Goal: Information Seeking & Learning: Learn about a topic

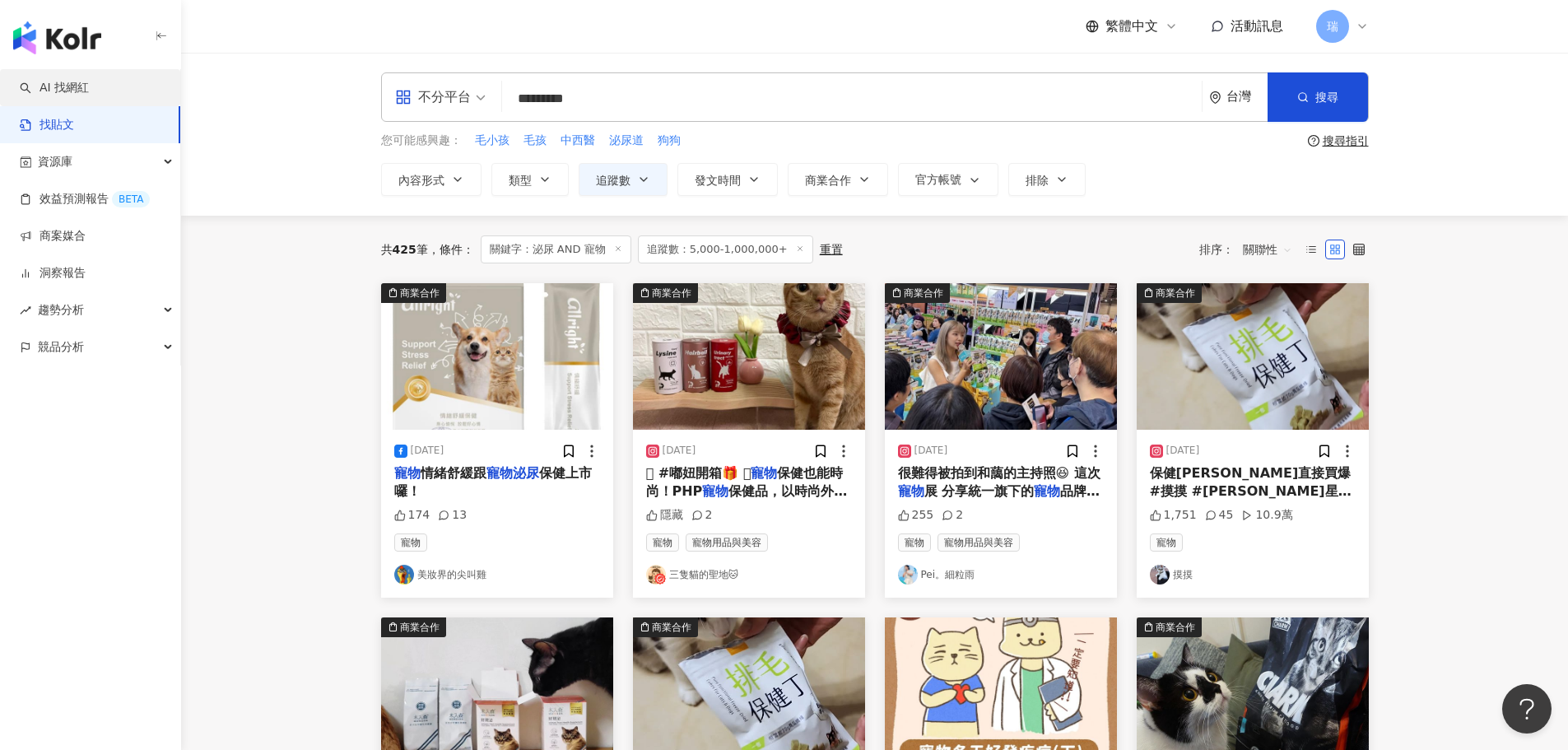
click at [89, 84] on link "AI 找網紅" at bounding box center [54, 87] width 69 height 16
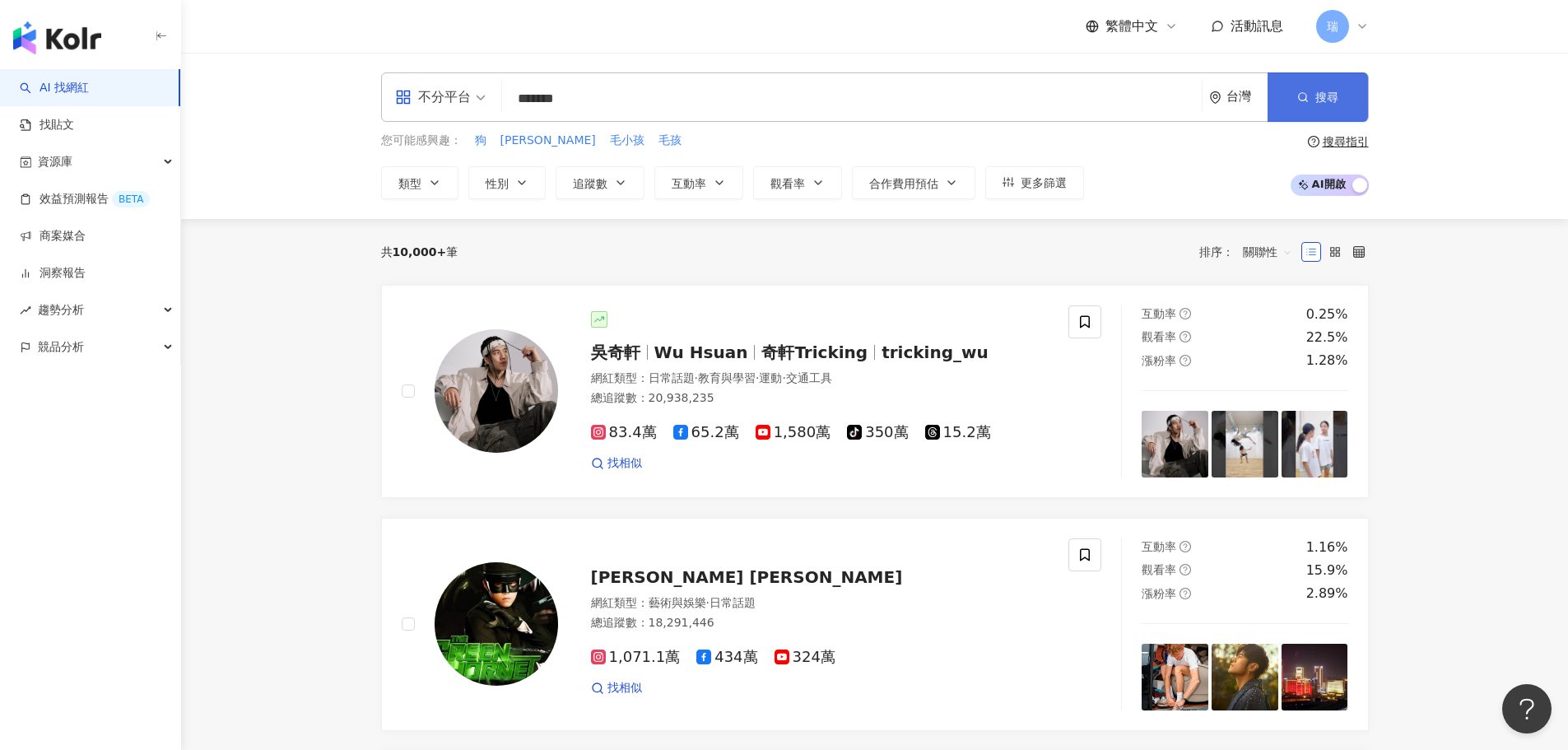
click at [1354, 86] on button "搜尋" at bounding box center [1317, 97] width 100 height 50
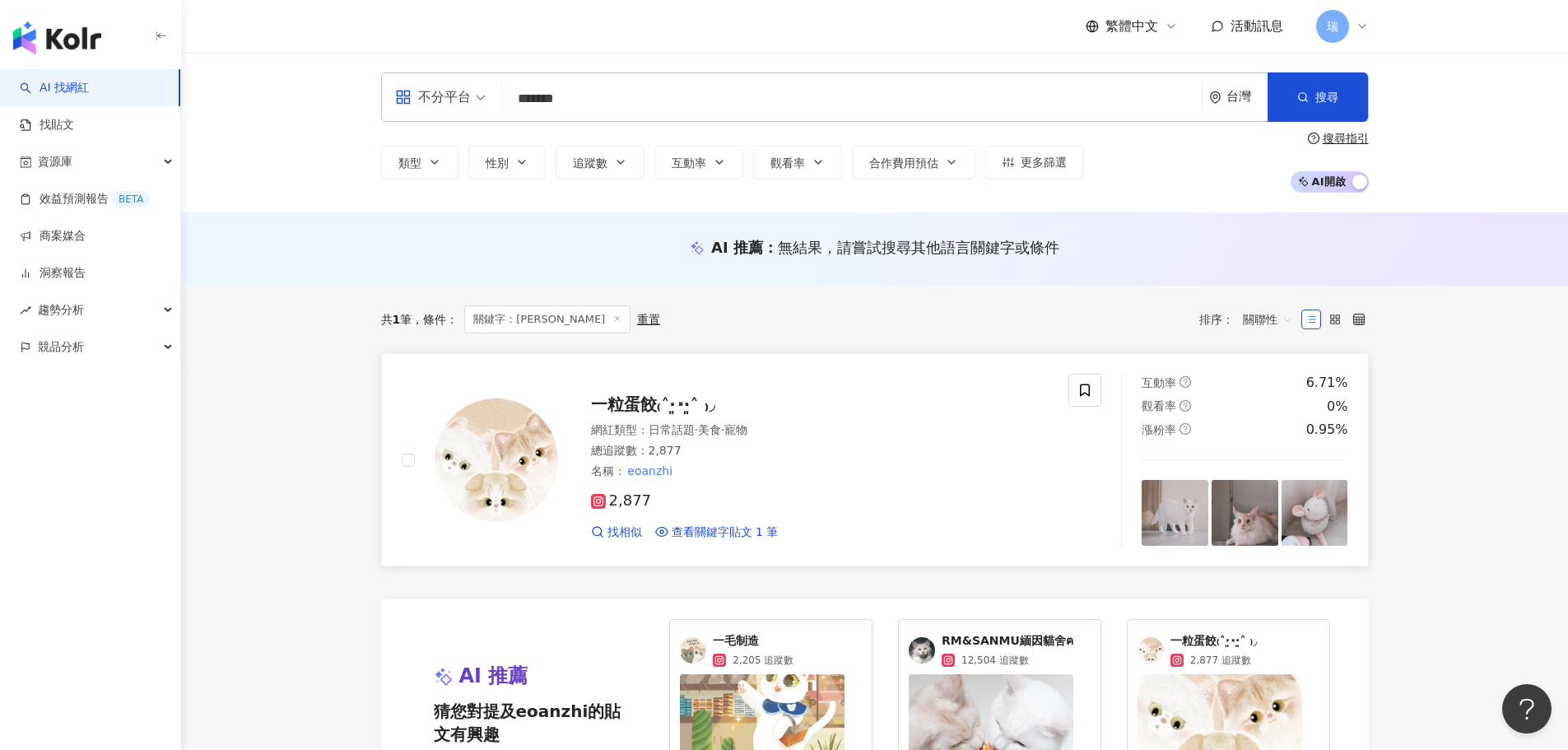
click at [539, 464] on img at bounding box center [496, 460] width 123 height 123
drag, startPoint x: 597, startPoint y: 86, endPoint x: 488, endPoint y: 77, distance: 109.4
click at [488, 79] on div "不分平台 ******* 台灣 搜尋 f51e7d54-0eb9-4800-a875-c11a5175c0ce 一粒蛋餃₍˄·͈༝·͈˄ ₎◞ 2,877 追…" at bounding box center [874, 97] width 988 height 50
paste input "******"
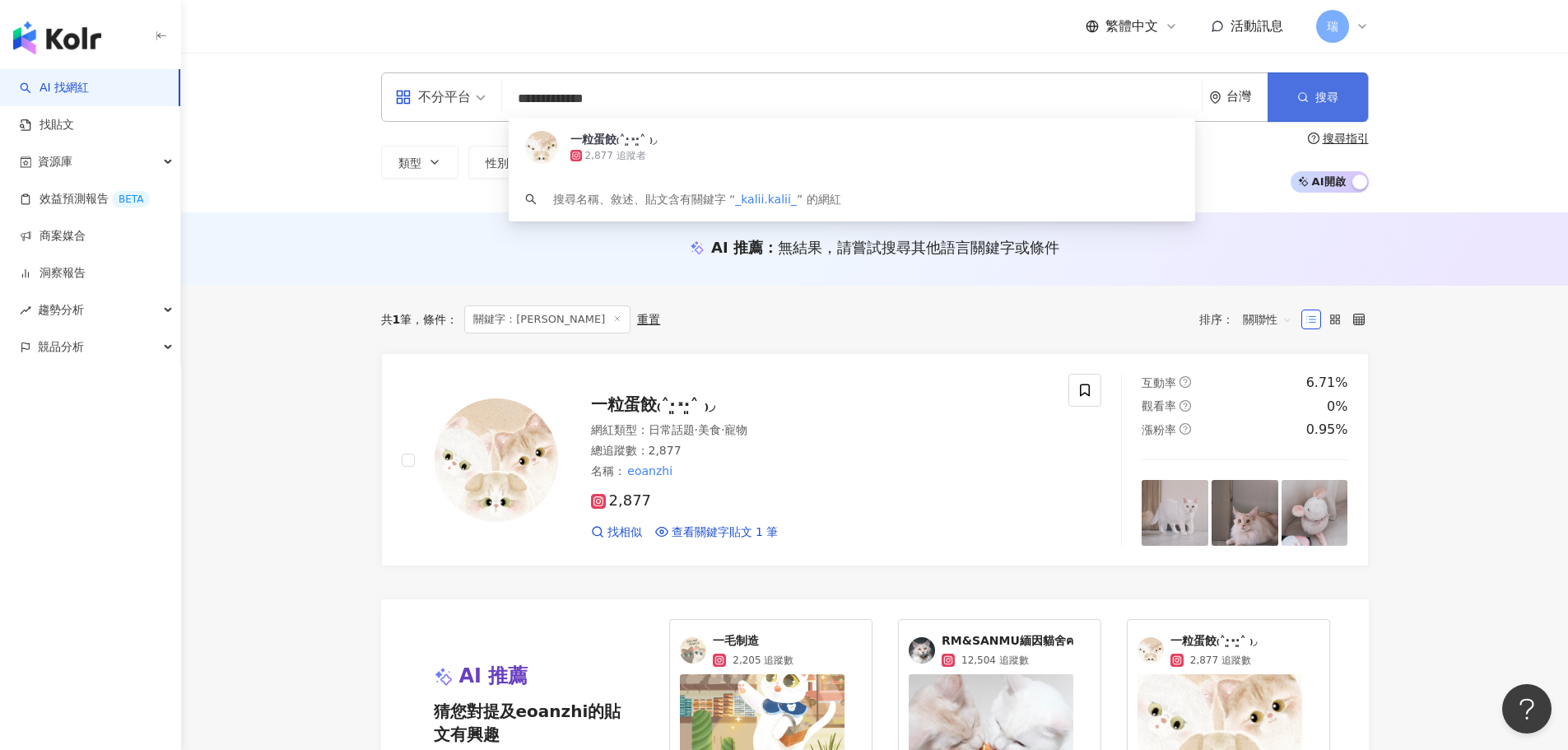
type input "**********"
click at [1322, 79] on button "搜尋" at bounding box center [1317, 97] width 100 height 50
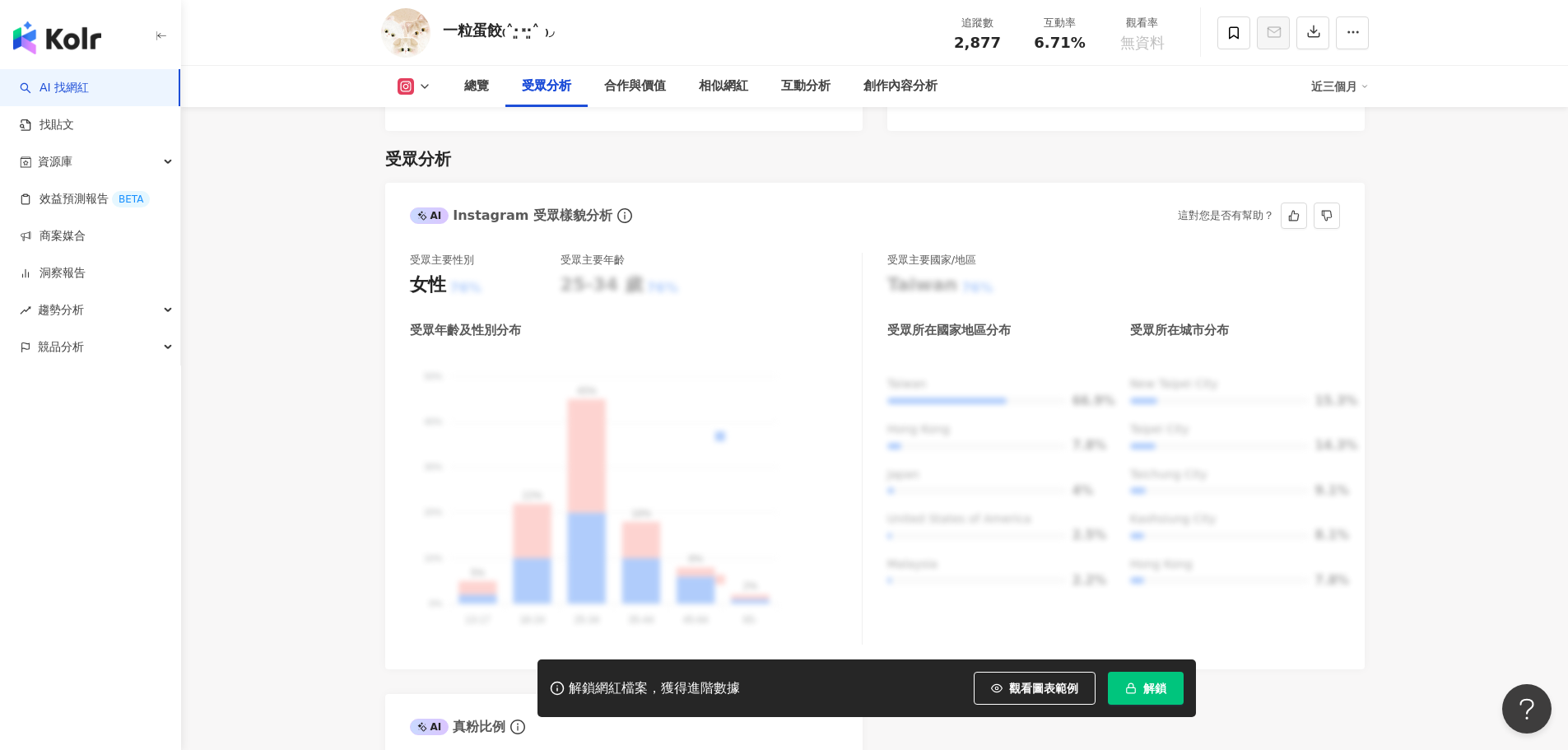
scroll to position [1399, 0]
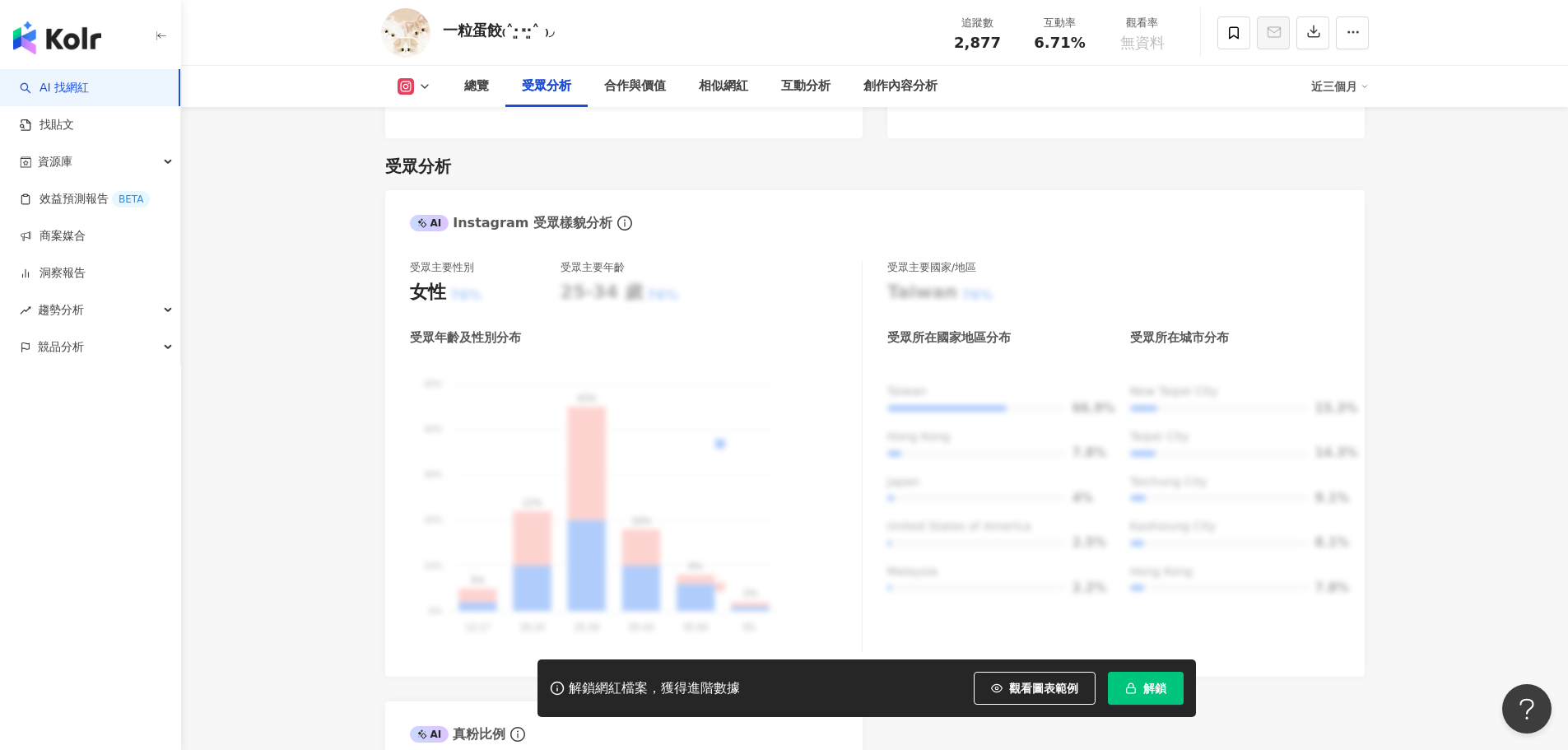
click at [1154, 690] on span "解鎖" at bounding box center [1154, 688] width 23 height 13
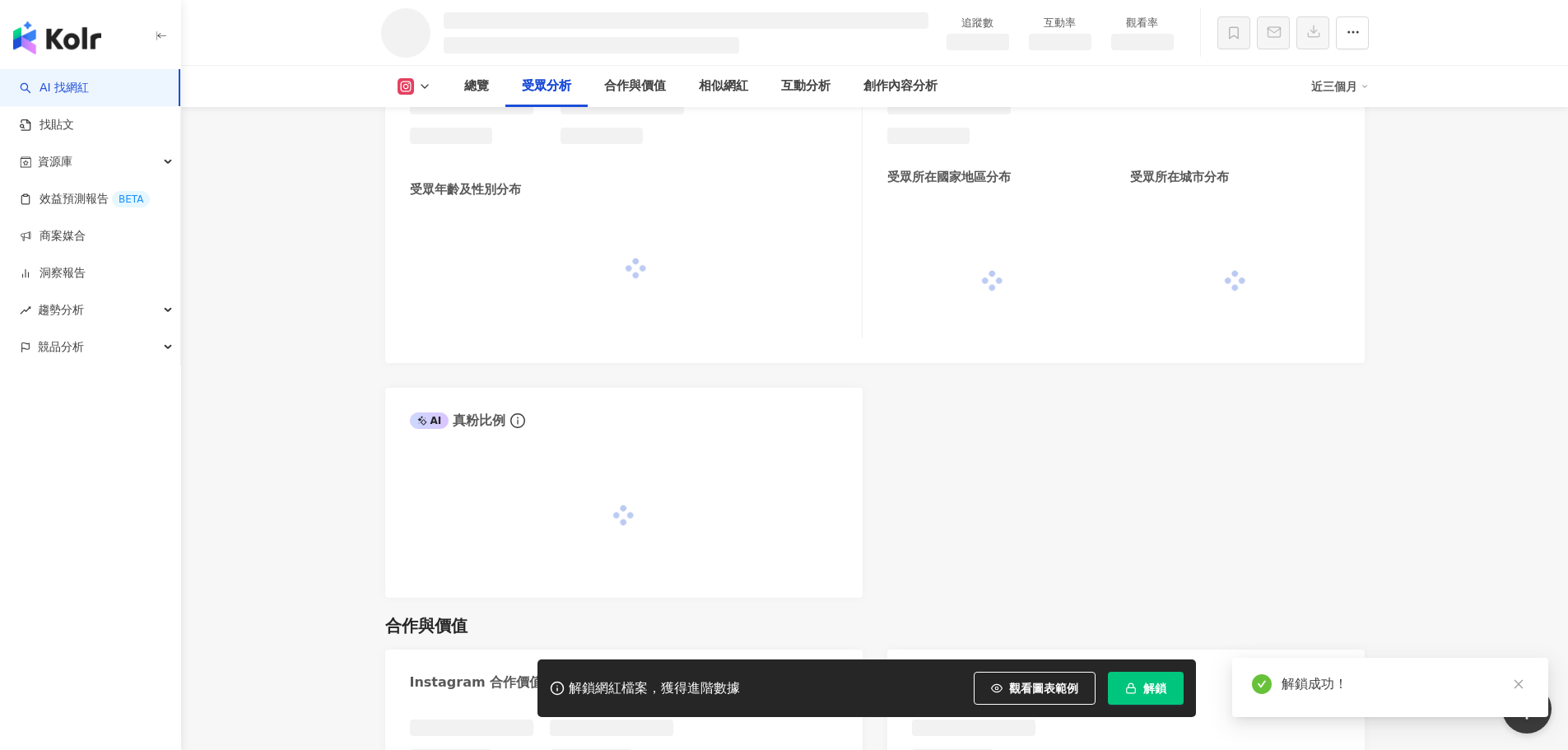
scroll to position [1349, 0]
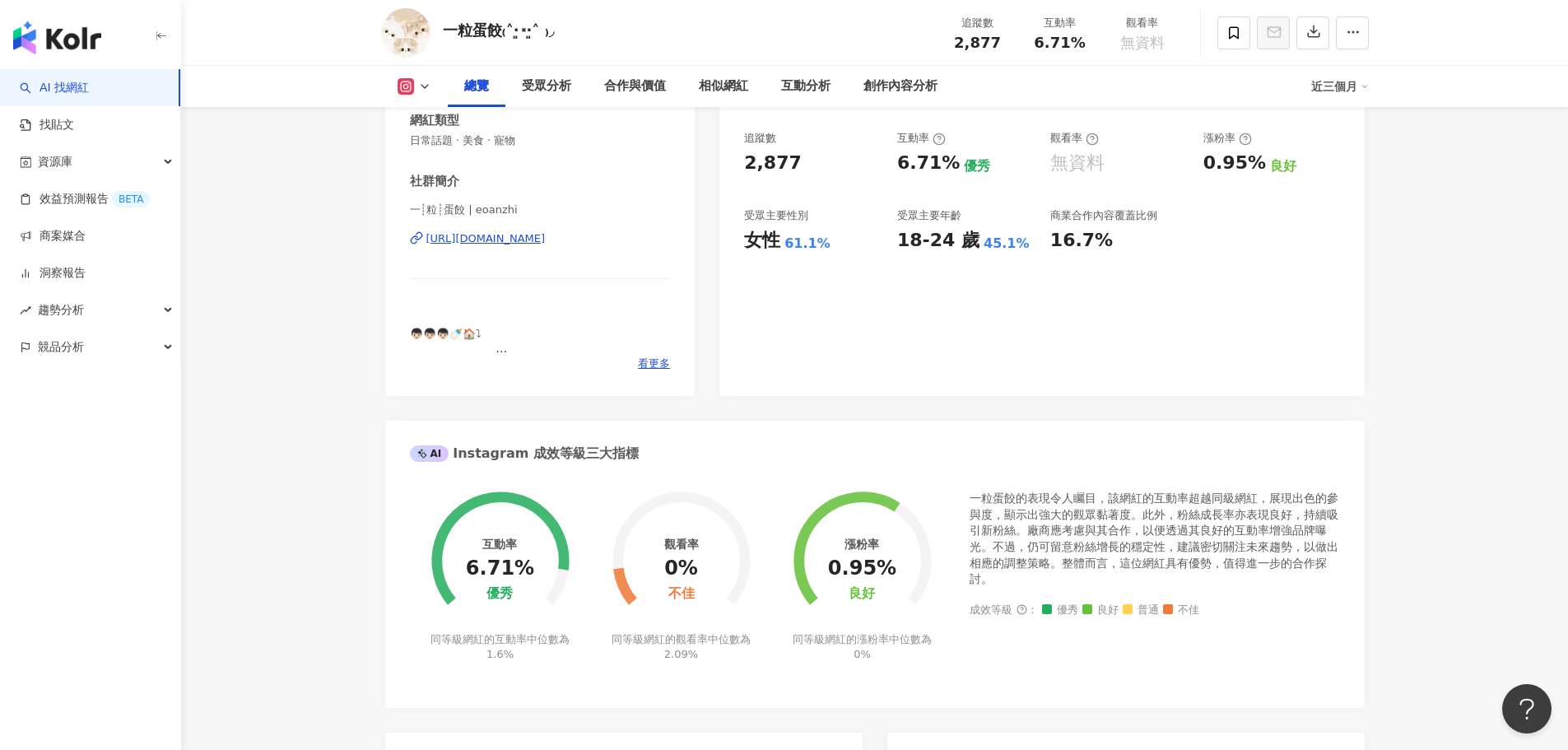
scroll to position [284, 0]
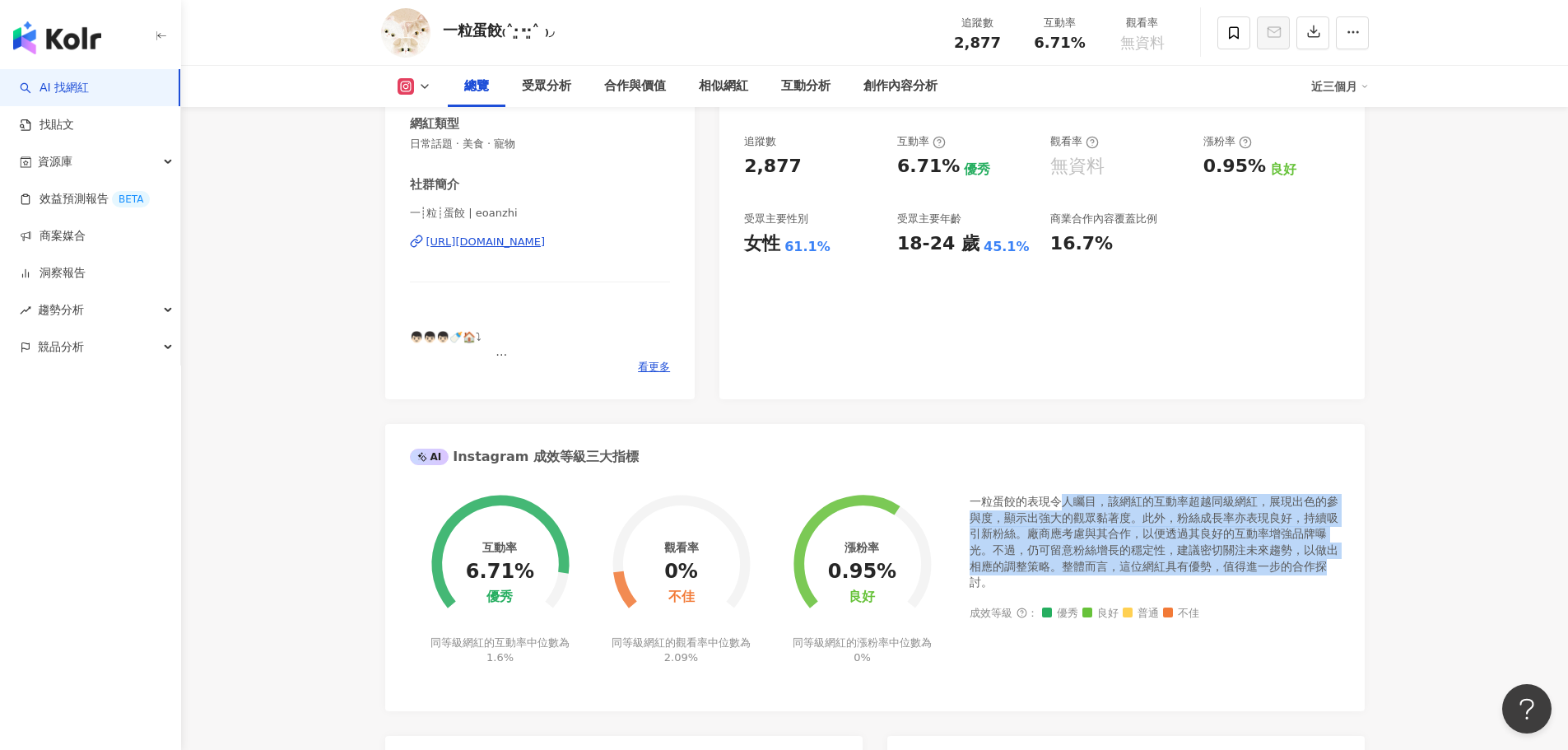
drag, startPoint x: 1063, startPoint y: 496, endPoint x: 1330, endPoint y: 575, distance: 278.4
click at [1330, 575] on div "一粒蛋餃的表現令人矚目，該網紅的互動率超越同級網紅，展現出色的參與度，顯示出強大的觀眾黏著度。此外，粉絲成長率亦表現良好，持續吸引新粉絲。廠商應考慮與其合作，…" at bounding box center [1154, 542] width 370 height 97
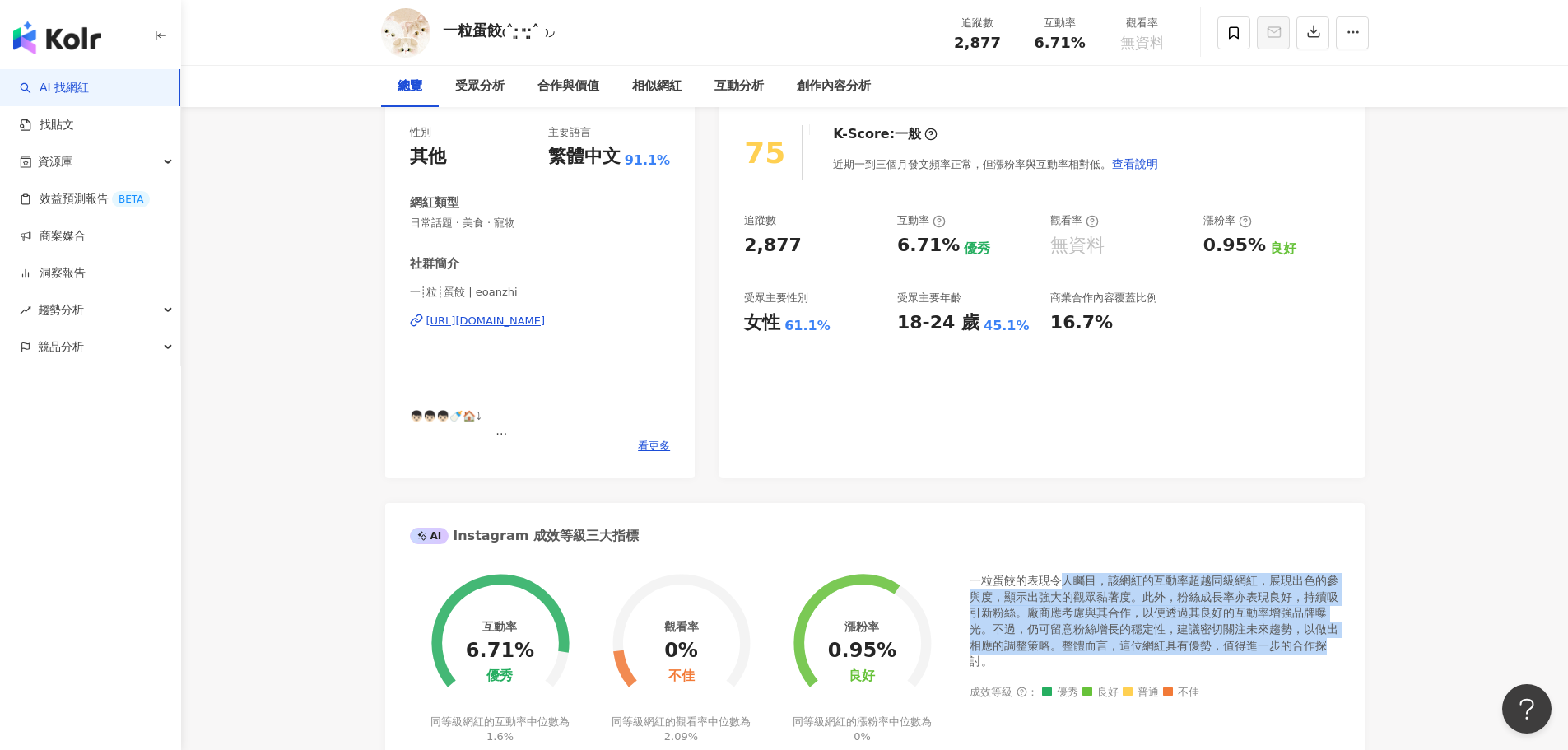
scroll to position [0, 0]
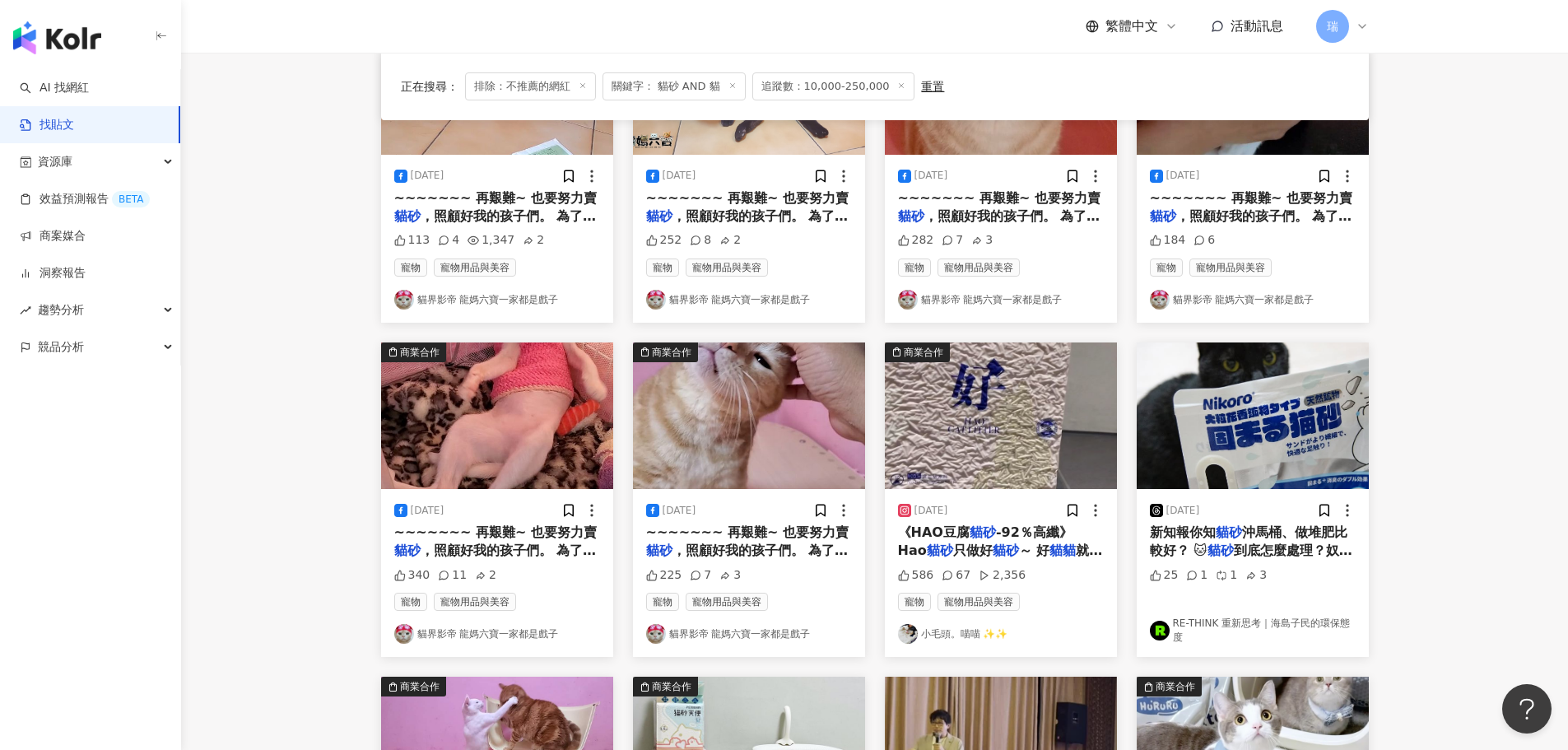
scroll to position [10, 0]
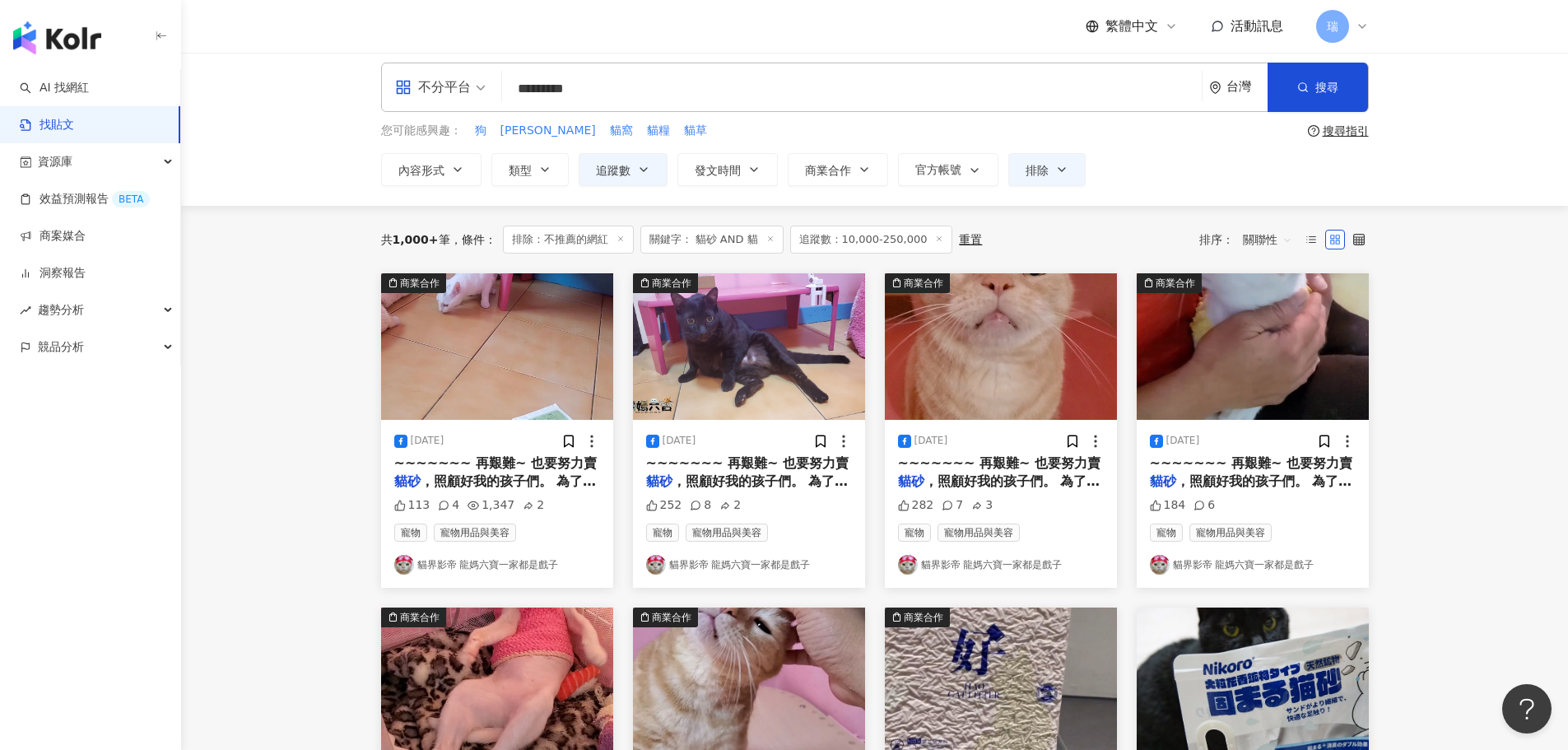
drag, startPoint x: 624, startPoint y: 81, endPoint x: 390, endPoint y: 83, distance: 234.0
click at [395, 83] on div "不分平台 貓砂 AND 貓 ******** 台灣 搜尋 searchOperator 插入語法 完全符合 "" 聯集 OR 交集 AND 排除 - 群組 {}" at bounding box center [874, 87] width 988 height 50
type input "*"
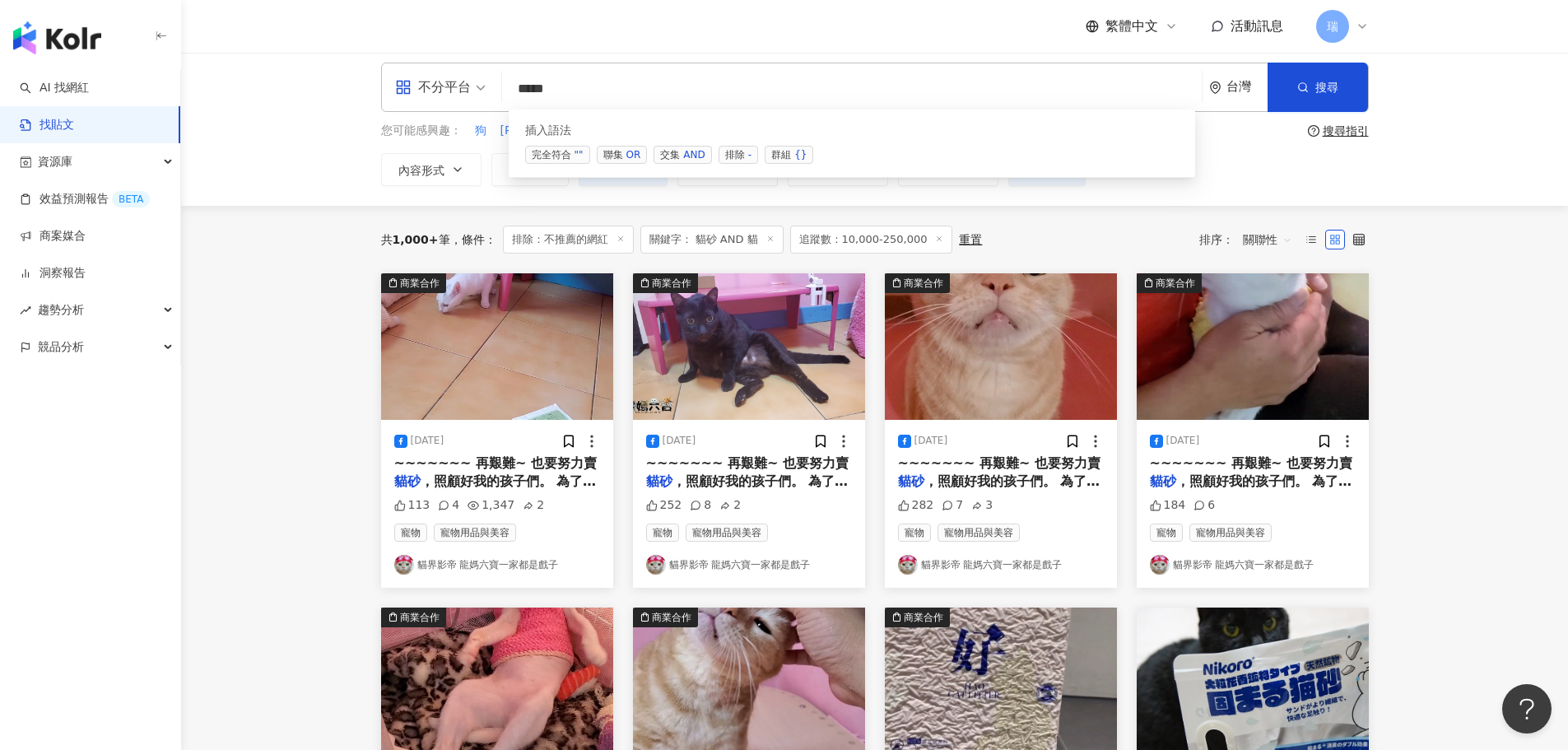
click at [673, 153] on span "交集 AND" at bounding box center [682, 154] width 57 height 18
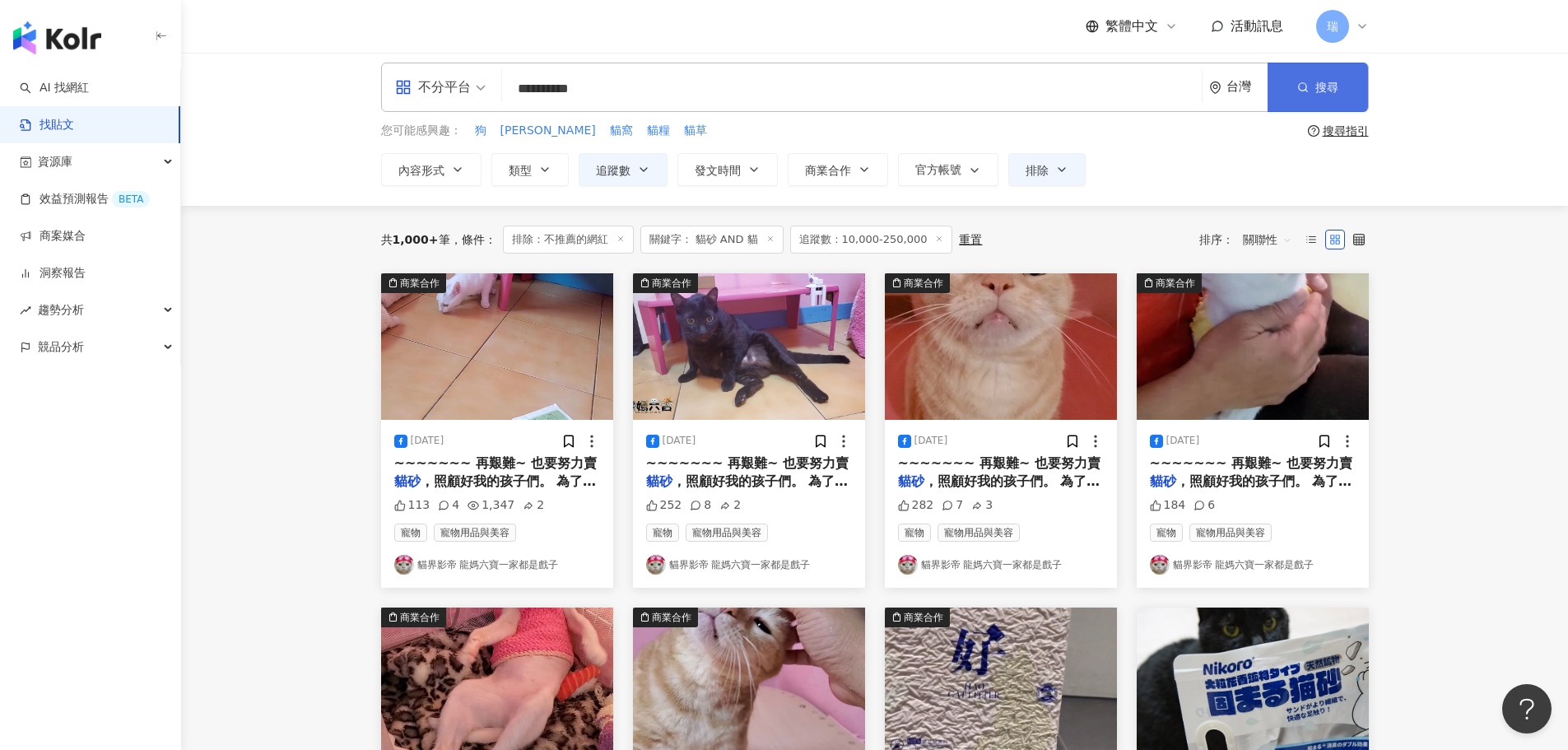
click at [1334, 83] on span "搜尋" at bounding box center [1327, 86] width 23 height 13
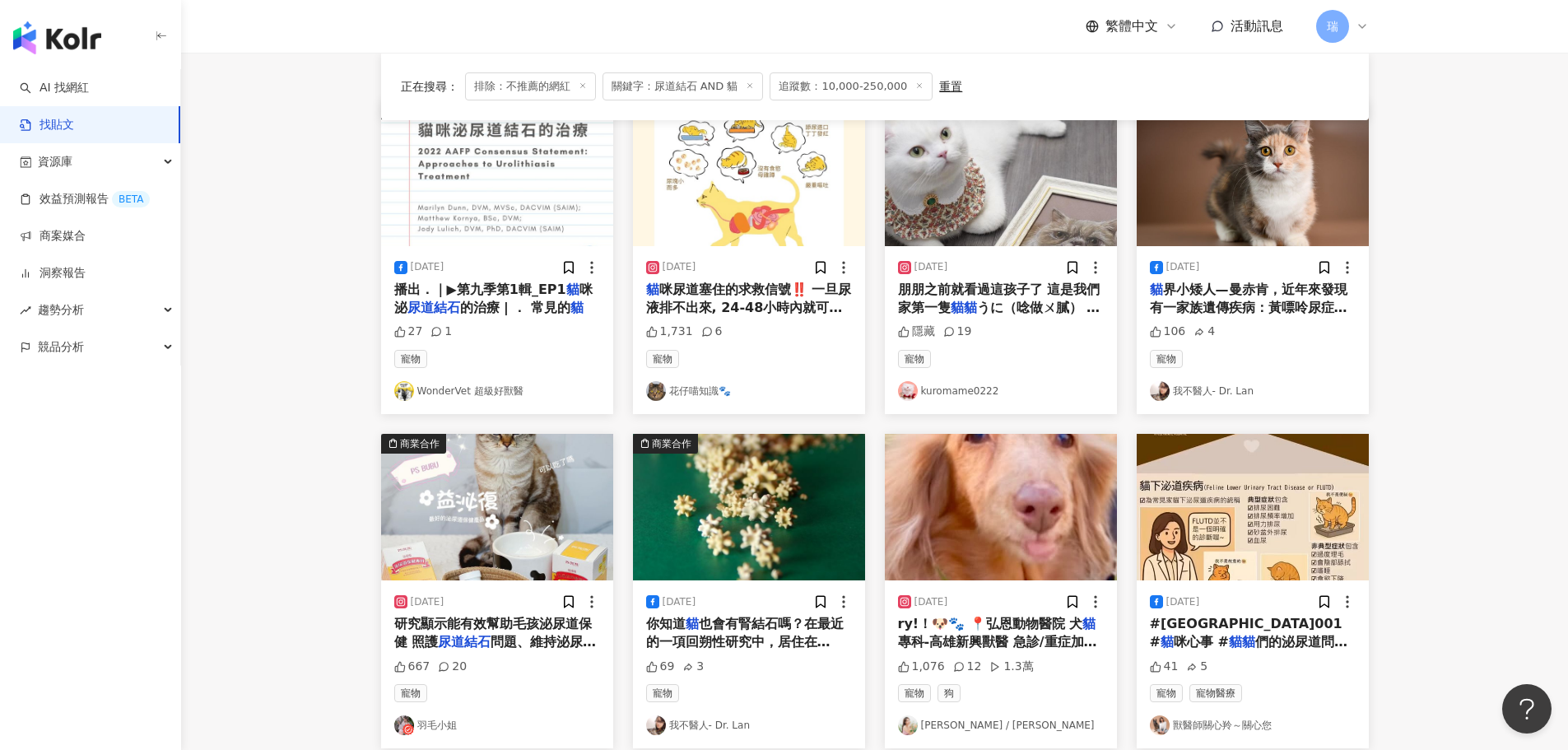
scroll to position [411, 0]
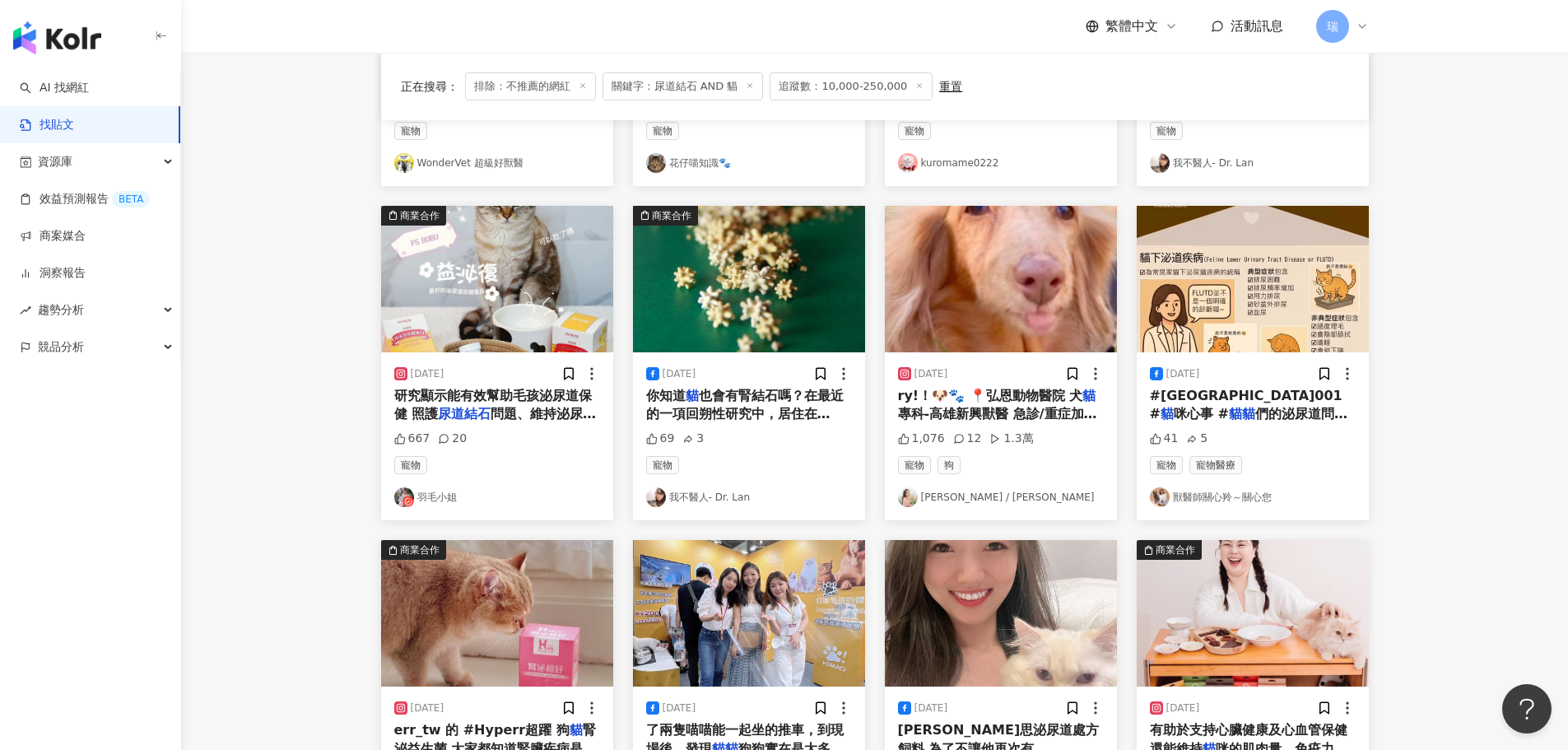
drag, startPoint x: 448, startPoint y: 500, endPoint x: 512, endPoint y: 388, distance: 129.0
click at [512, 388] on span "研究顯示能有效幫助毛孩泌尿道保健 照護" at bounding box center [493, 404] width 198 height 33
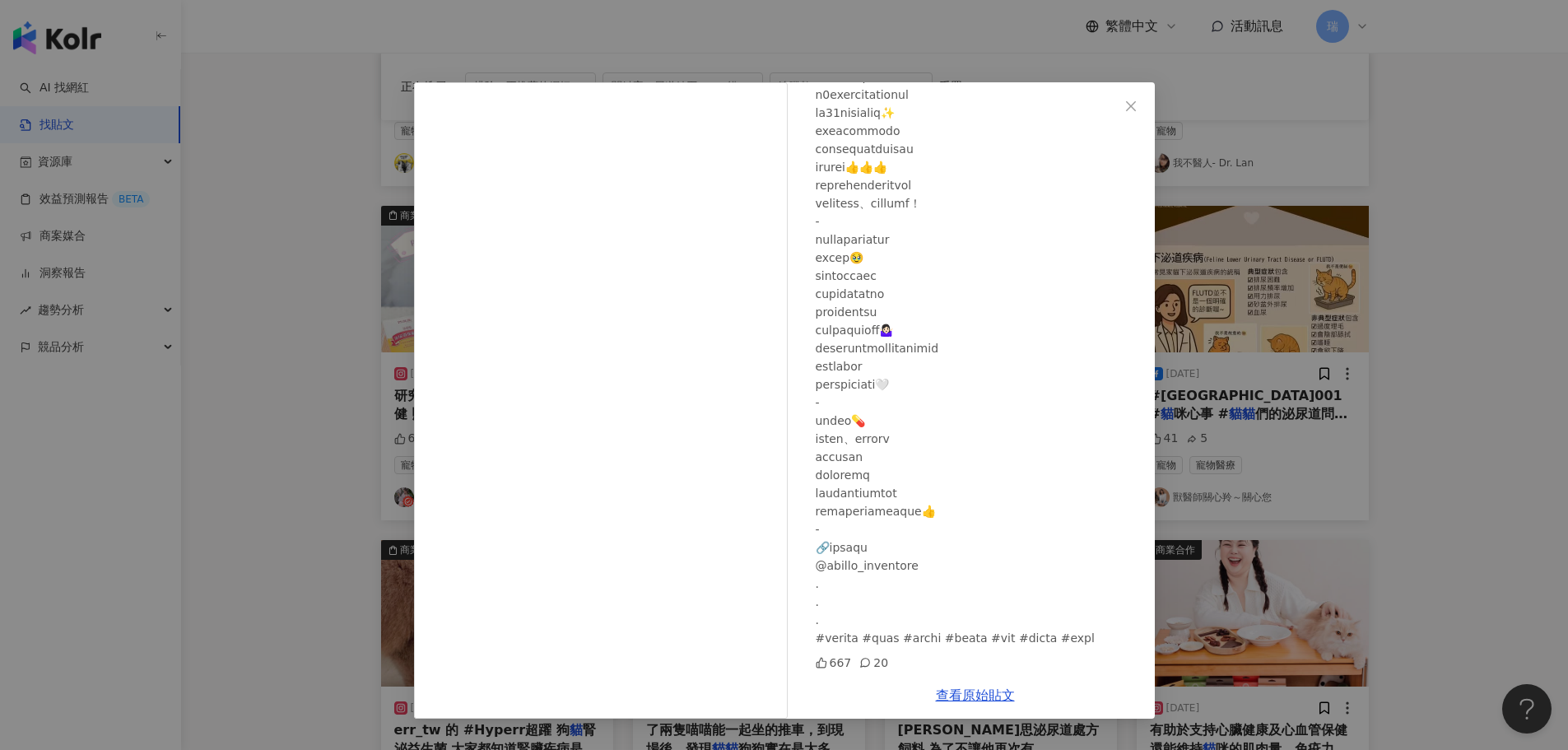
scroll to position [338, 0]
click at [983, 700] on link "查看原始貼文" at bounding box center [975, 694] width 79 height 15
click at [1441, 288] on div "羽毛小姐 [DATE] 667 20 查看原始貼文" at bounding box center [784, 375] width 1568 height 750
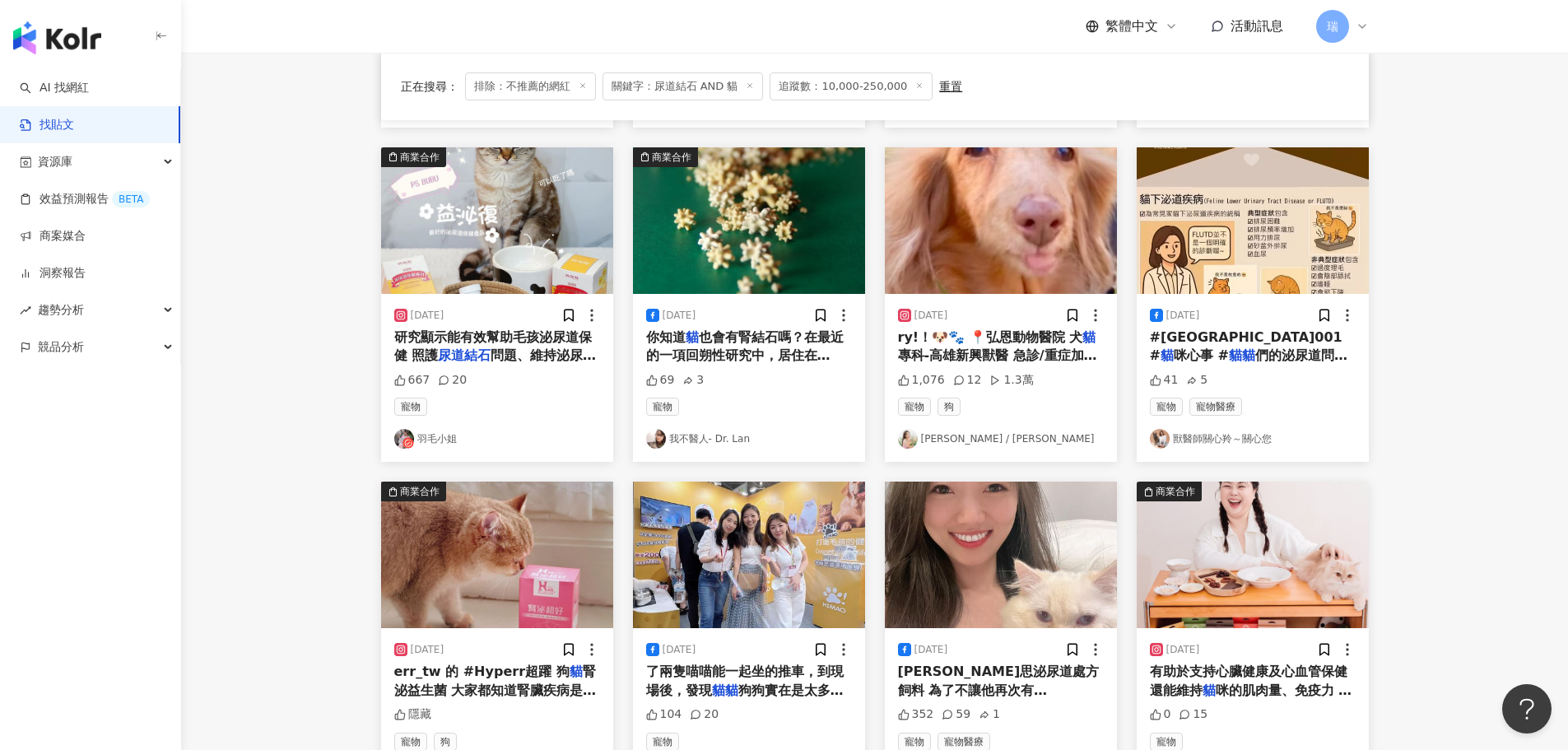
scroll to position [658, 0]
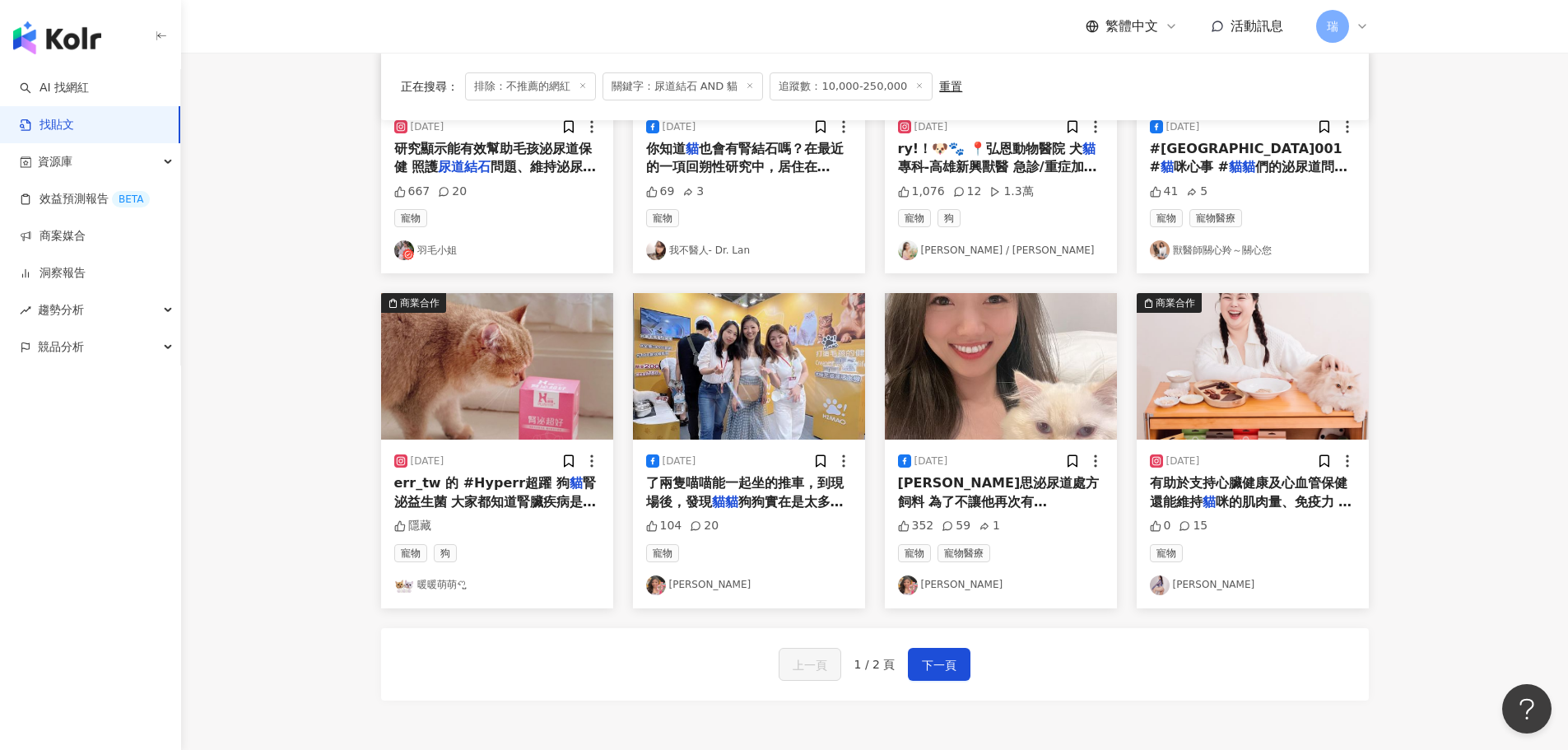
click at [963, 484] on span "[PERSON_NAME]思泌尿道處方飼料 為了不讓他再次有[PERSON_NAME]" at bounding box center [999, 501] width 202 height 53
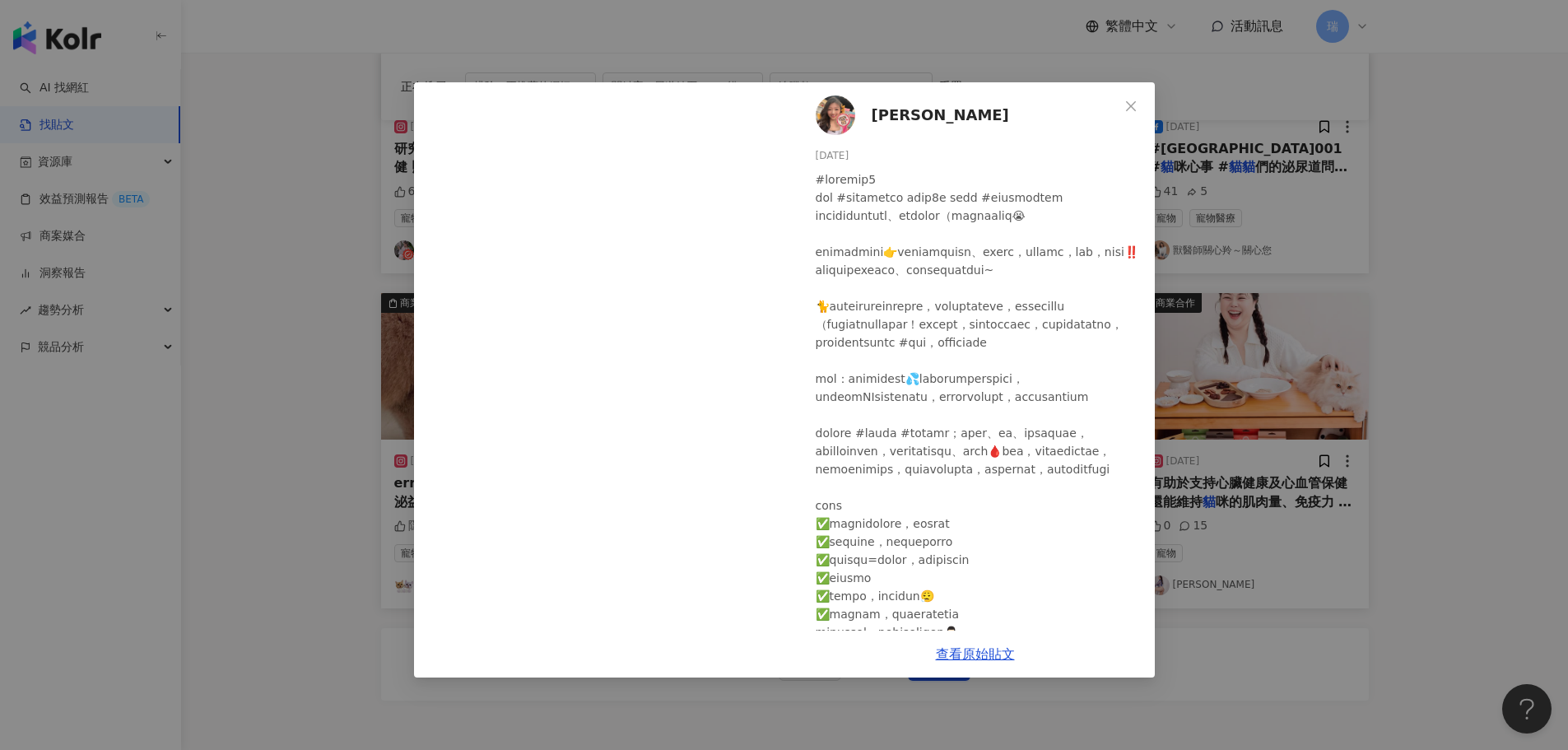
click at [1470, 360] on div "[PERSON_NAME] [DATE] 352 59 1 查看原始貼文" at bounding box center [784, 375] width 1568 height 750
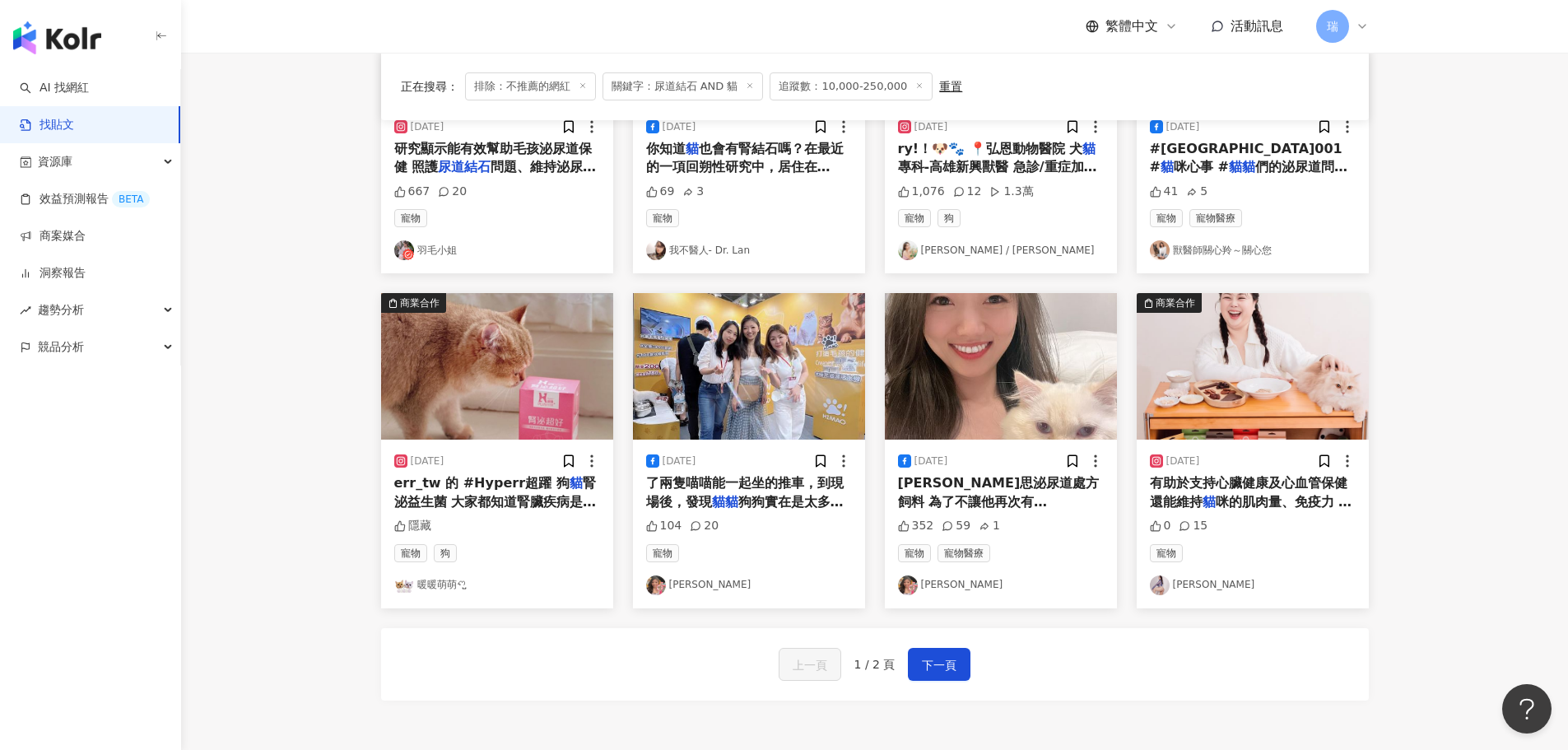
click at [1285, 490] on span "有助於支持心臟健康及心血管保健 還能維持" at bounding box center [1248, 491] width 198 height 33
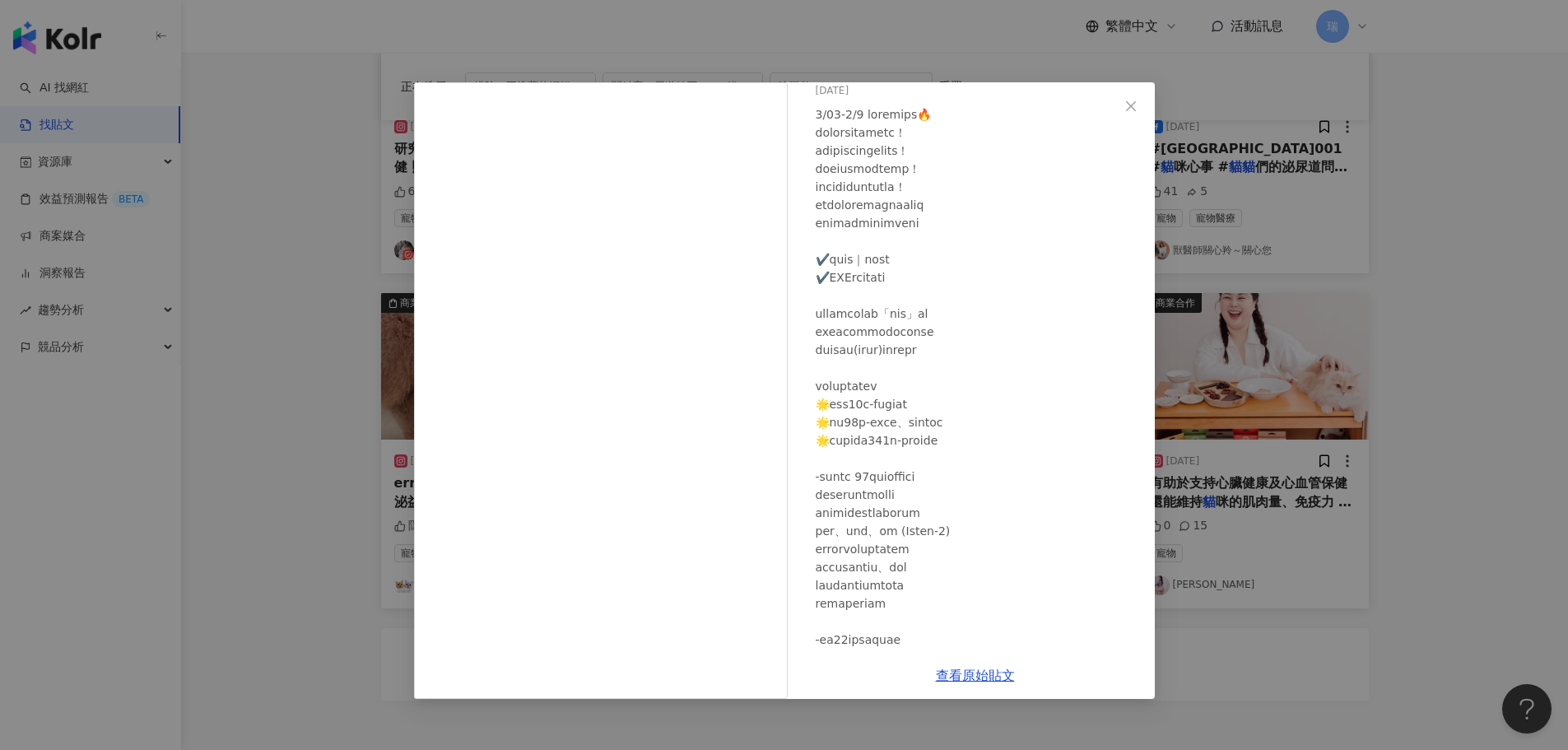
scroll to position [0, 0]
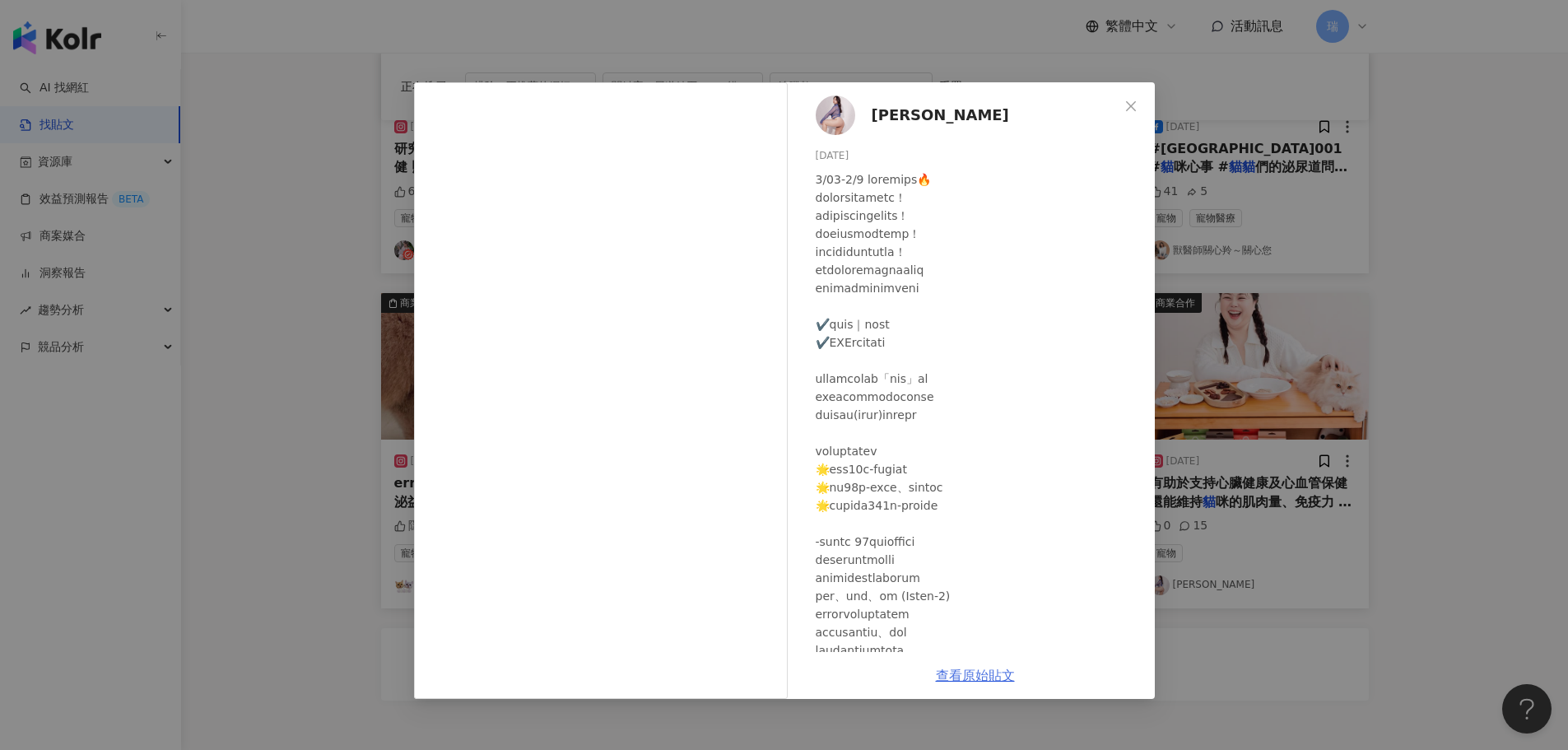
click at [1003, 673] on link "查看原始貼文" at bounding box center [975, 675] width 79 height 15
drag, startPoint x: 1454, startPoint y: 550, endPoint x: 1429, endPoint y: 538, distance: 27.7
click at [1450, 546] on div "[PERSON_NAME]Bo [DATE] 0 15 查看原始貼文" at bounding box center [784, 375] width 1568 height 750
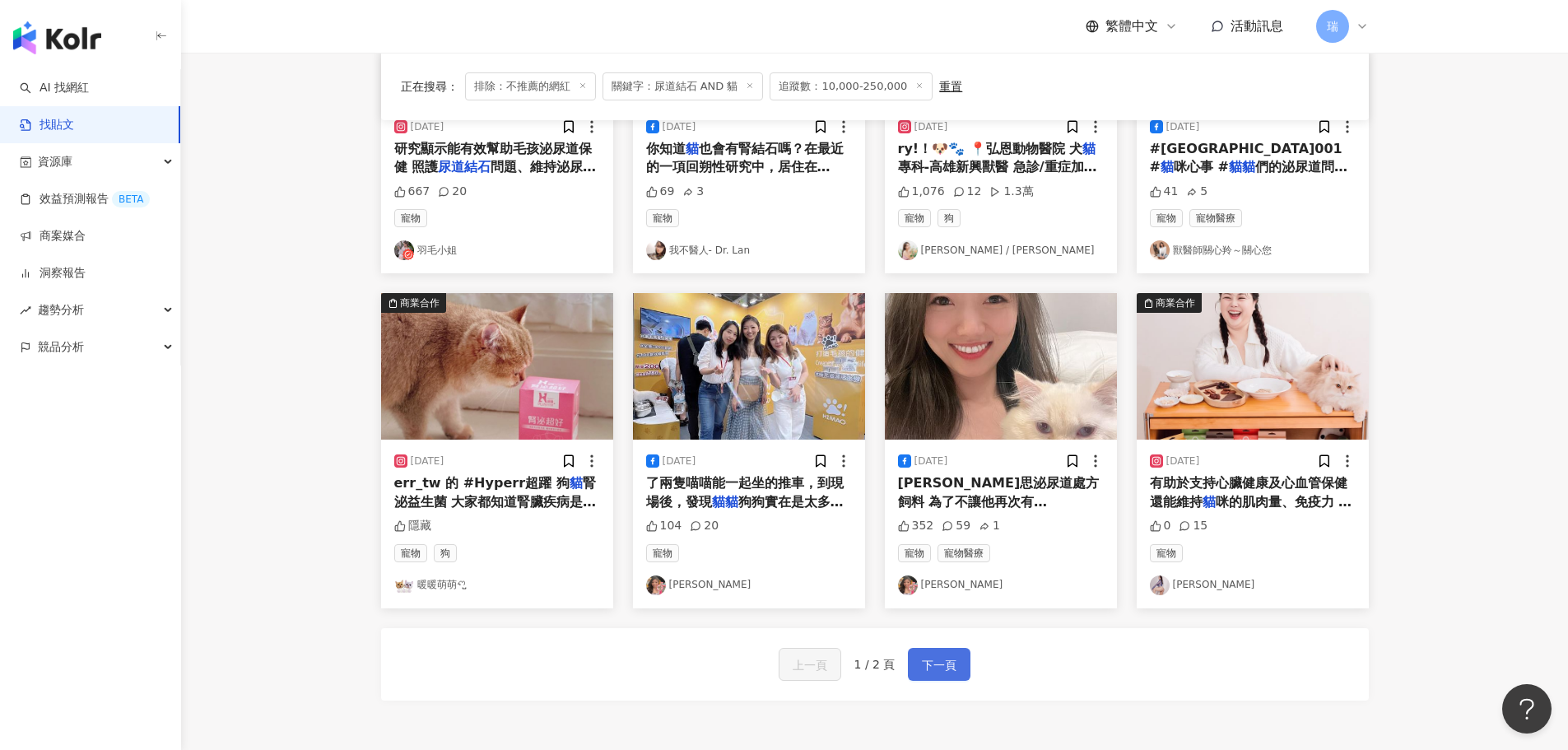
click at [947, 660] on span "下一頁" at bounding box center [939, 664] width 34 height 20
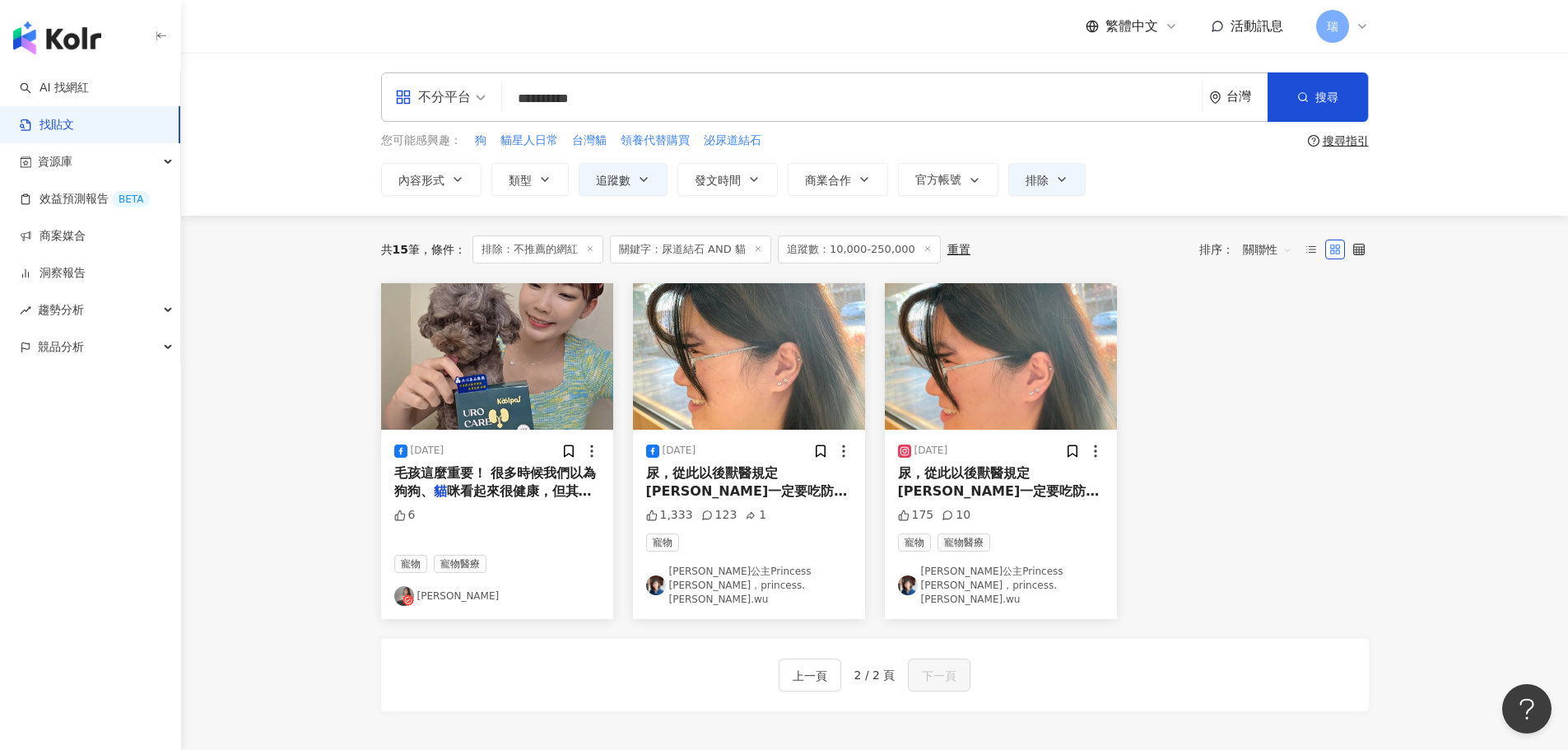
click at [536, 99] on input "**********" at bounding box center [852, 97] width 686 height 35
drag, startPoint x: 540, startPoint y: 99, endPoint x: 496, endPoint y: 87, distance: 45.6
click at [497, 88] on div "**********" at bounding box center [874, 97] width 988 height 50
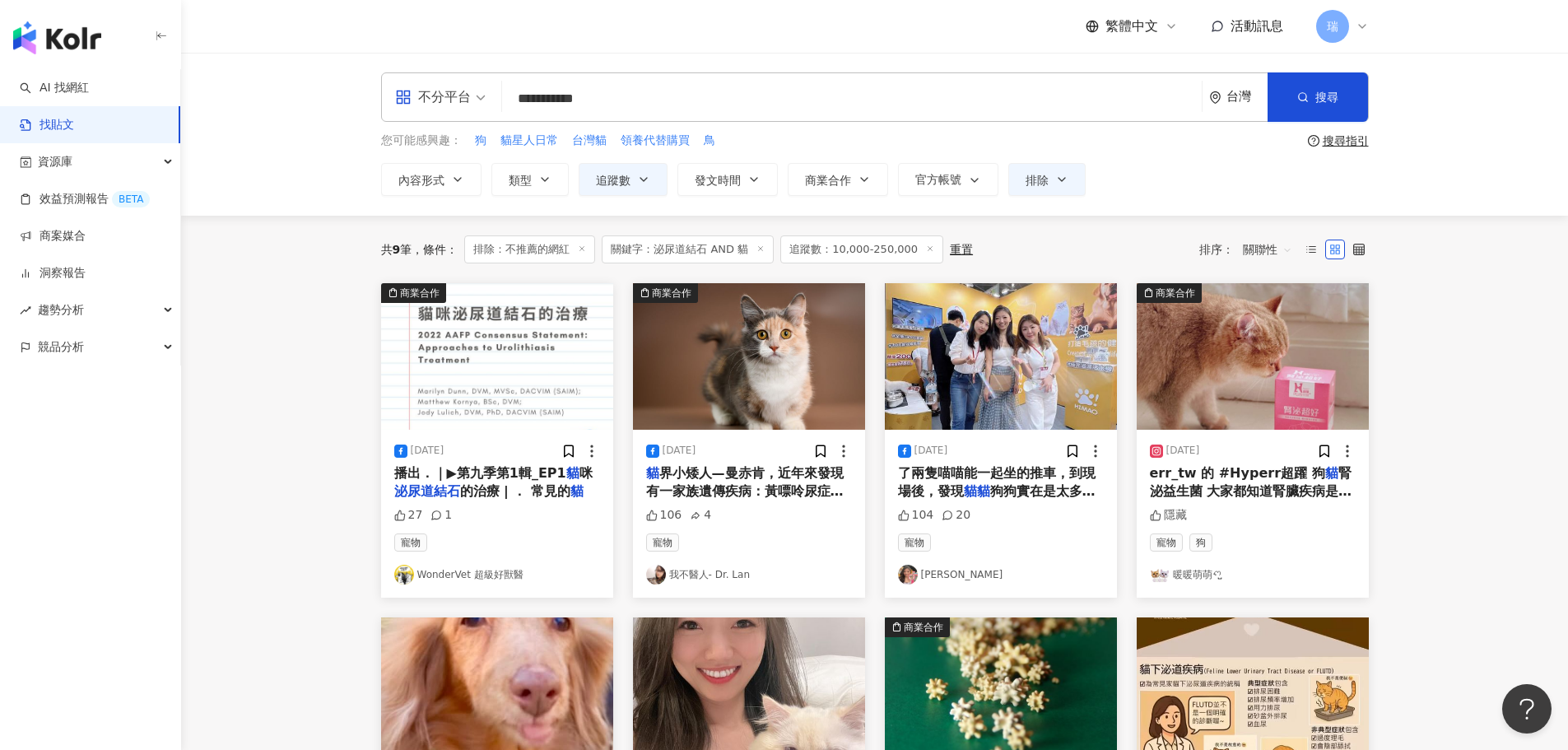
click at [1203, 488] on span "腎泌益生菌 大家都知道腎臟疾病是" at bounding box center [1251, 481] width 203 height 33
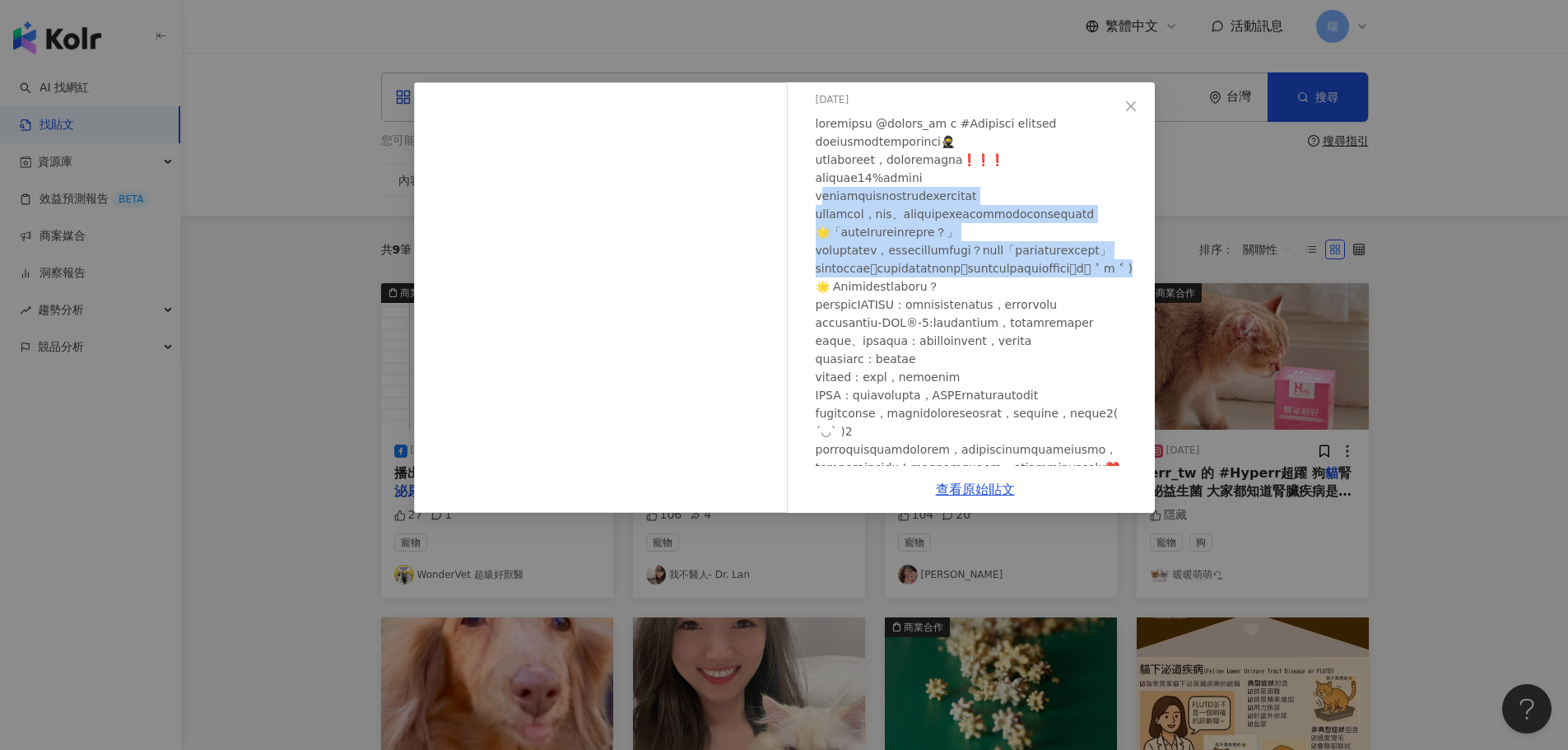
scroll to position [82, 0]
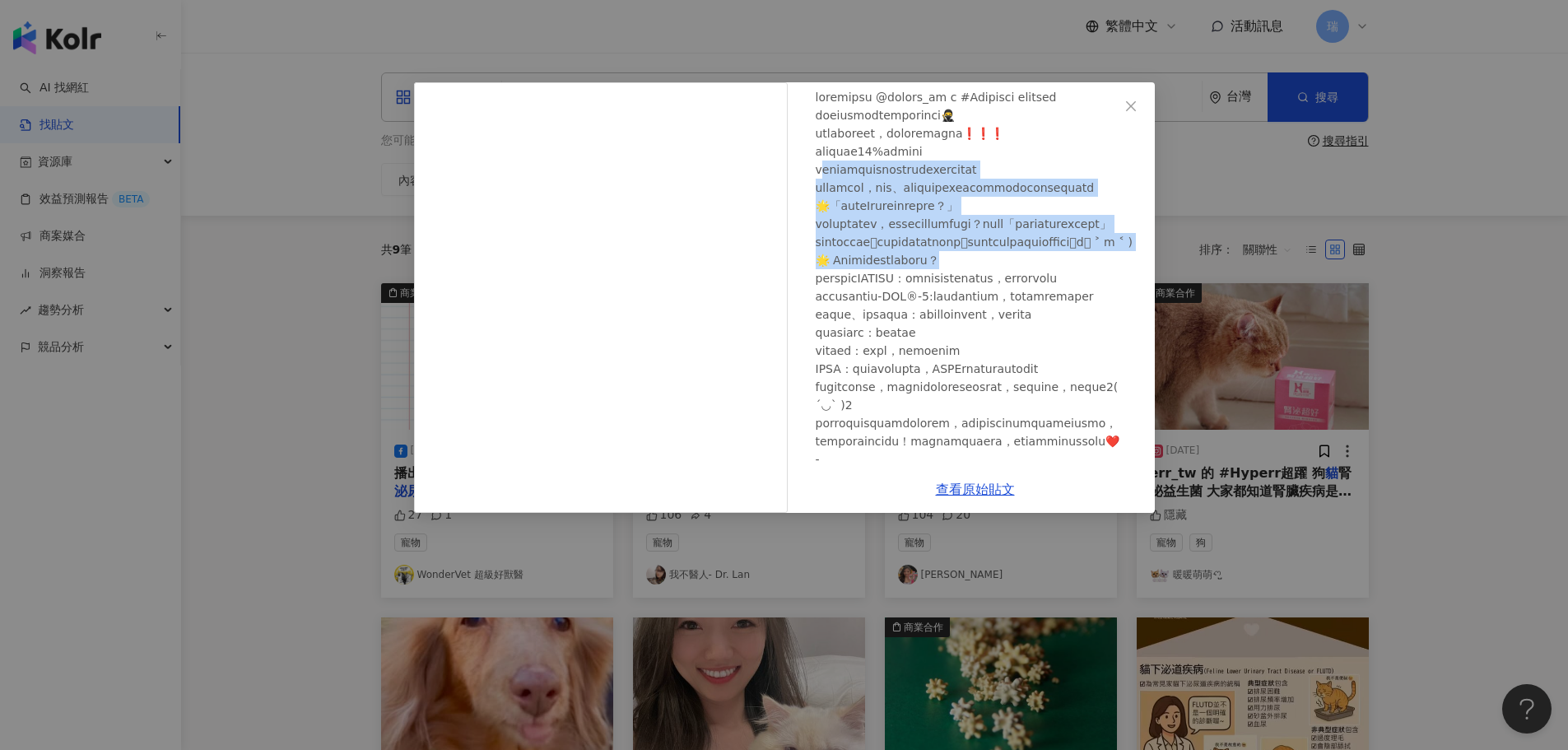
drag, startPoint x: 827, startPoint y: 262, endPoint x: 1130, endPoint y: 325, distance: 309.5
click at [1130, 325] on div "暖暖萌萌ꪔ̤̮ [DATE] 隱藏" at bounding box center [975, 274] width 359 height 383
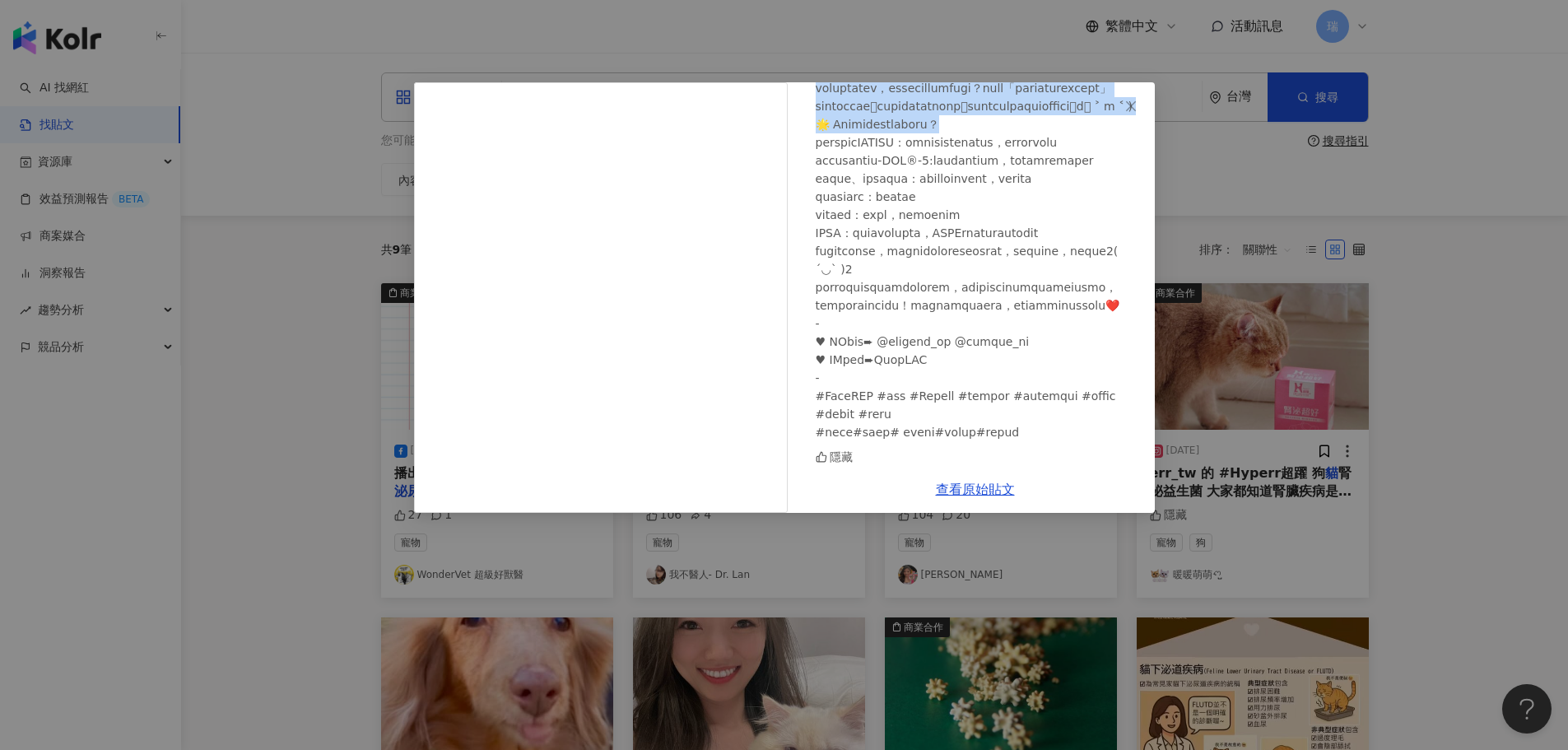
scroll to position [399, 0]
click at [1462, 261] on div "暖暖萌萌ꪔ̤̮ [DATE] 隱藏 查看原始貼文" at bounding box center [784, 375] width 1568 height 750
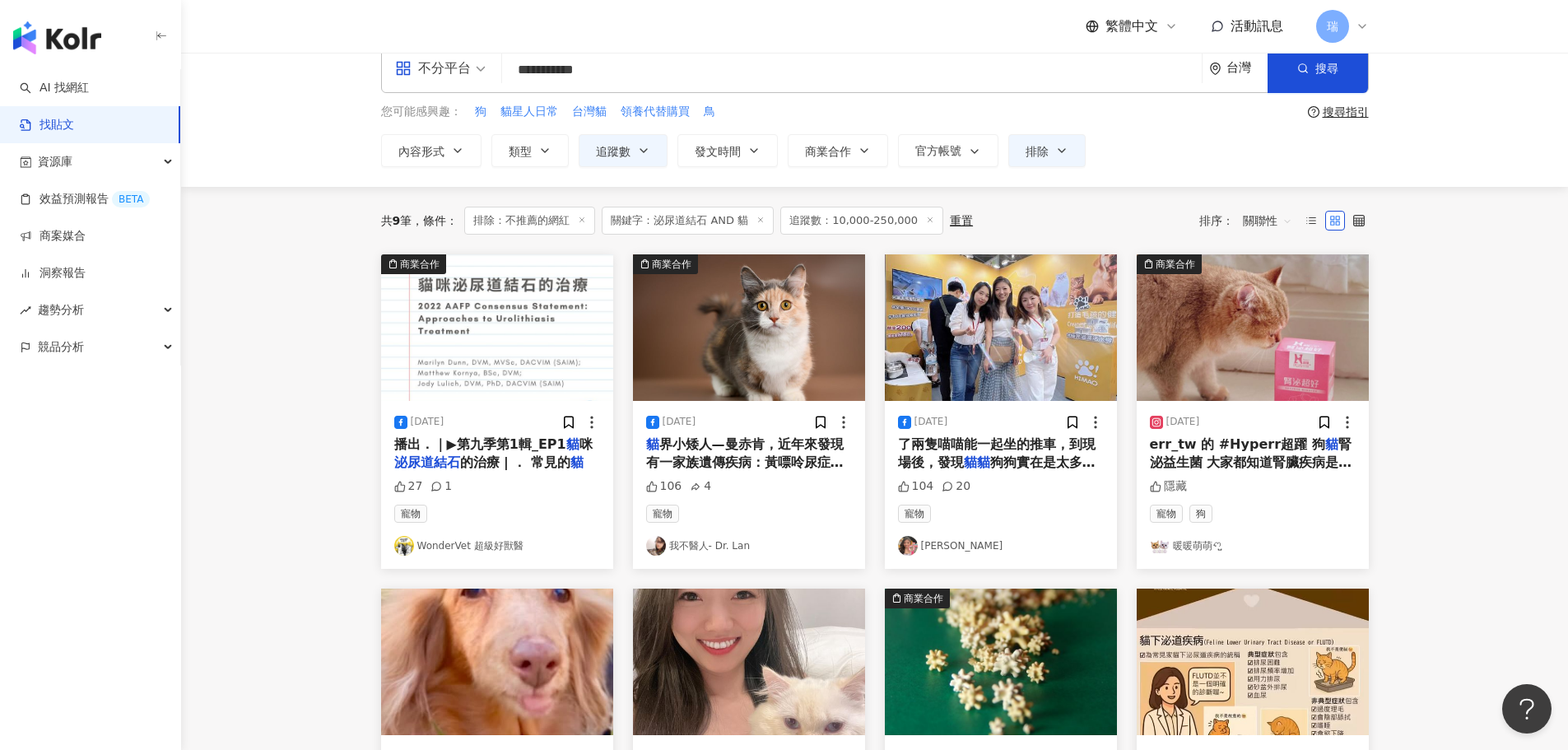
scroll to position [0, 0]
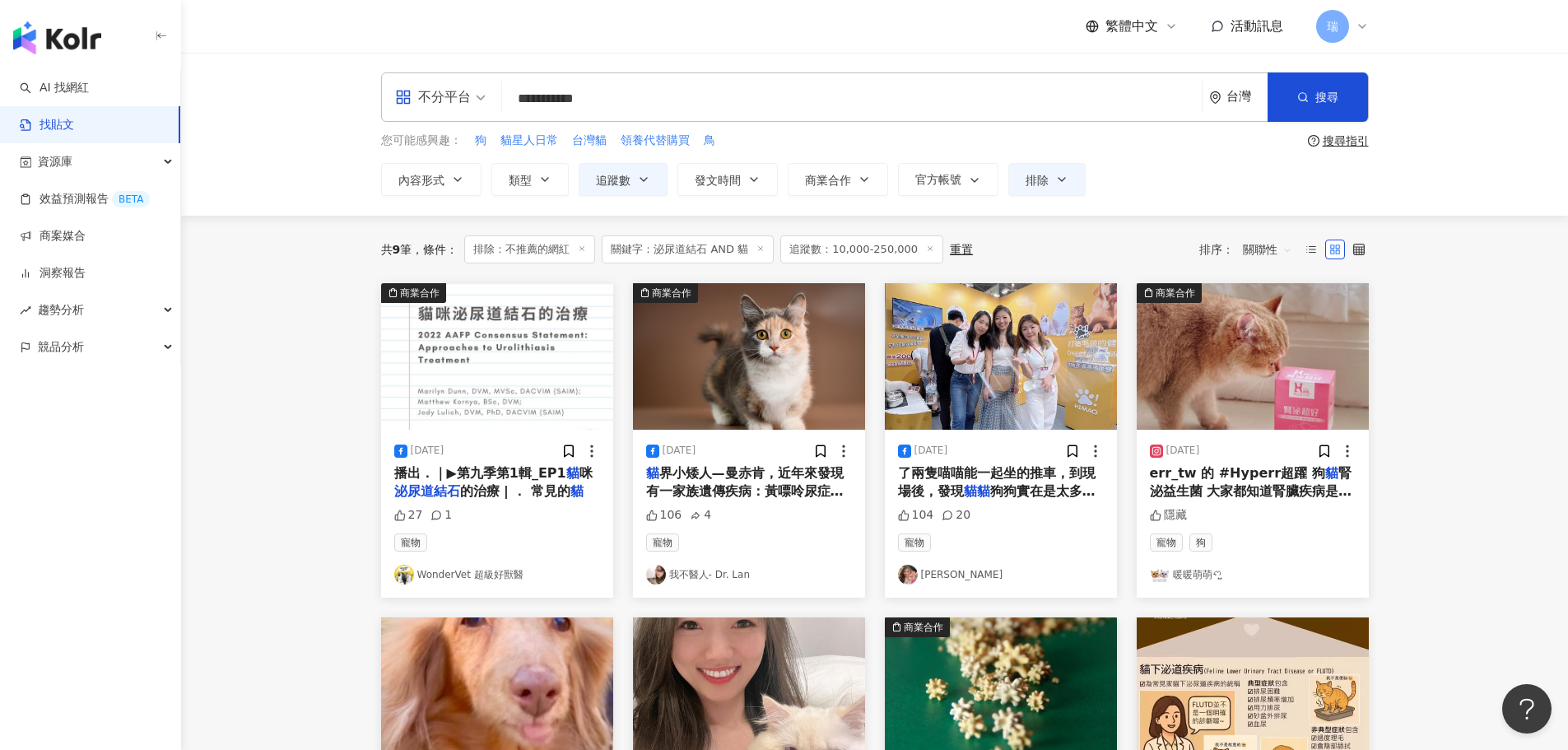
drag, startPoint x: 577, startPoint y: 103, endPoint x: 459, endPoint y: 101, distance: 118.0
click at [459, 101] on div "**********" at bounding box center [874, 97] width 988 height 50
type input "********"
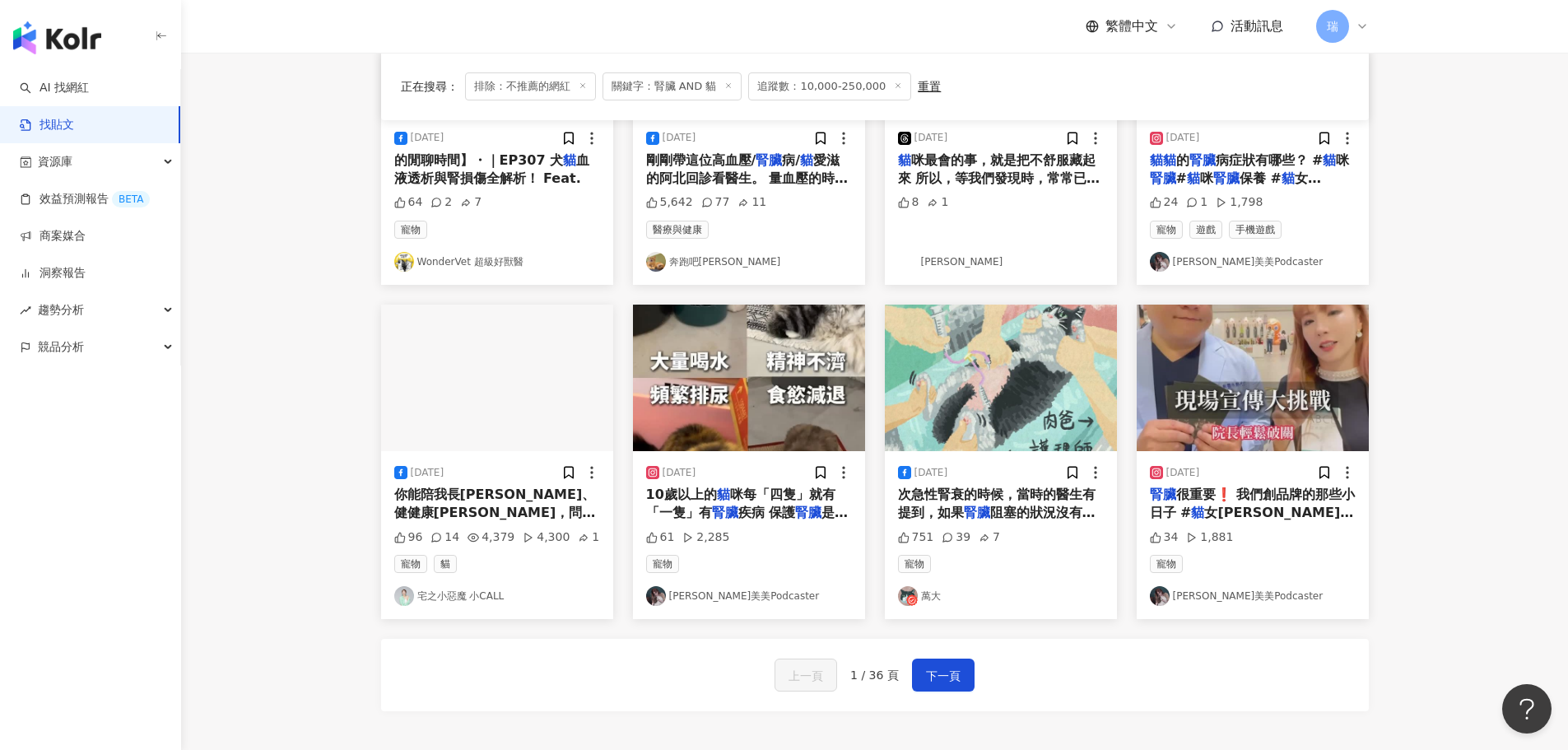
scroll to position [658, 0]
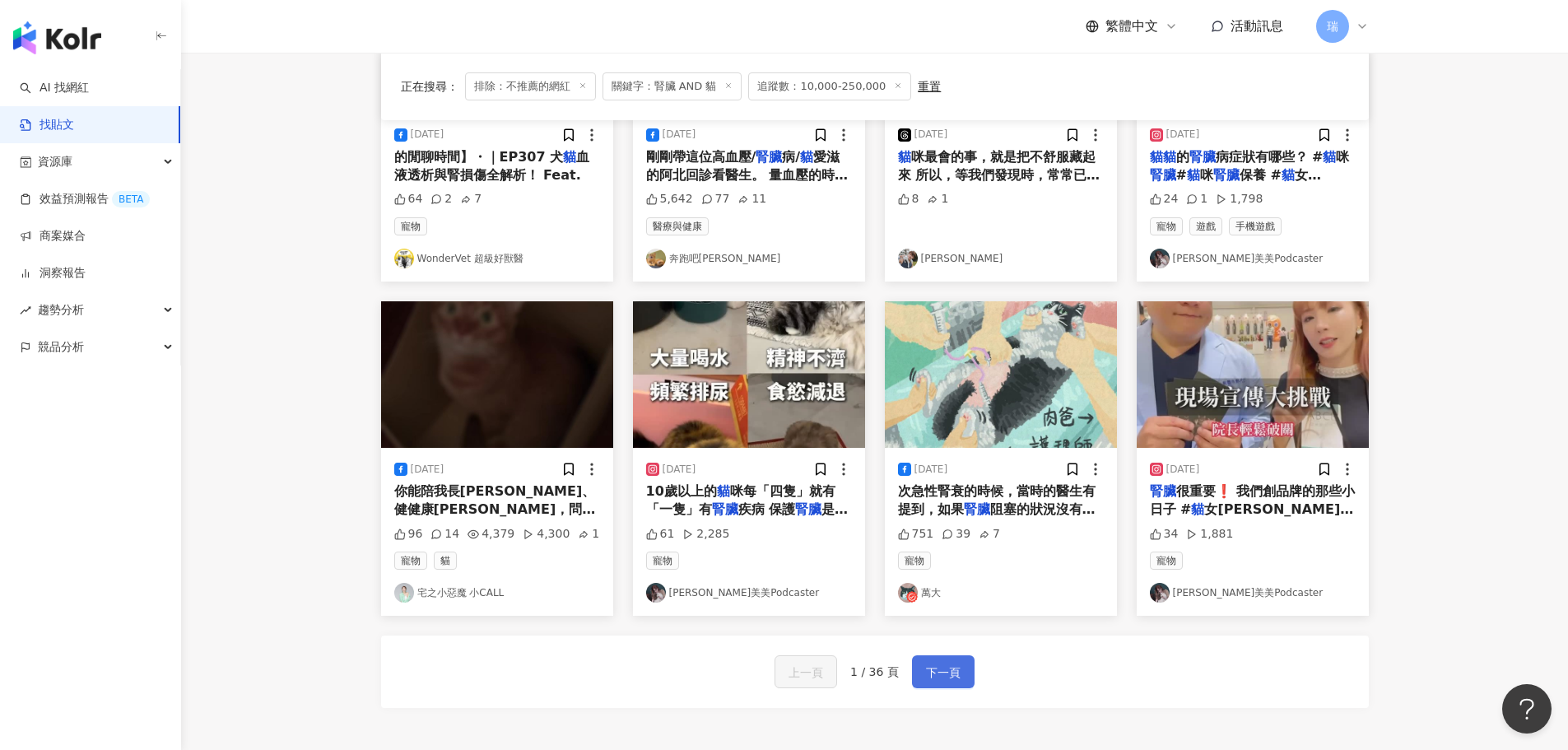
click at [947, 673] on span "下一頁" at bounding box center [943, 672] width 34 height 20
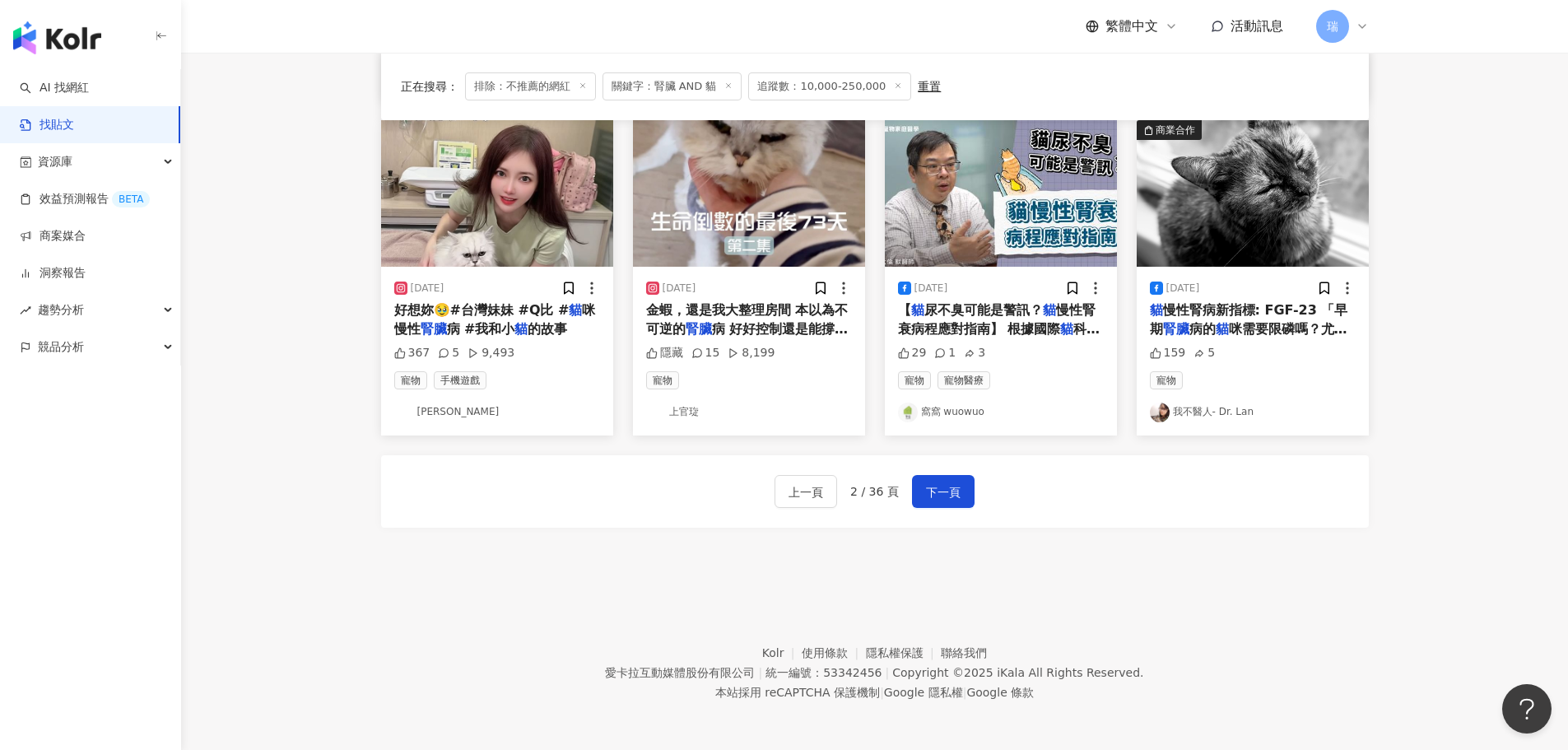
scroll to position [833, 0]
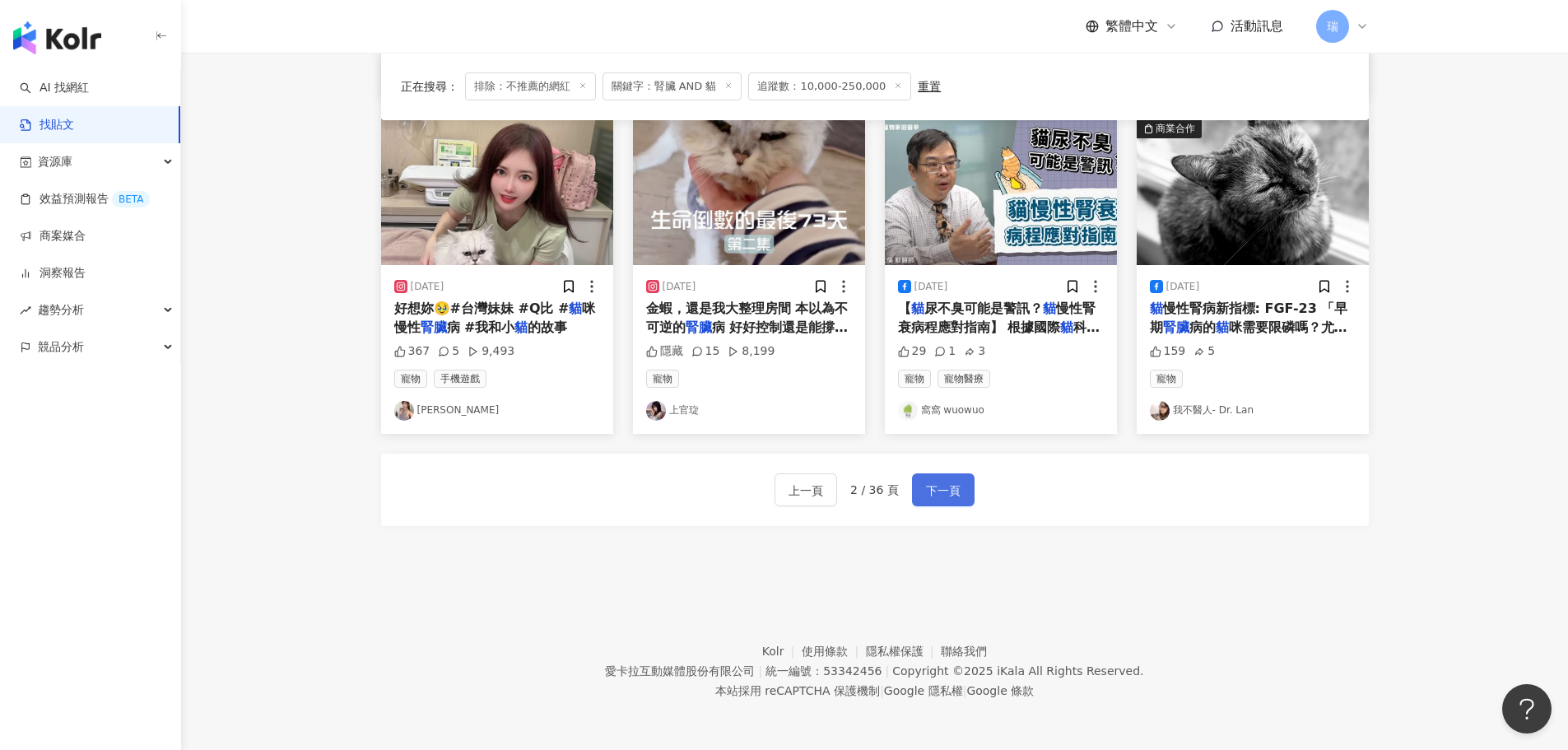
click at [935, 487] on span "下一頁" at bounding box center [943, 490] width 34 height 20
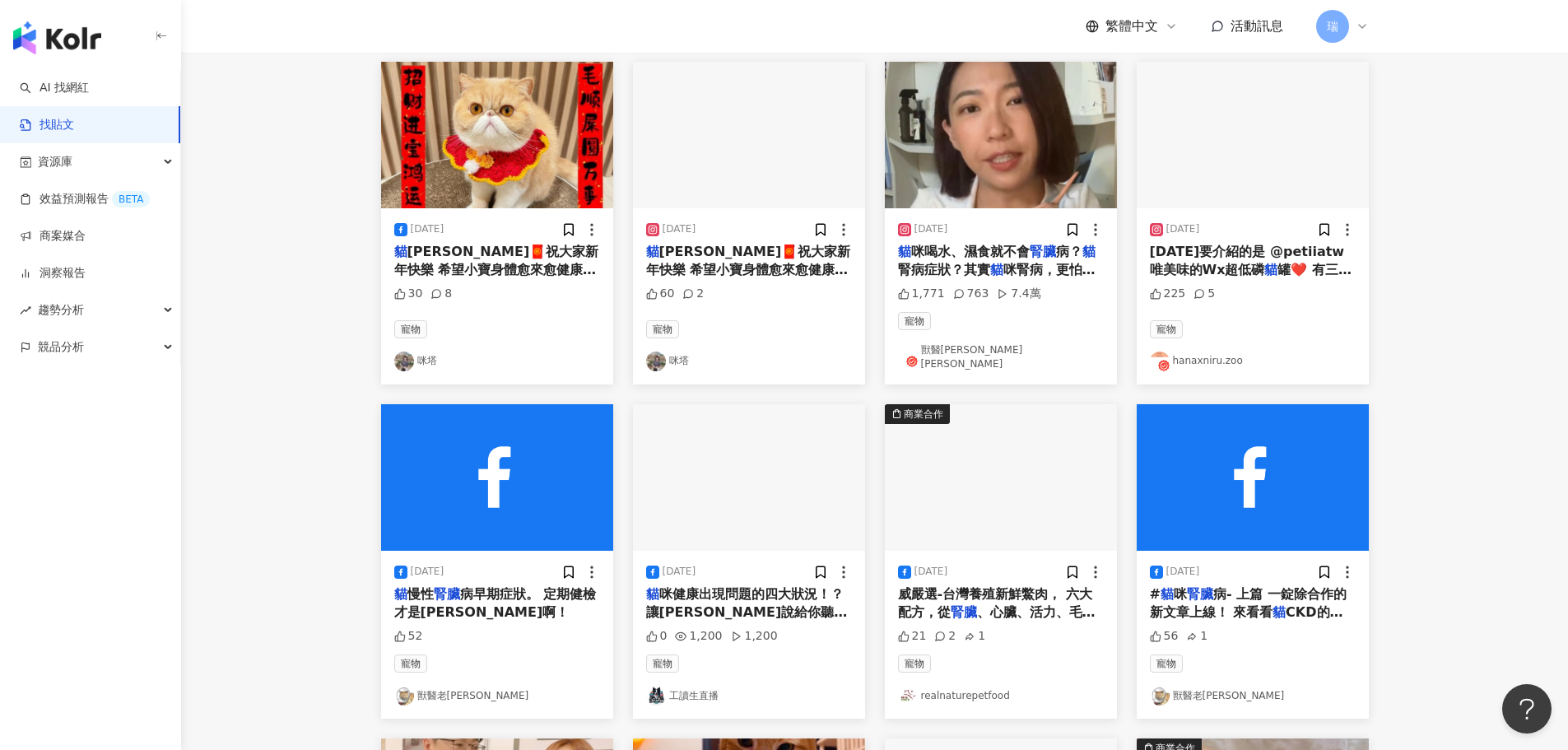
scroll to position [92, 0]
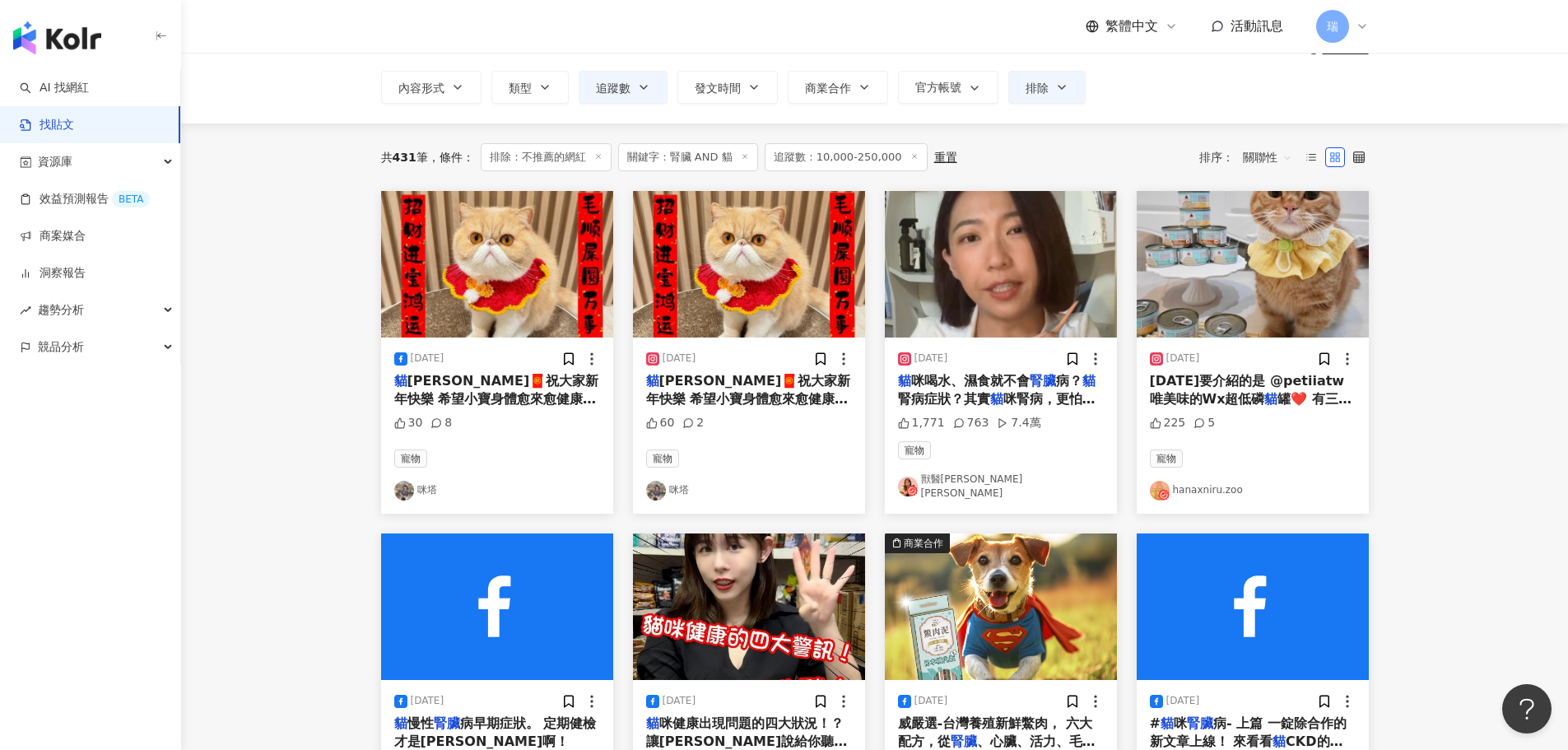
click at [1259, 398] on span "罐❤️ 有三種口味-鮮燉雞肉 海陸雙拼 原萃雞肉 ▫️Wx Phos Focused 配方 包含精心挑選的動物蛋白,天然磷含量較低 為人用食用品等級 且工廠獲…" at bounding box center [1252, 491] width 206 height 200
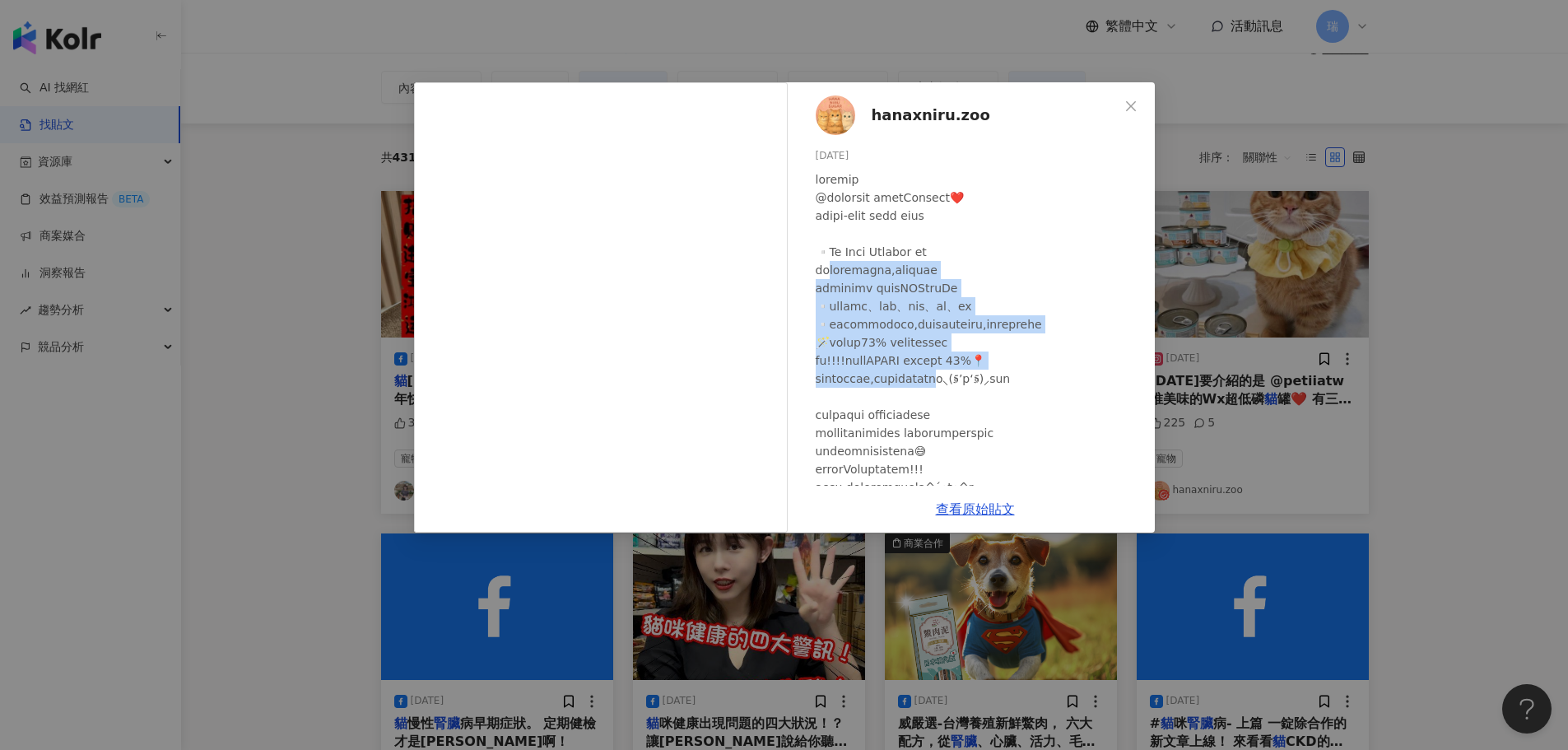
drag, startPoint x: 842, startPoint y: 268, endPoint x: 1043, endPoint y: 400, distance: 240.5
click at [1043, 400] on div at bounding box center [979, 369] width 326 height 399
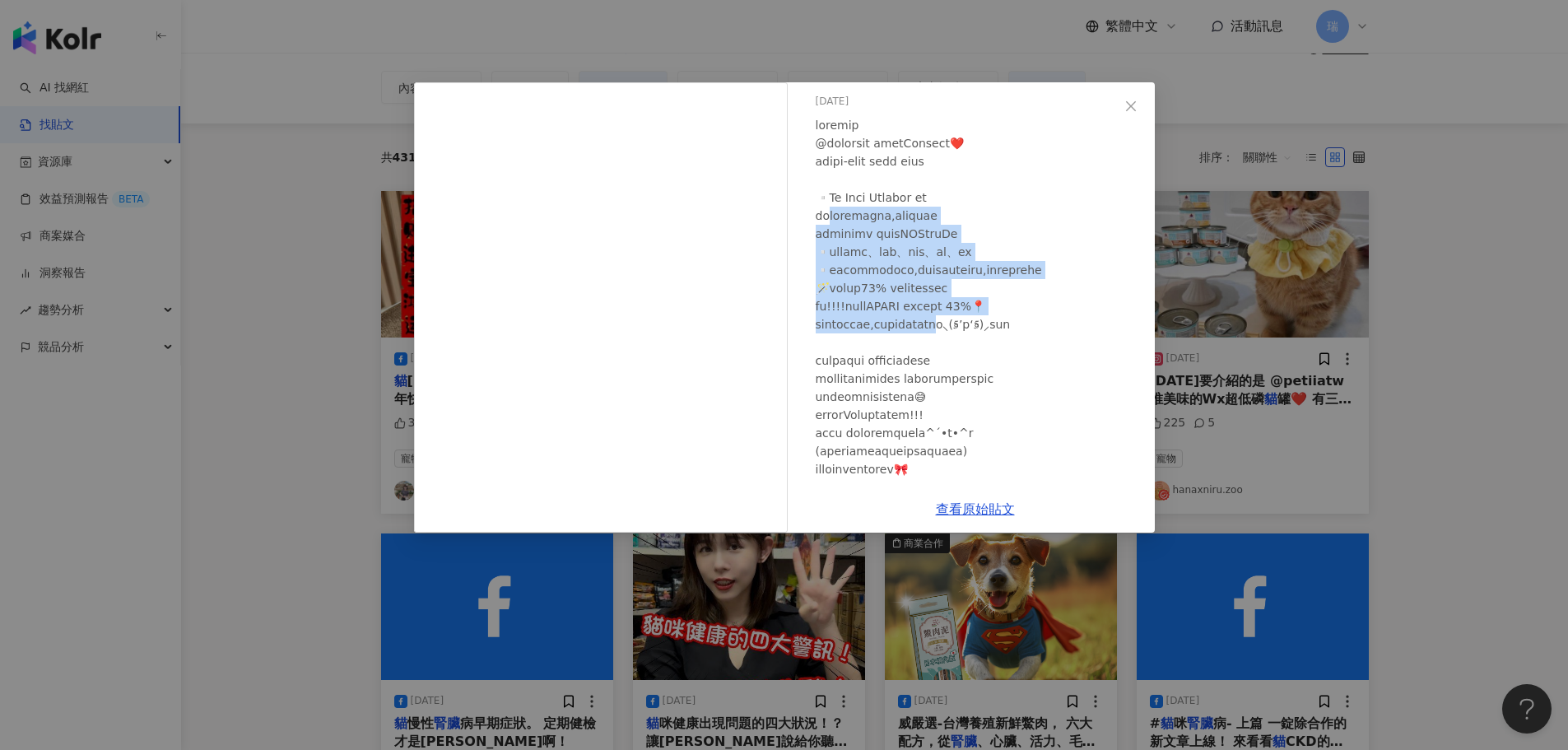
scroll to position [82, 0]
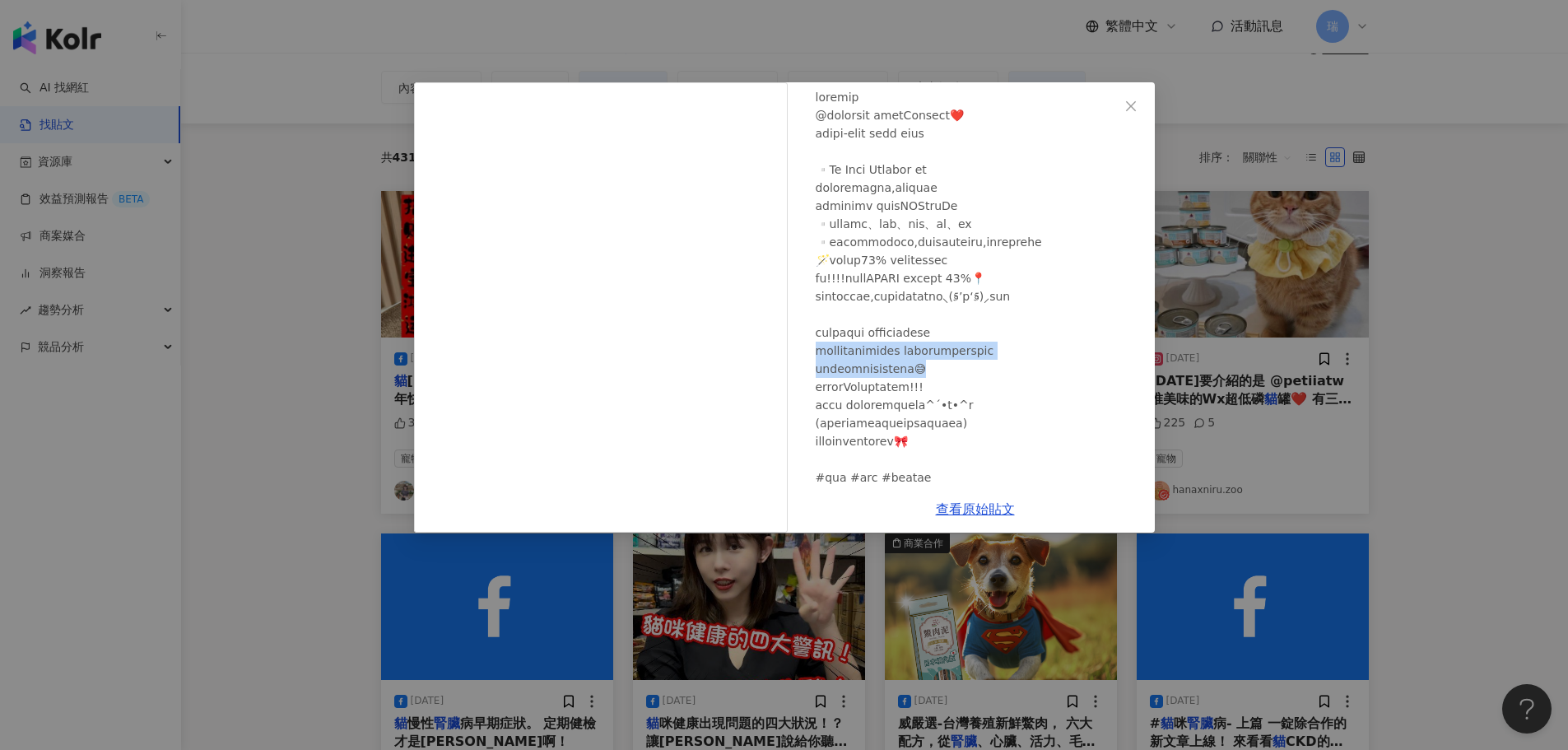
drag, startPoint x: 804, startPoint y: 382, endPoint x: 1086, endPoint y: 418, distance: 284.3
click at [1086, 418] on div "hanaxniru.zoo [DATE] 225 5" at bounding box center [975, 283] width 359 height 403
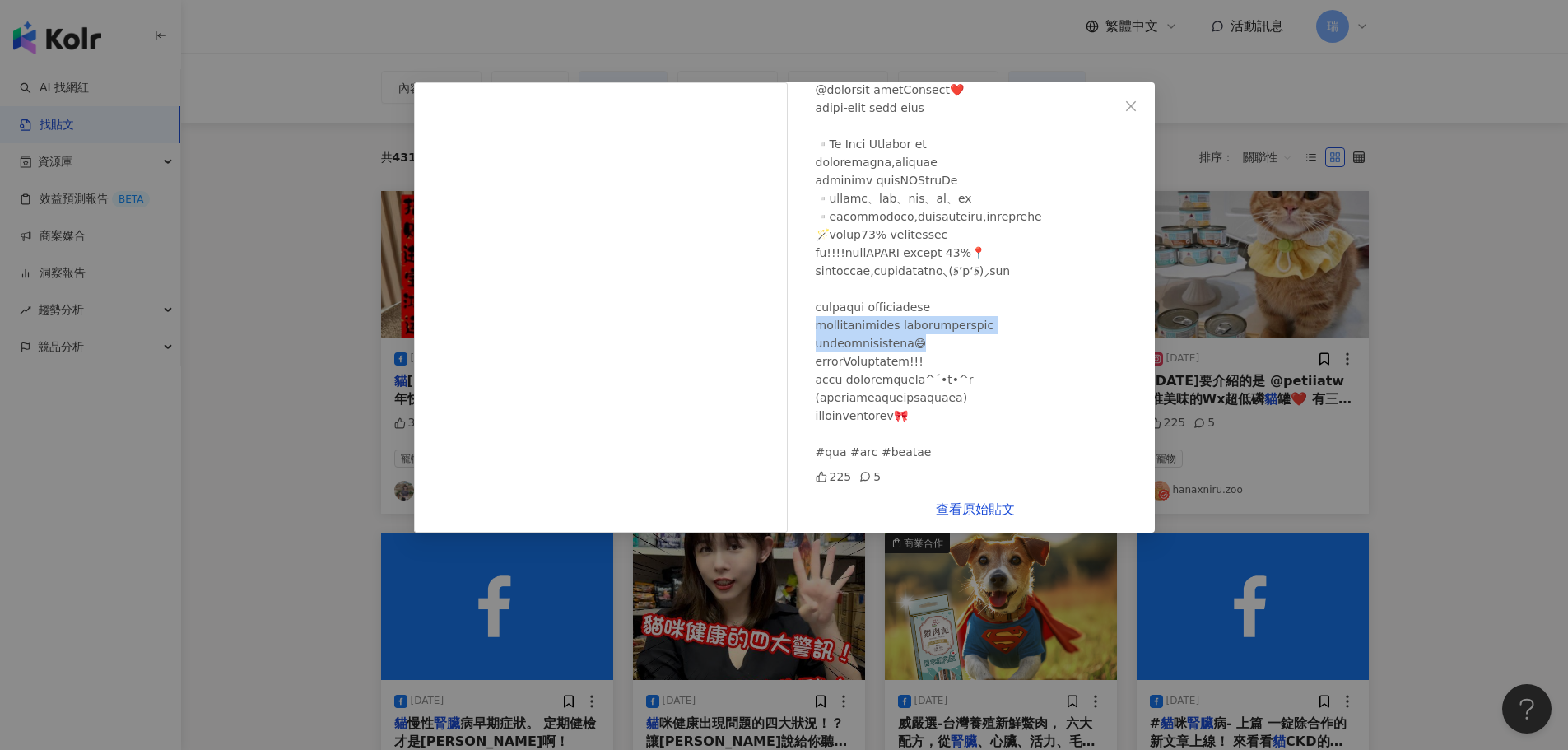
scroll to position [162, 0]
click at [1471, 433] on div "hanaxniru.zoo [DATE] 225 5 查看原始貼文" at bounding box center [784, 375] width 1568 height 750
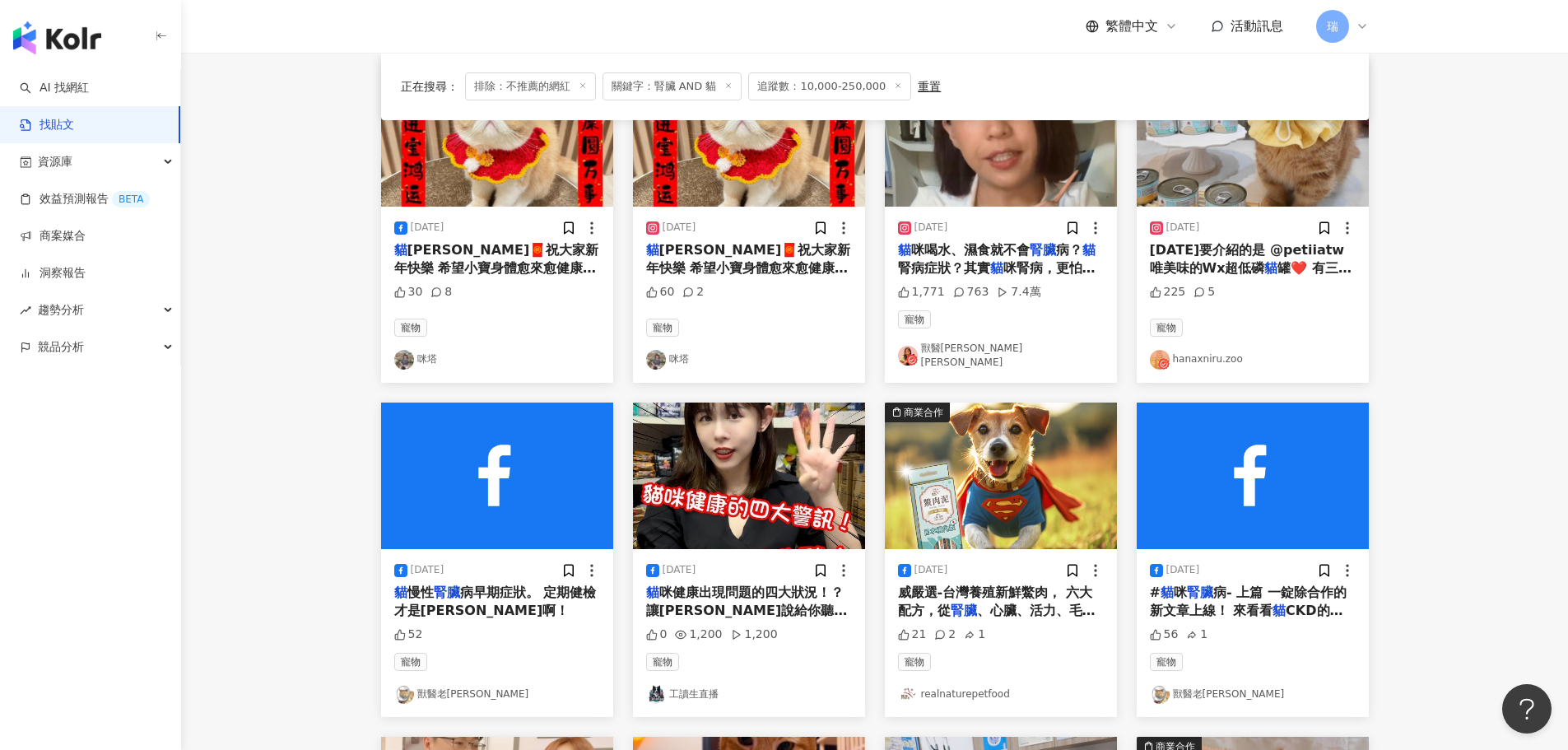
scroll to position [174, 0]
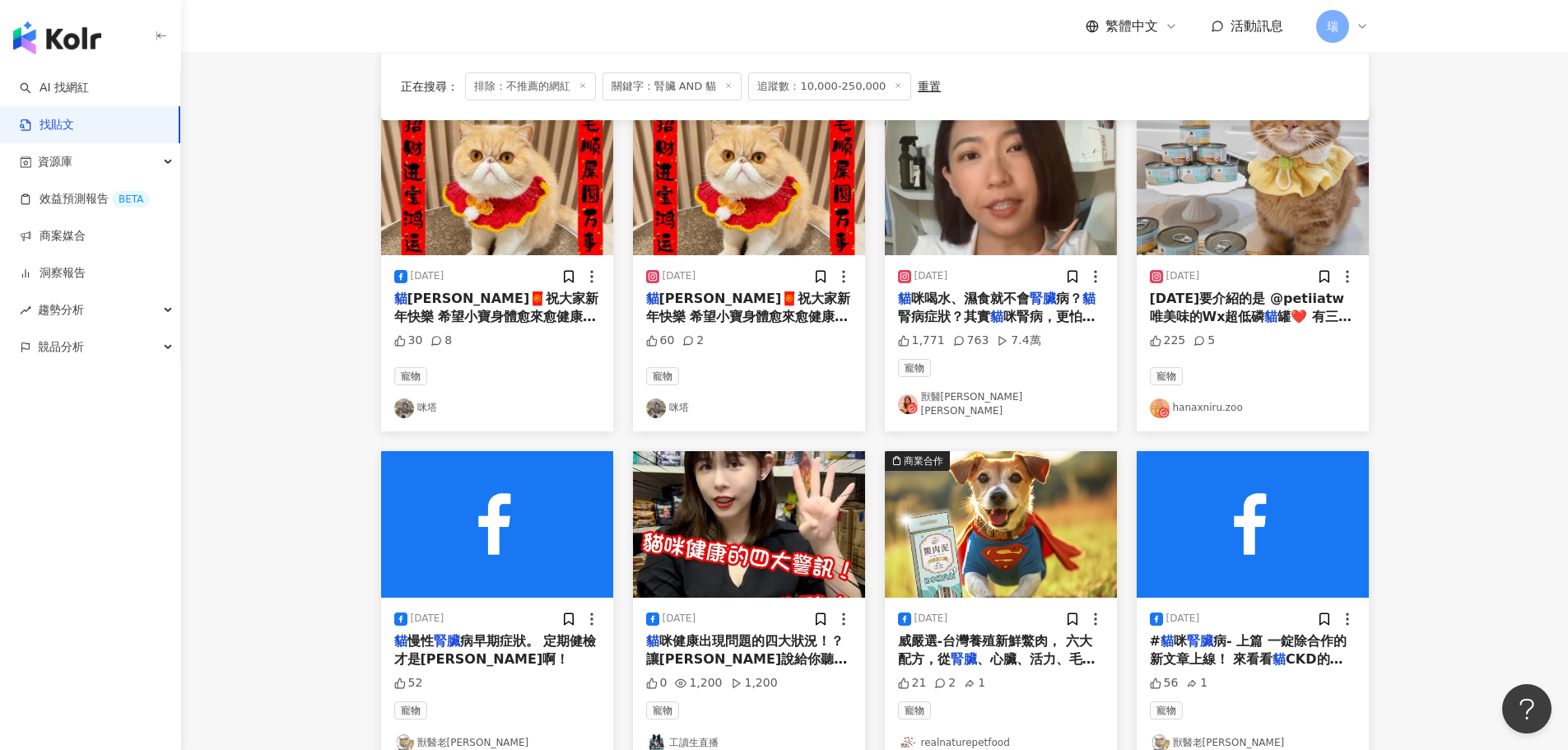
click at [748, 300] on span "[PERSON_NAME]🧧祝大家新年快樂 希望小寶身體愈來愈健康" at bounding box center [748, 307] width 205 height 33
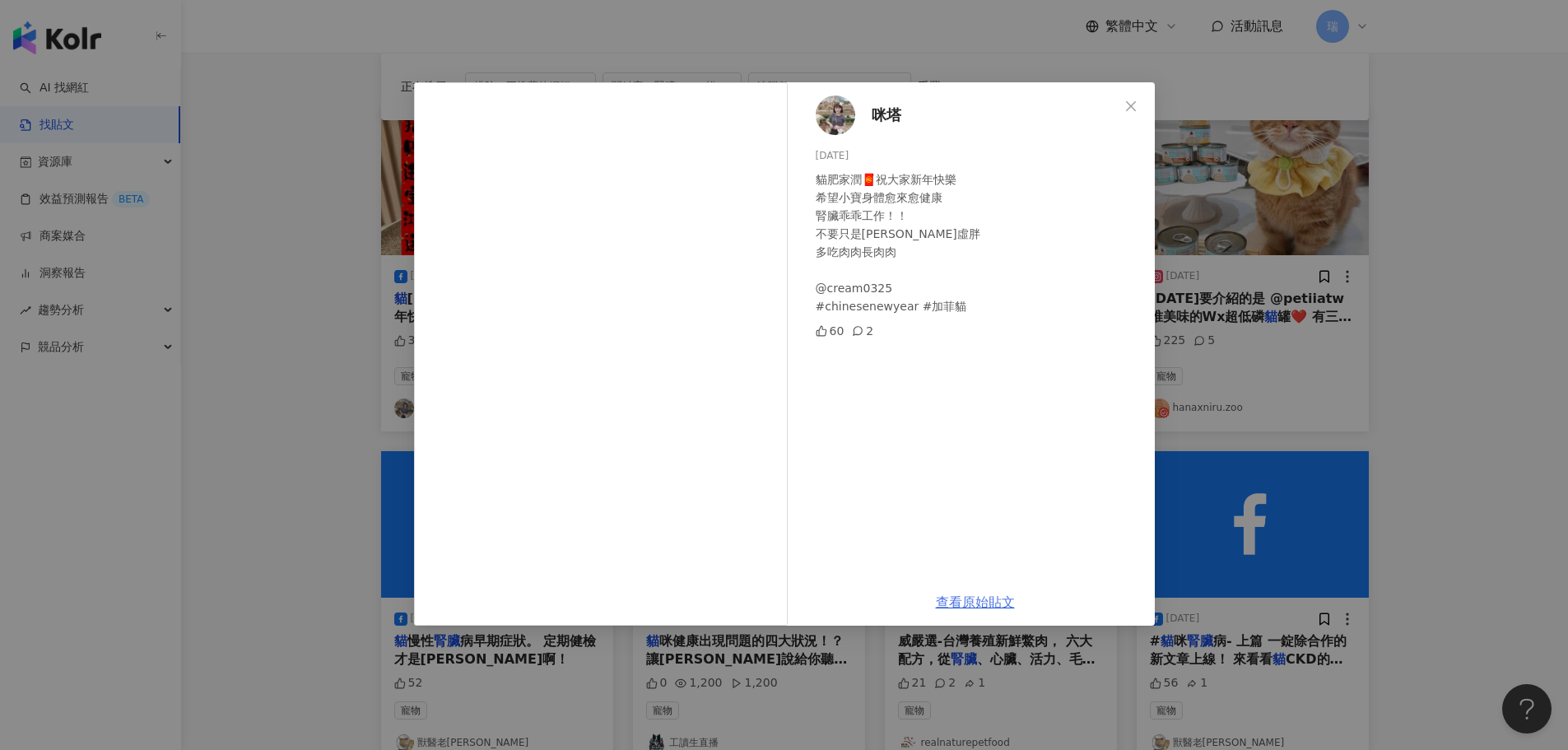
click at [956, 606] on link "查看原始貼文" at bounding box center [975, 602] width 79 height 15
click at [1429, 267] on div "咪塔 [DATE] 貓肥家潤🧧祝大家新年快樂 希望小寶身體愈來愈健康 腎臟乖乖工作！！ 不要只是[PERSON_NAME]虛胖 多吃肉肉長肉肉 @cream0…" at bounding box center [784, 375] width 1568 height 750
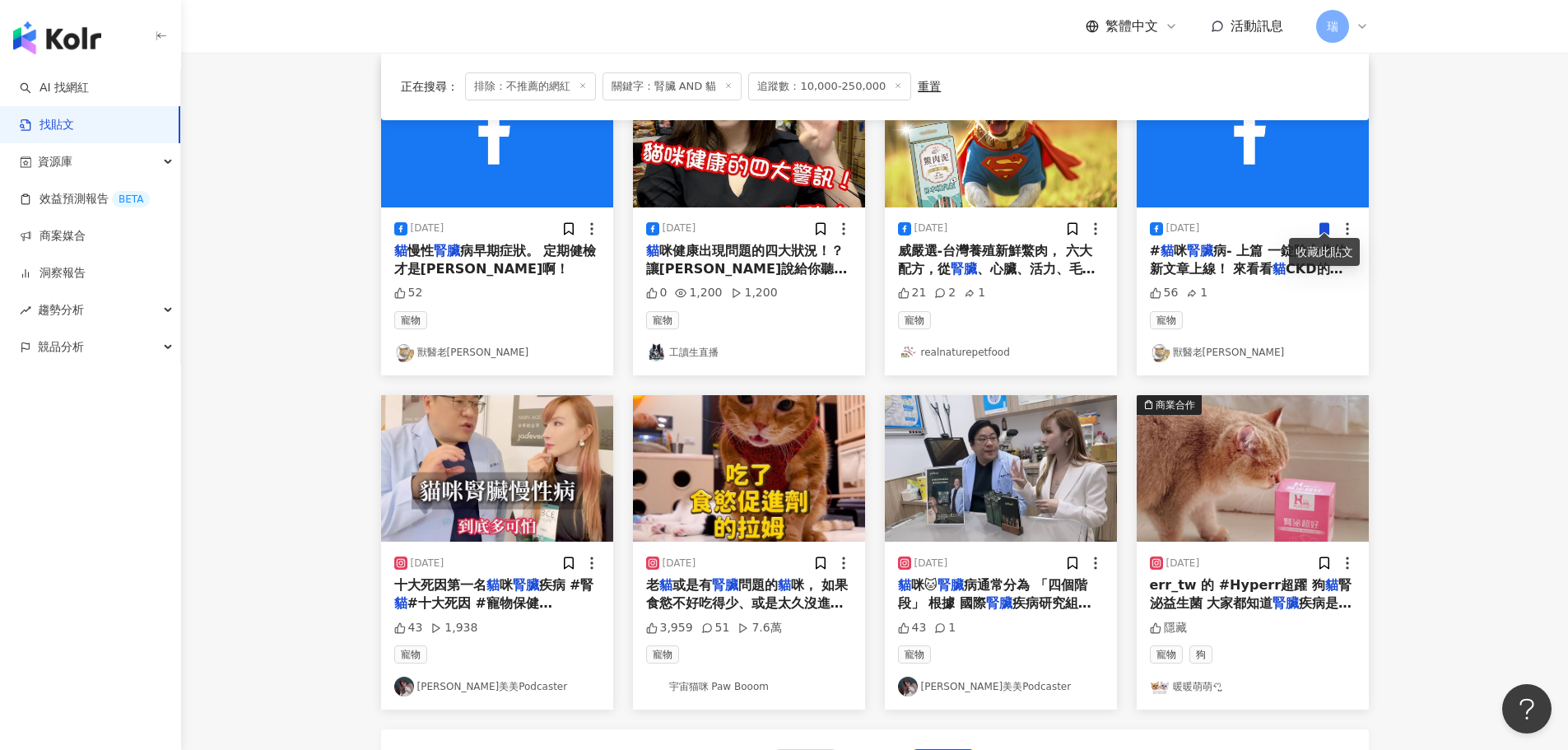
scroll to position [833, 0]
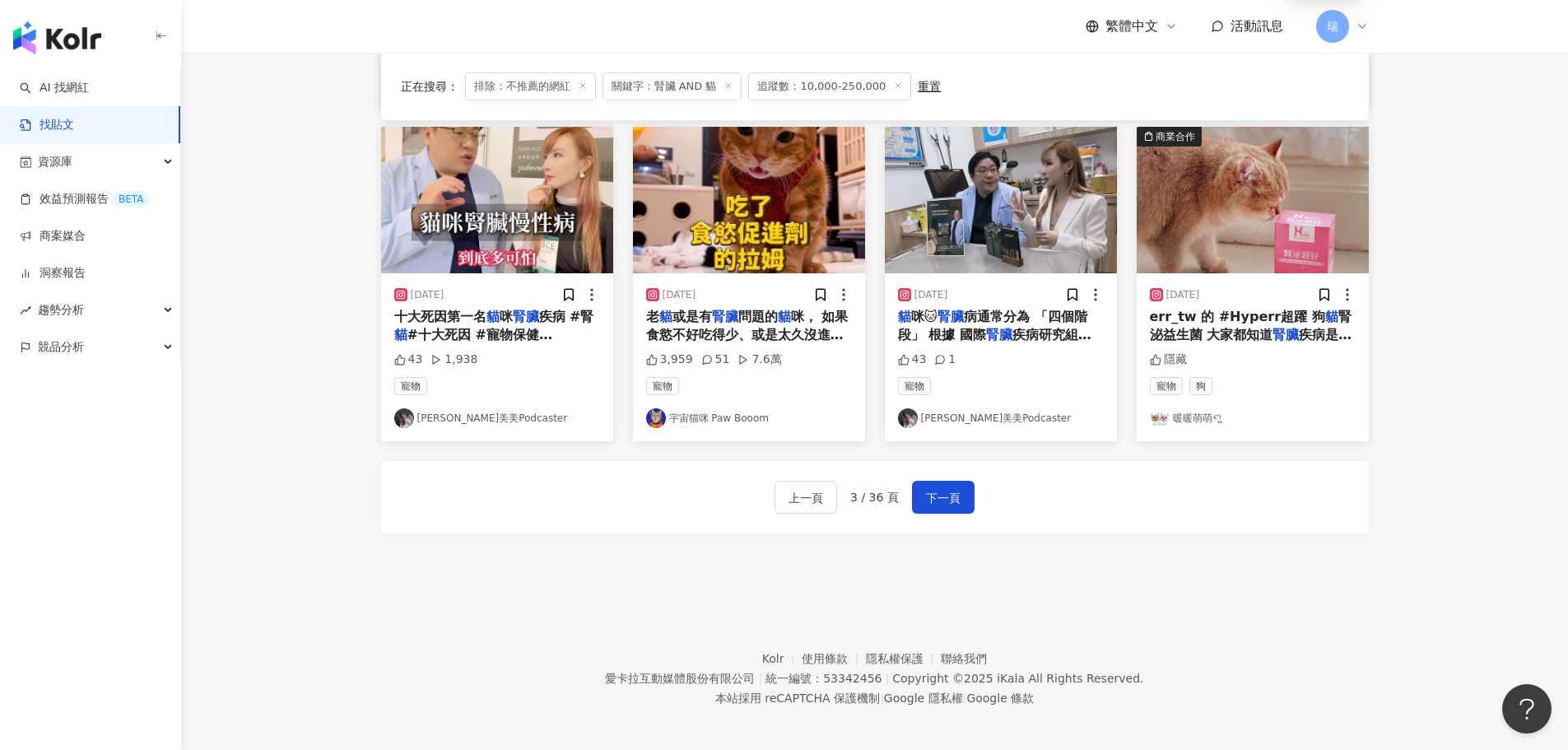
click at [952, 507] on div "上一頁 3 / 36 頁 下一頁" at bounding box center [874, 497] width 988 height 73
click at [944, 493] on span "下一頁" at bounding box center [943, 498] width 34 height 20
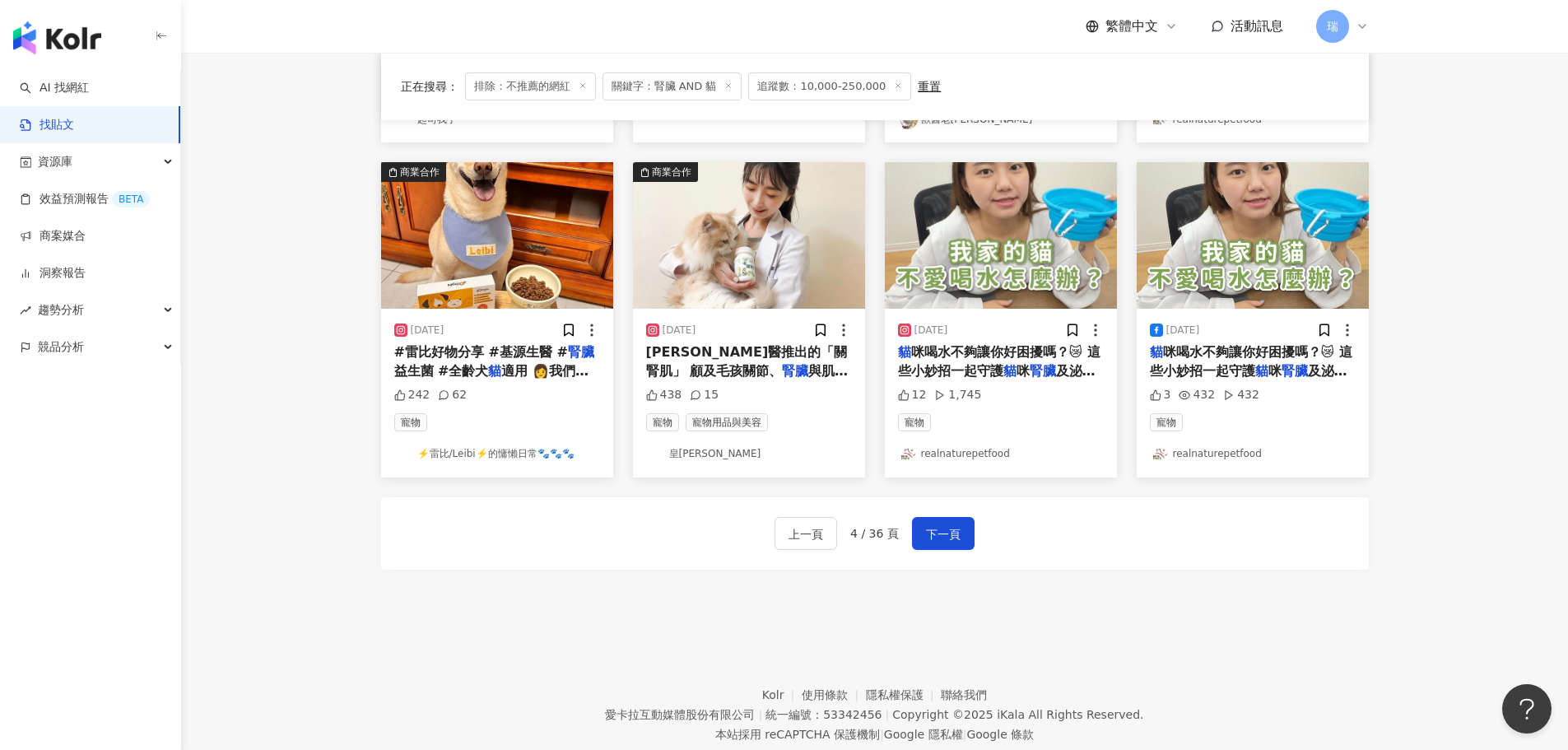
scroll to position [823, 0]
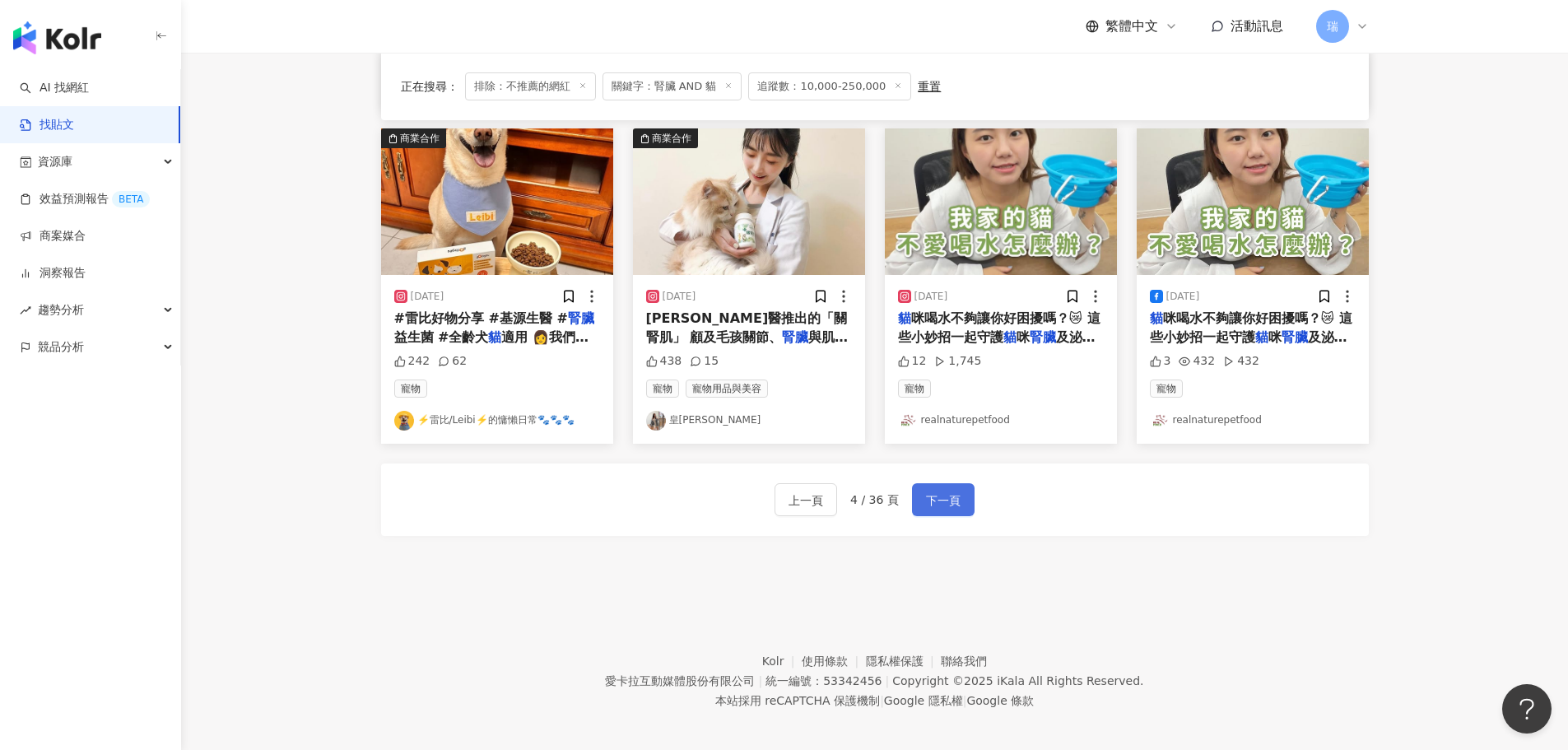
click at [952, 511] on button "下一頁" at bounding box center [943, 499] width 62 height 32
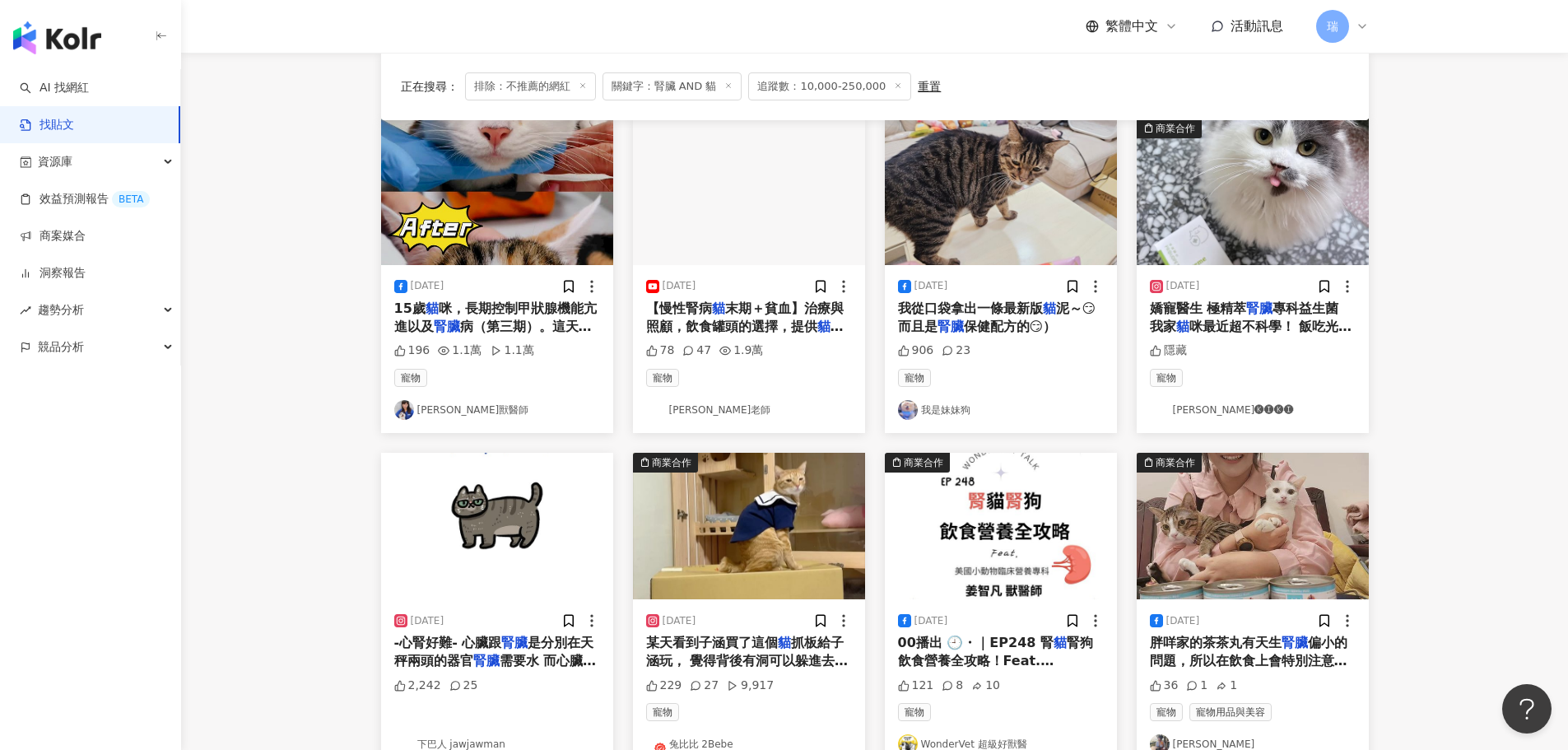
scroll to position [329, 0]
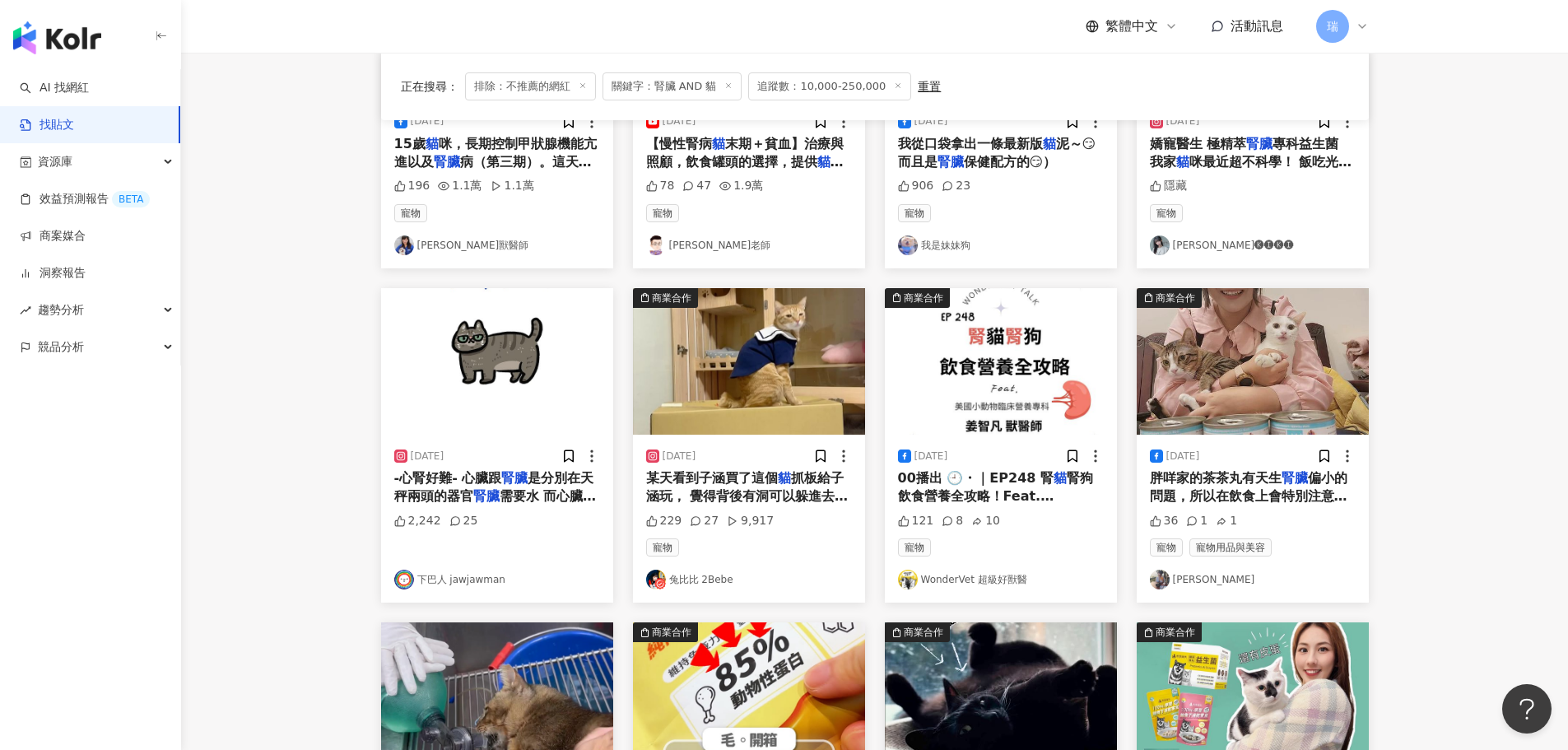
click at [1193, 469] on span "胖咩家的茶茶丸有天生" at bounding box center [1216, 477] width 132 height 15
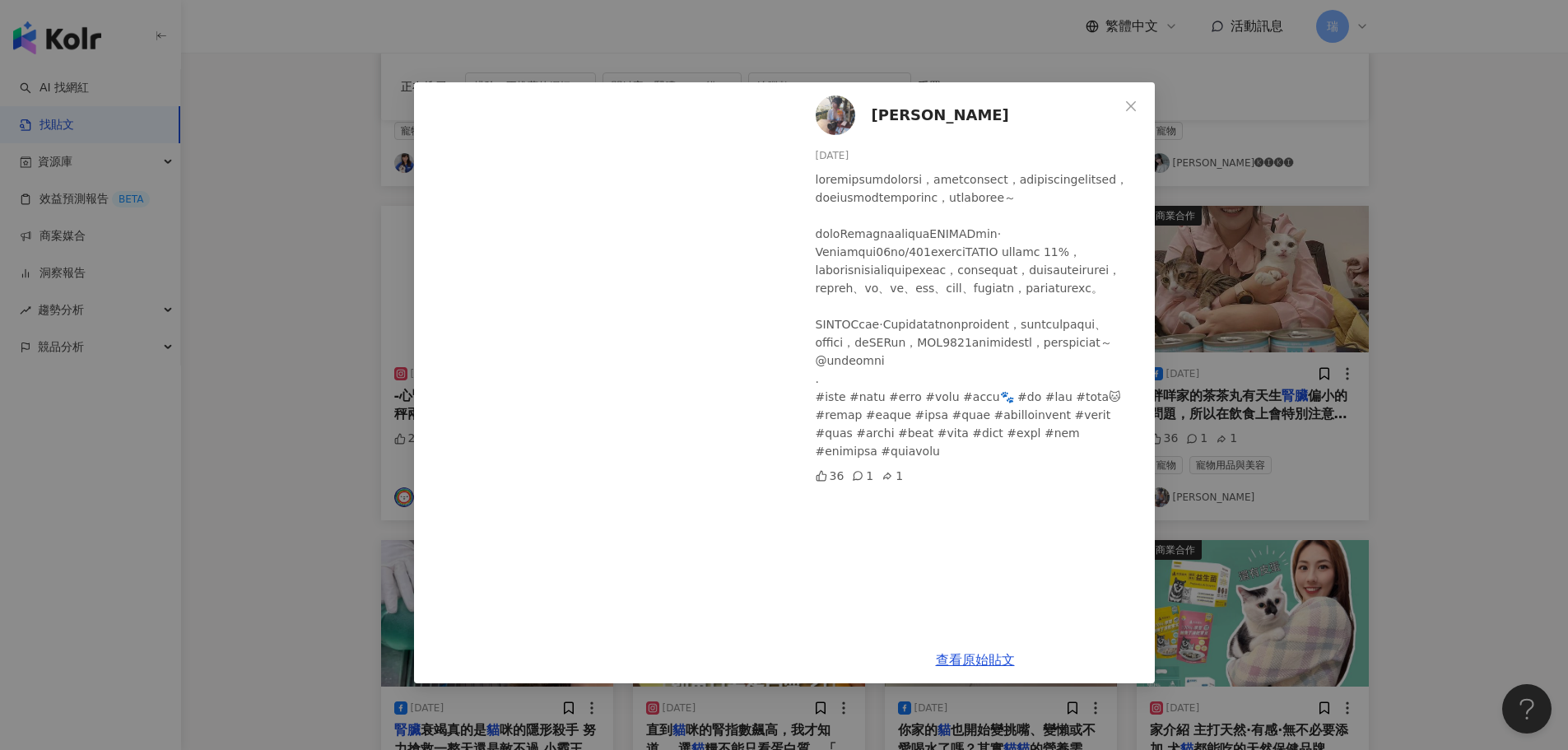
click at [1483, 405] on div "野田咩 [DATE] 36 1 1 查看原始貼文" at bounding box center [784, 375] width 1568 height 750
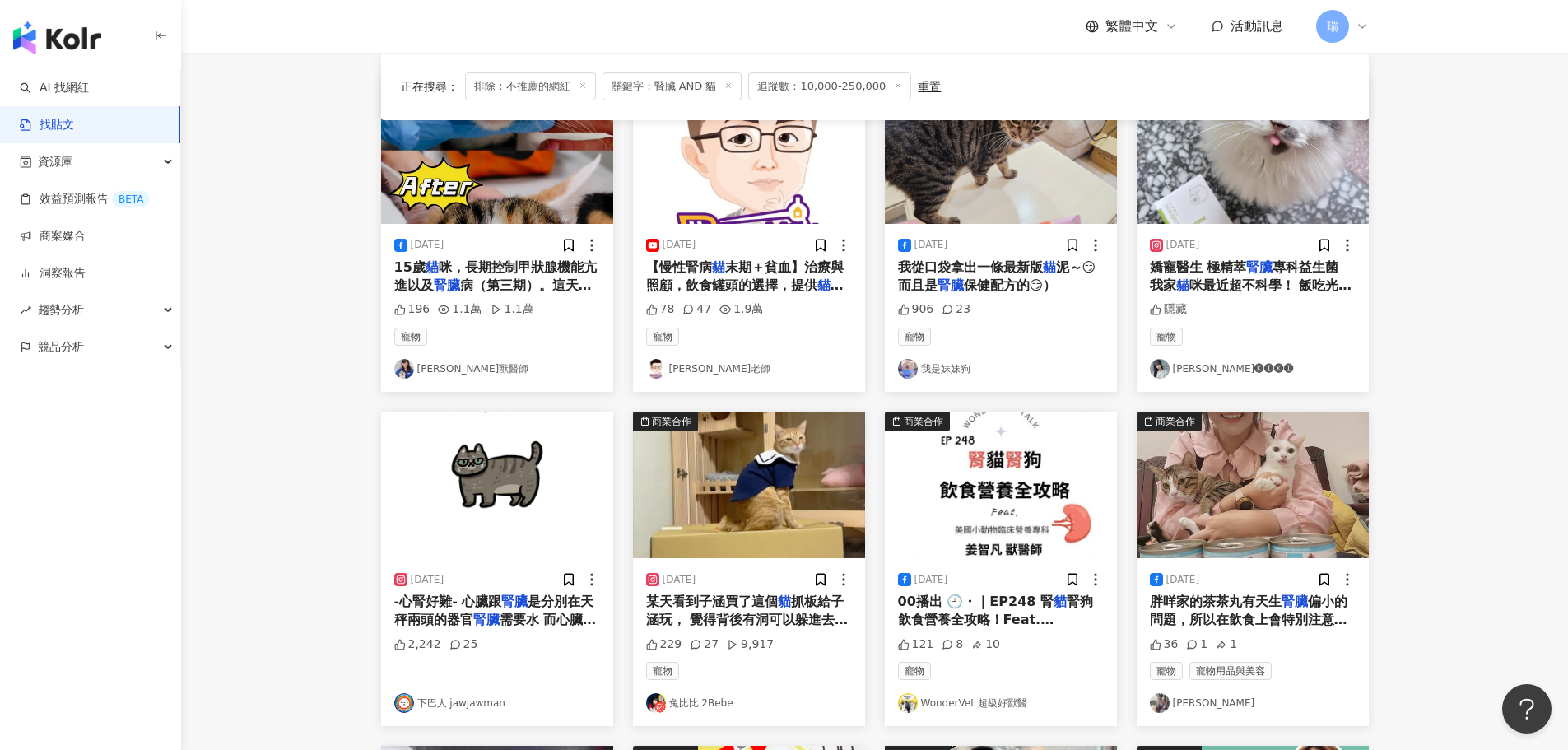
scroll to position [164, 0]
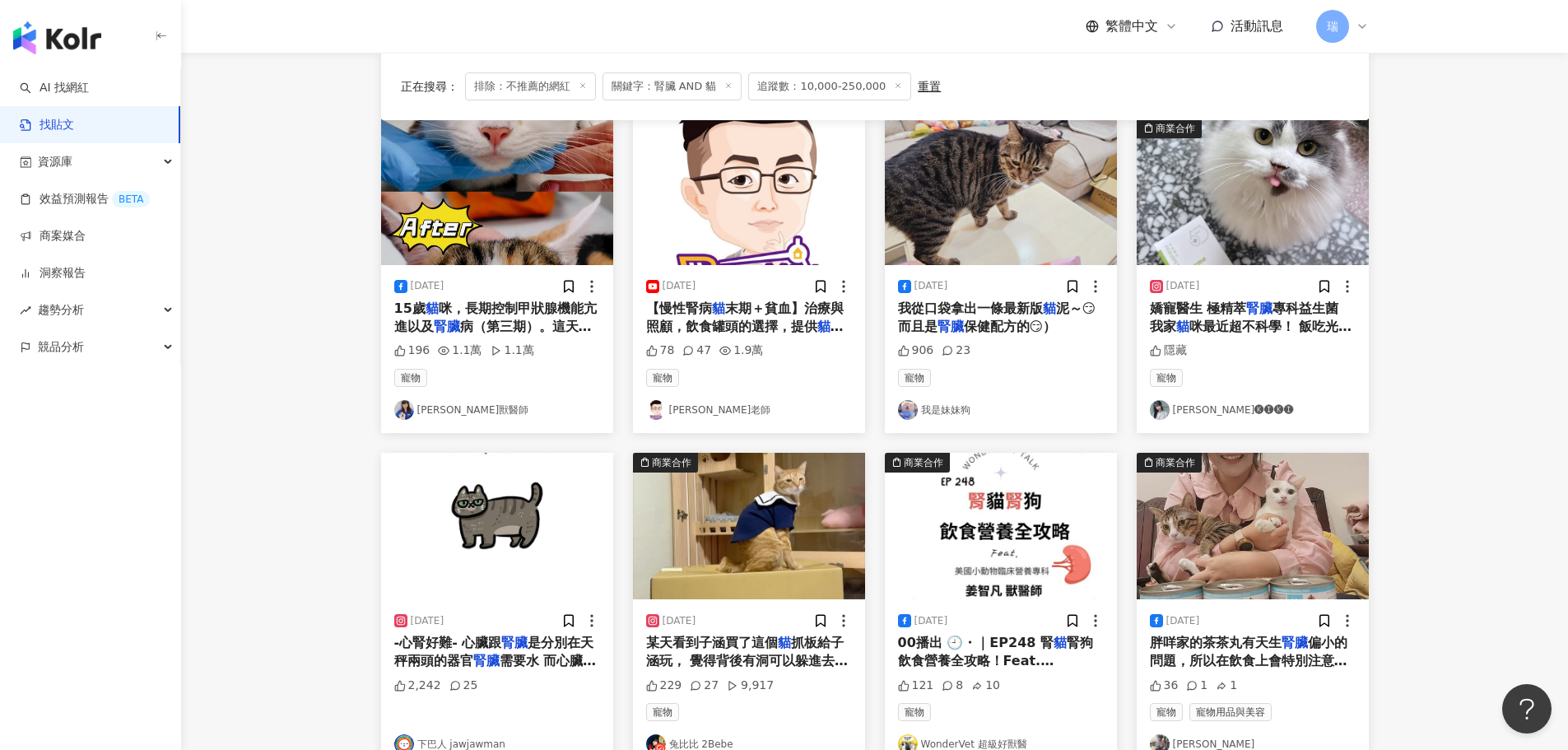
click at [974, 324] on span "保健配方的😏）" at bounding box center [1010, 326] width 93 height 15
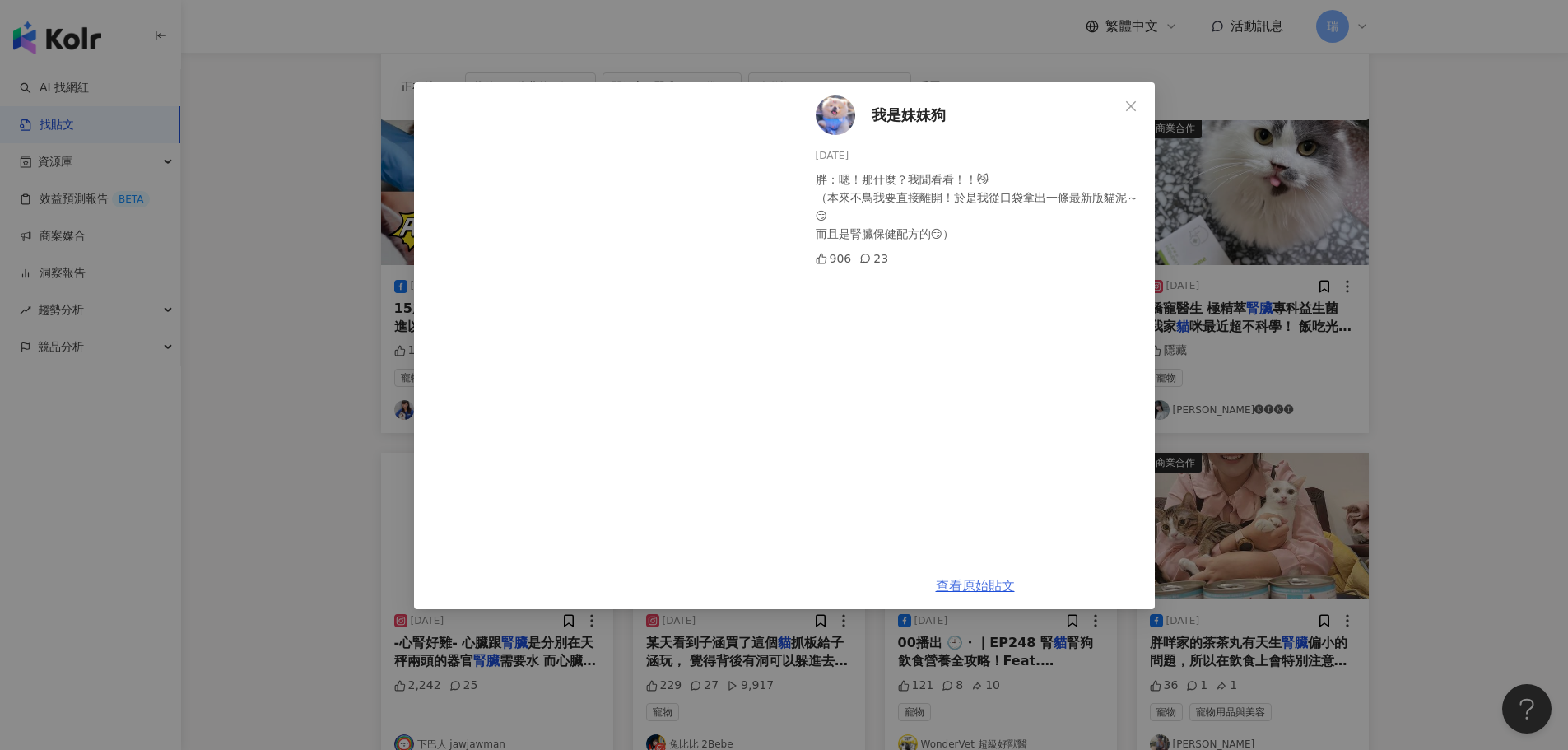
click at [986, 583] on link "查看原始貼文" at bounding box center [975, 585] width 79 height 15
click at [1409, 255] on div "我是妹妹狗 [DATE] 胖：嗯！那什麼？我聞看看！！😼 （本來不鳥我要直接離開！於是我從口袋拿出一條最新版貓泥～😏 而且是腎臟保健配方的😏） 906 23 …" at bounding box center [784, 375] width 1568 height 750
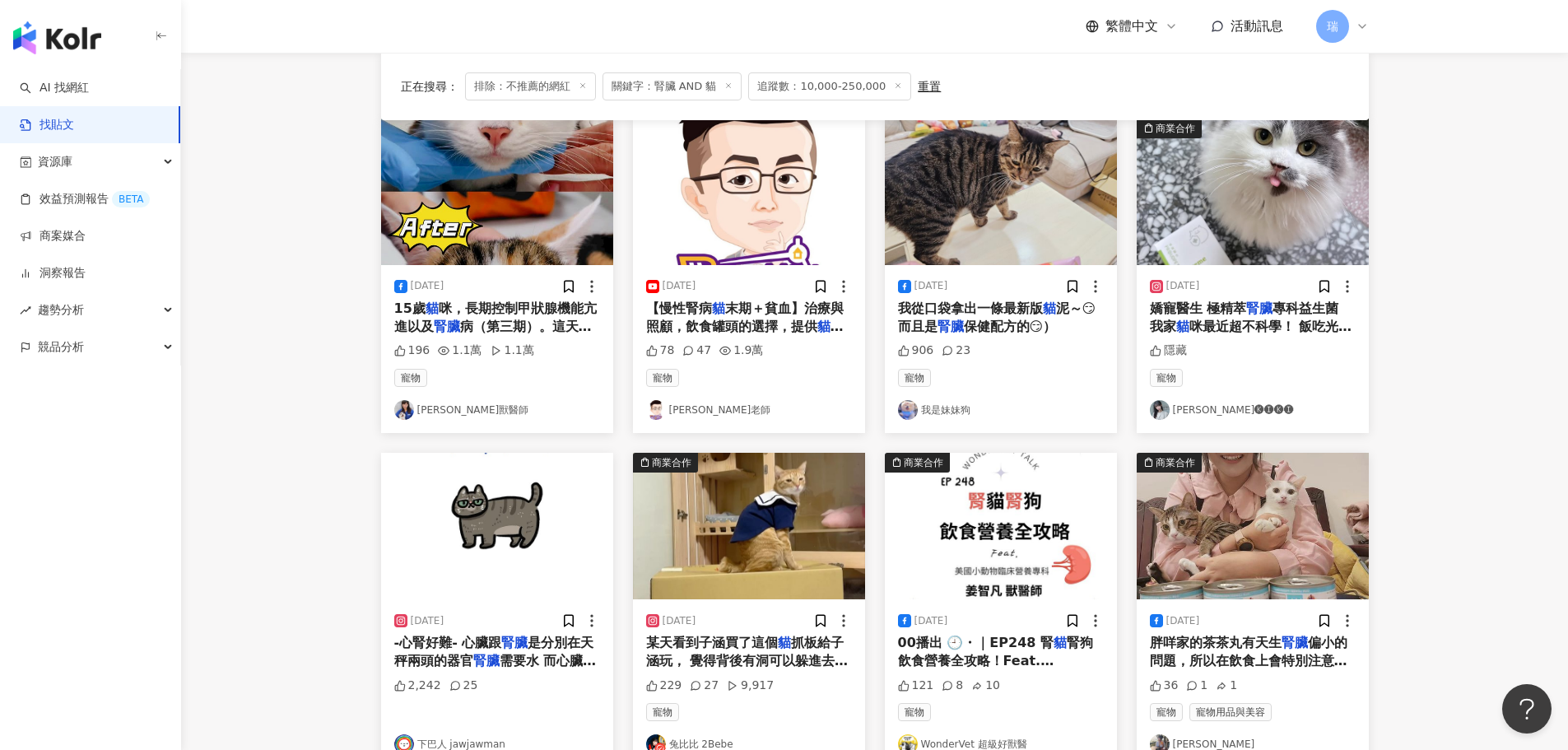
click at [1248, 319] on span "咪最近超不科學！ 飯吃光光、[PERSON_NAME]亮晶晶、連💩都變得超漂亮～ 祕密武器就是嬌寵醫生｜極精萃" at bounding box center [1252, 353] width 206 height 71
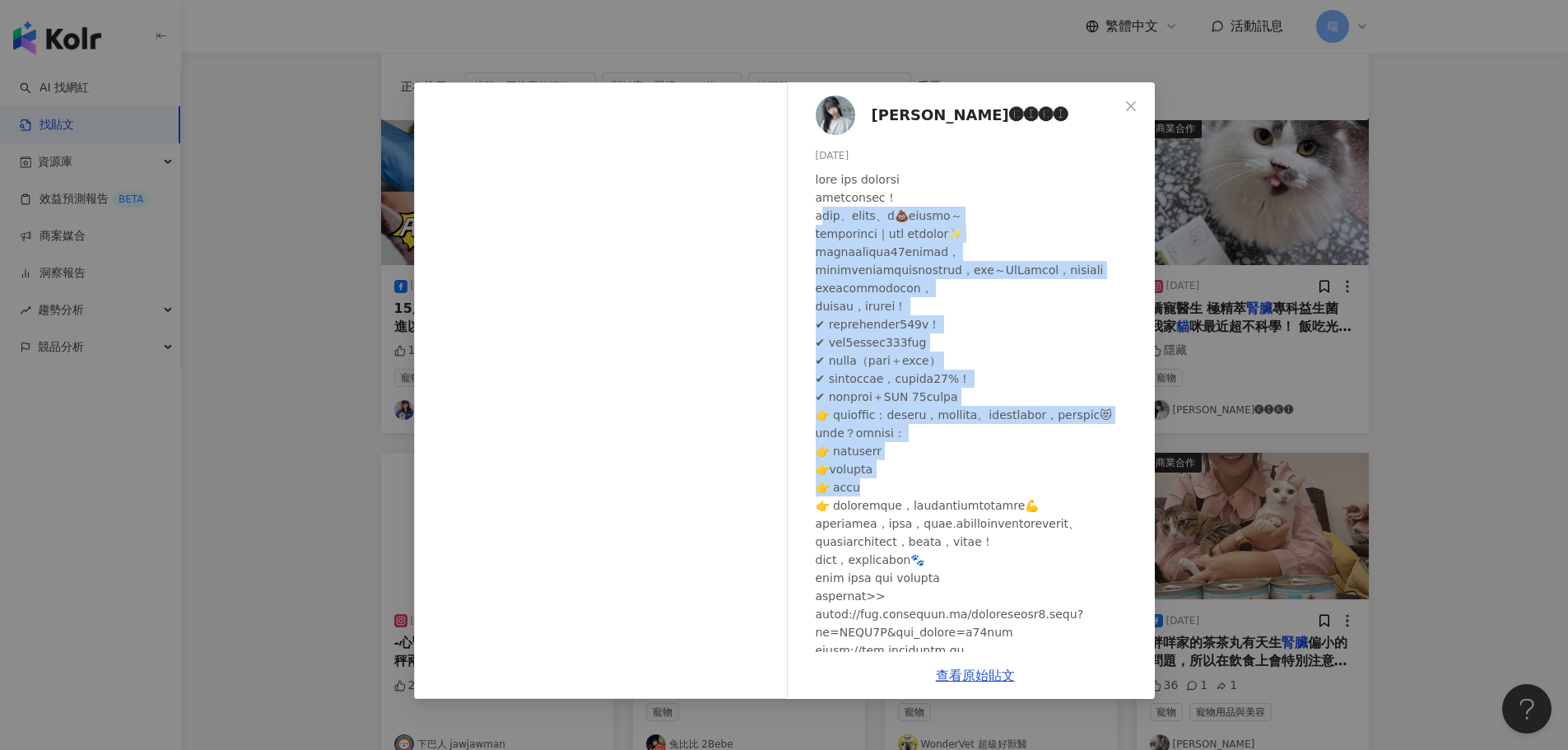
drag, startPoint x: 831, startPoint y: 222, endPoint x: 1063, endPoint y: 521, distance: 378.5
click at [1063, 521] on div at bounding box center [979, 451] width 326 height 561
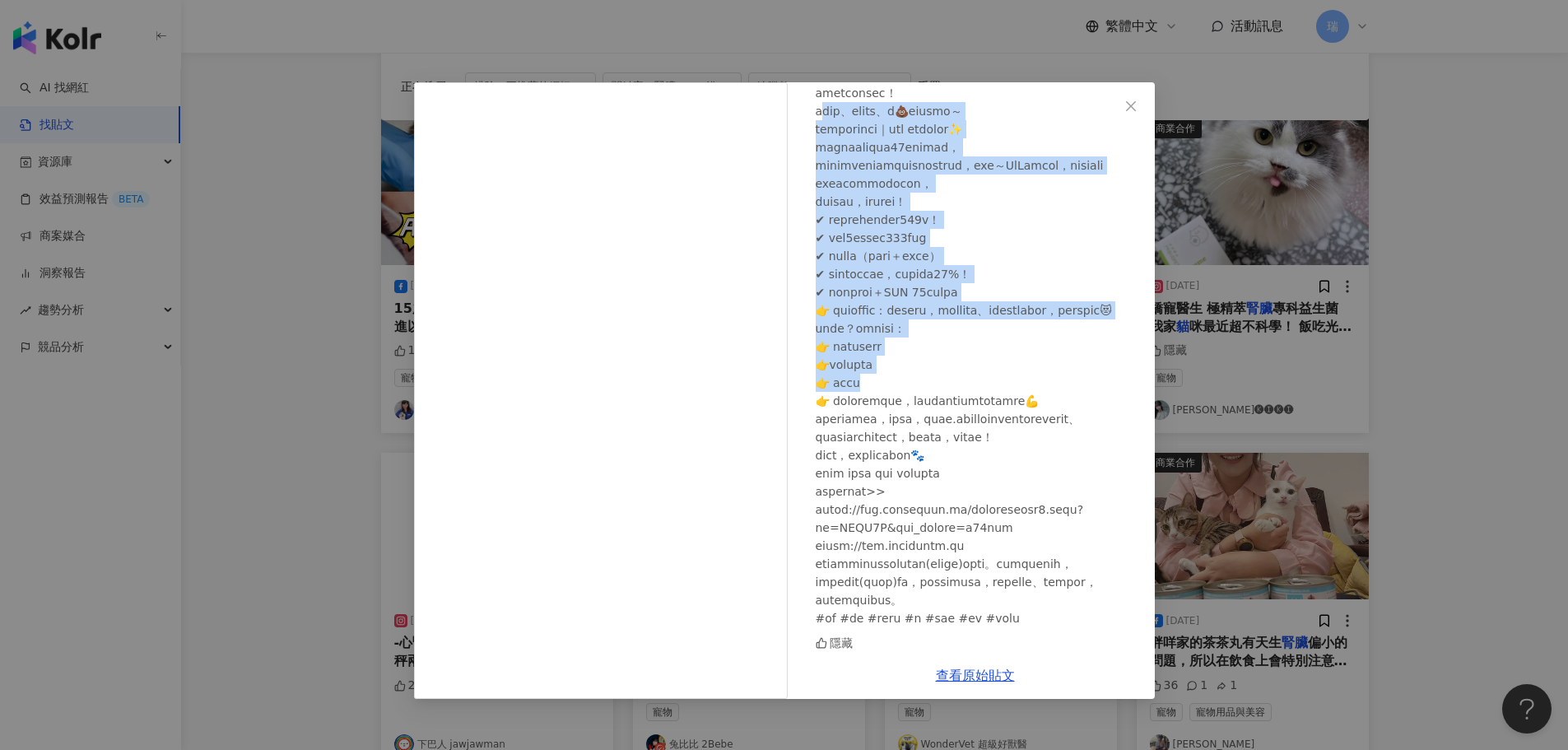
scroll to position [195, 0]
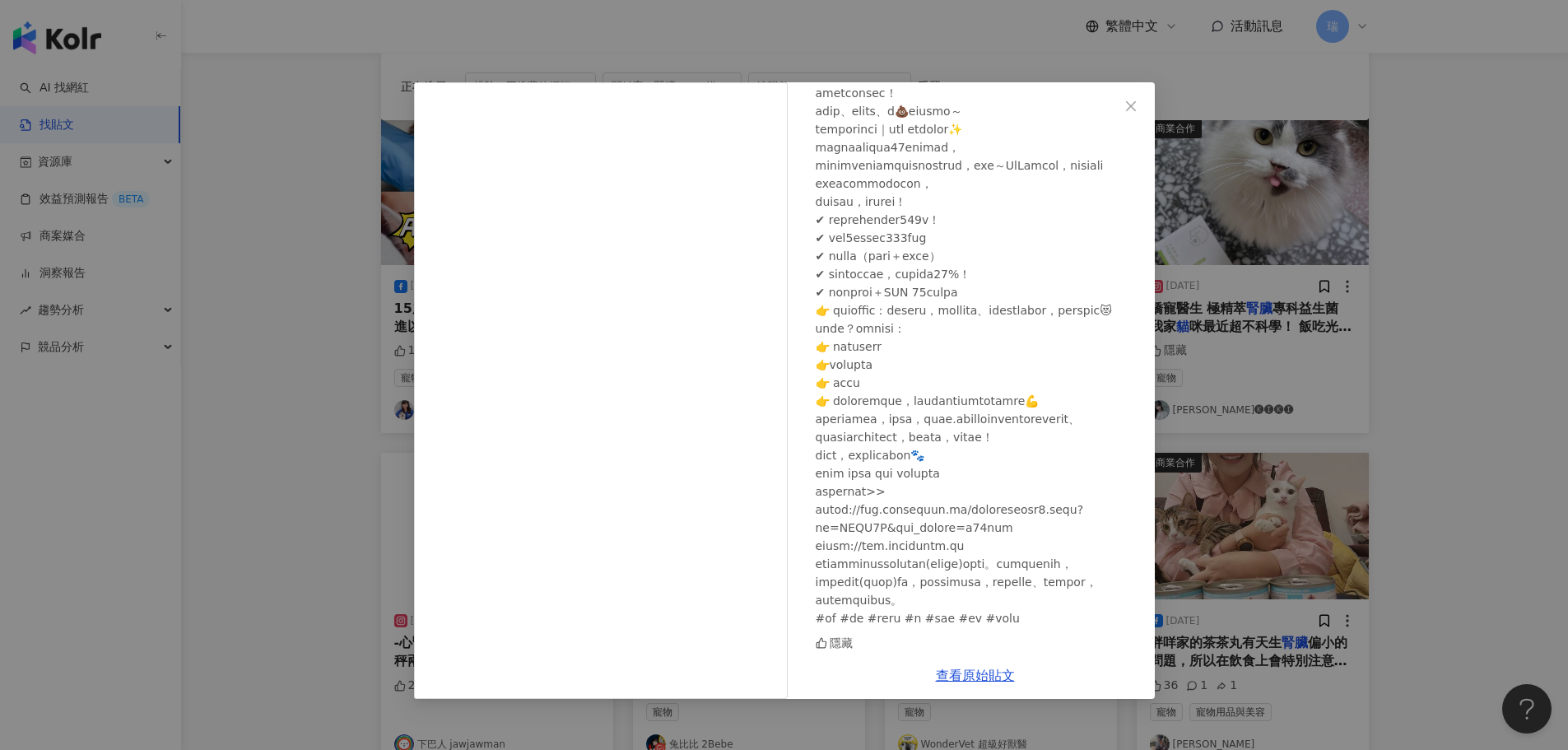
click at [1424, 383] on div "[PERSON_NAME]🅚🅘🅚🅘 [DATE] 隱藏 查看原始貼文" at bounding box center [784, 375] width 1568 height 750
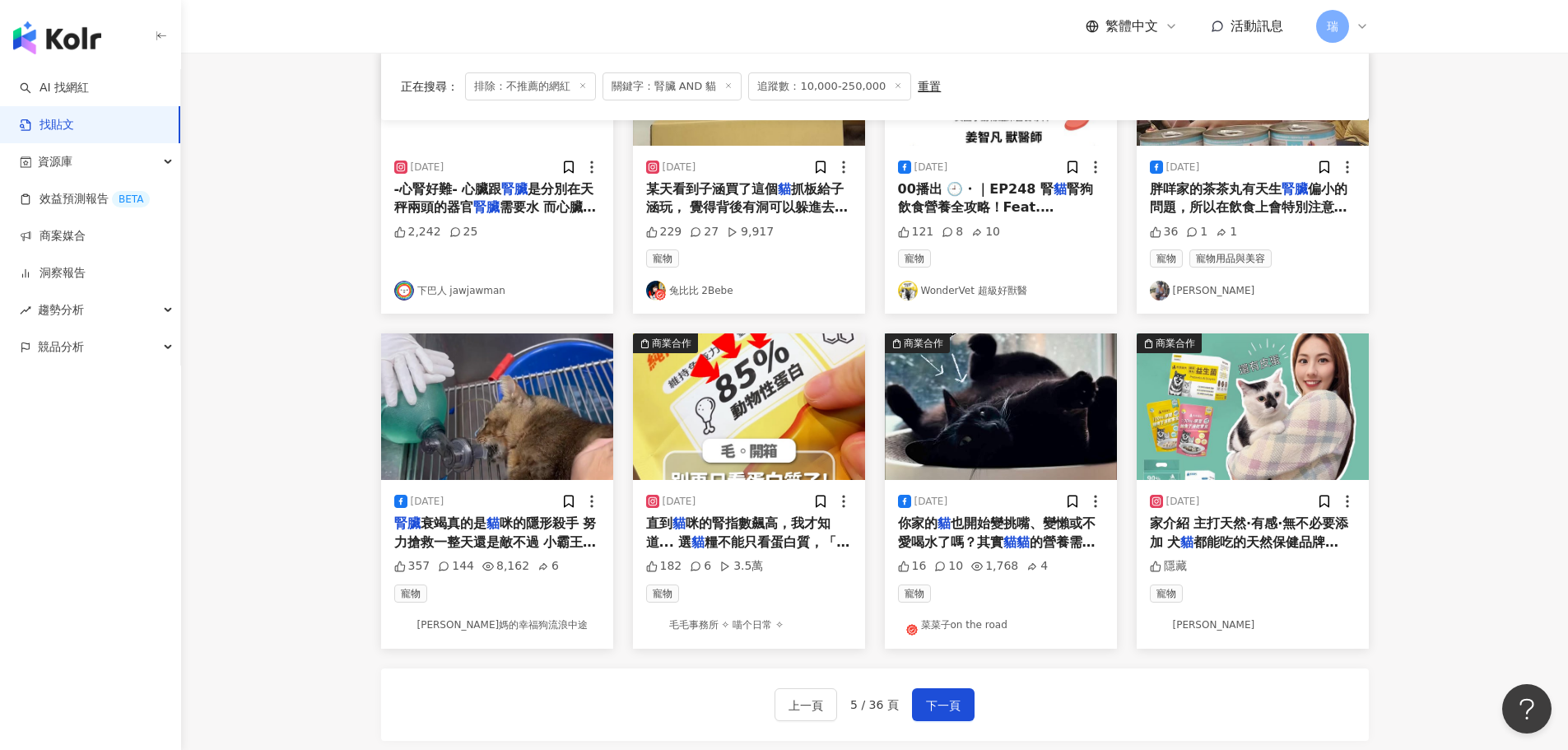
scroll to position [658, 0]
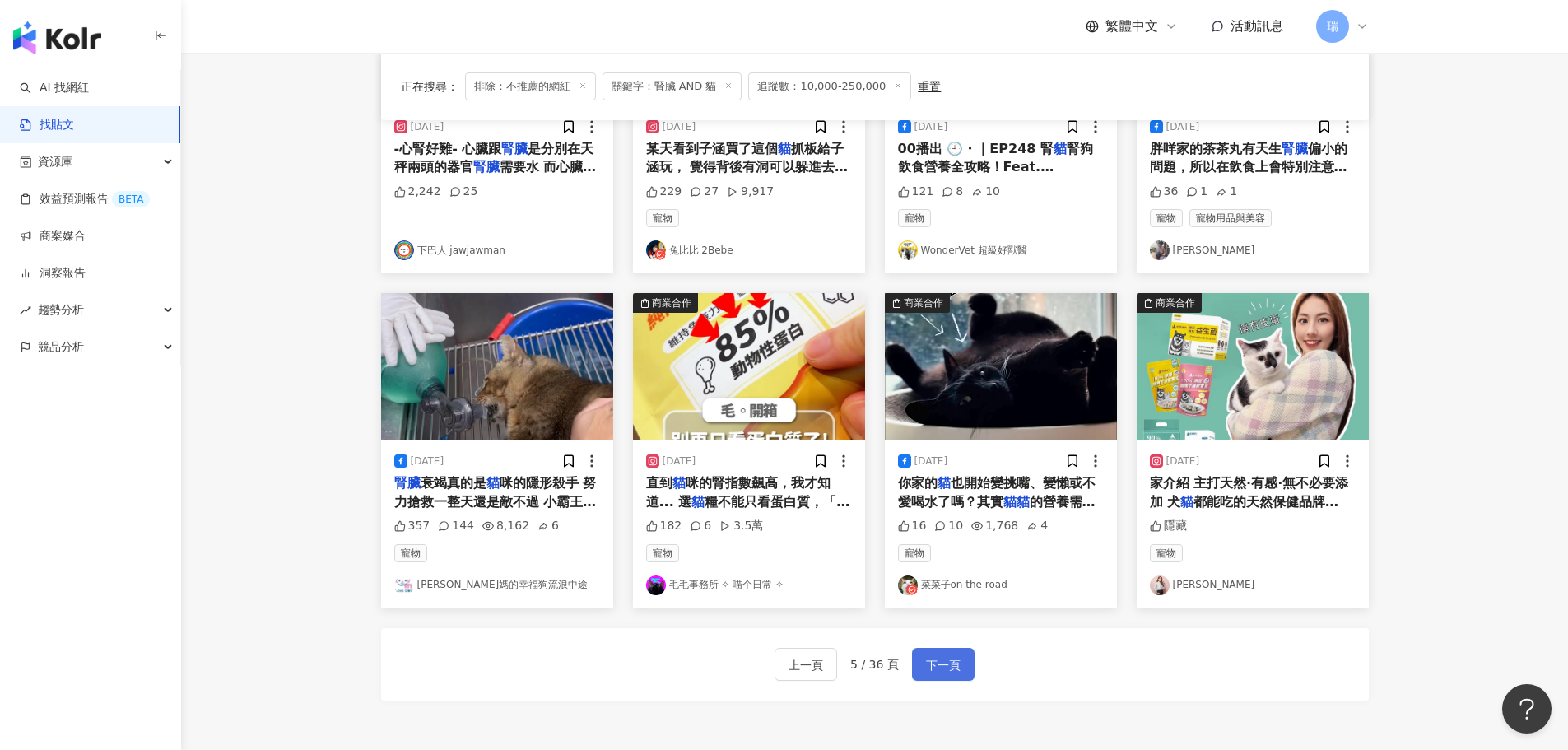
click at [936, 670] on span "下一頁" at bounding box center [943, 664] width 34 height 20
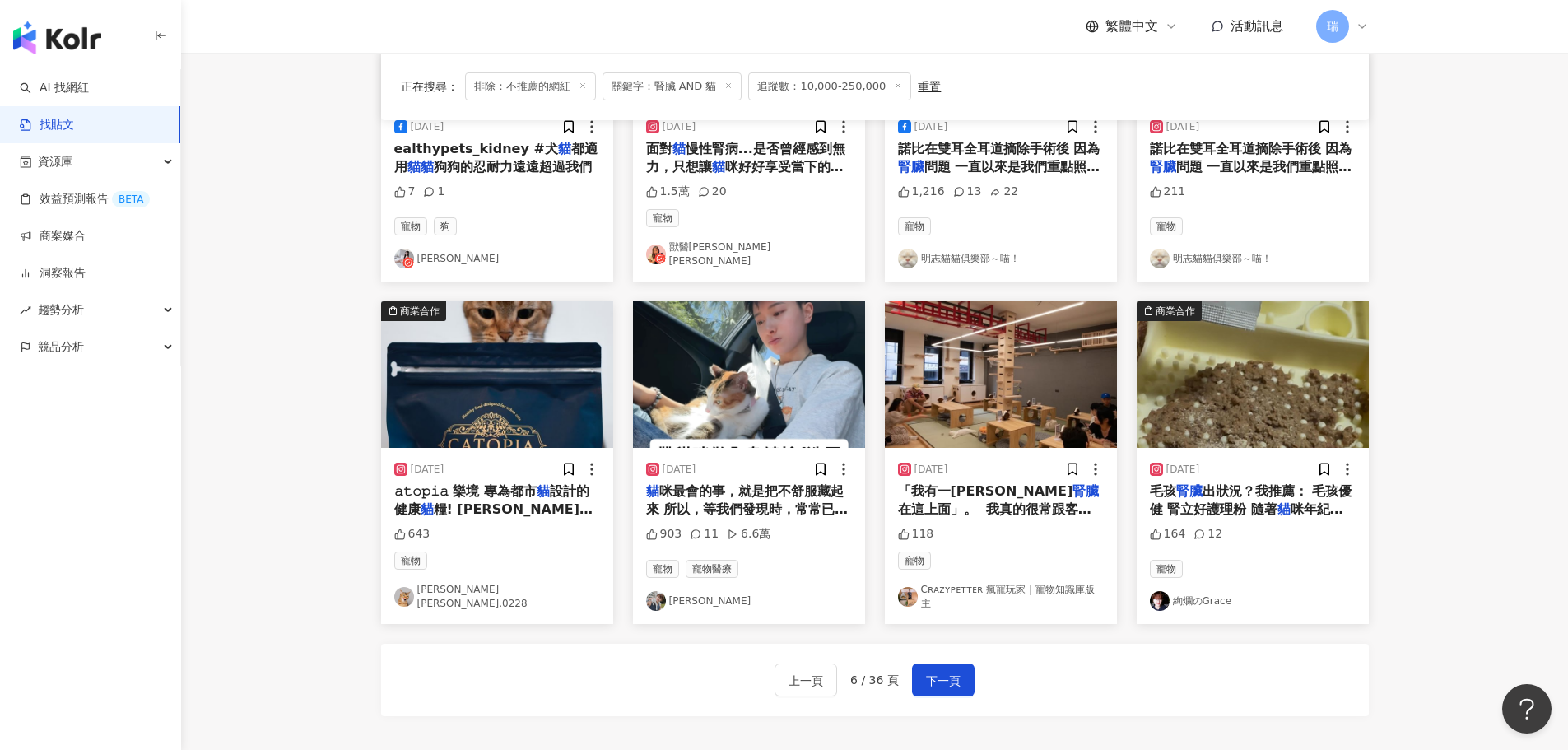
click at [816, 507] on span "咪最會的事，就是把不舒服藏起來 所以，等我們發現時，常常已經太晚了。 這次的健康檢查&洗牙很慶幸提早發現每隻" at bounding box center [747, 518] width 203 height 71
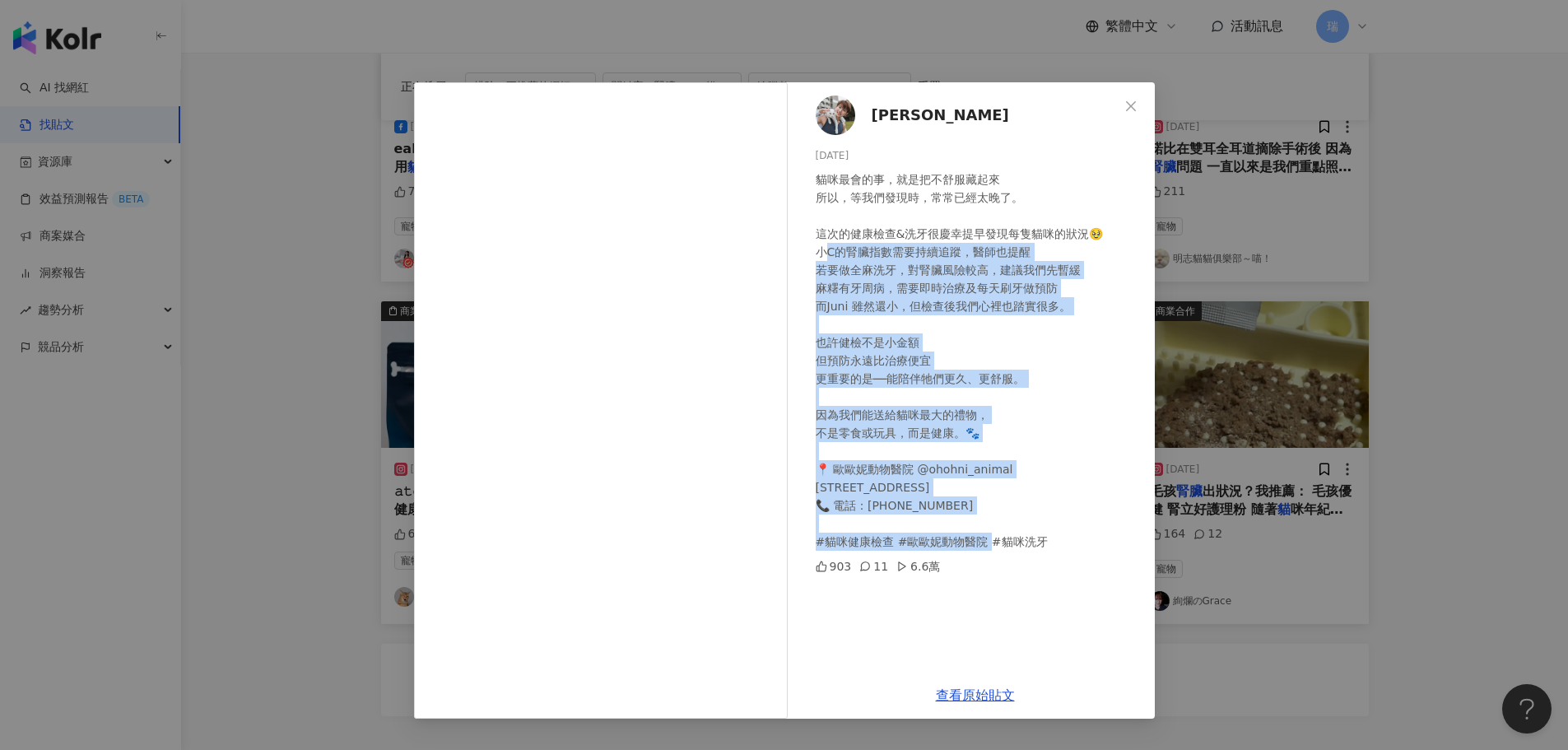
drag, startPoint x: 825, startPoint y: 254, endPoint x: 1038, endPoint y: 535, distance: 352.6
click at [1038, 535] on div "貓咪最會的事，就是把不舒服藏起來 所以，等我們發現時，常常已經太晚了。 這次的健康檢查&洗牙很慶幸提早發現每隻貓咪的狀況🥹 小C的腎臟指數需要持續追蹤，醫師也…" at bounding box center [979, 360] width 326 height 381
click at [1042, 405] on div "貓咪最會的事，就是把不舒服藏起來 所以，等我們發現時，常常已經太晚了。 這次的健康檢查&洗牙很慶幸提早發現每隻貓咪的狀況🥹 小C的腎臟指數需要持續追蹤，醫師也…" at bounding box center [979, 360] width 326 height 381
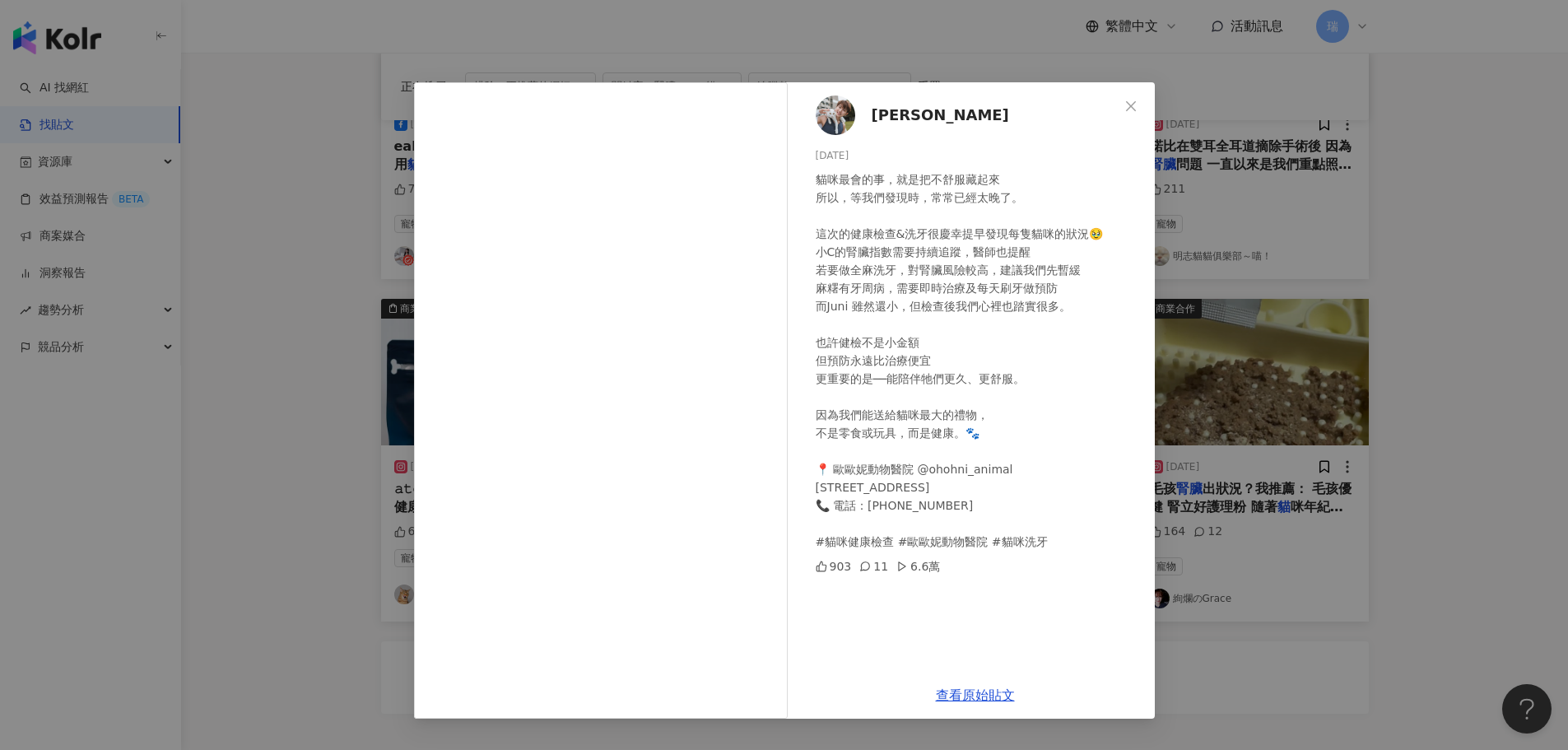
scroll to position [586, 0]
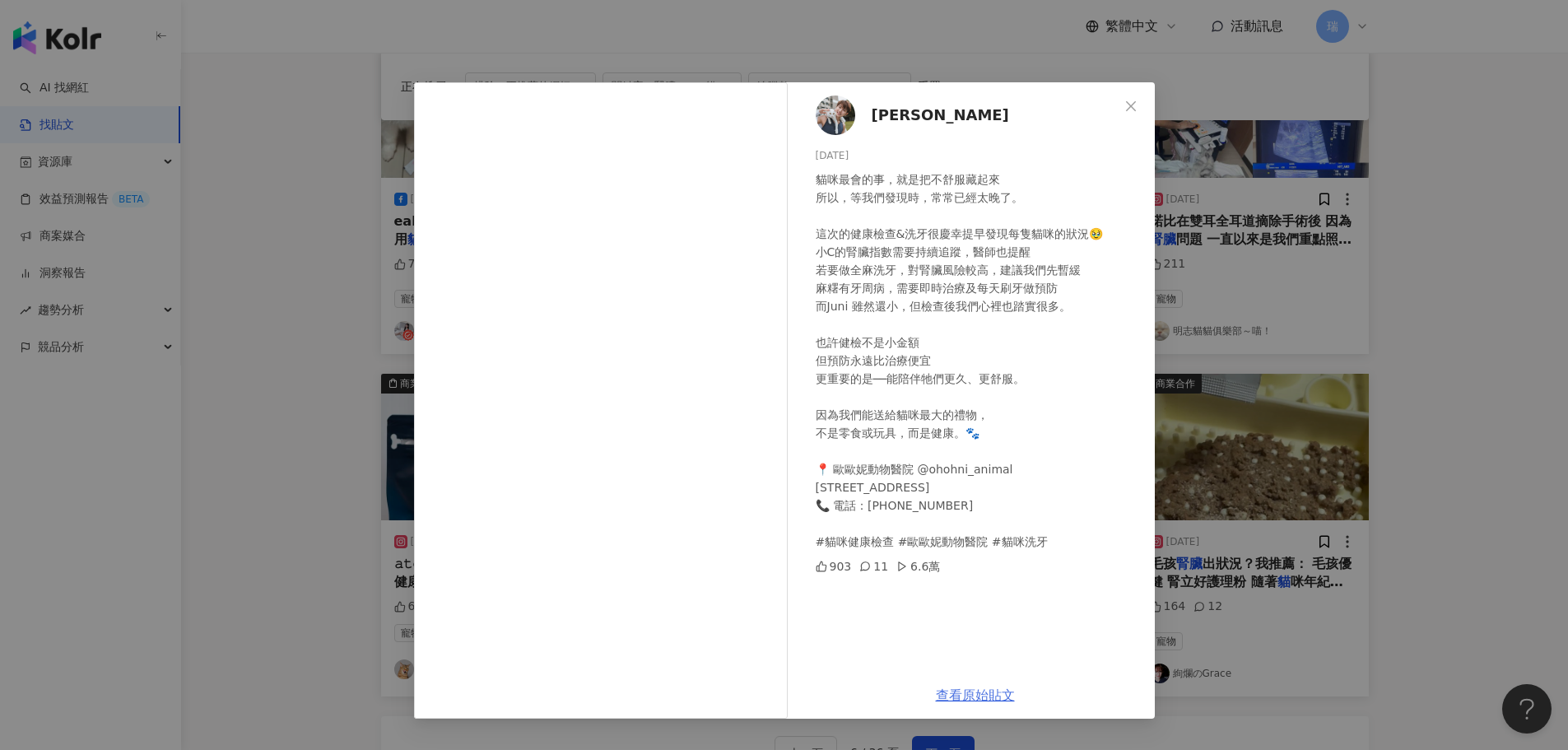
click at [975, 692] on link "查看原始貼文" at bounding box center [975, 694] width 79 height 15
click at [1175, 78] on div "[PERSON_NAME] [DATE] 貓咪最會的事，就是把不舒服藏起來 所以，等我們發現時，常常已經太晚了。 這次的健康檢查&洗牙很慶幸提早發現每隻貓咪的…" at bounding box center [784, 375] width 1568 height 750
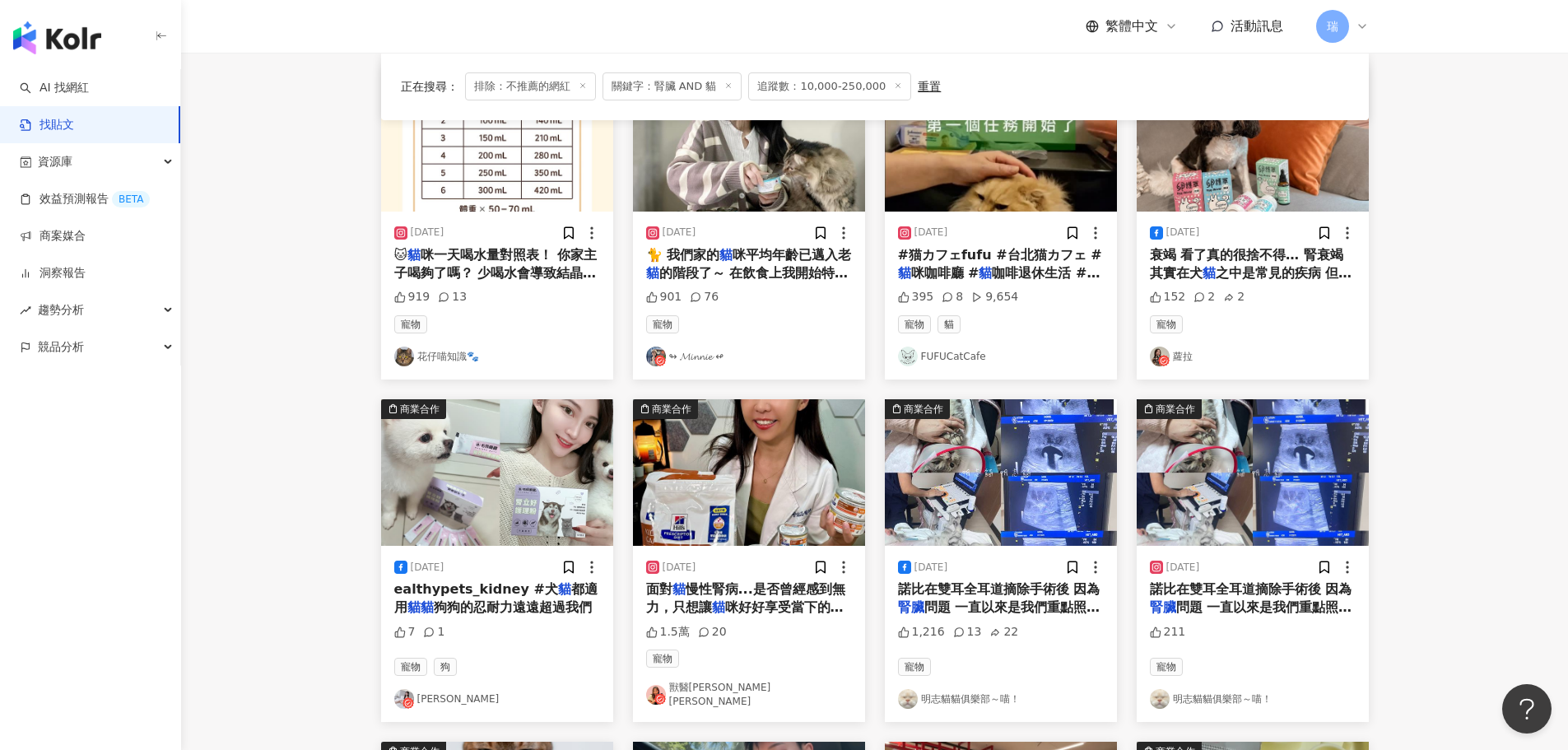
scroll to position [174, 0]
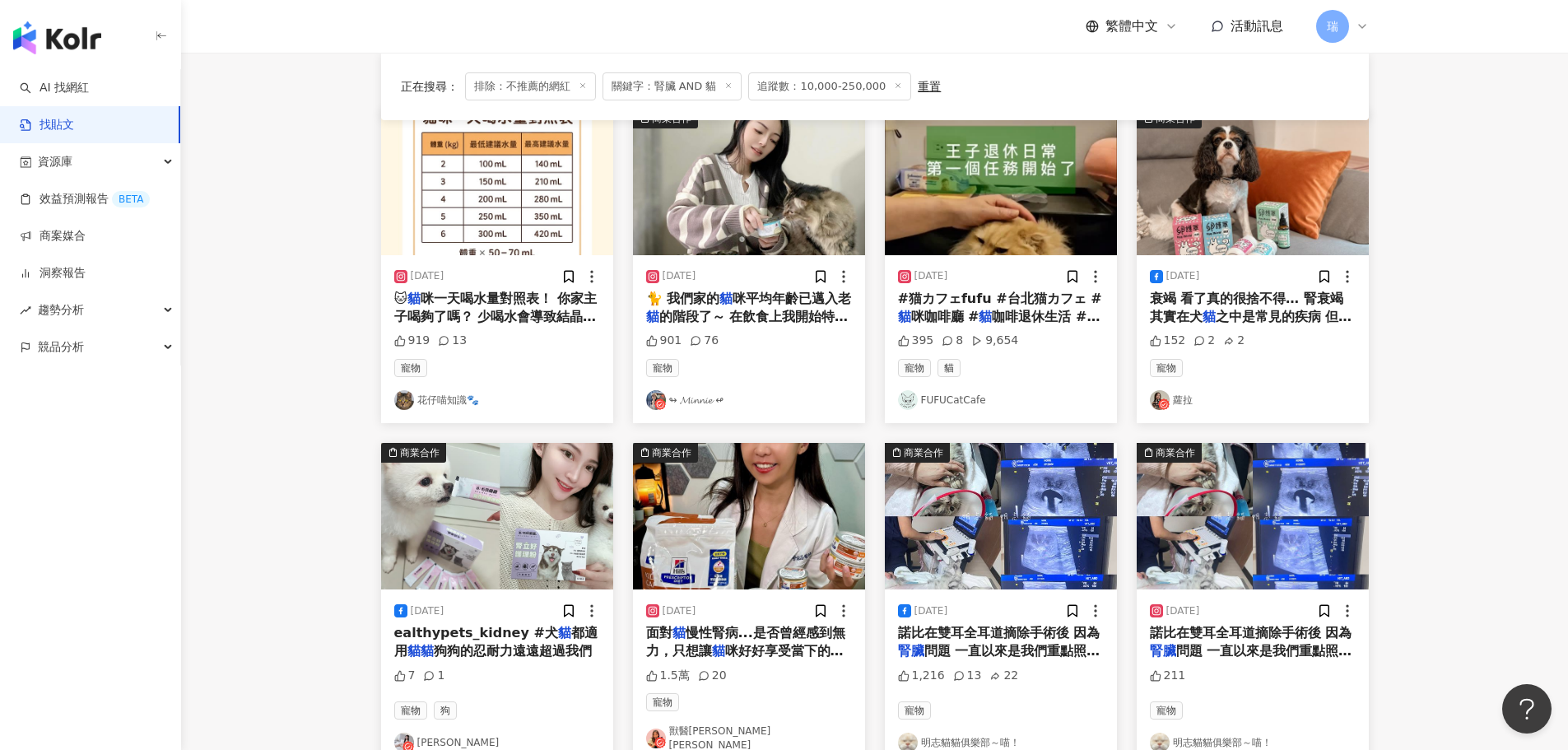
click at [807, 319] on span "的階段了～ 在飲食上我開始特別注重營養和成份！ 來分享最近" at bounding box center [747, 325] width 203 height 33
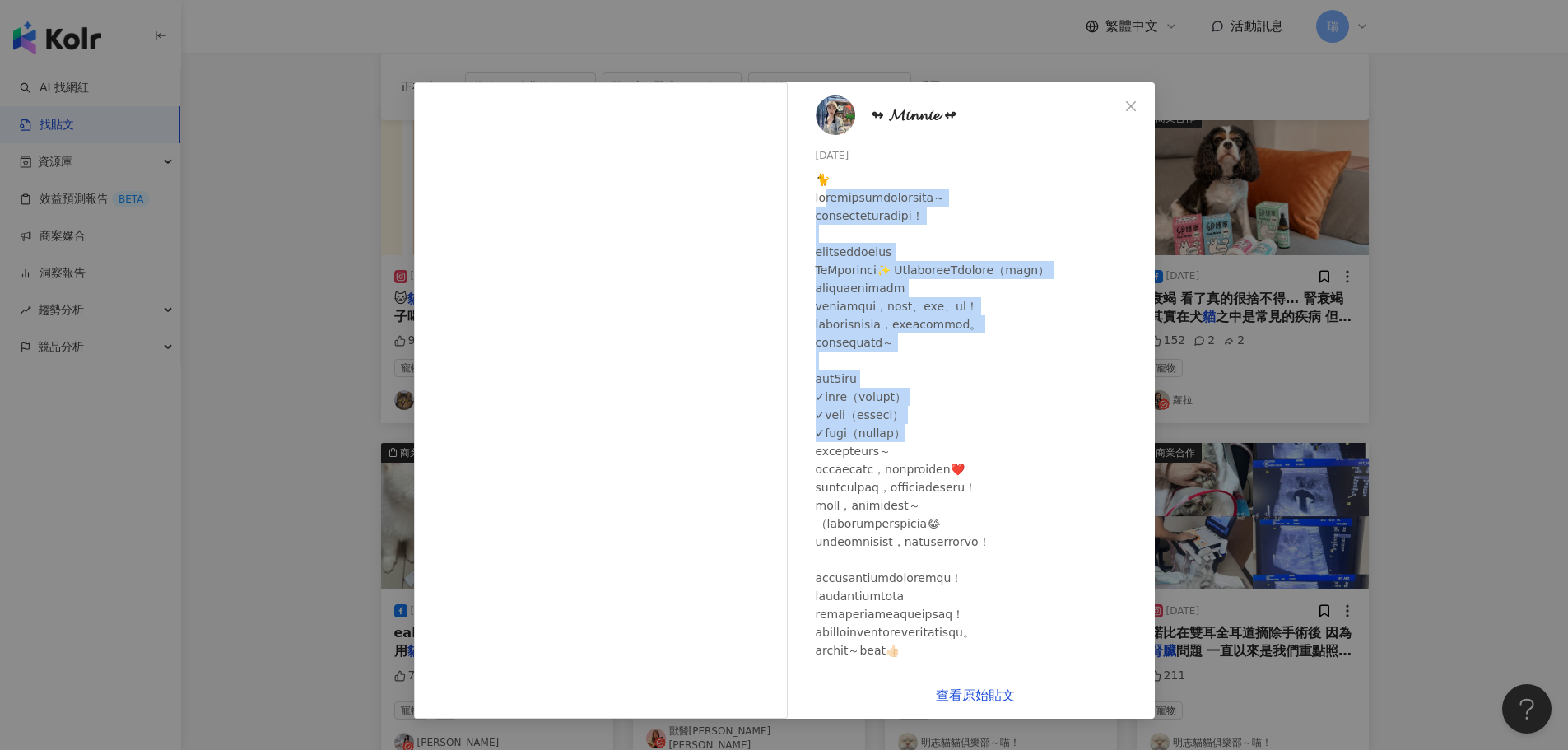
drag, startPoint x: 839, startPoint y: 198, endPoint x: 1031, endPoint y: 446, distance: 313.6
click at [1031, 446] on div at bounding box center [979, 478] width 326 height 616
click at [1034, 458] on div at bounding box center [979, 478] width 326 height 616
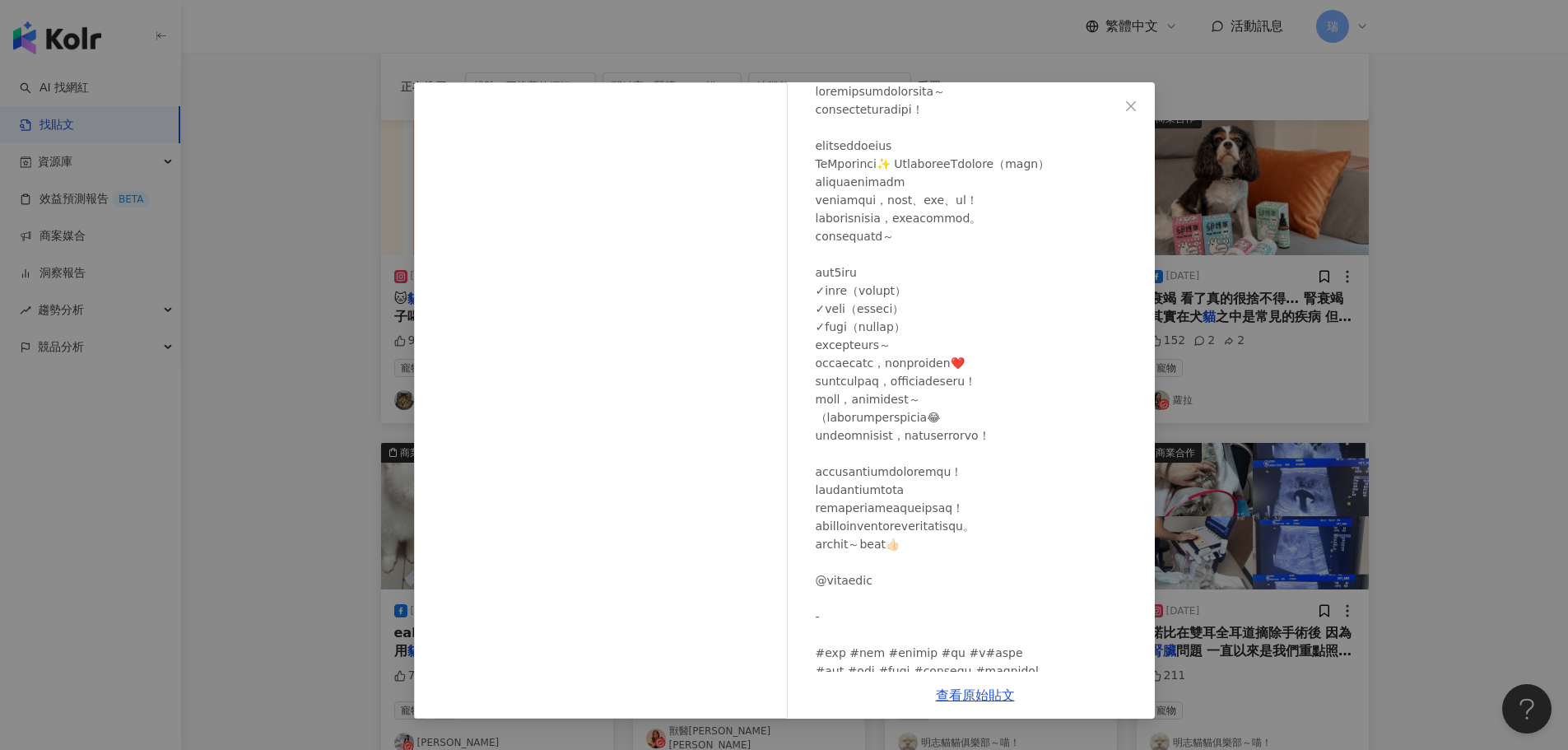
scroll to position [157, 0]
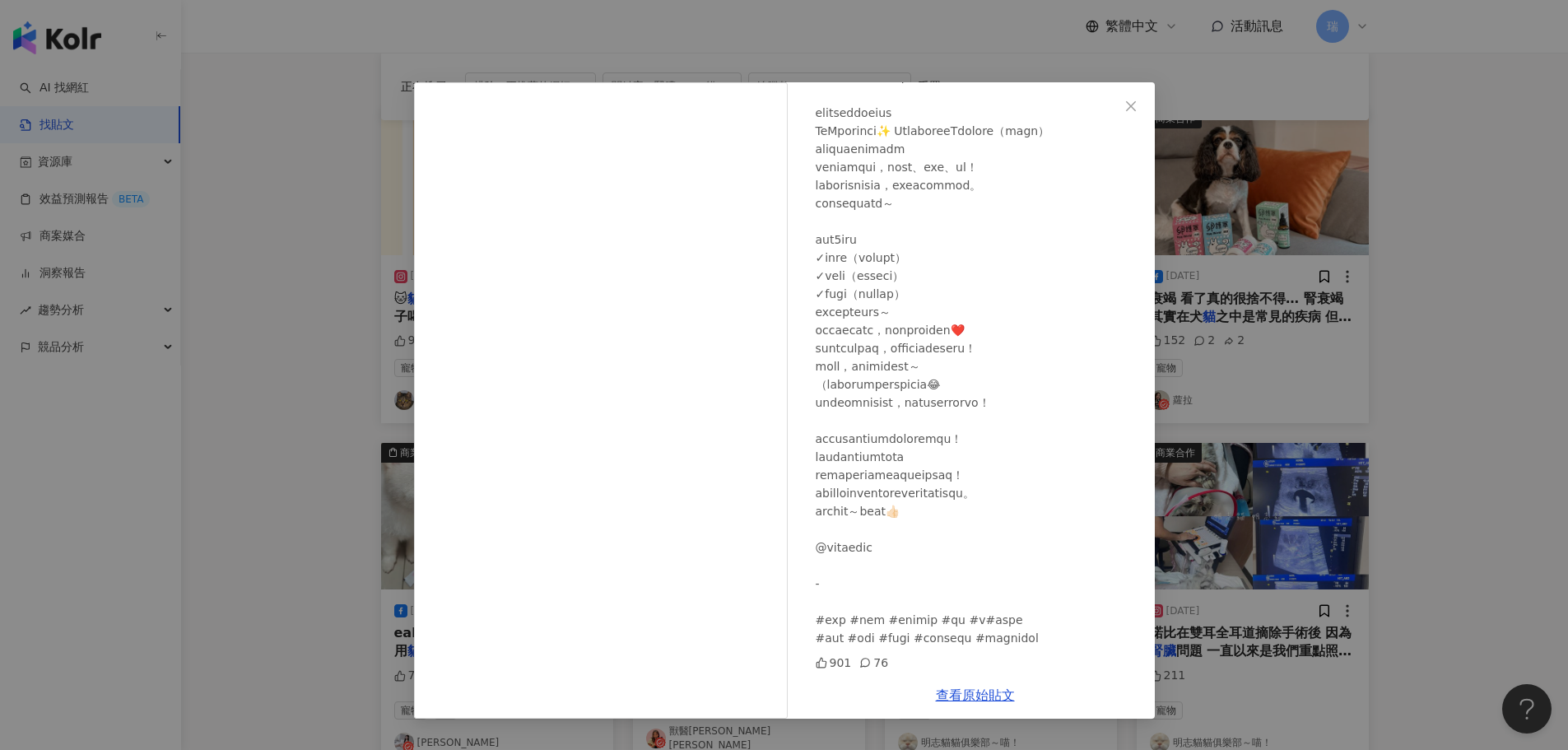
click at [1382, 286] on div "↬ 𝓜𝓲𝓷𝓷𝓲𝓮 ↫ [DATE] 901 76 查看原始貼文" at bounding box center [784, 375] width 1568 height 750
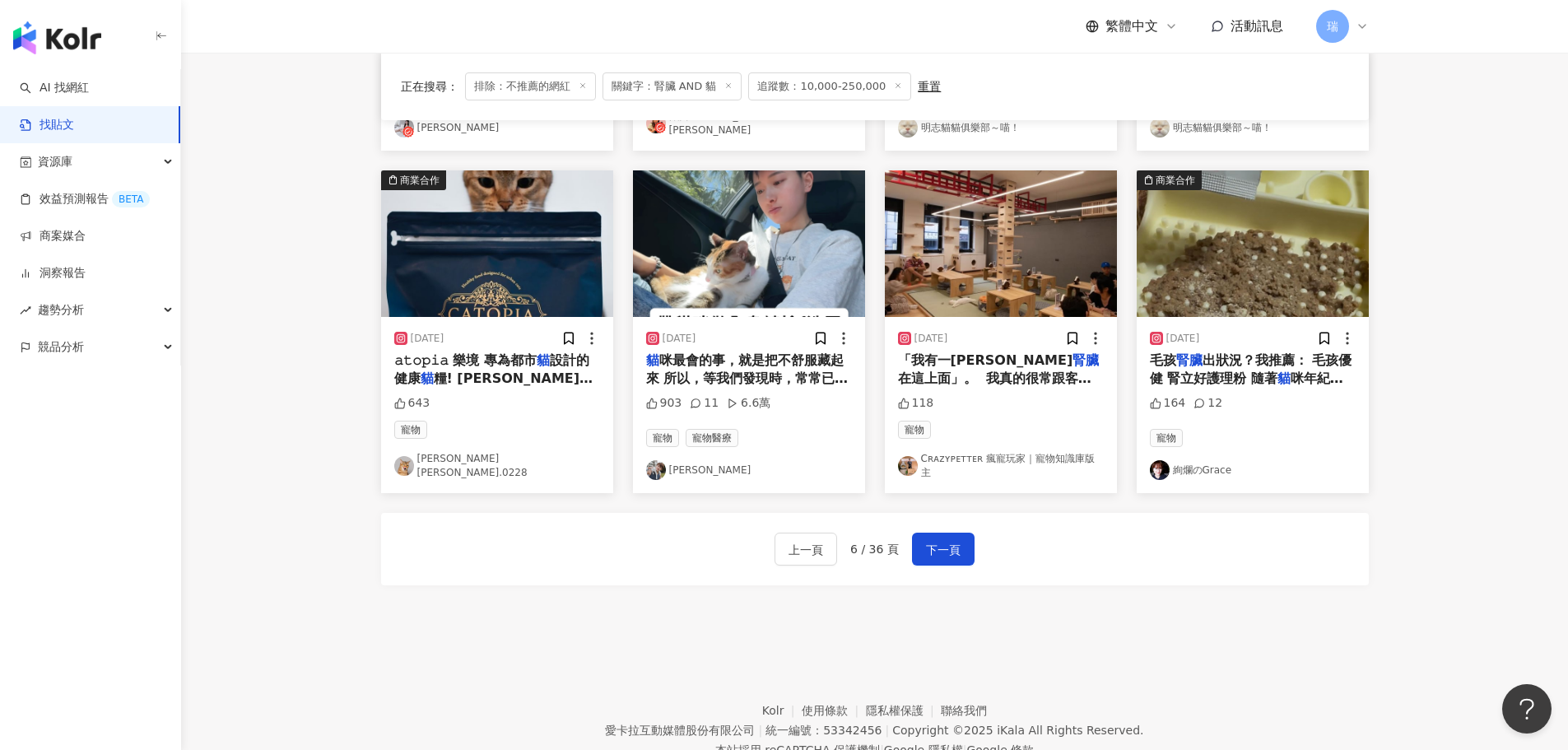
scroll to position [833, 0]
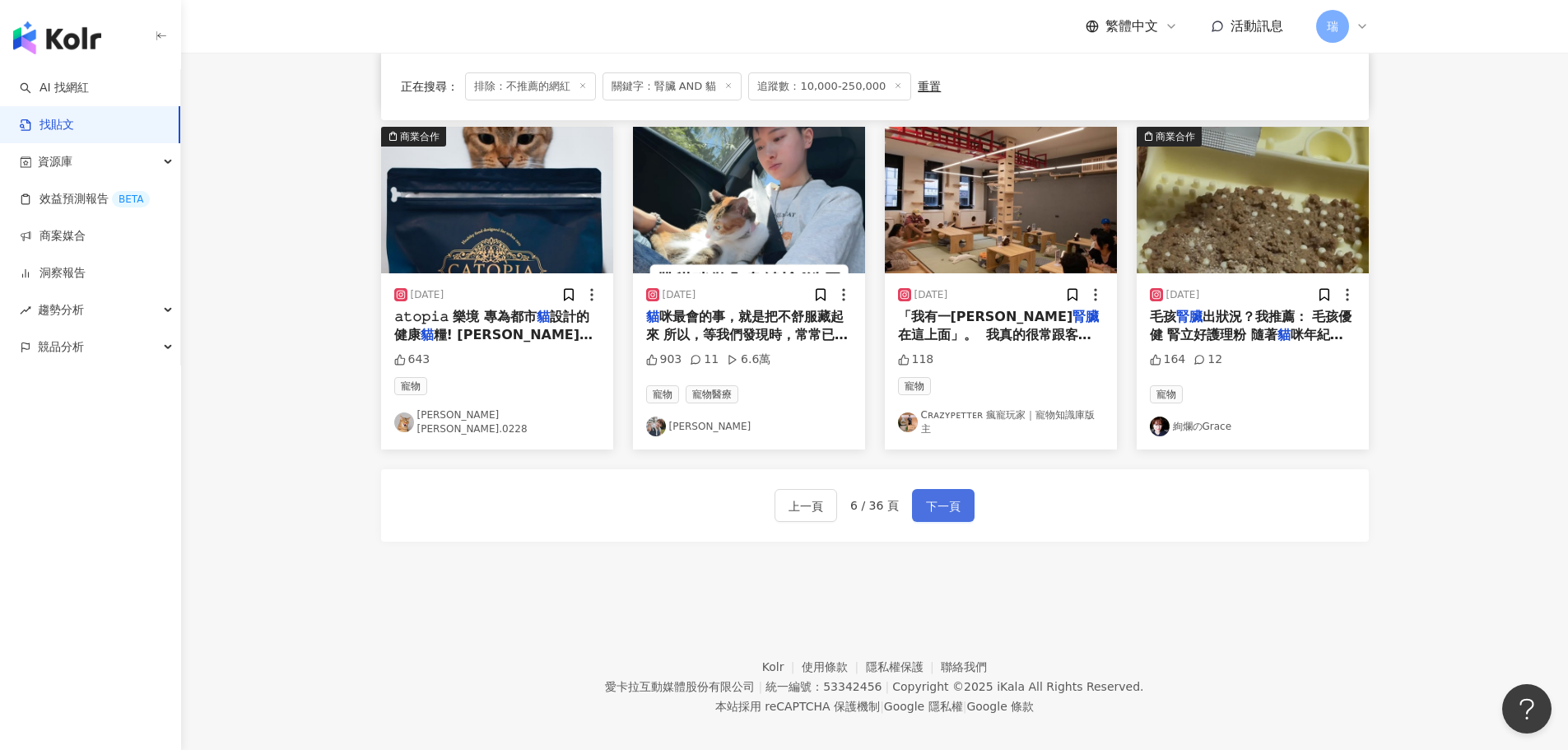
click at [926, 496] on span "下一頁" at bounding box center [943, 505] width 34 height 20
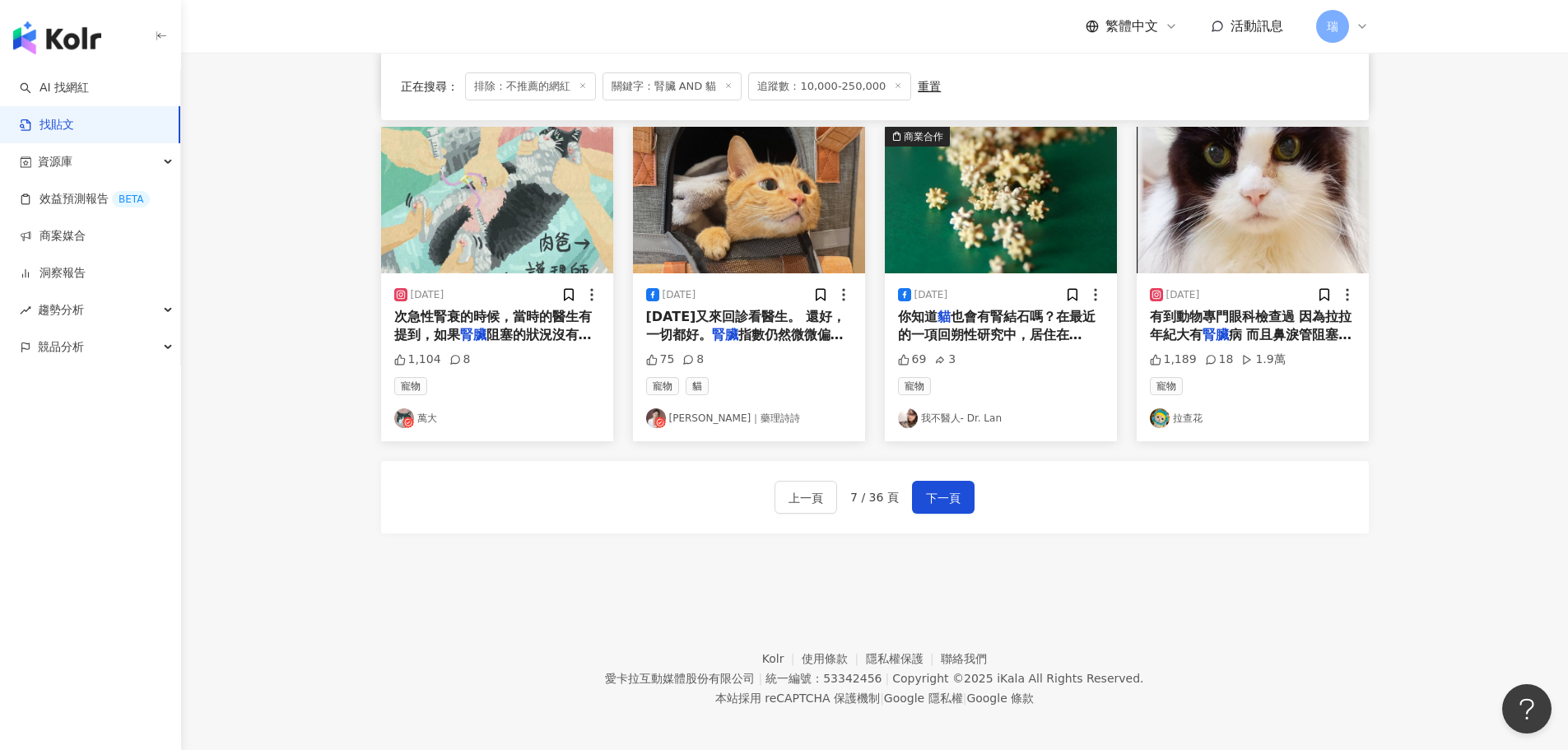
click at [772, 327] on span "指數仍然微微偏高，貧血還是有一點。" at bounding box center [744, 343] width 198 height 33
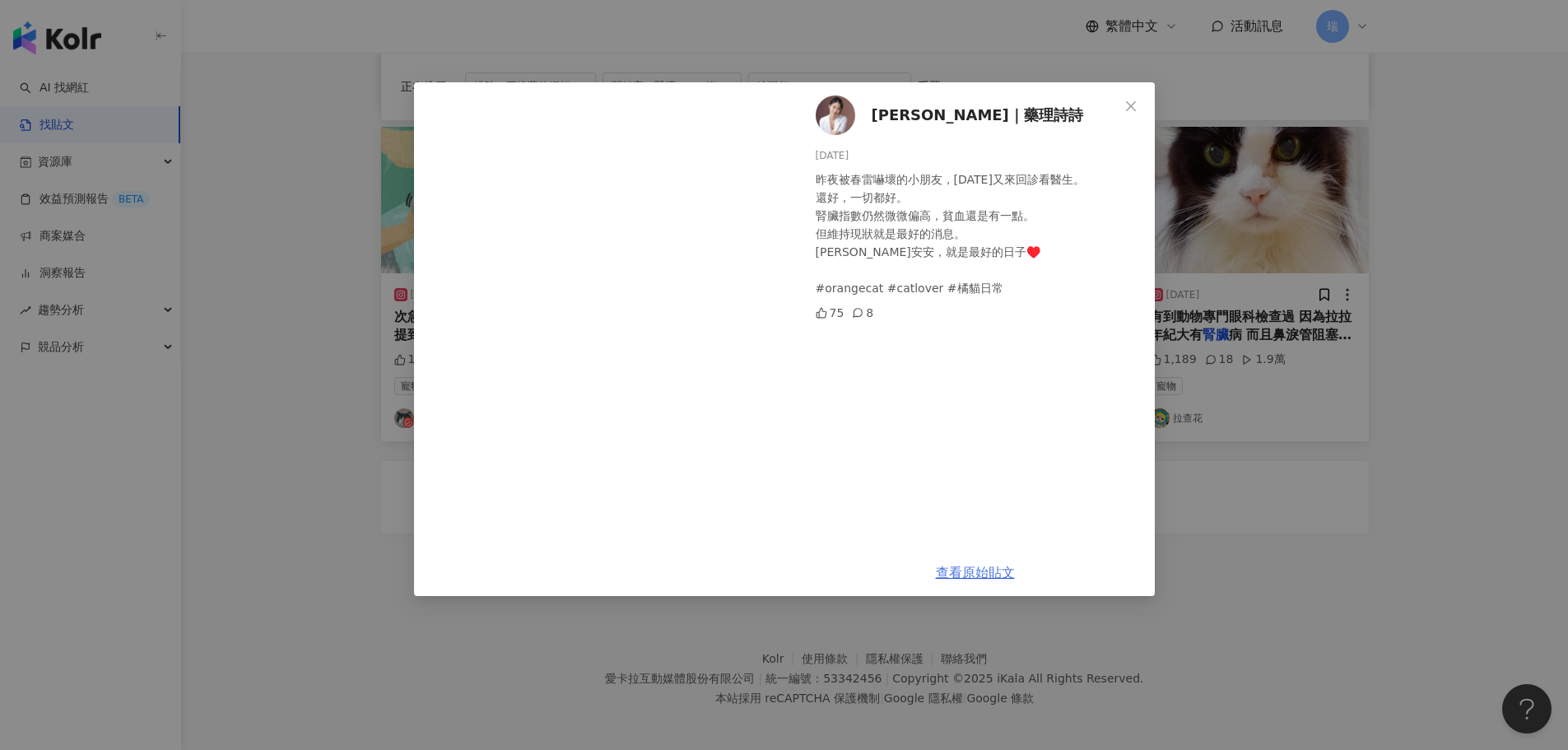
click at [971, 570] on link "查看原始貼文" at bounding box center [975, 572] width 79 height 15
click at [1452, 471] on div "[PERSON_NAME]｜藥理詩詩 [DATE] 昨夜被春雷嚇壞的小朋友，[DATE]又來回診看醫生。 還好，一切都好。 腎臟指數仍然微微偏高，貧血還是有一…" at bounding box center [784, 375] width 1568 height 750
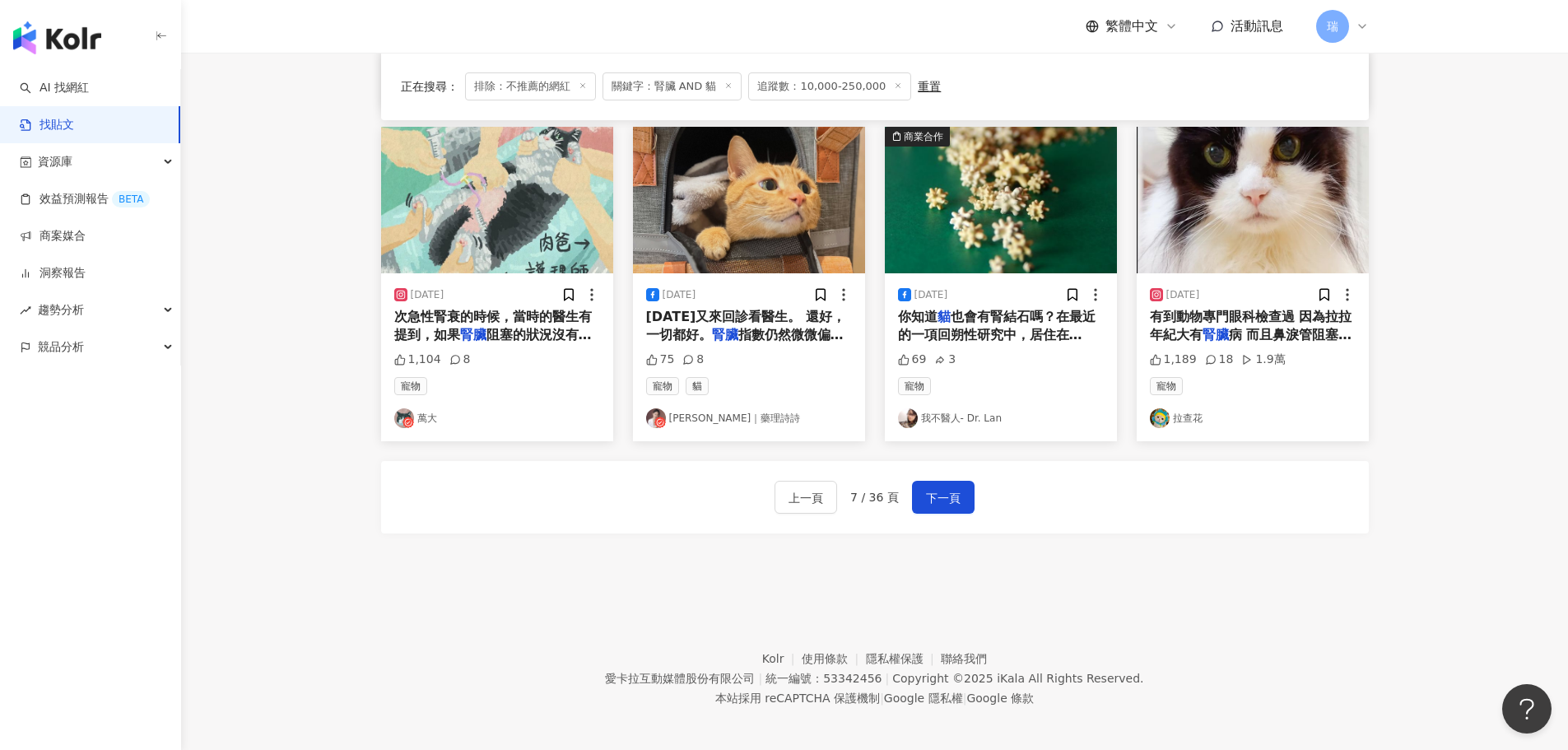
click at [1284, 327] on span "病 而且鼻淚管阻塞不影響" at bounding box center [1251, 343] width 203 height 33
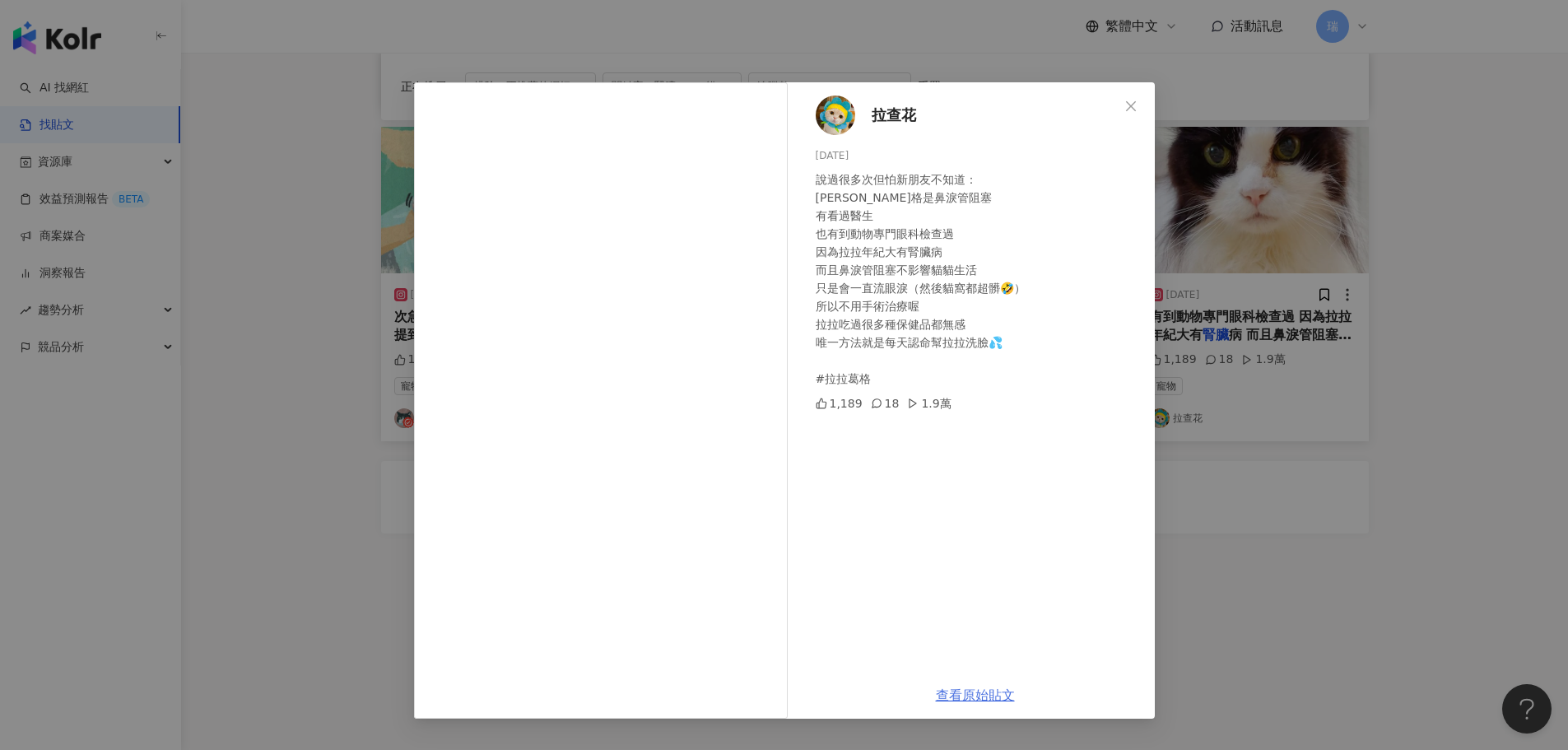
click at [982, 692] on link "查看原始貼文" at bounding box center [975, 694] width 79 height 15
click at [1422, 503] on div "拉查花 [DATE] 說過很多次但怕新朋友不知道： [PERSON_NAME]格是鼻淚管阻塞 有看過醫生 也有到動物專門眼科檢查過 因為拉拉年紀大有腎臟病 而…" at bounding box center [784, 375] width 1568 height 750
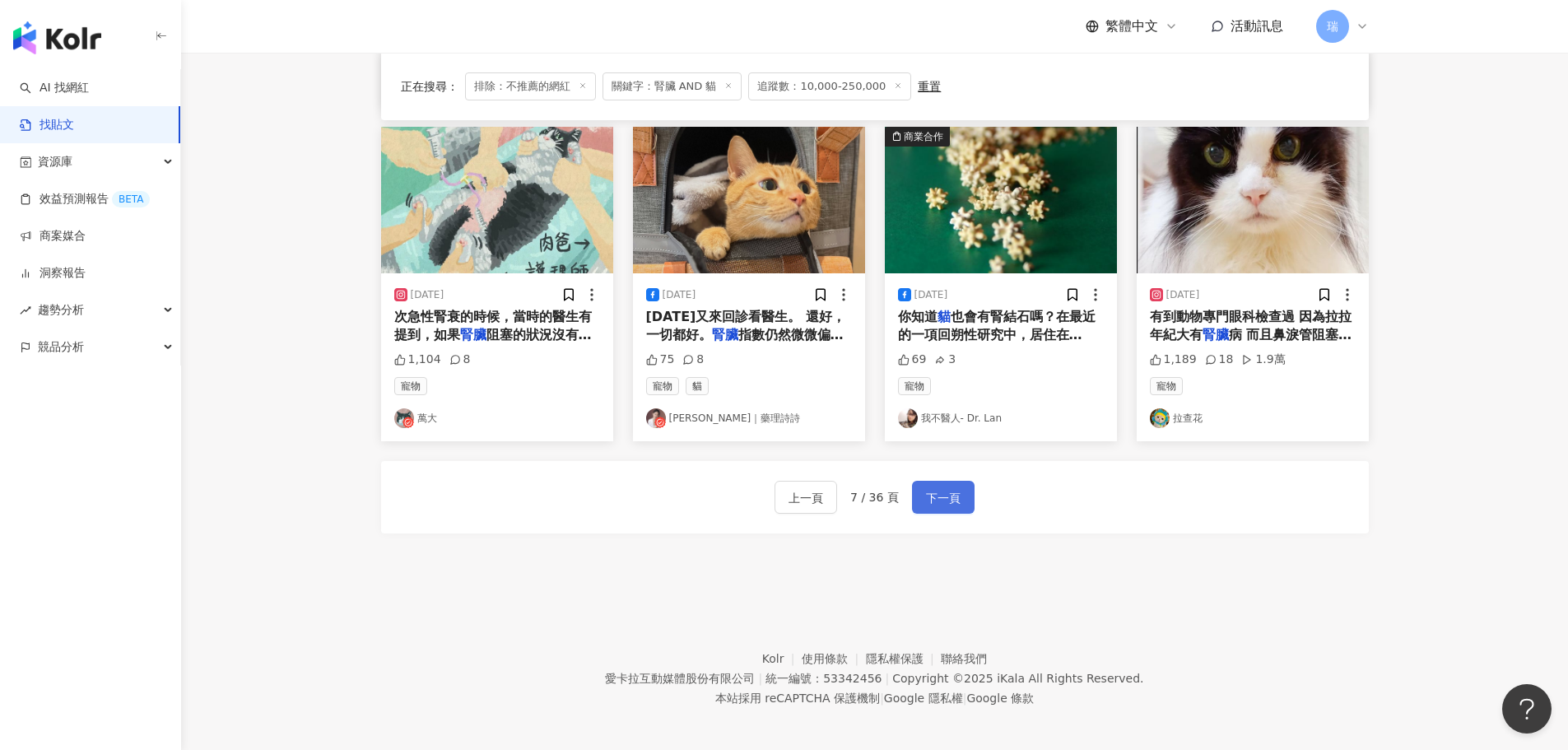
click at [946, 488] on span "下一頁" at bounding box center [943, 498] width 34 height 20
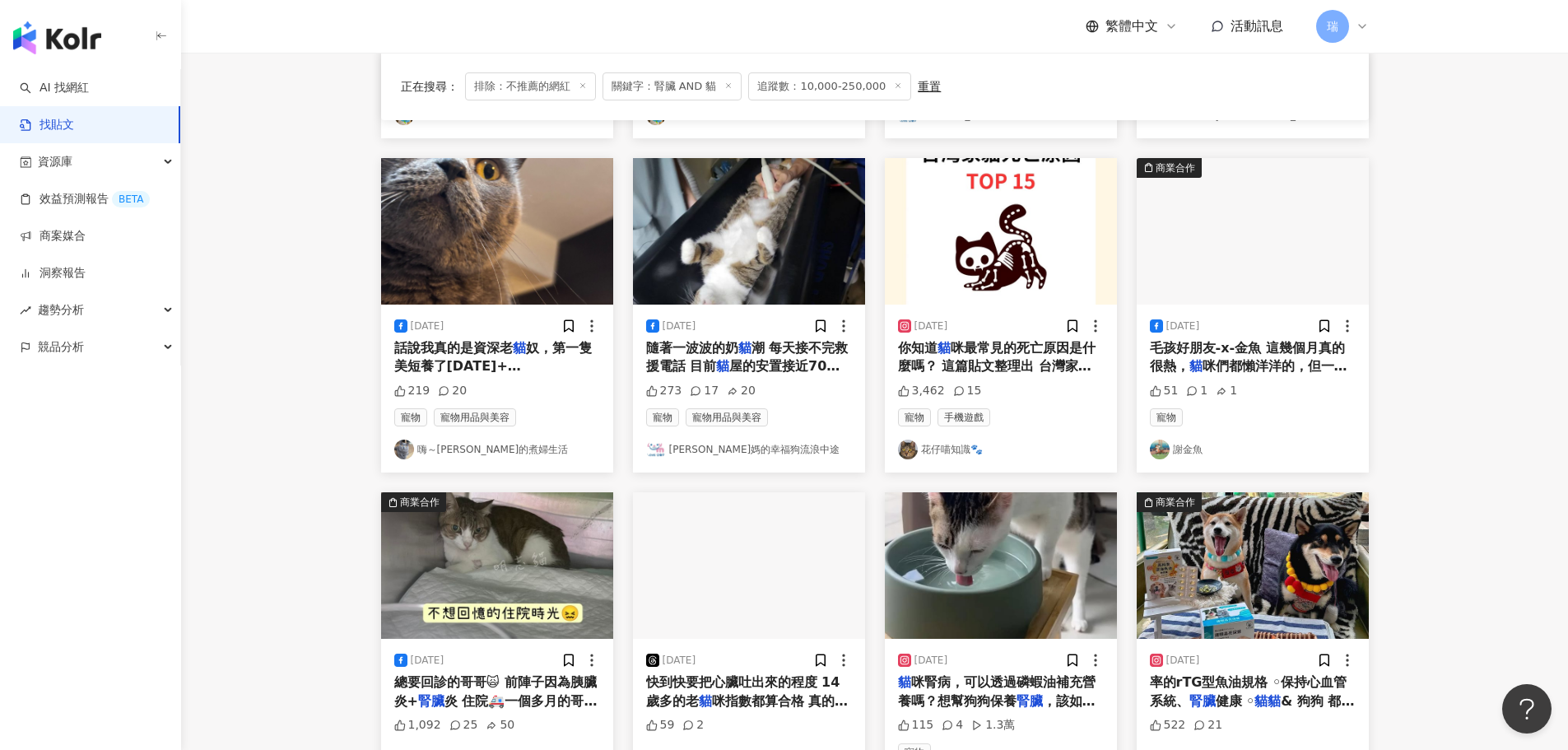
scroll to position [668, 0]
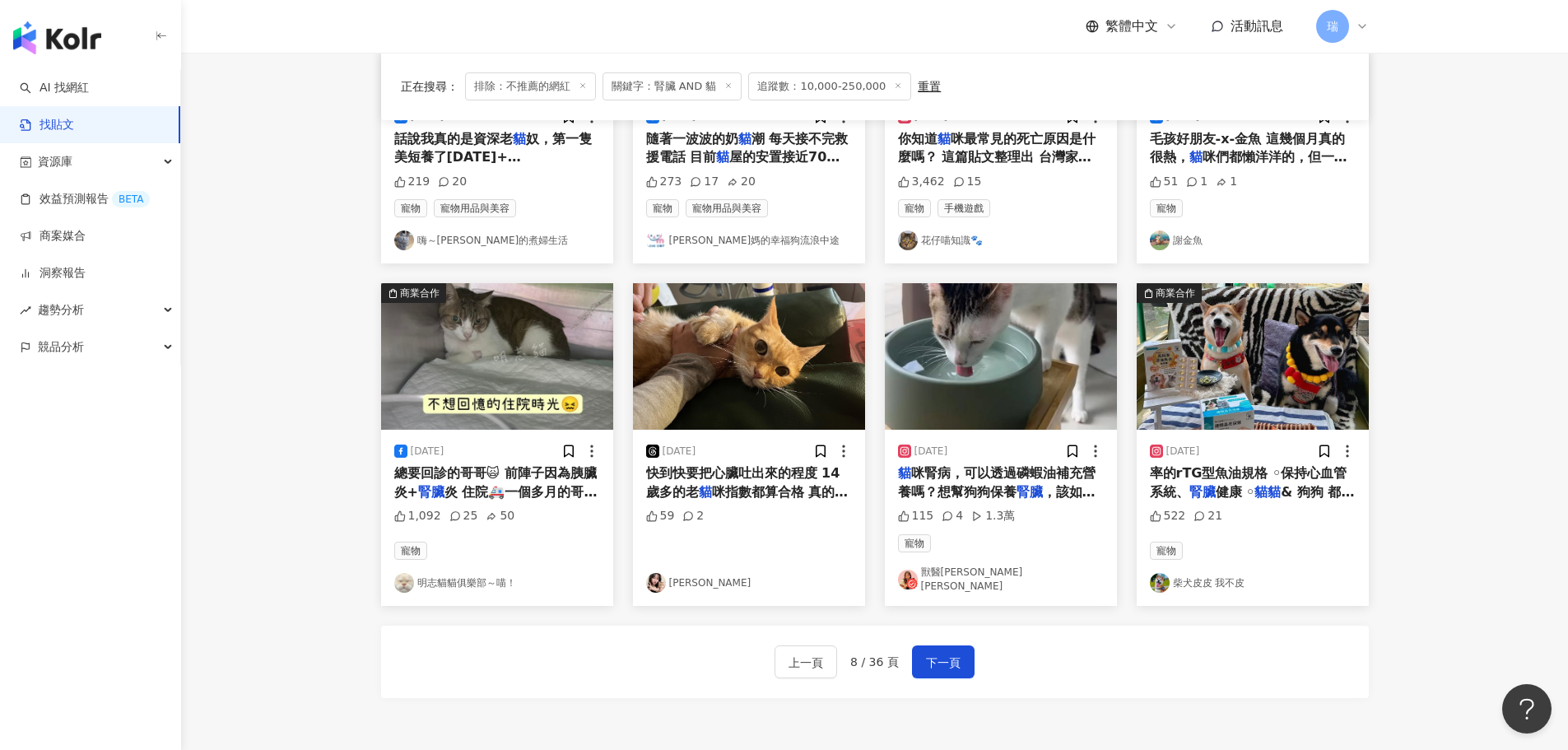
click at [487, 486] on span "炎 住院🚑一個多月的哥哥 出院回到" at bounding box center [496, 500] width 204 height 33
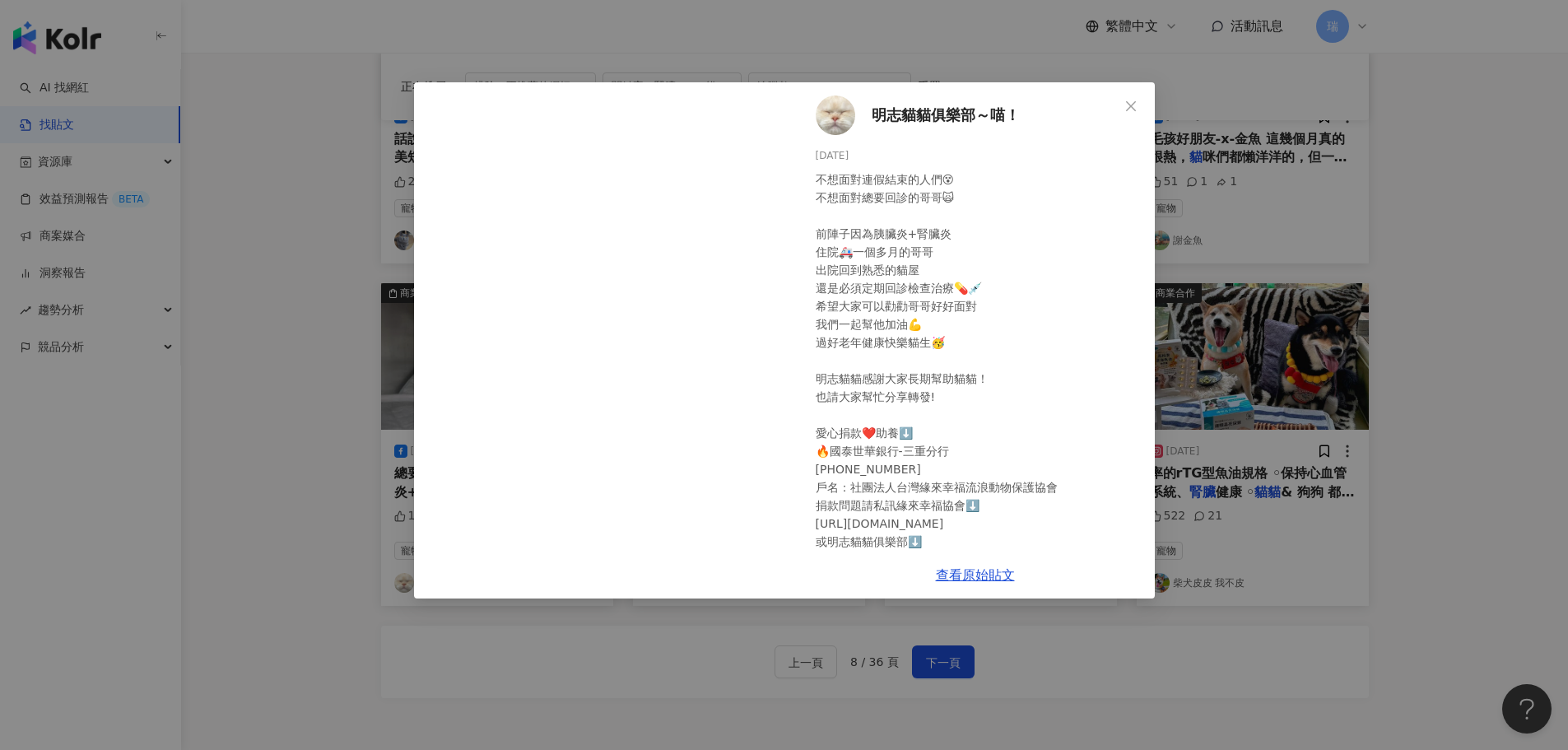
click at [1490, 335] on div "明志貓貓俱樂部～喵！ [DATE] 不想面對連假結束的人們😵 不想面對總要回診的哥哥🙀 前陣子因為胰臟炎+腎臟炎 住院🚑一個多月的哥哥 出院回到熟悉的貓屋 還…" at bounding box center [784, 375] width 1568 height 750
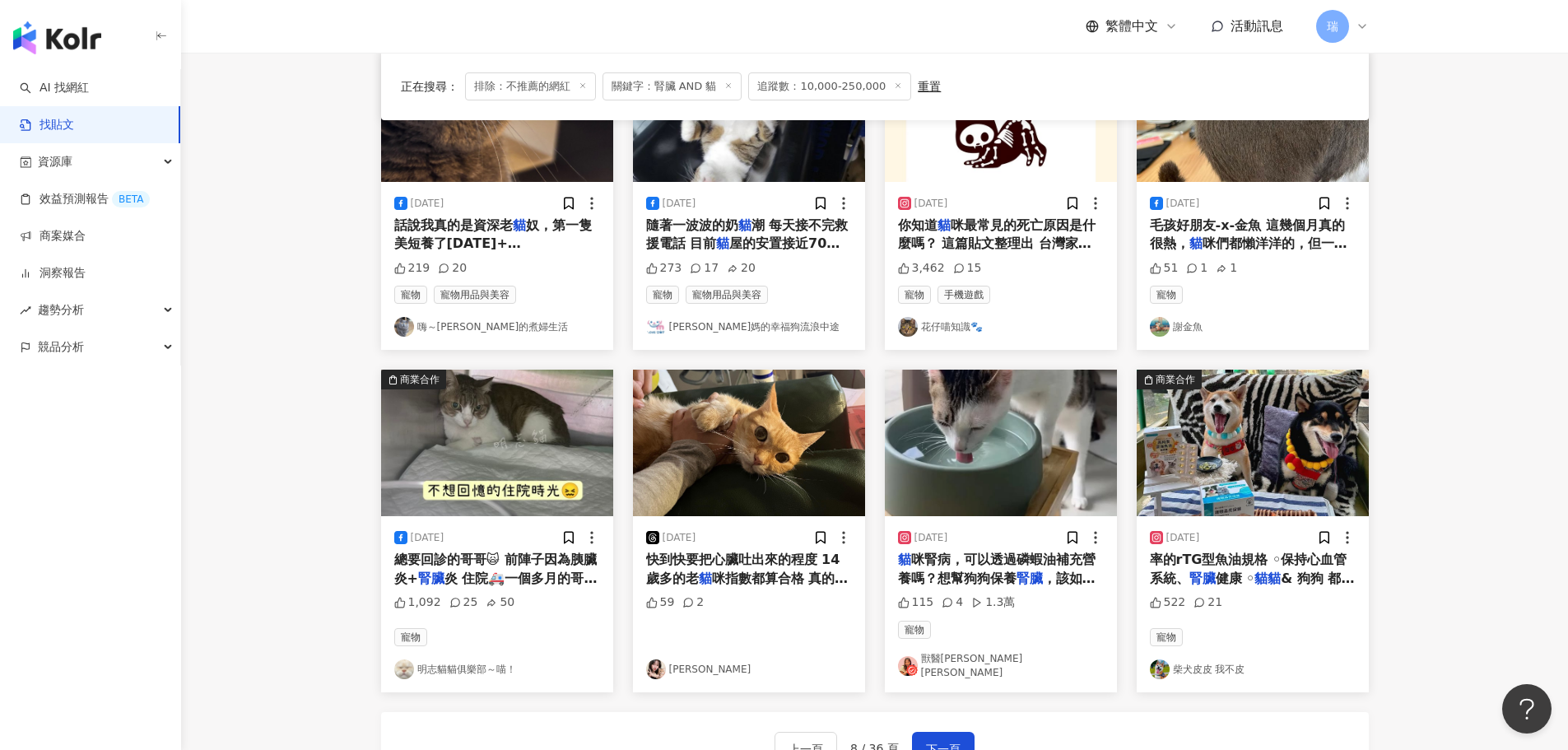
scroll to position [751, 0]
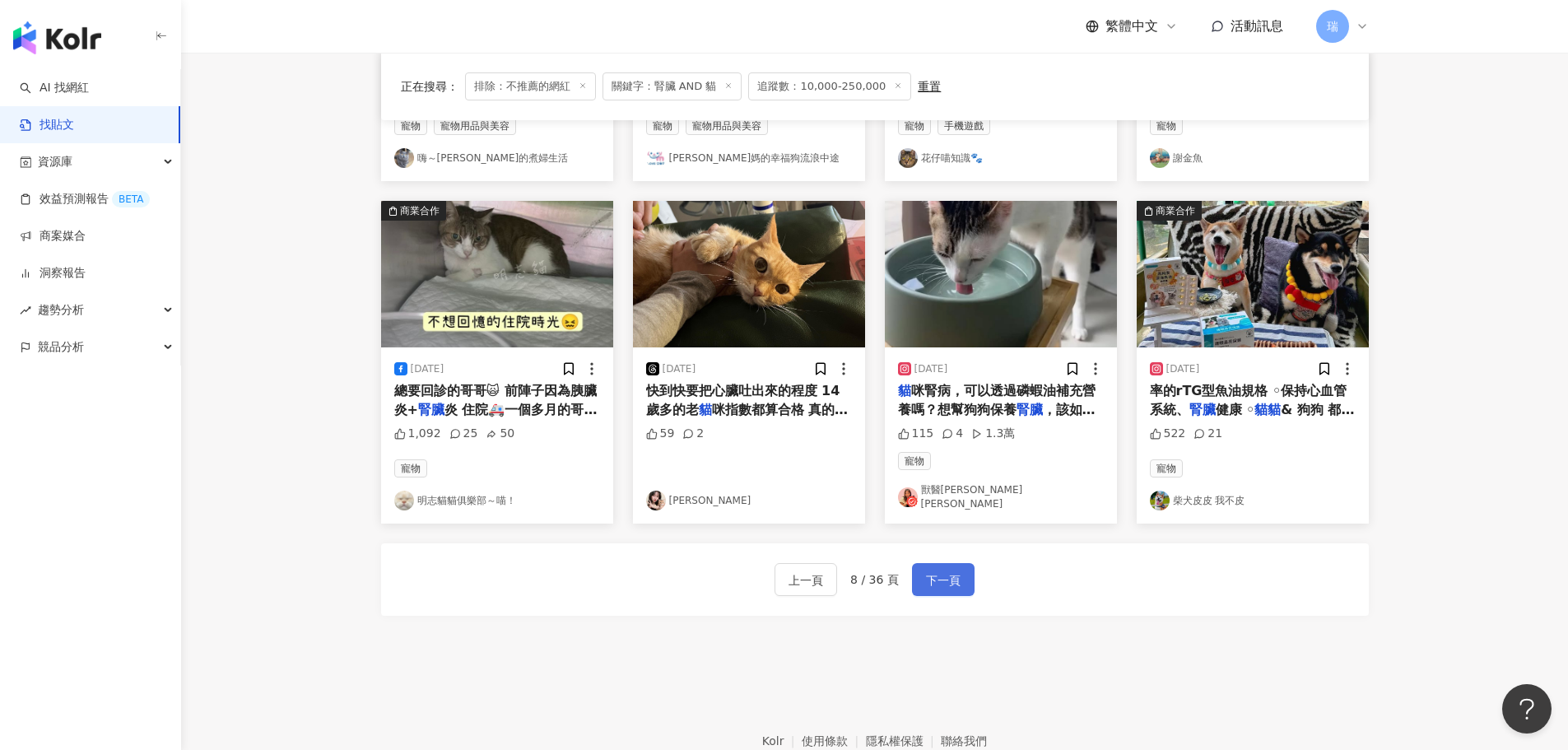
click at [949, 576] on span "下一頁" at bounding box center [943, 580] width 34 height 20
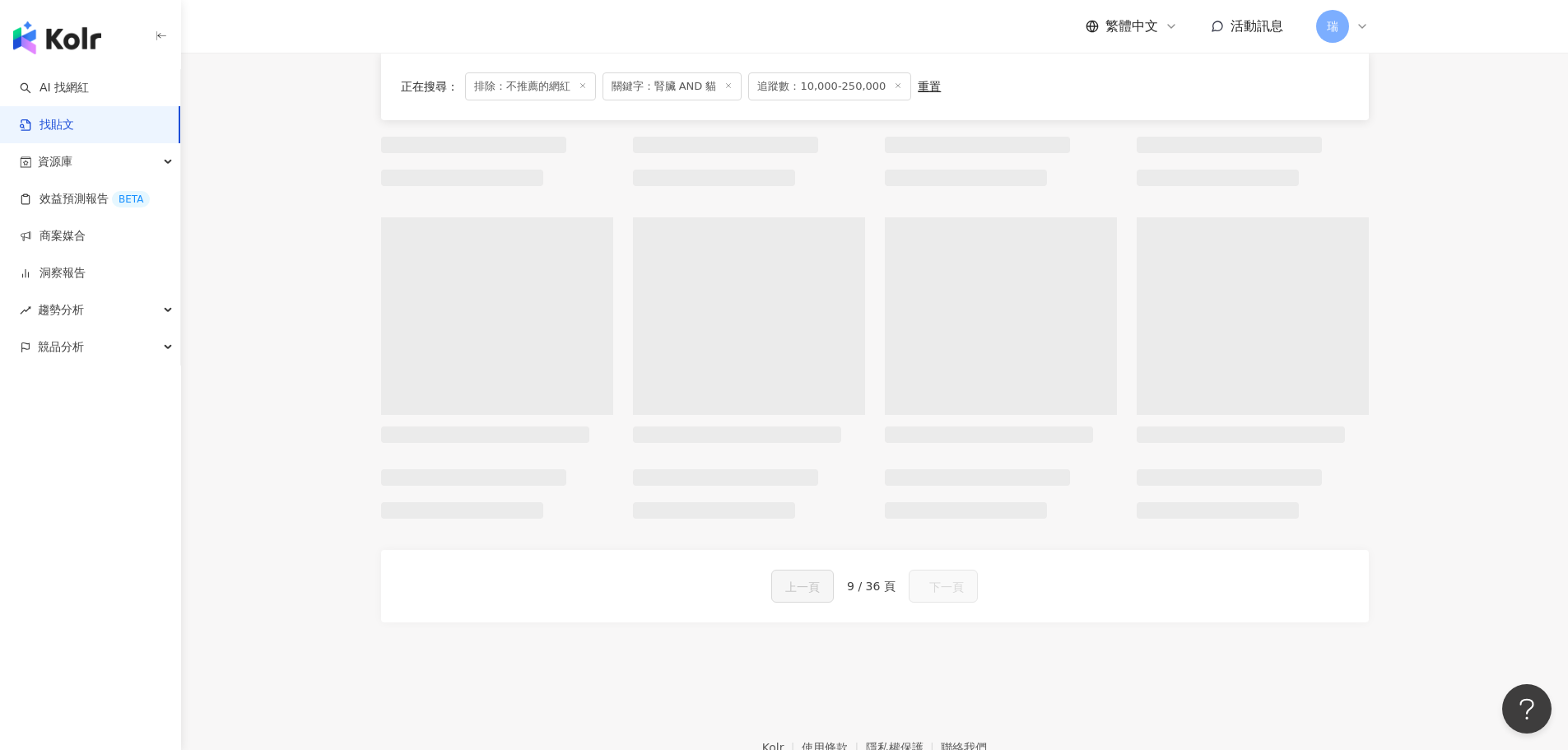
scroll to position [765, 0]
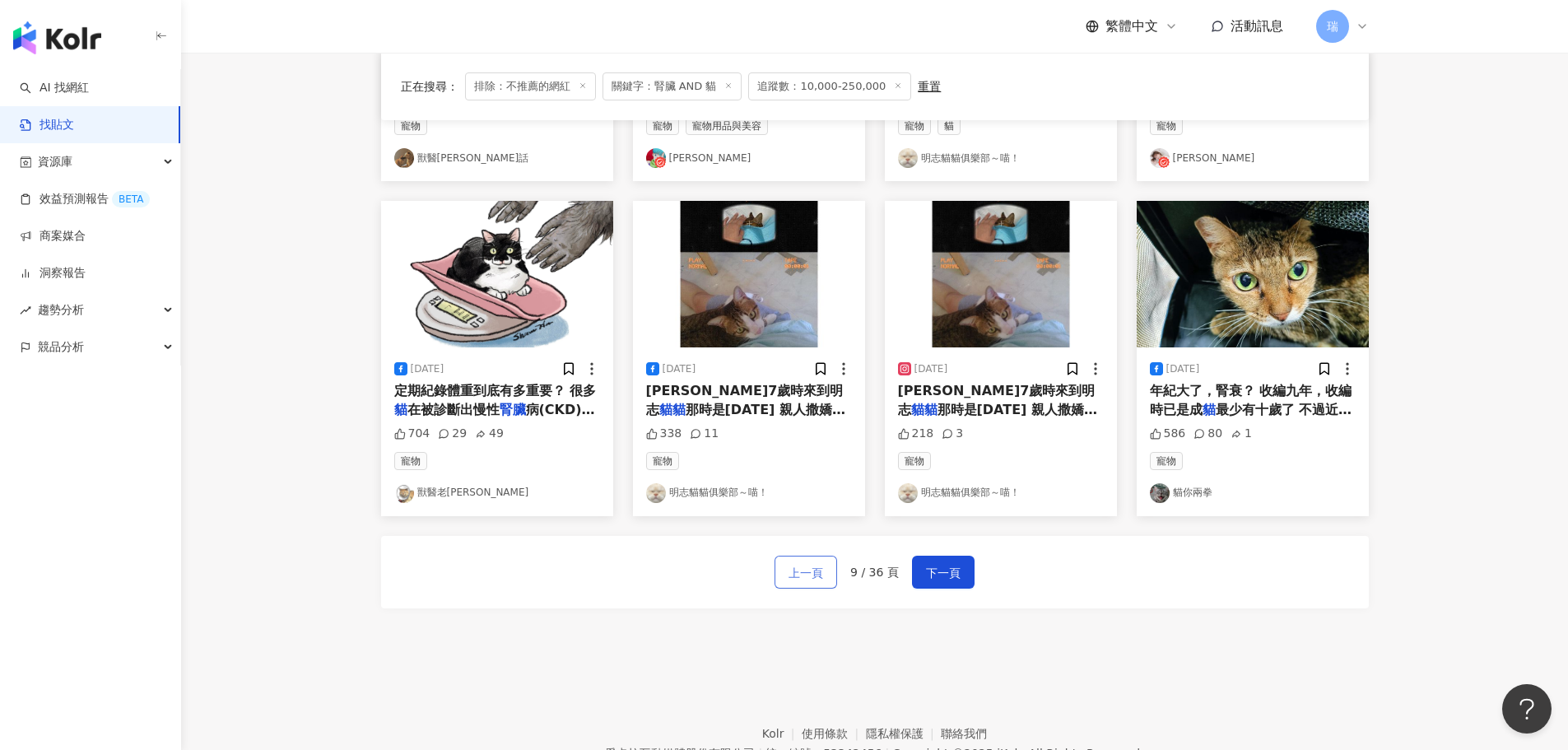
click at [795, 584] on button "上一頁" at bounding box center [805, 571] width 62 height 32
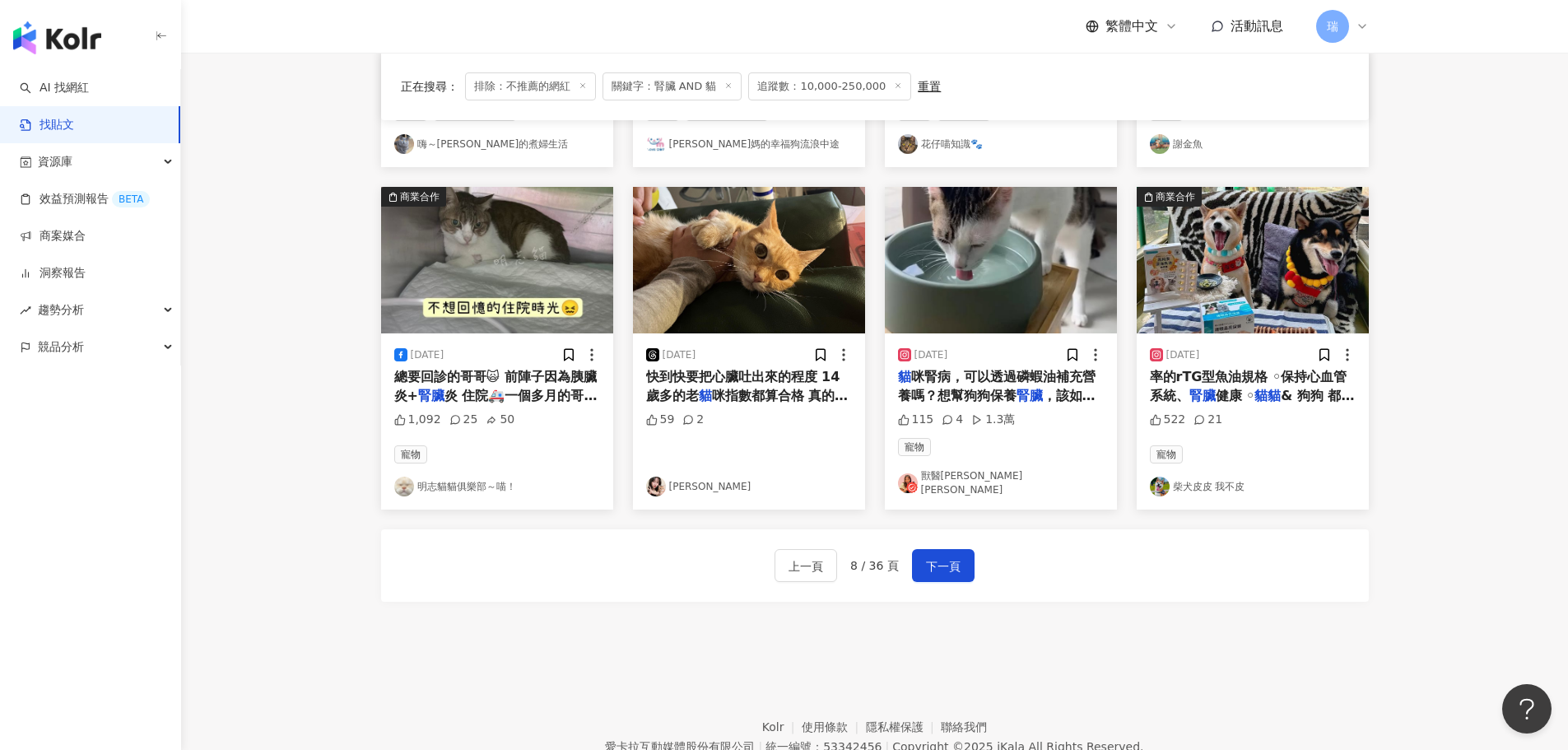
scroll to position [751, 0]
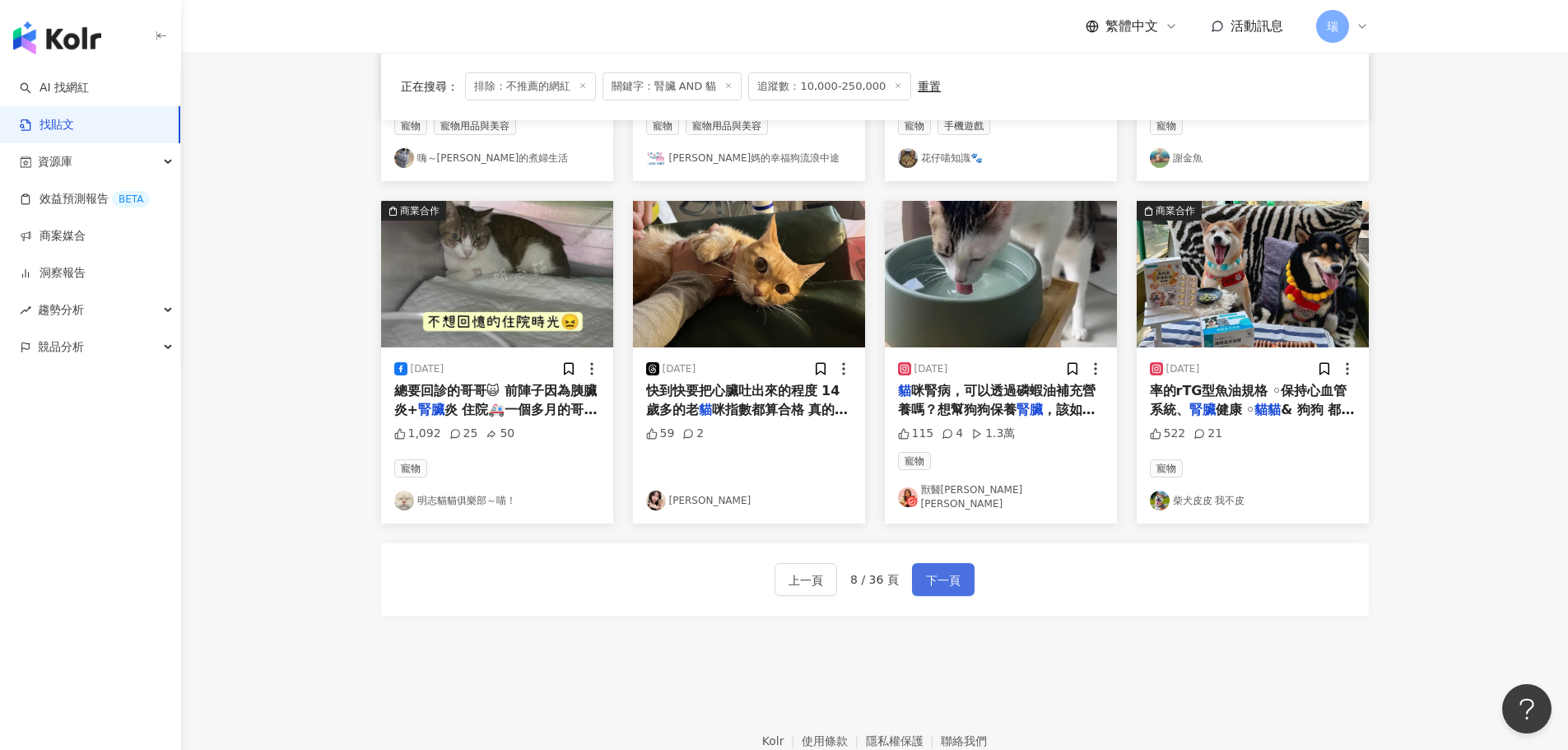
click at [960, 574] on button "下一頁" at bounding box center [943, 579] width 62 height 32
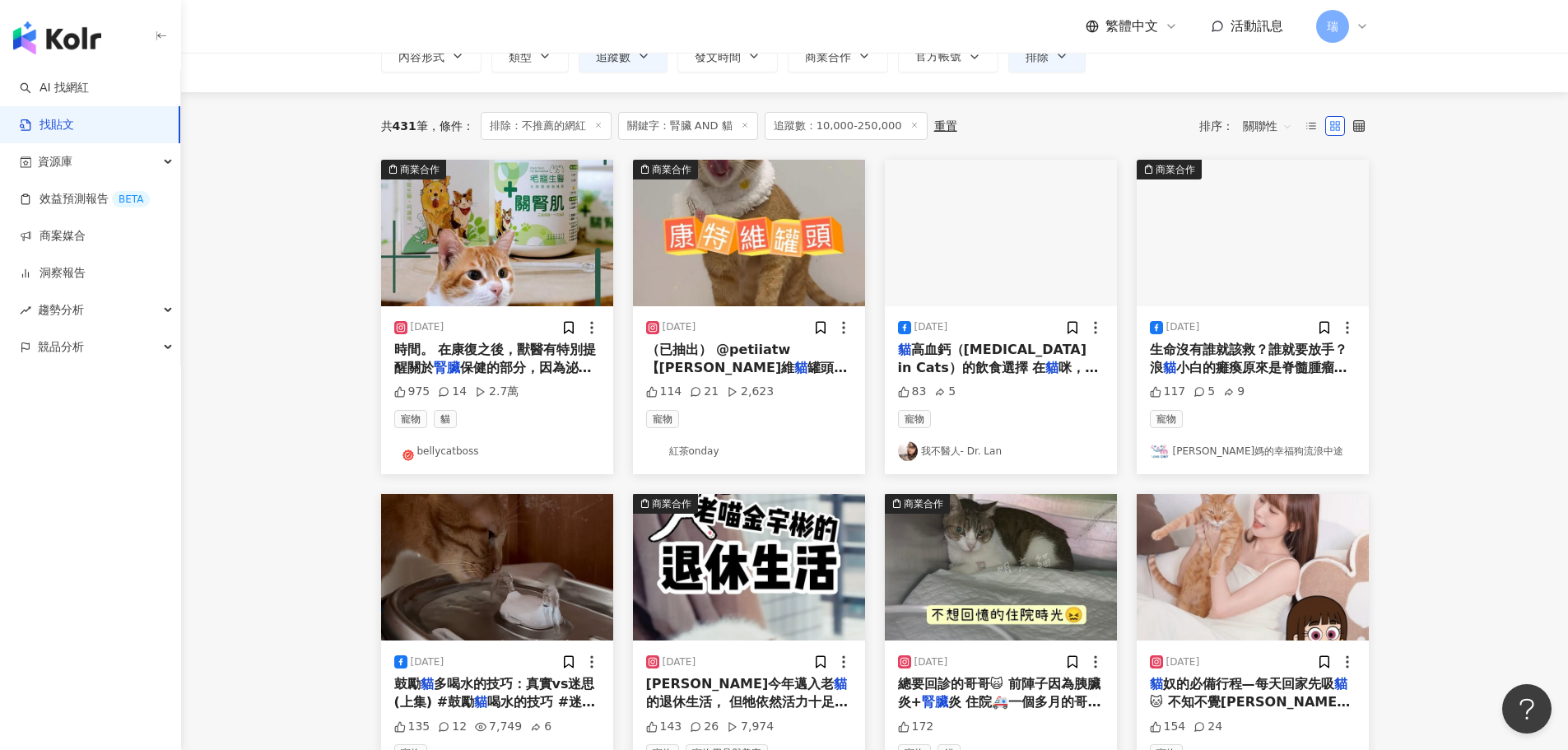
scroll to position [92, 0]
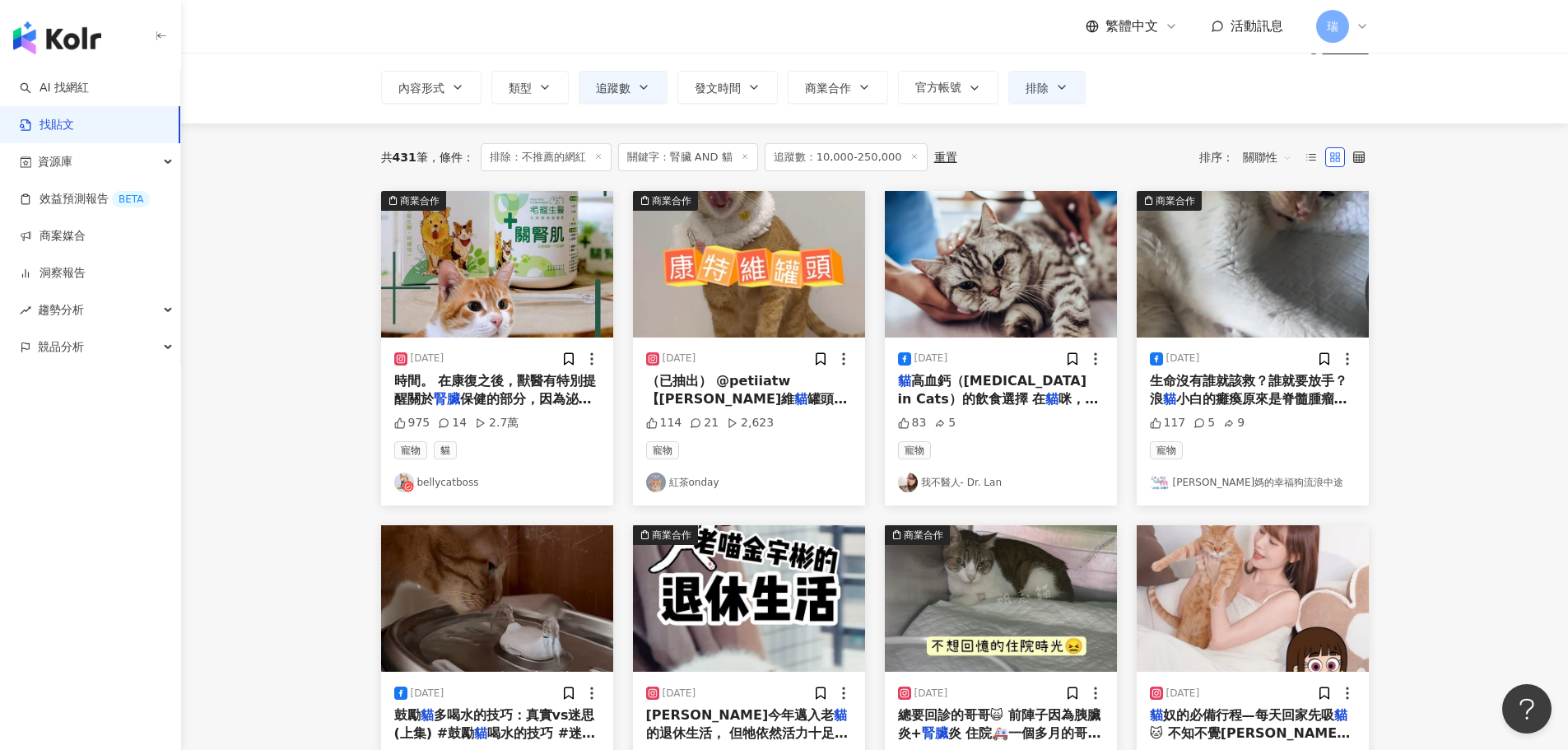
click at [508, 399] on span "保健的部分，因為泌尿系統受損是不可逆" at bounding box center [493, 407] width 198 height 33
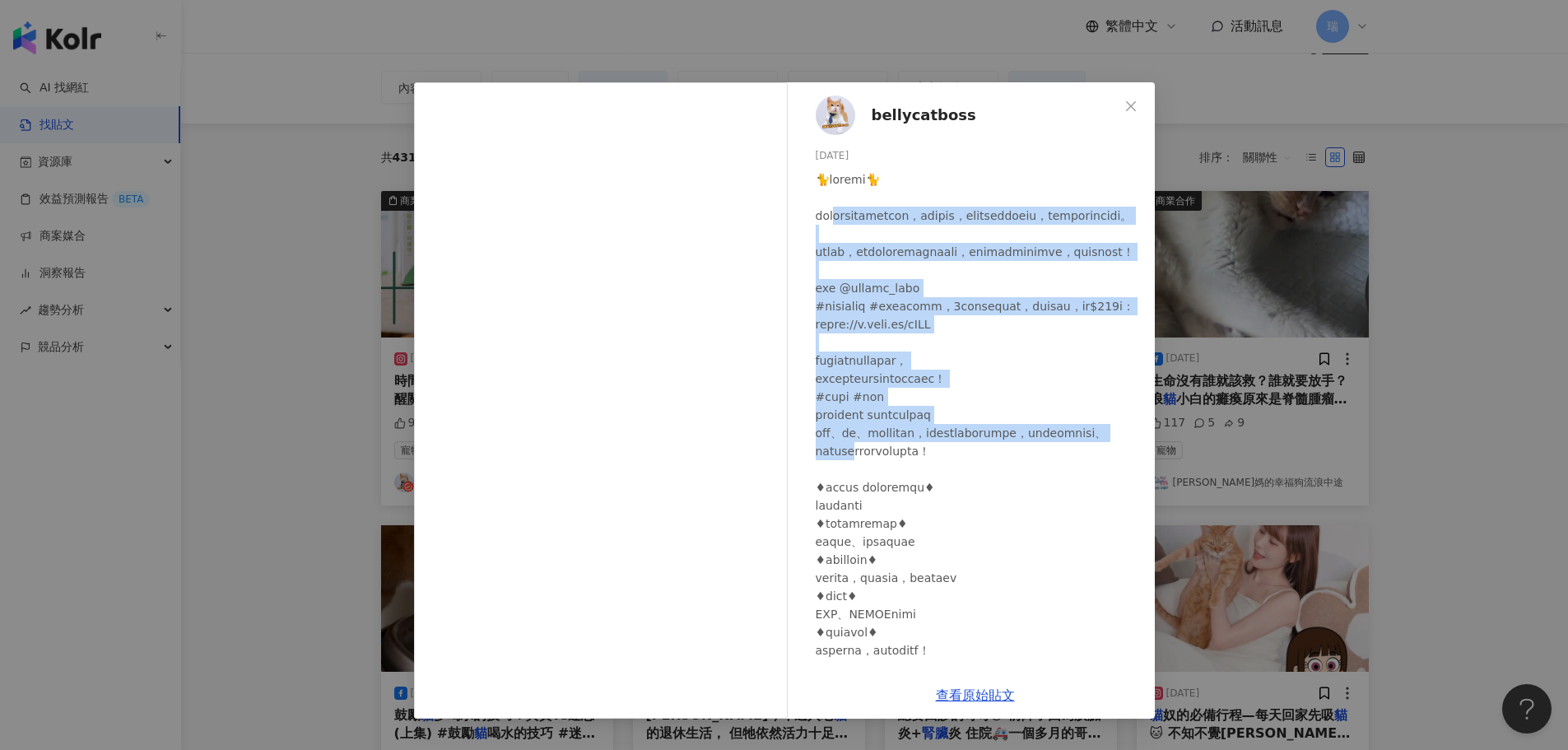
drag, startPoint x: 847, startPoint y: 213, endPoint x: 1056, endPoint y: 483, distance: 341.4
click at [1056, 483] on div at bounding box center [979, 523] width 326 height 706
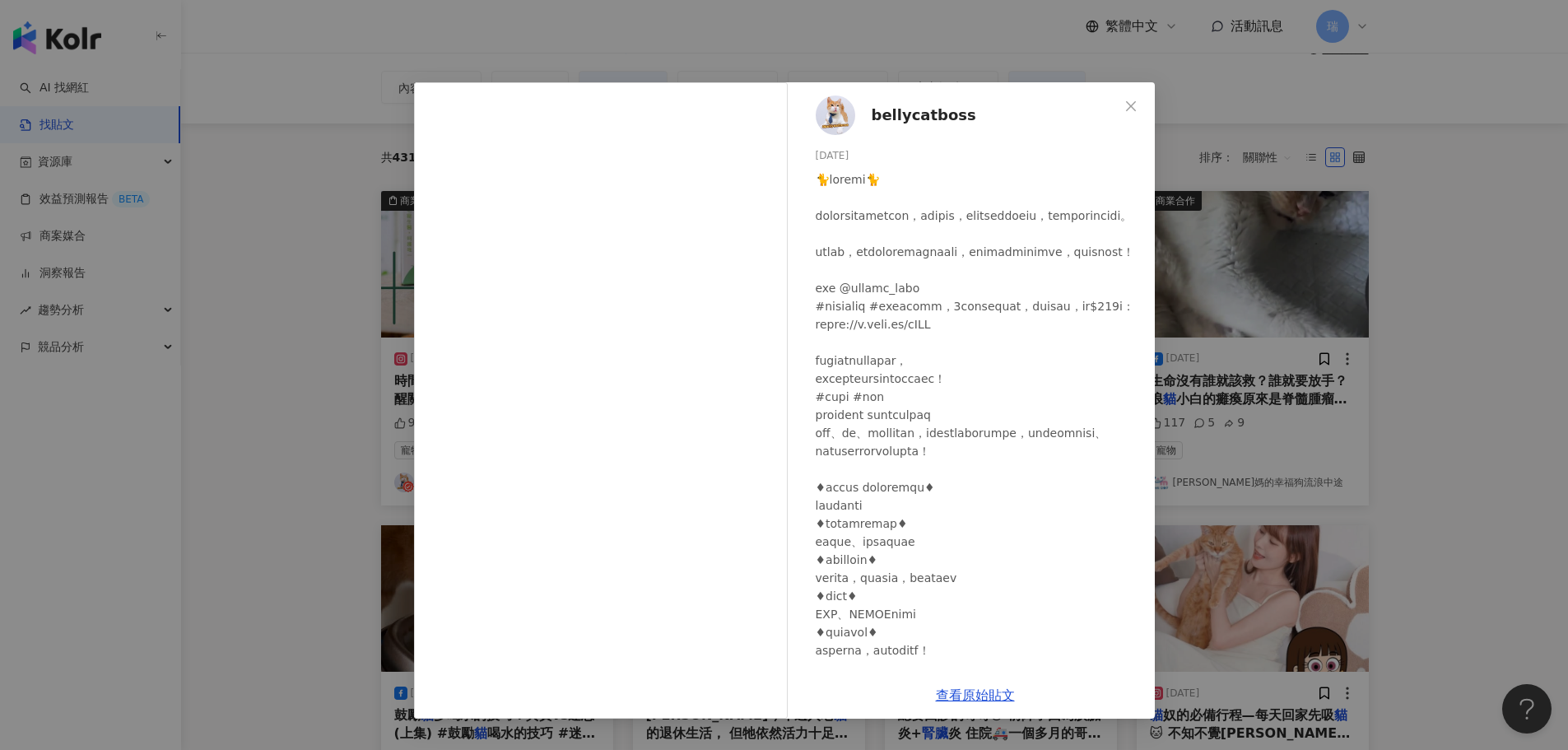
click at [1068, 516] on div at bounding box center [979, 523] width 326 height 706
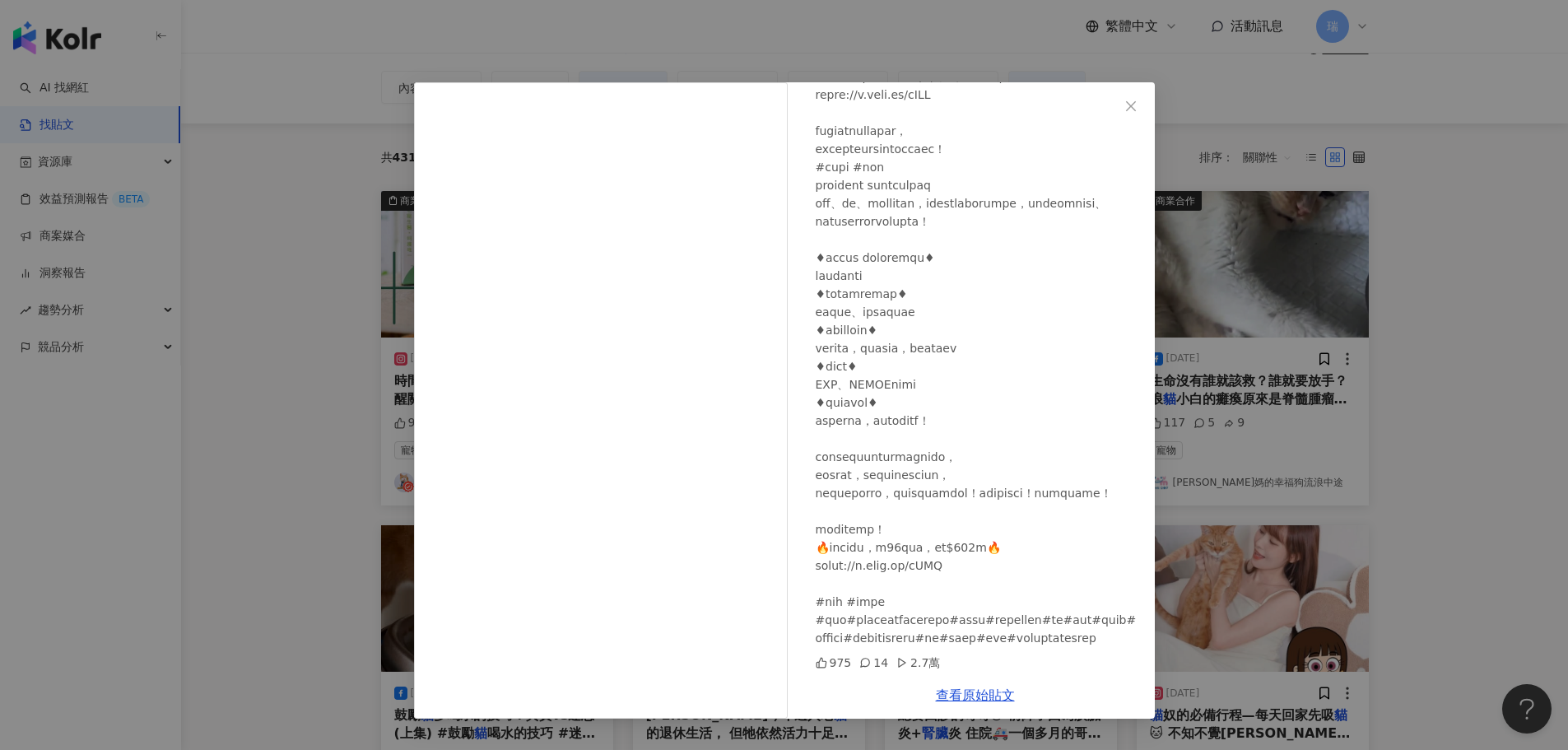
scroll to position [320, 0]
click at [1513, 381] on div "bellycatboss [DATE] 975 14 2.7萬 查看原始貼文" at bounding box center [784, 375] width 1568 height 750
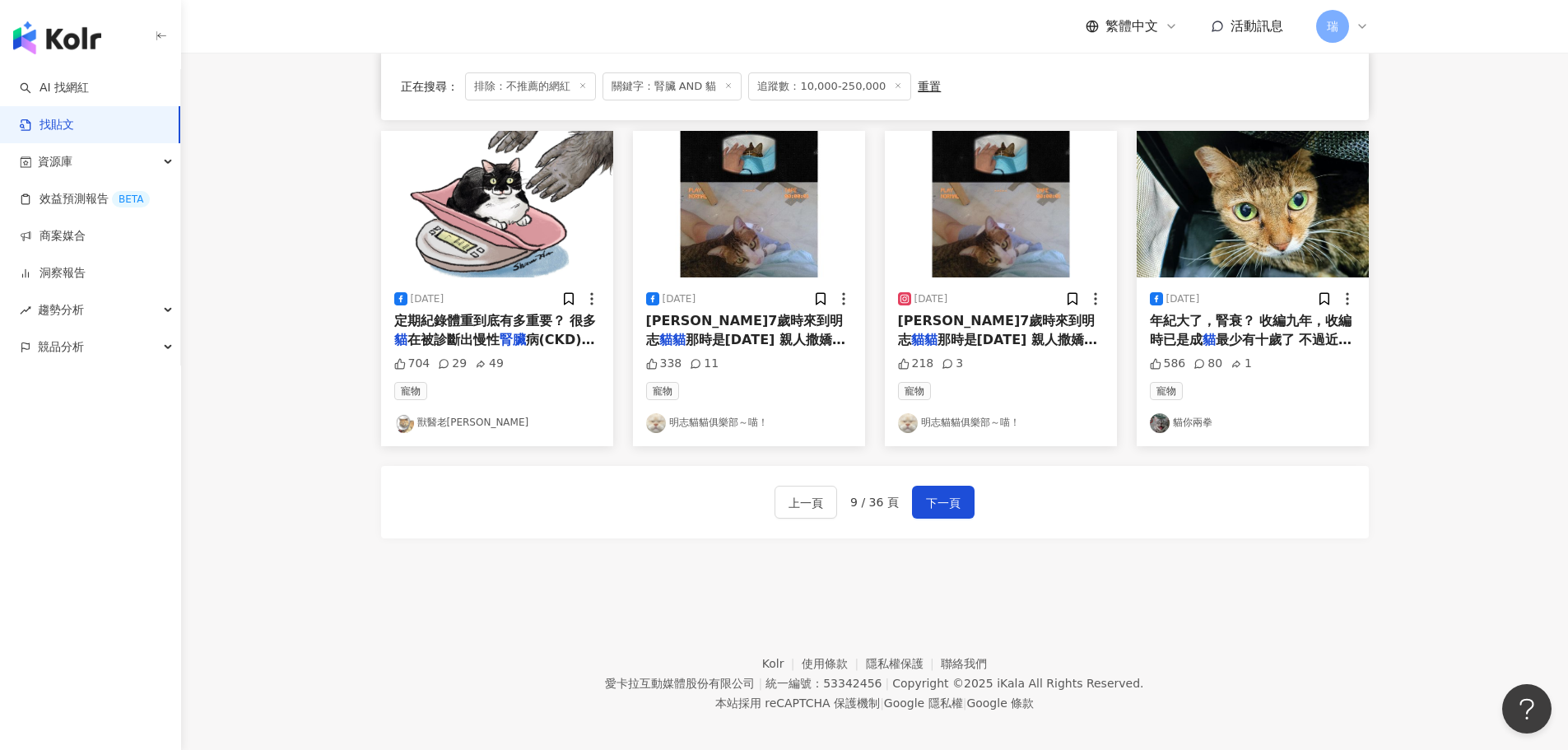
scroll to position [833, 0]
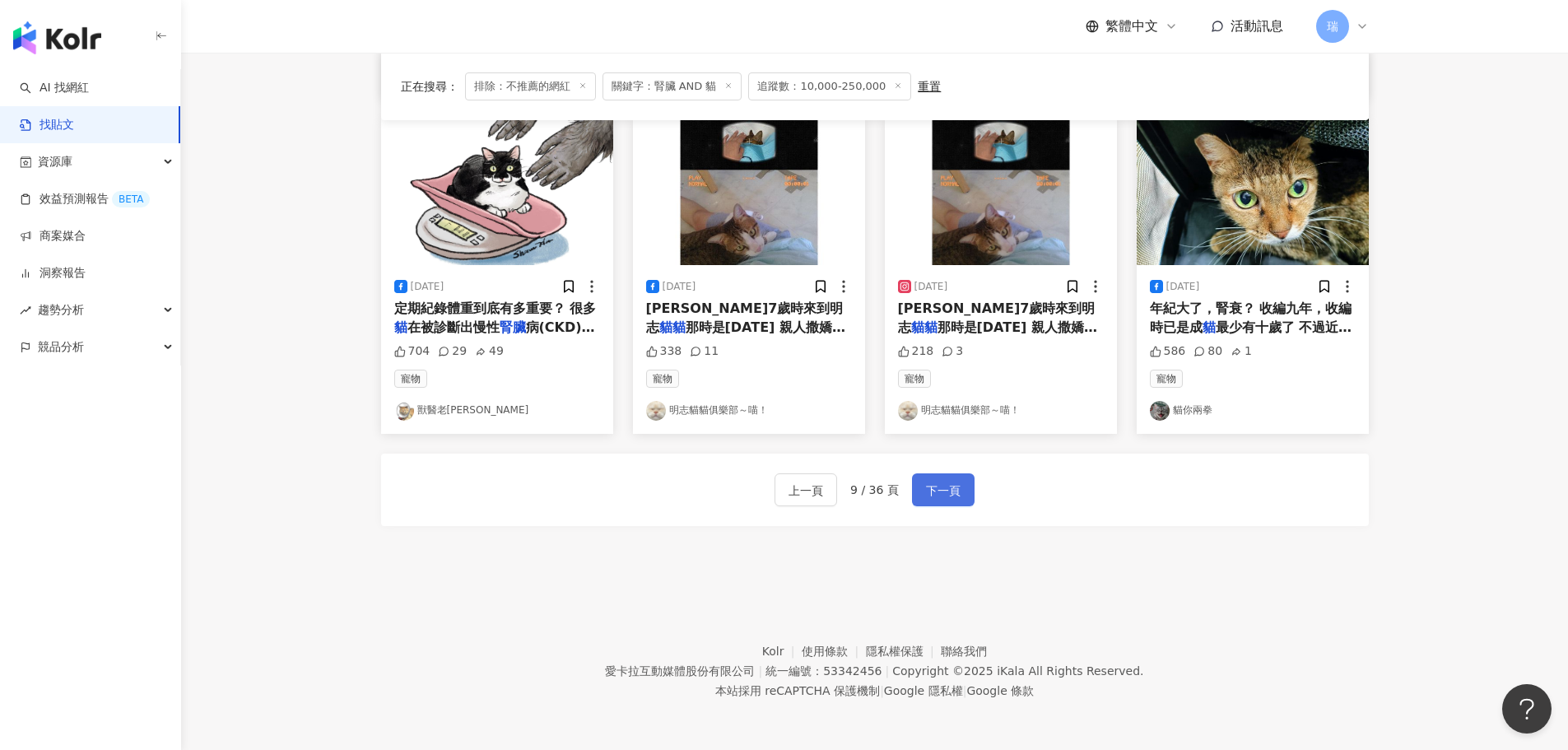
click at [934, 494] on span "下一頁" at bounding box center [943, 490] width 34 height 20
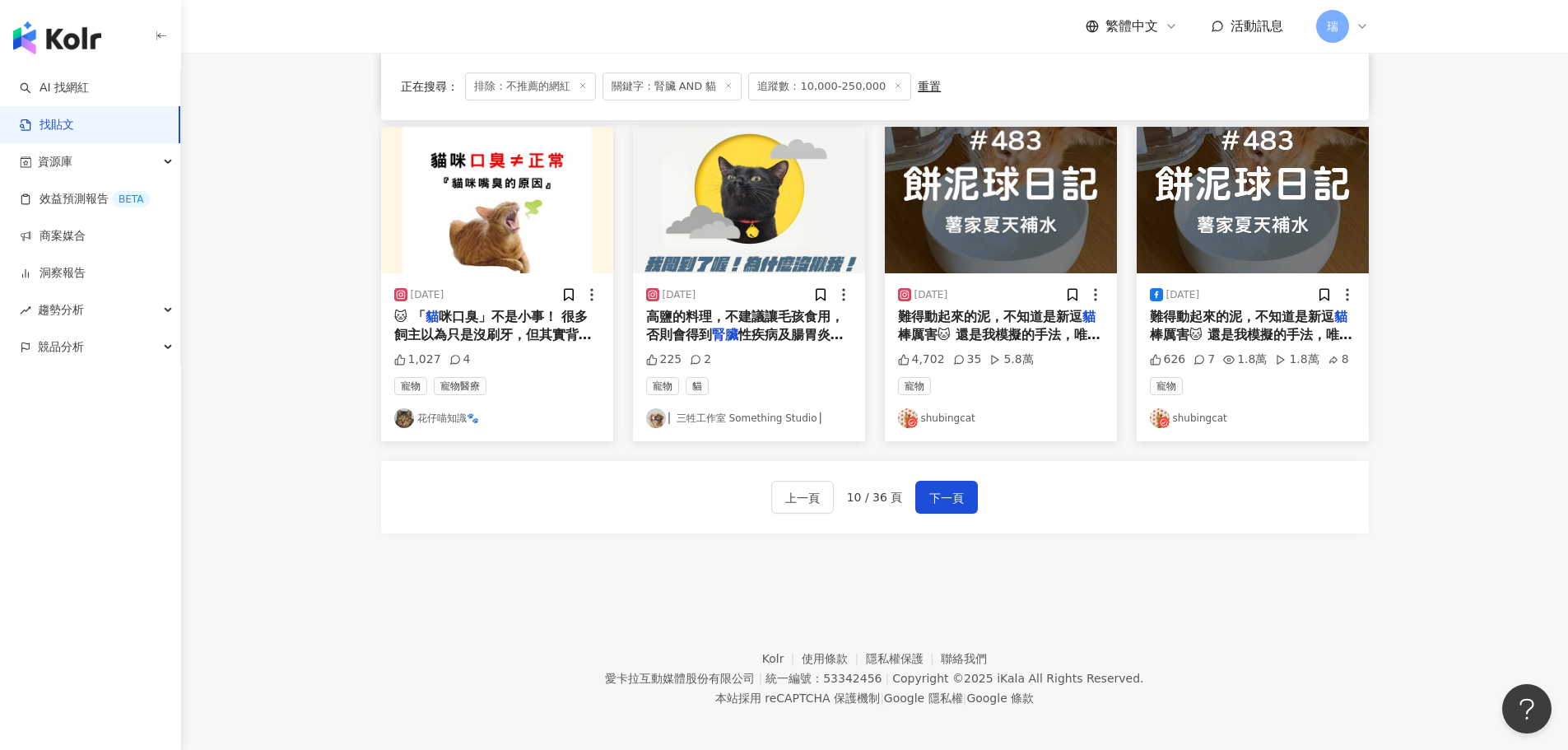
click at [1045, 327] on span "棒厲害🐱 還是我模擬的手法，唯妙唯肖 - 夏天" at bounding box center [999, 343] width 203 height 33
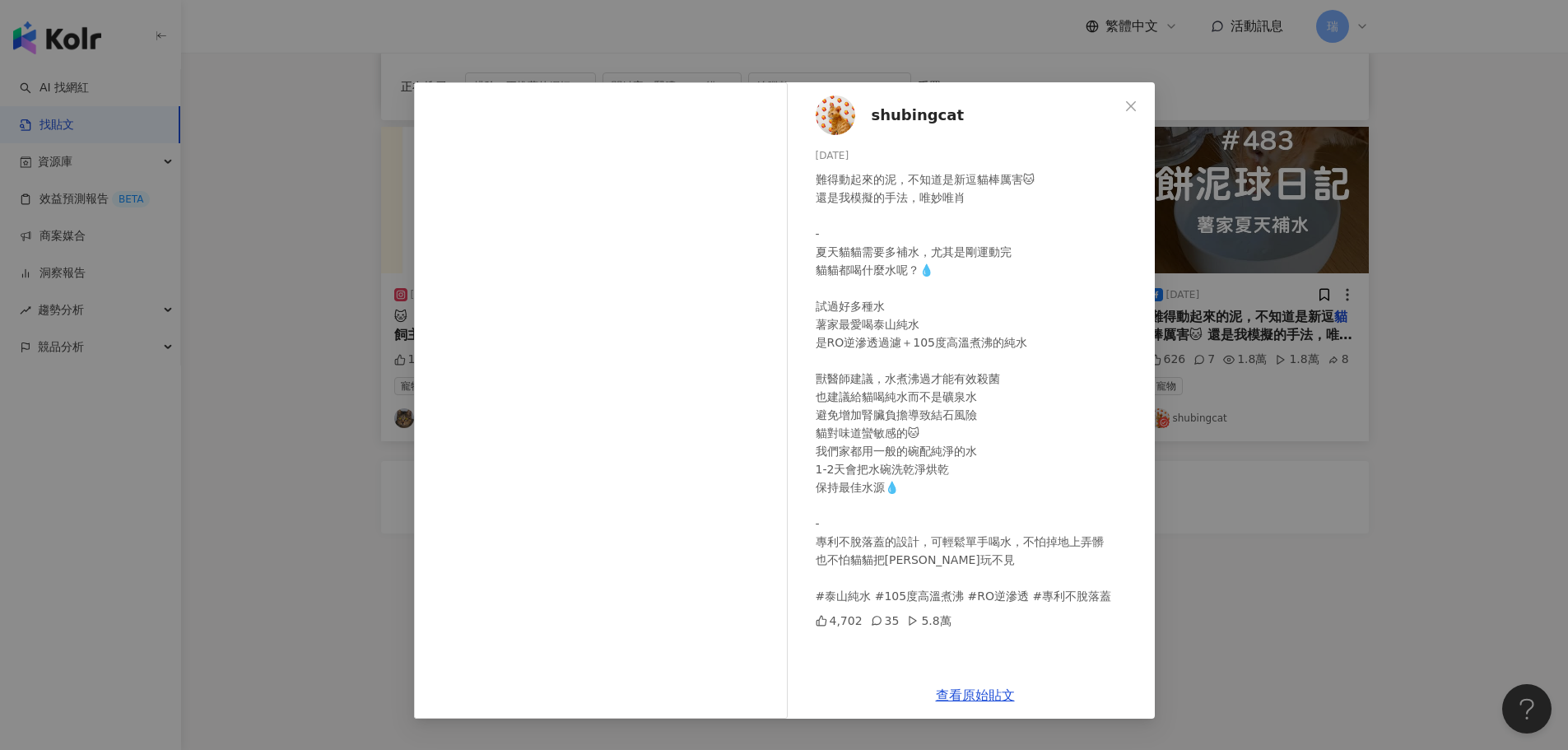
click at [1285, 584] on div "shubingcat [DATE] 難得動起來的泥，不知道是新逗貓棒厲害🐱 還是我模擬的手法，唯妙唯肖 - 夏天貓貓需要多補水，尤其是剛運動完 貓貓都喝什麼水…" at bounding box center [784, 375] width 1568 height 750
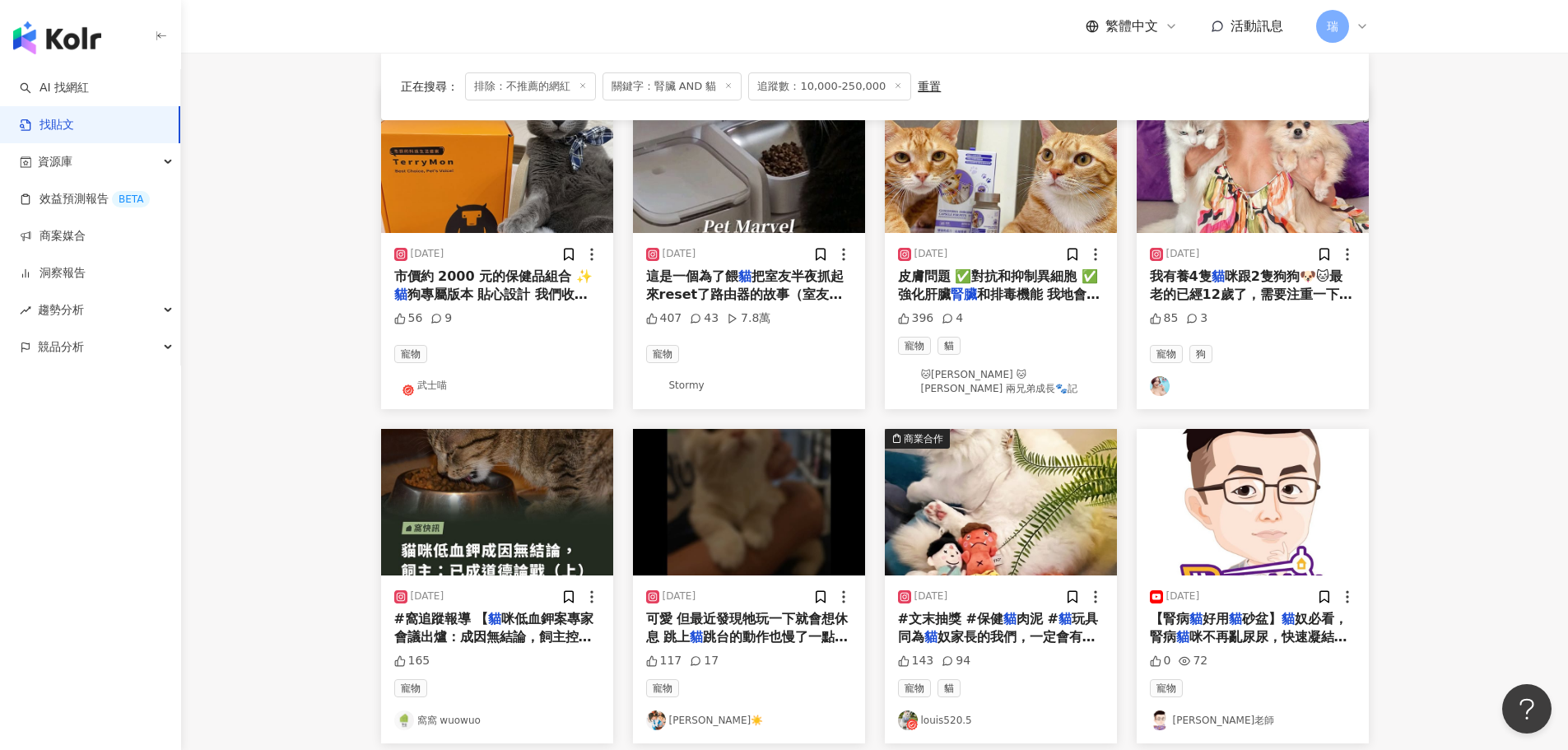
scroll to position [174, 0]
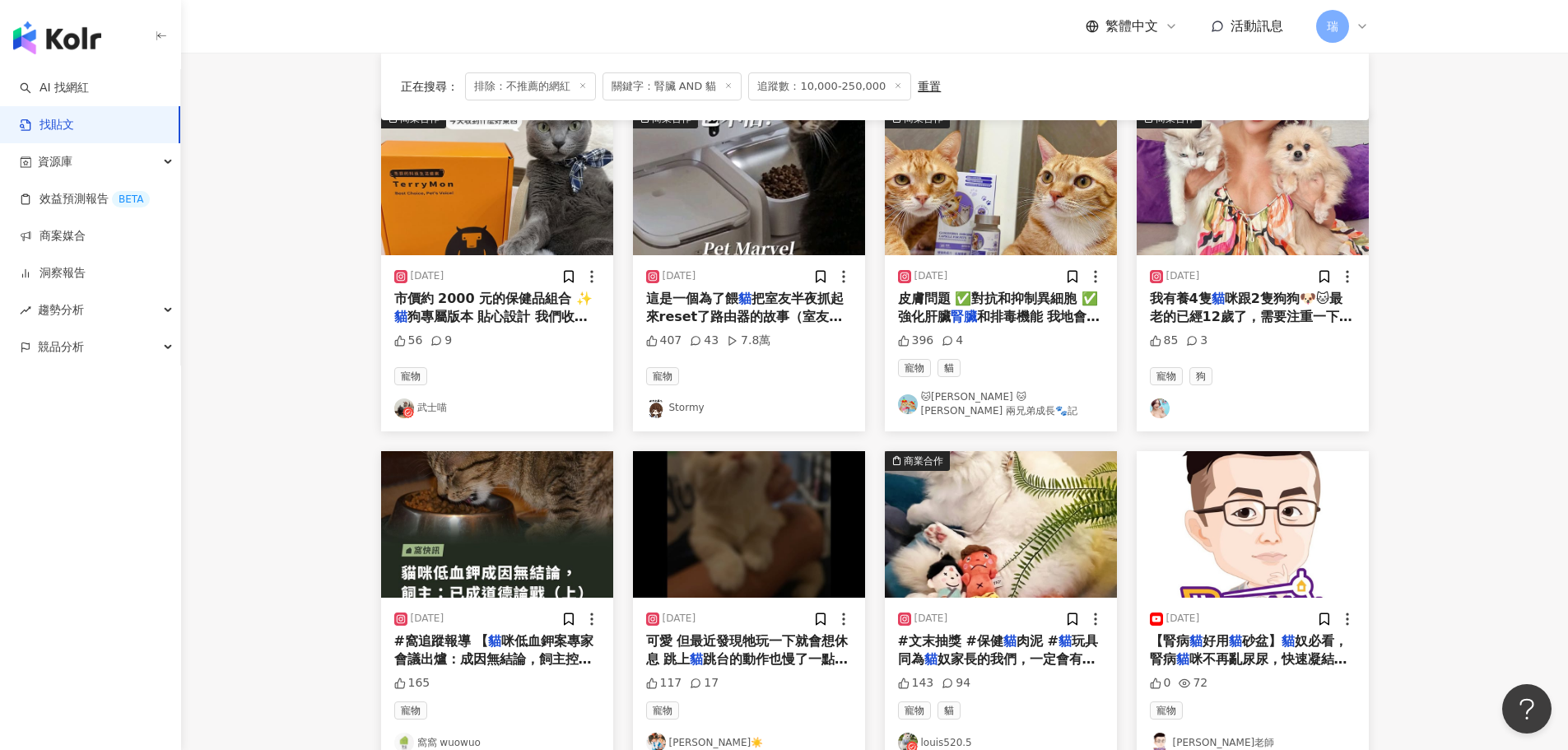
click at [1012, 316] on span "和排毒機能 我地會拆左膠囊之後直接" at bounding box center [999, 325] width 203 height 33
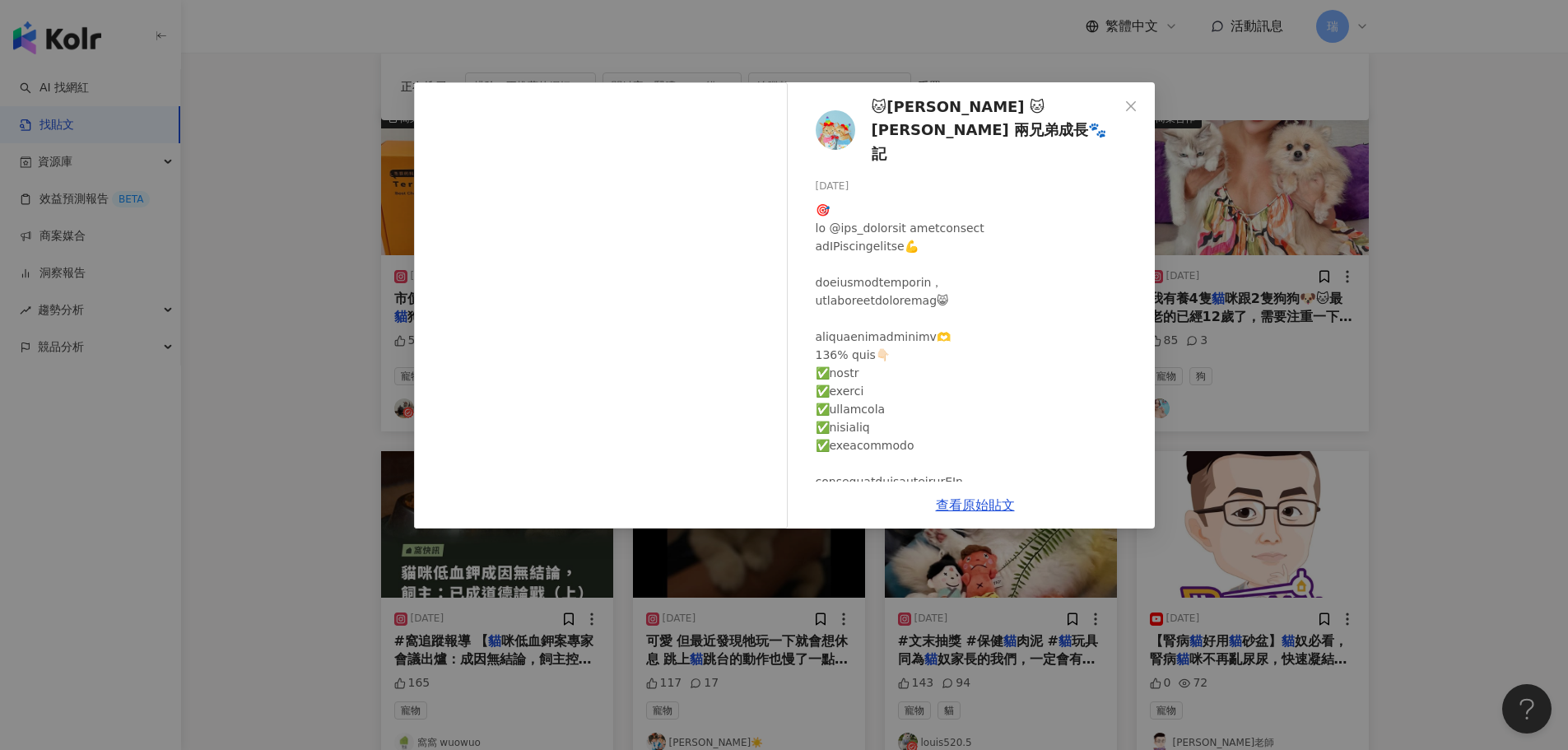
click at [1416, 311] on div "🐱[PERSON_NAME] 🐱[PERSON_NAME] 兩兄弟成長🐾記 [DATE] 396 4 查看原始貼文" at bounding box center [784, 375] width 1568 height 750
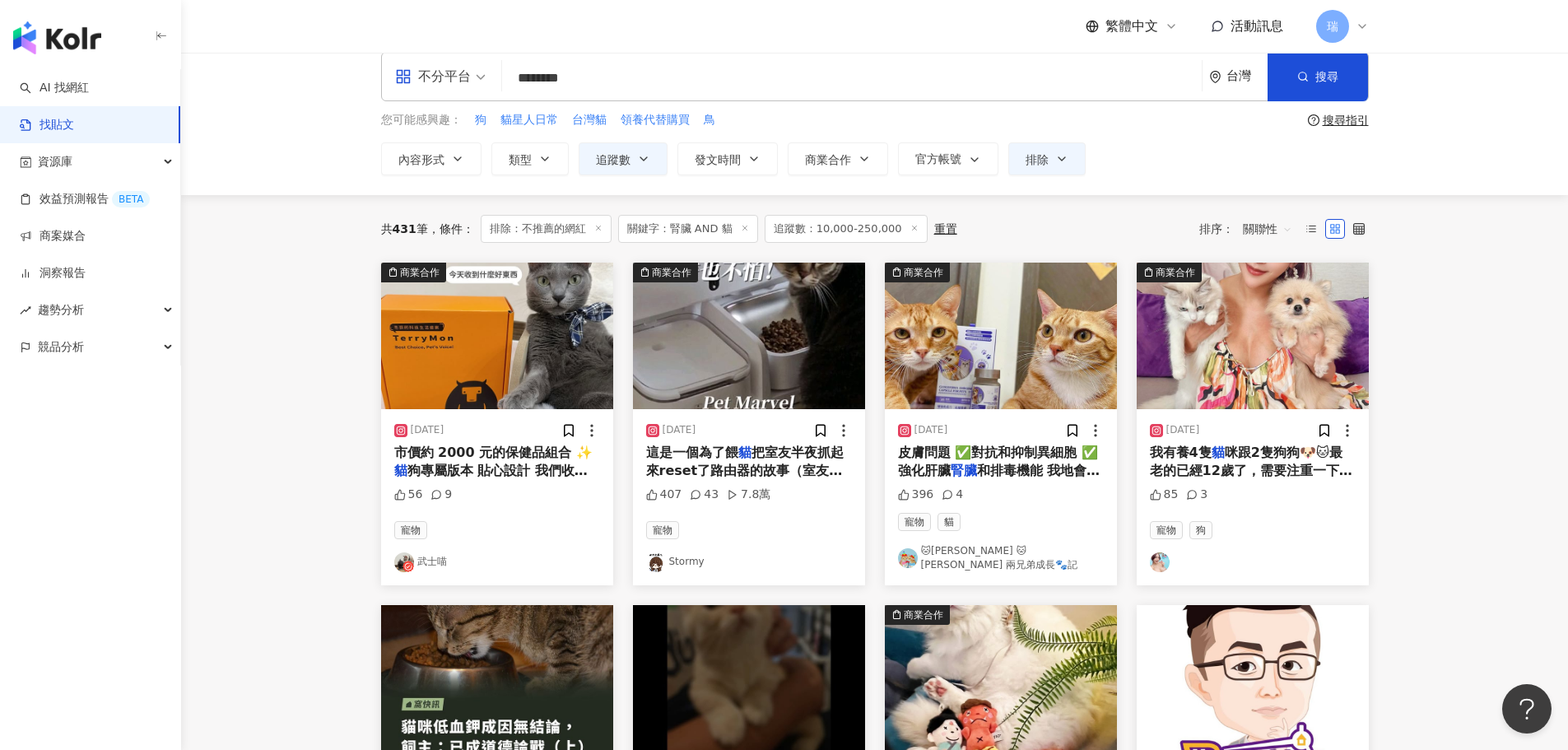
scroll to position [10, 0]
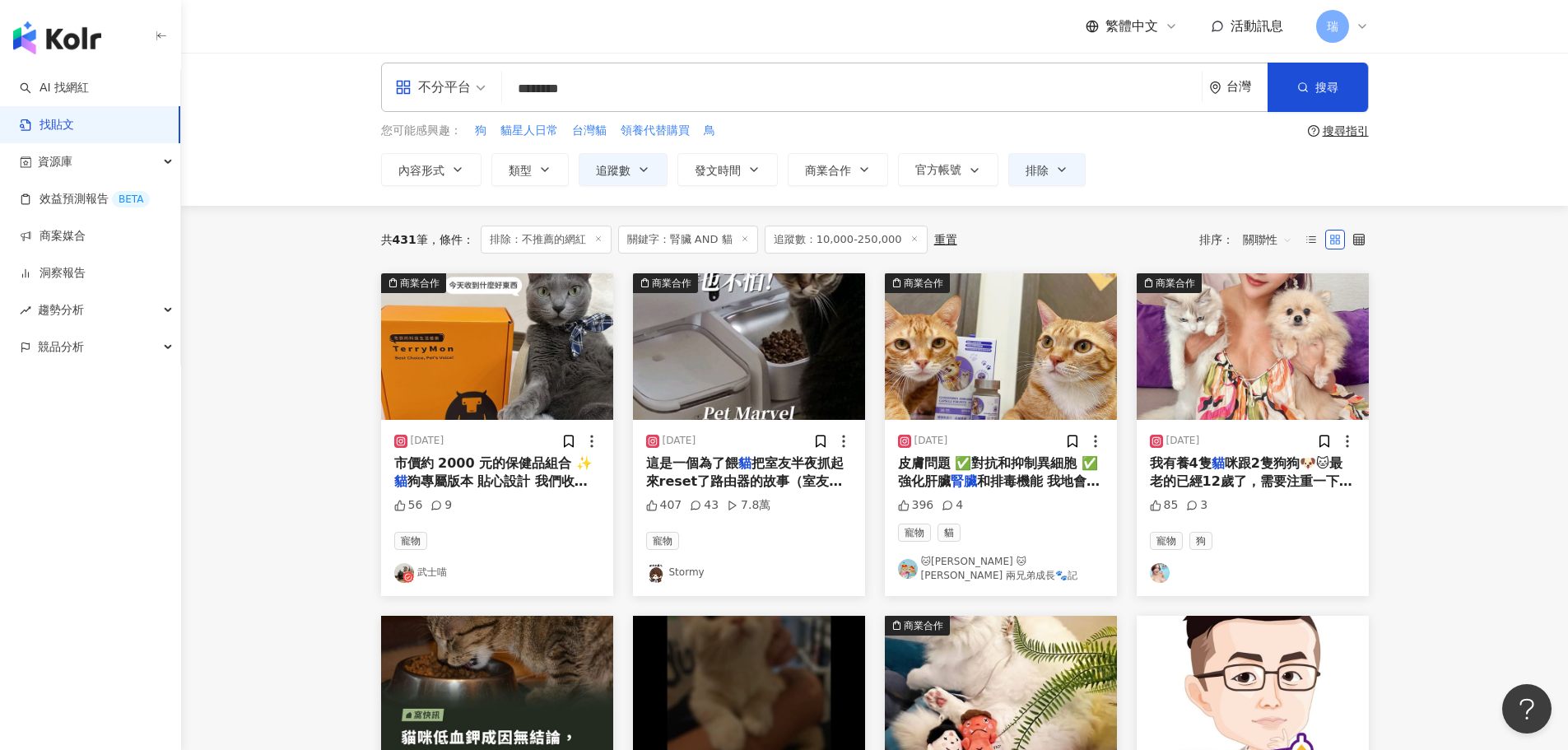
click at [506, 476] on span "狗專屬版本 貼心設計 我們收到關節保" at bounding box center [491, 489] width 193 height 33
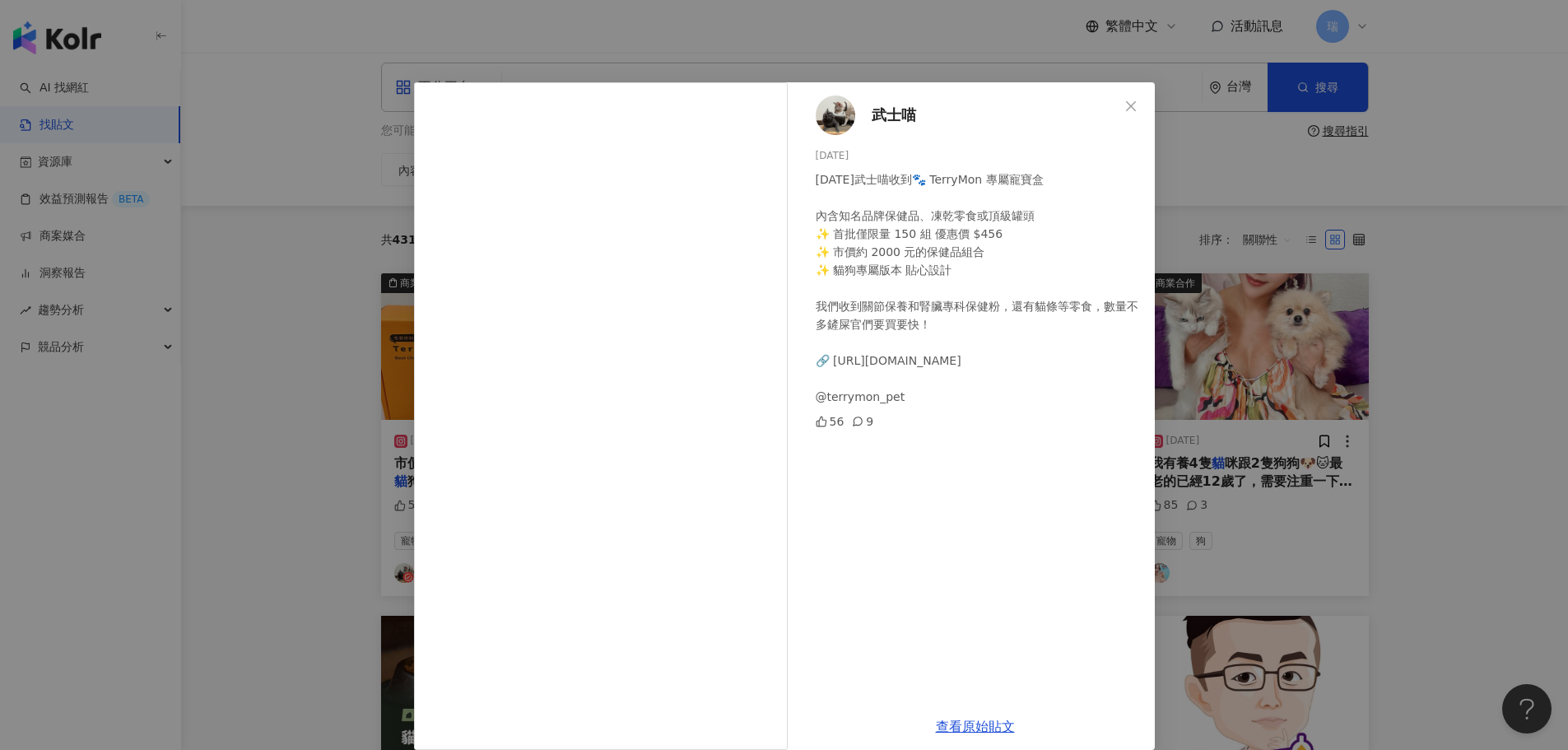
click at [1512, 318] on div "武士喵 [DATE] [DATE]武士喵收到🐾 TerryMon 專屬寵寶盒 內含知名品牌保健品、凍乾零食或頂級罐頭 ✨ 首批僅限量 150 組 優惠價 $4…" at bounding box center [784, 375] width 1568 height 750
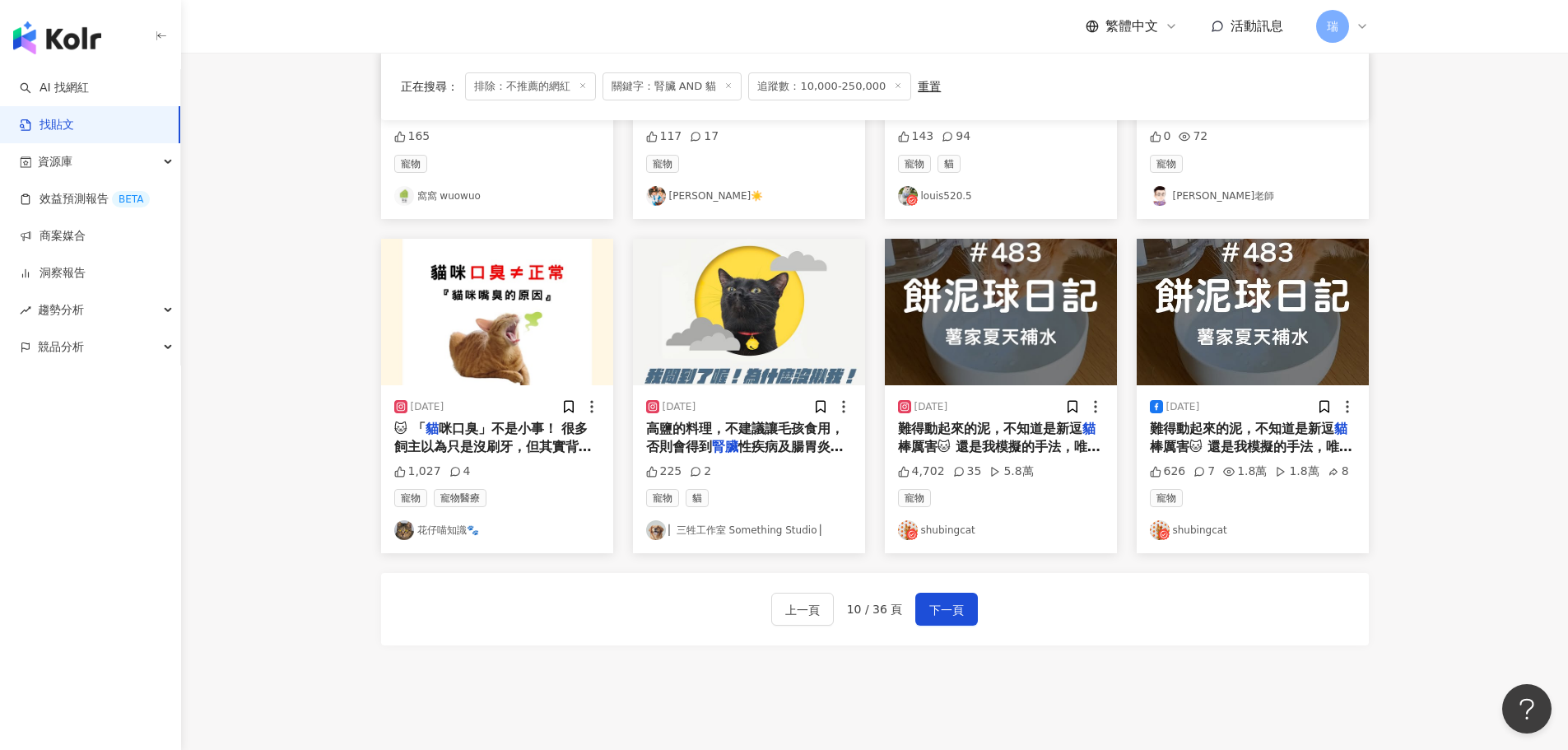
scroll to position [751, 0]
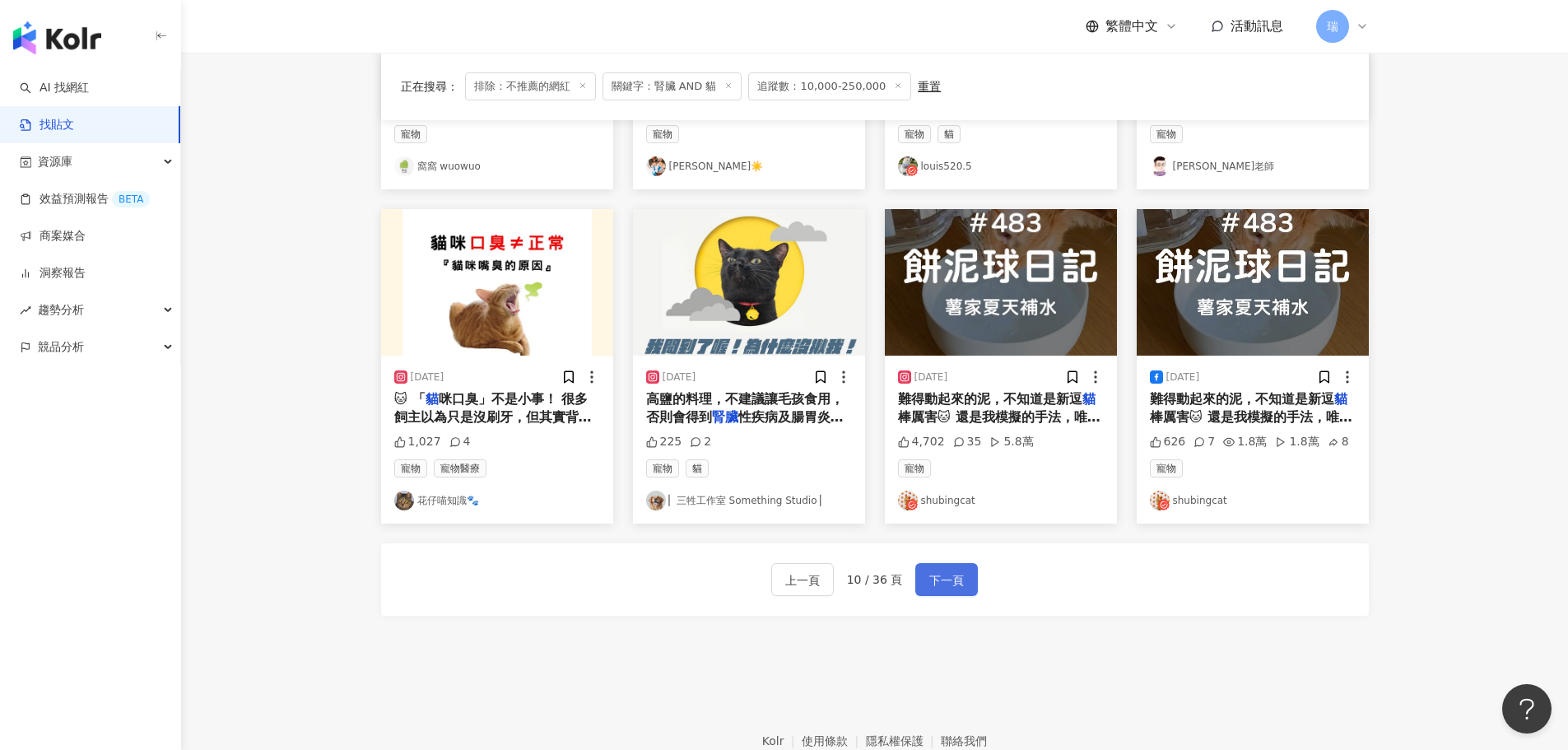
click at [938, 563] on button "下一頁" at bounding box center [946, 579] width 62 height 32
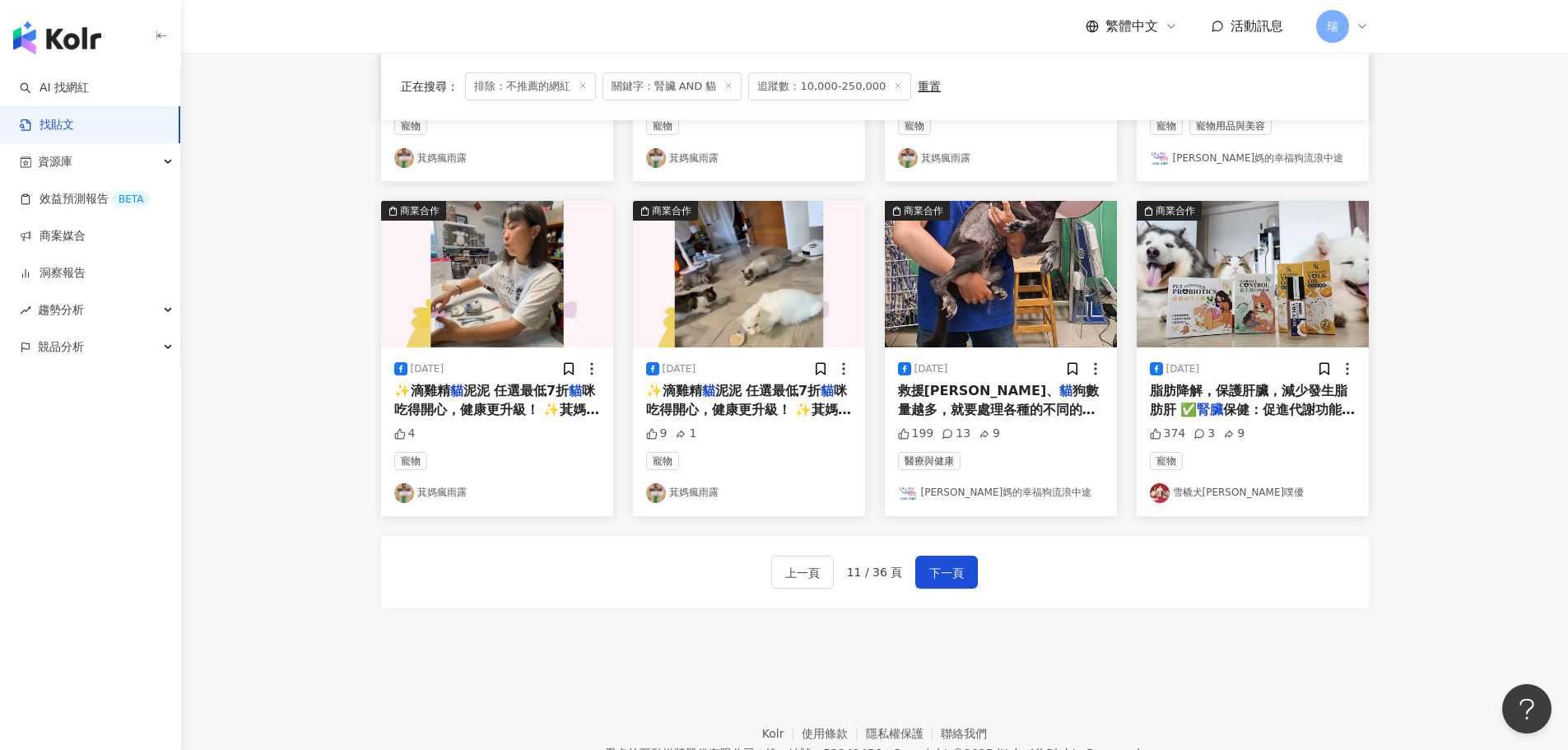
click at [1311, 402] on span "保健：促進代謝功能，減少老年失禁 ✅" at bounding box center [1252, 418] width 206 height 33
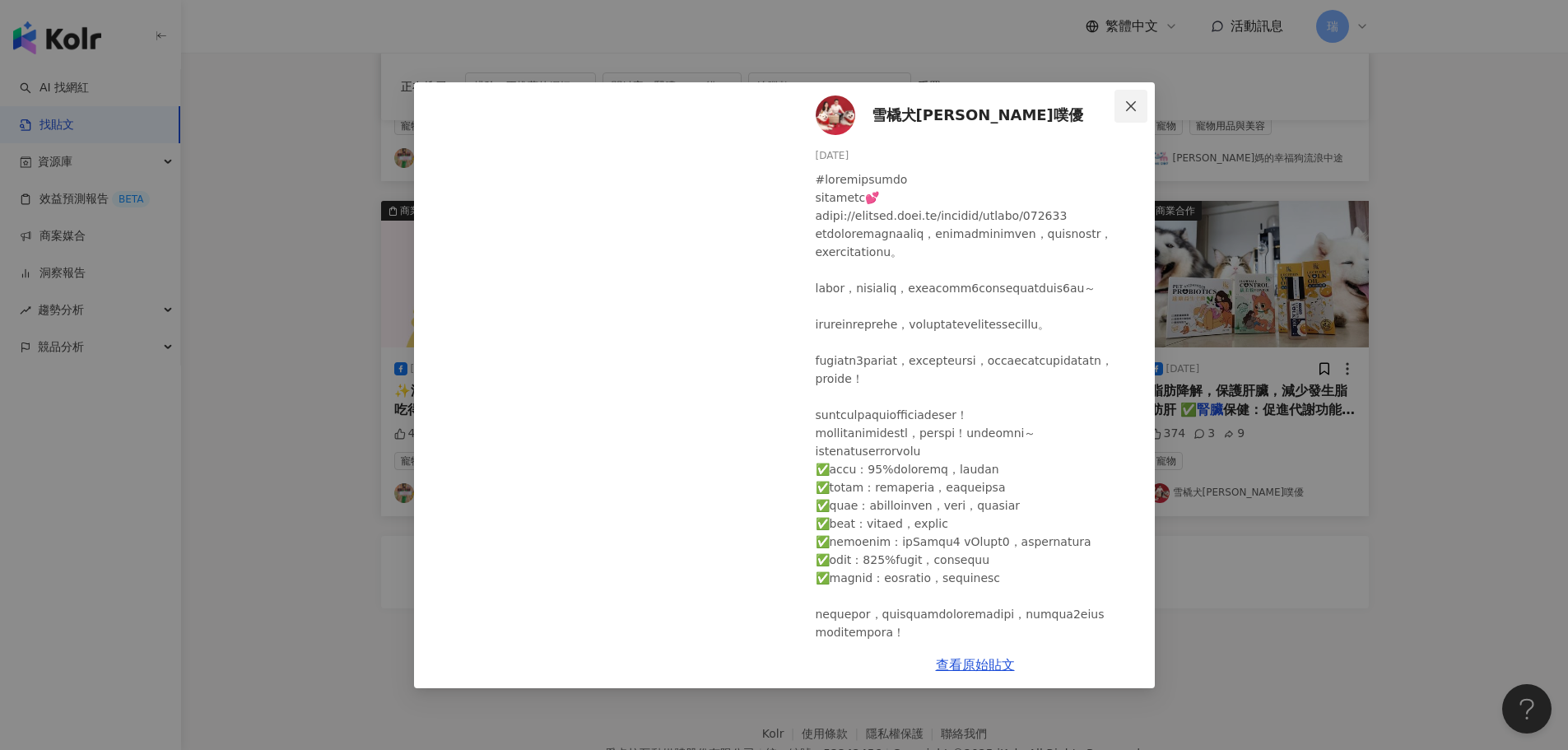
click at [1134, 108] on icon "close" at bounding box center [1130, 105] width 13 height 13
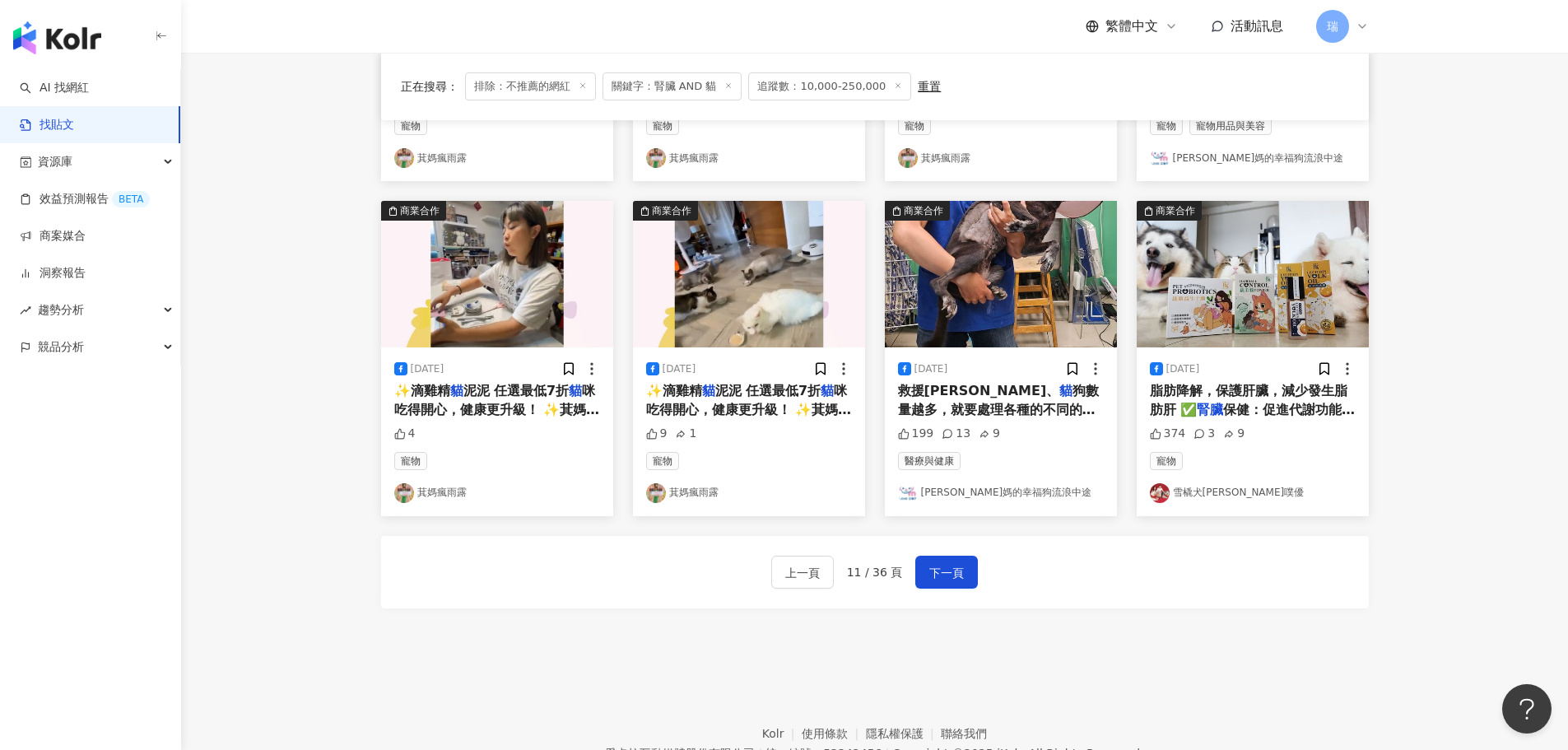
click at [714, 403] on span "咪吃得開心，健康更升級！ ✨萁媽瘋語官方line: [URL][DOMAIN_NAME] ✅機能升級 × 精準調理 ✅毛孩的日常營養補給，一條就到位！ ① 排…" at bounding box center [748, 464] width 206 height 163
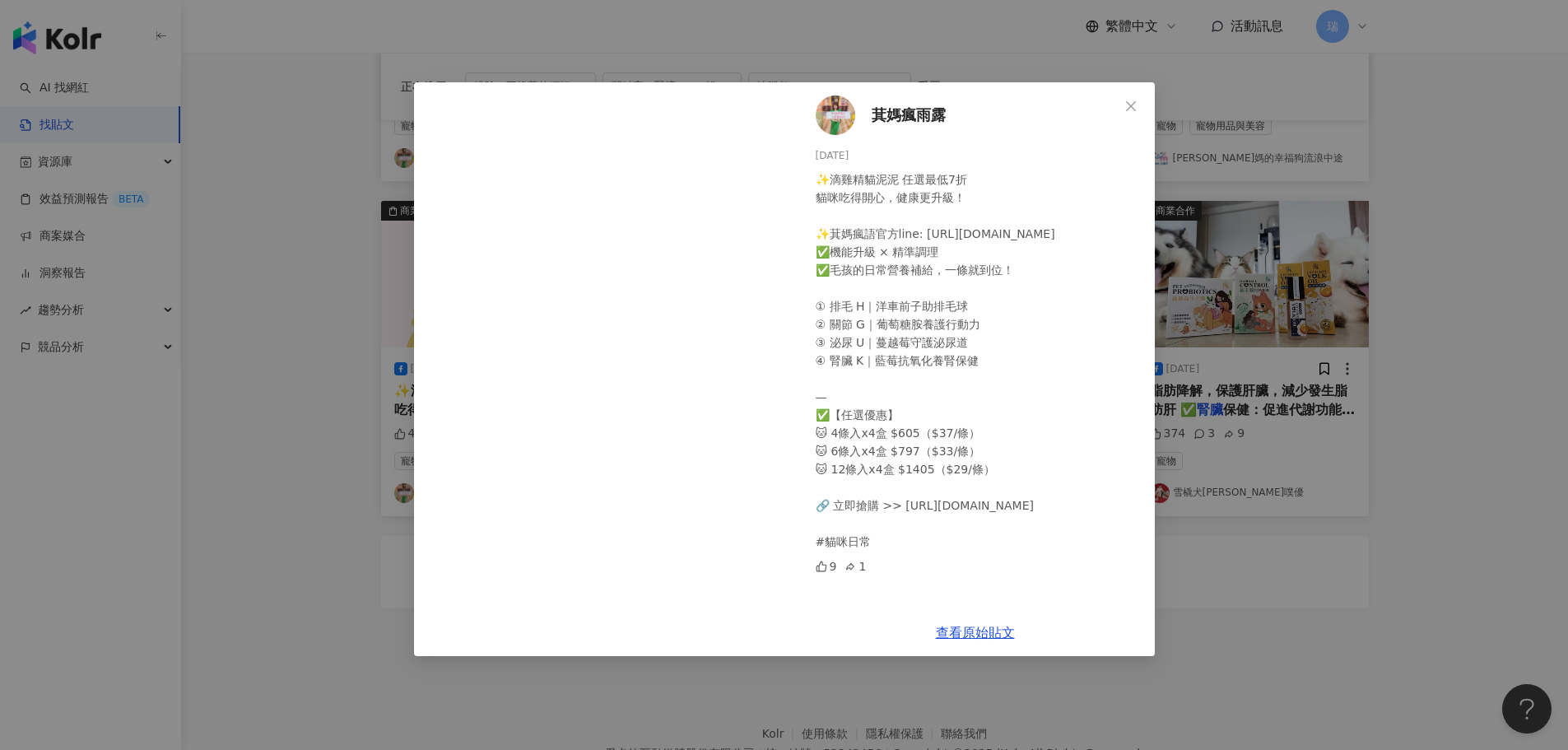
click at [1423, 232] on div "萁媽瘋雨露 [DATE] ✨滴雞精貓泥泥 任選最低7折 貓咪吃得開心，健康更升級！ ✨萁媽瘋語官方line: [URL][DOMAIN_NAME] ✅機能升級…" at bounding box center [784, 375] width 1568 height 750
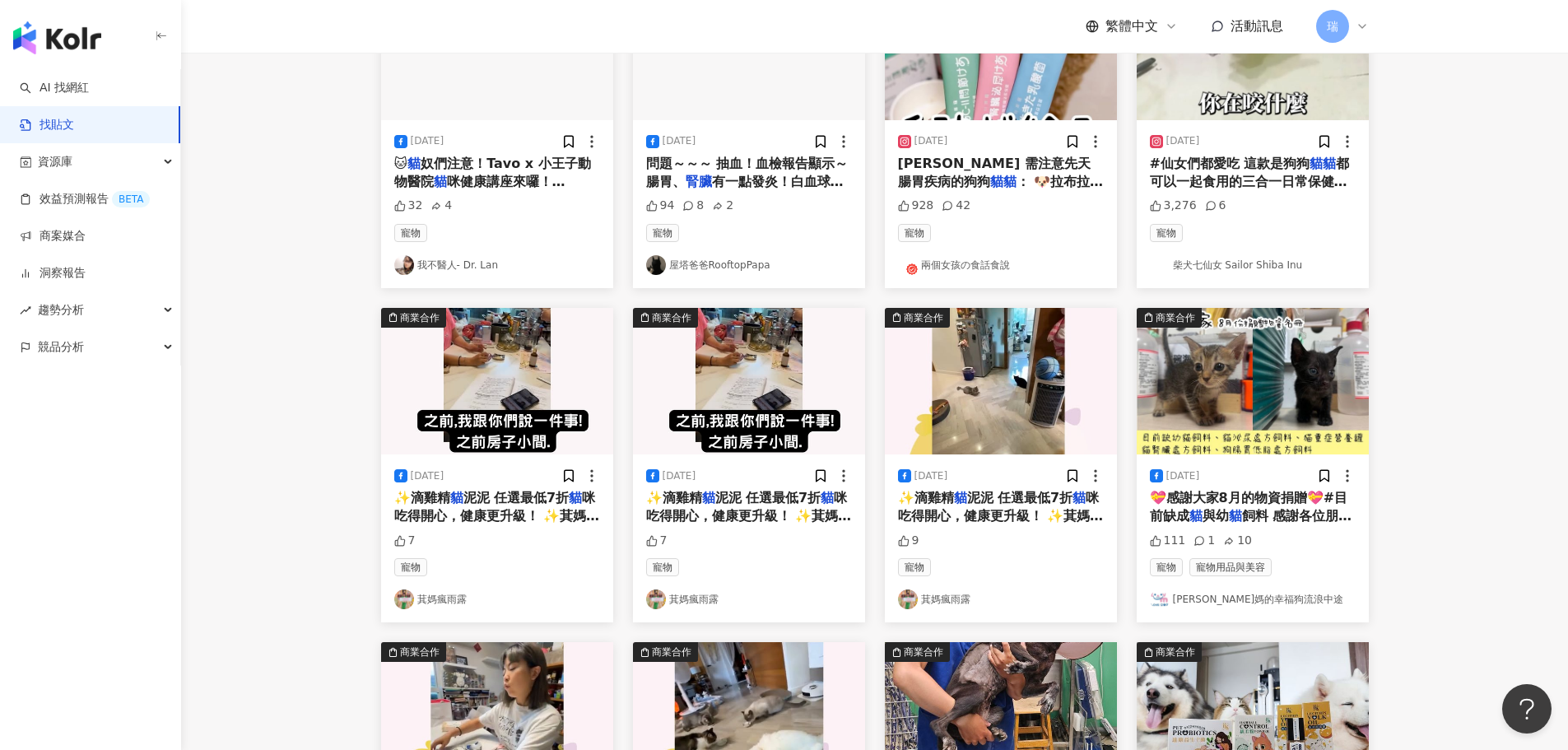
scroll to position [92, 0]
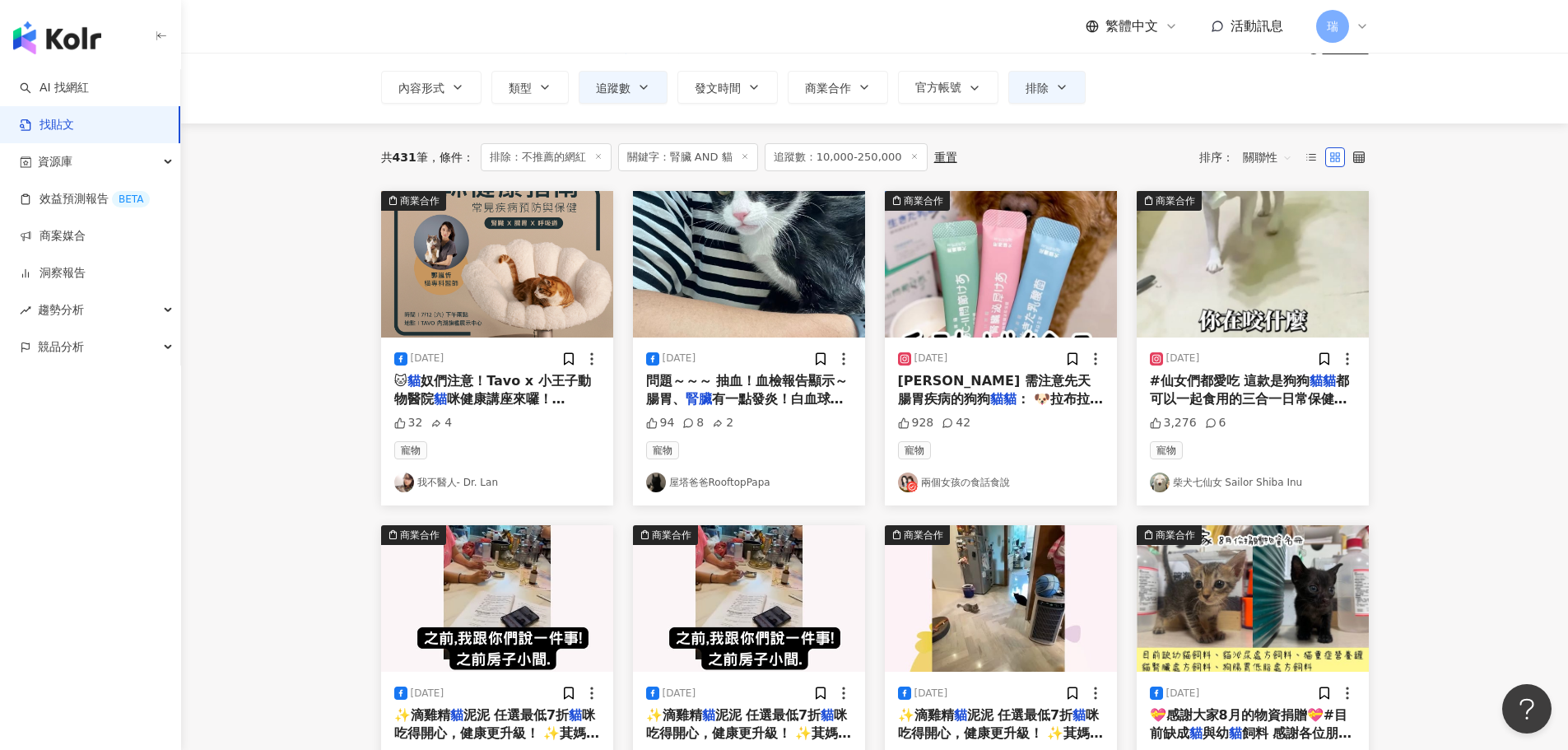
click at [774, 403] on span "有一點發炎！白血球有一點偏高～也做了" at bounding box center [744, 407] width 198 height 33
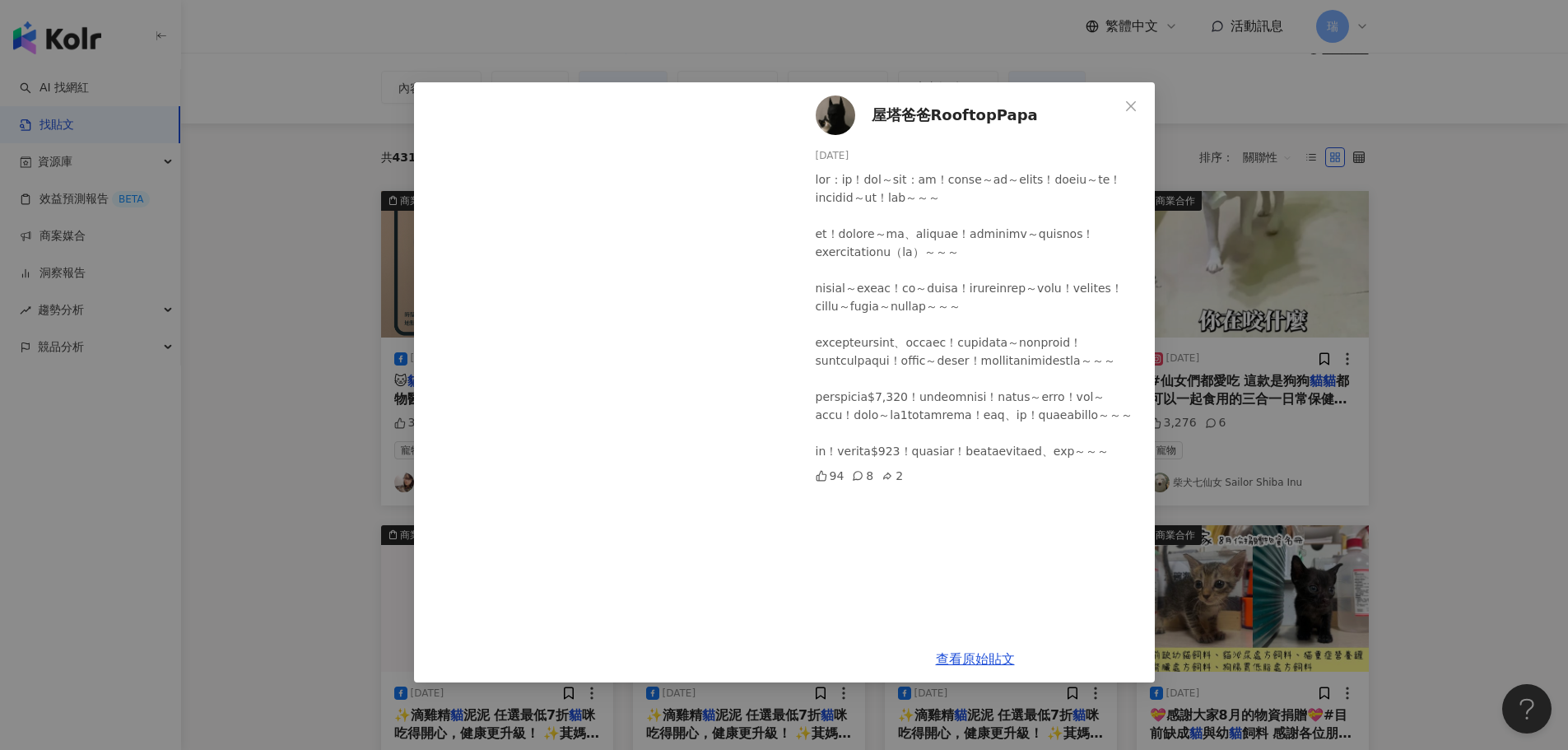
click at [1441, 390] on div "屋塔爸爸RooftopPapa [DATE] 94 8 2 查看原始貼文" at bounding box center [784, 375] width 1568 height 750
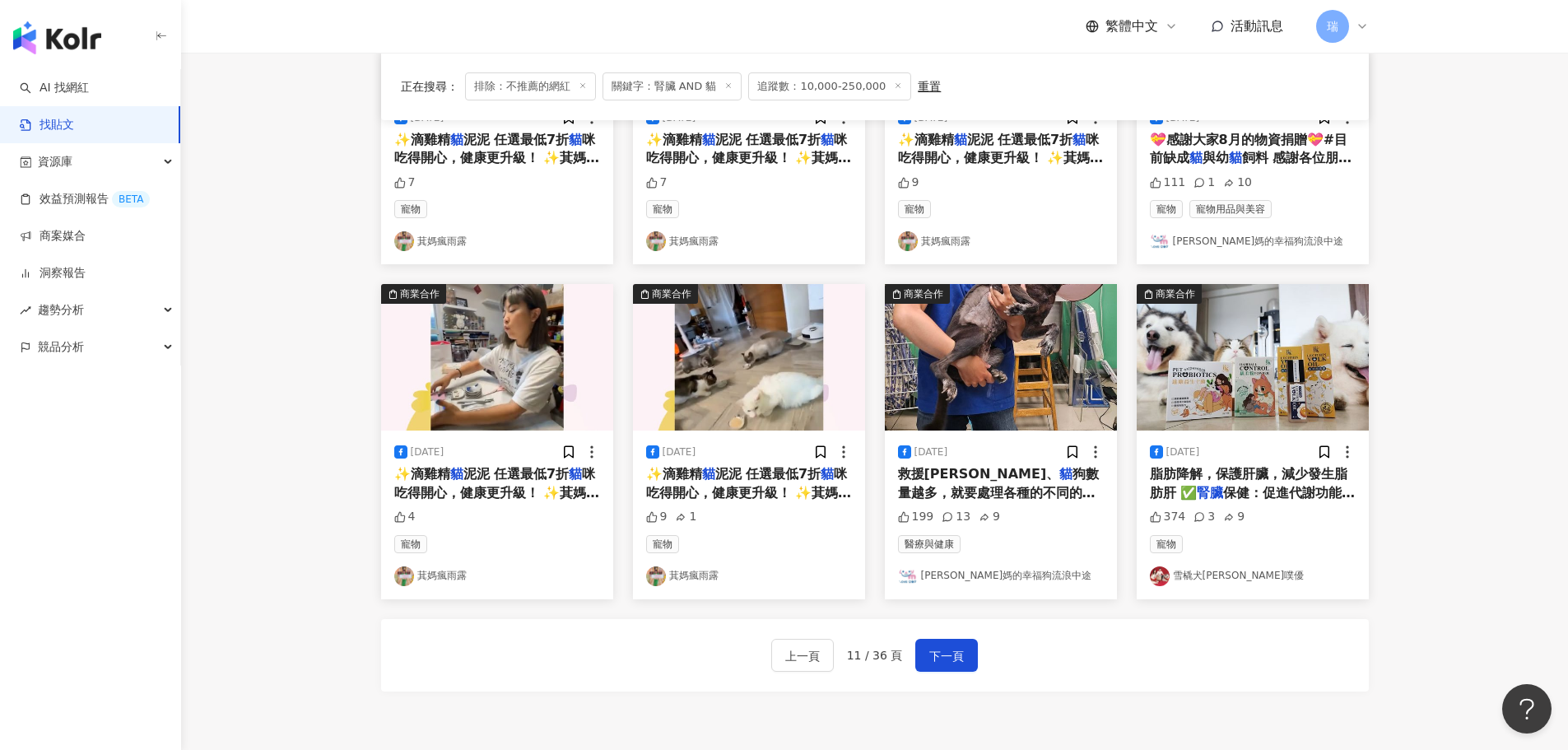
scroll to position [668, 0]
click at [959, 653] on span "下一頁" at bounding box center [946, 654] width 34 height 20
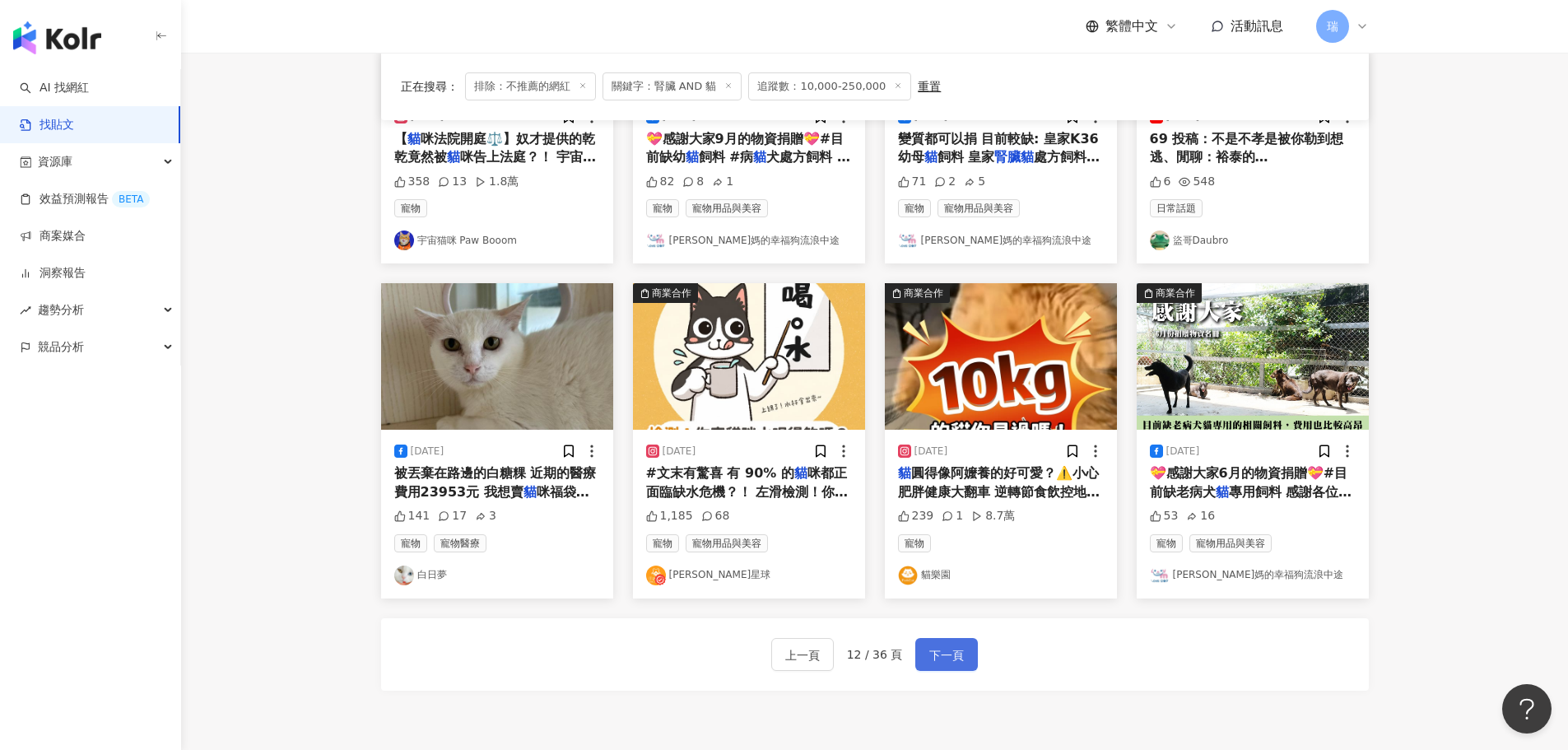
click at [953, 648] on span "下一頁" at bounding box center [946, 654] width 34 height 20
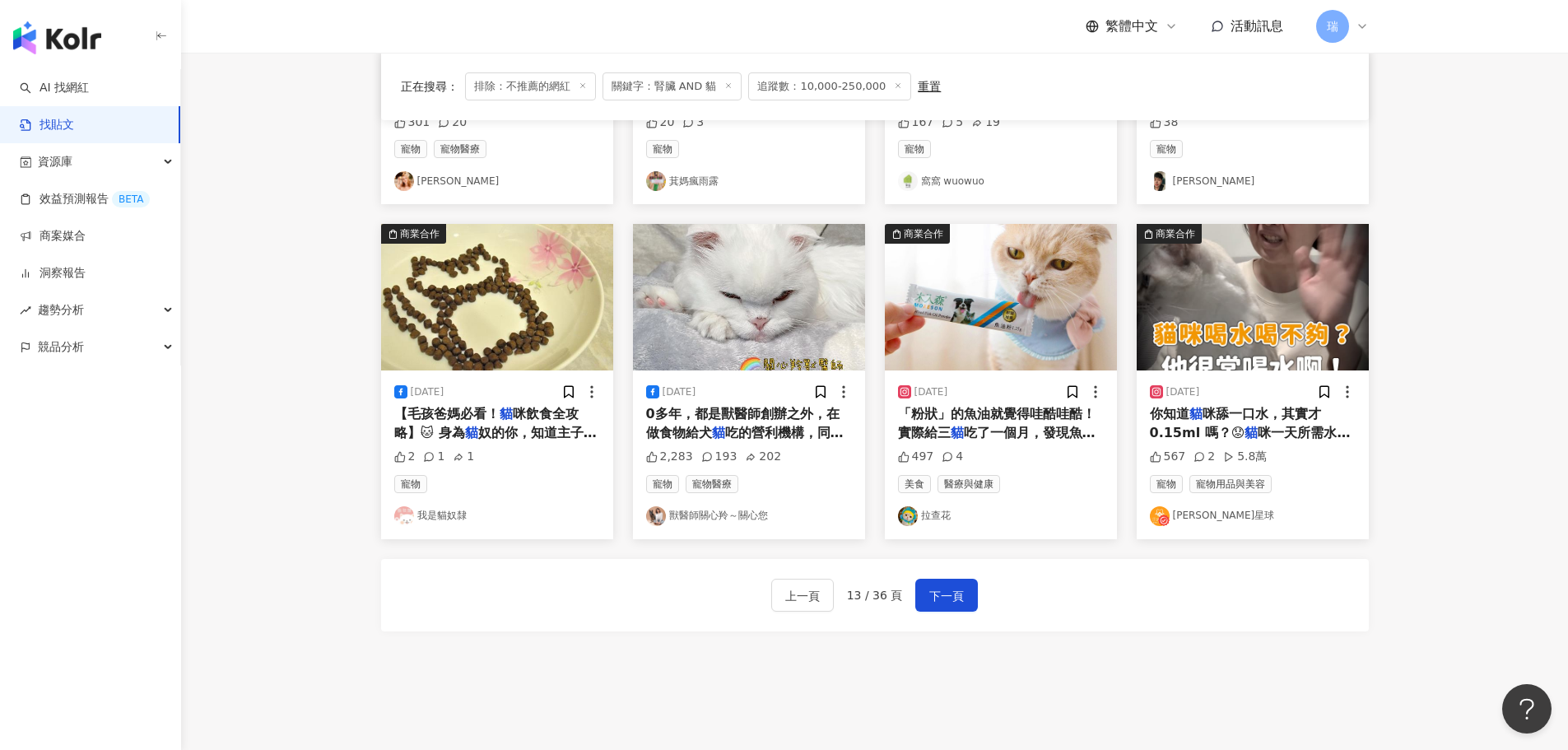
scroll to position [751, 0]
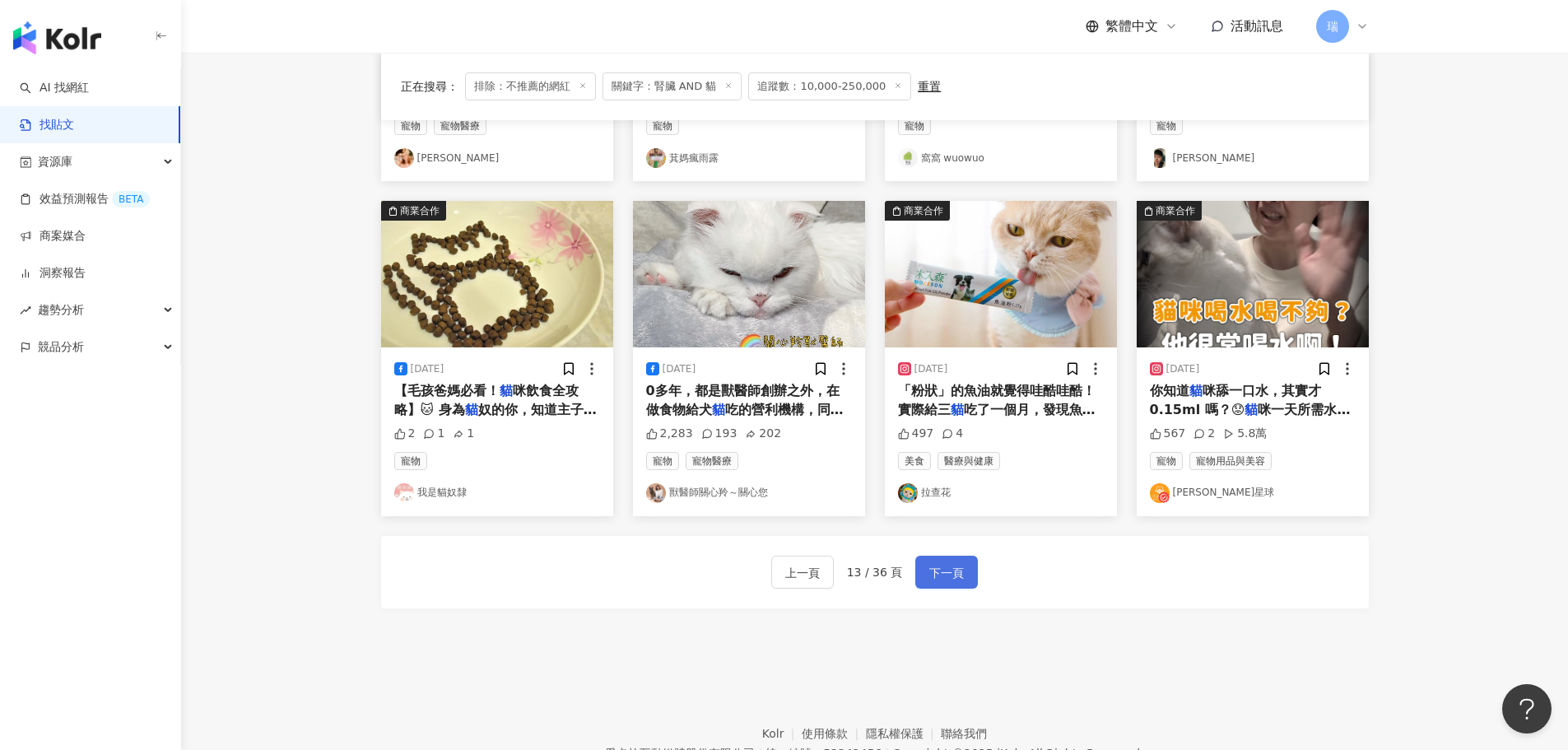
click at [947, 582] on span "下一頁" at bounding box center [946, 572] width 34 height 20
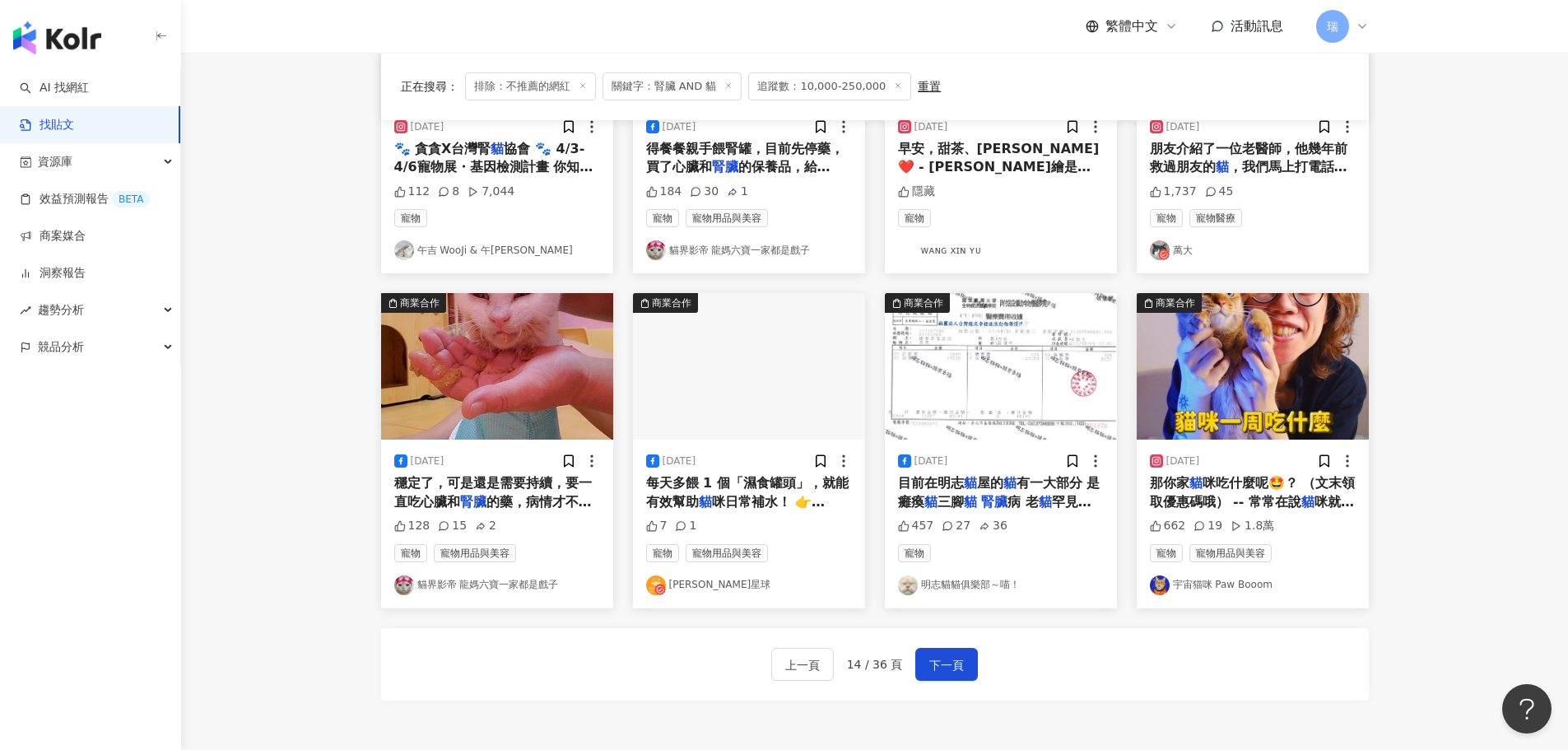
scroll to position [741, 0]
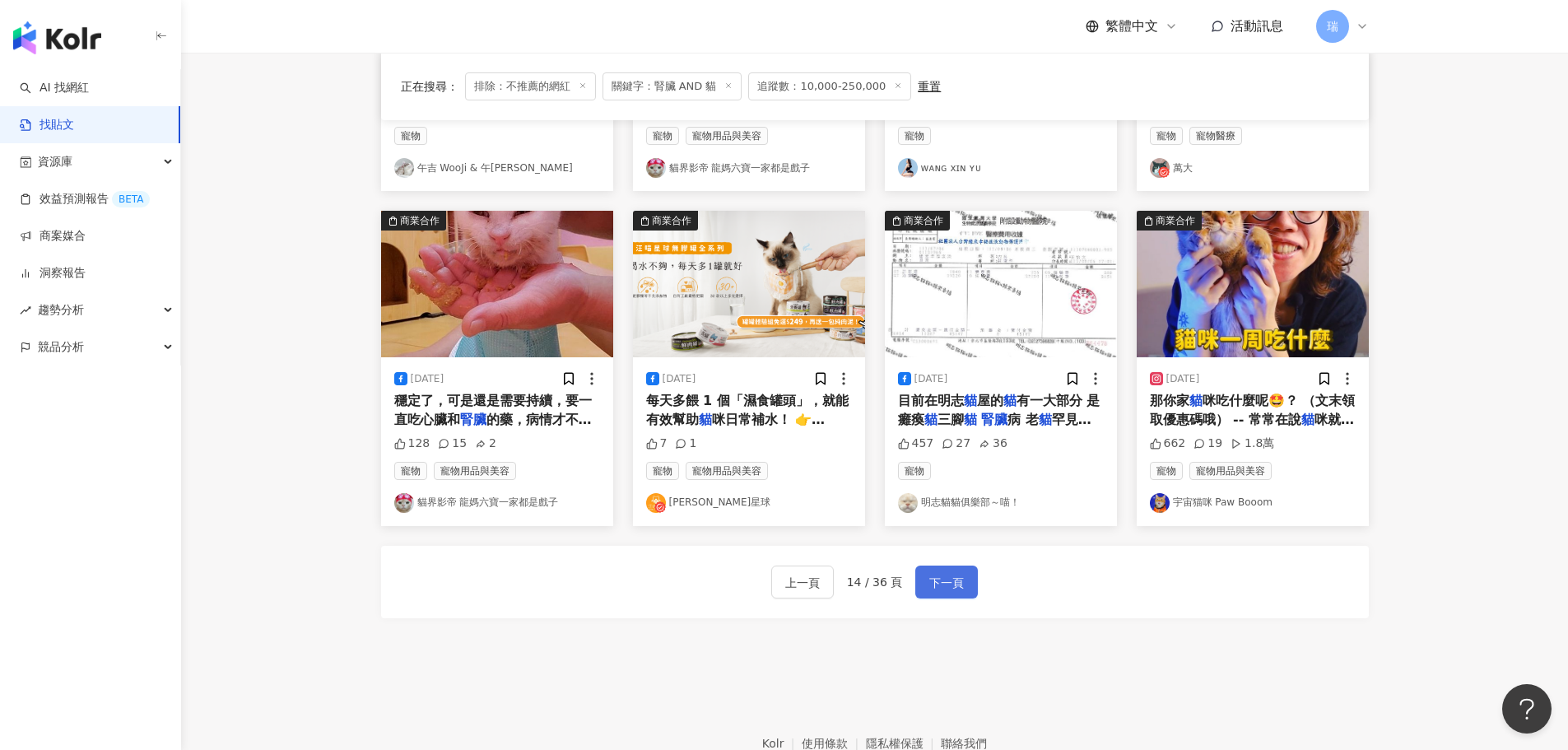
click at [956, 586] on span "下一頁" at bounding box center [946, 582] width 34 height 20
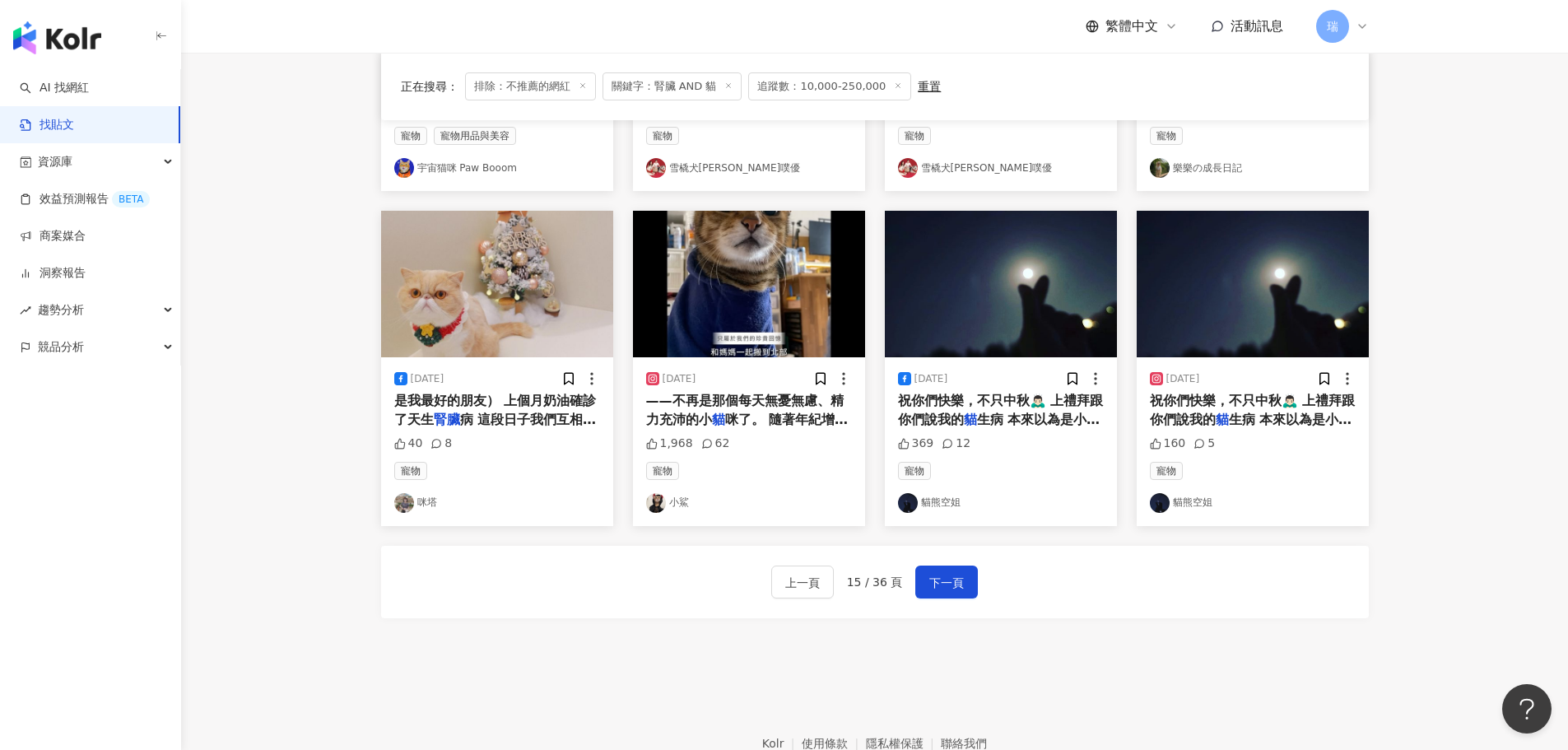
click at [799, 411] on span "咪了。 隨著年紀增長，" at bounding box center [747, 428] width 203 height 33
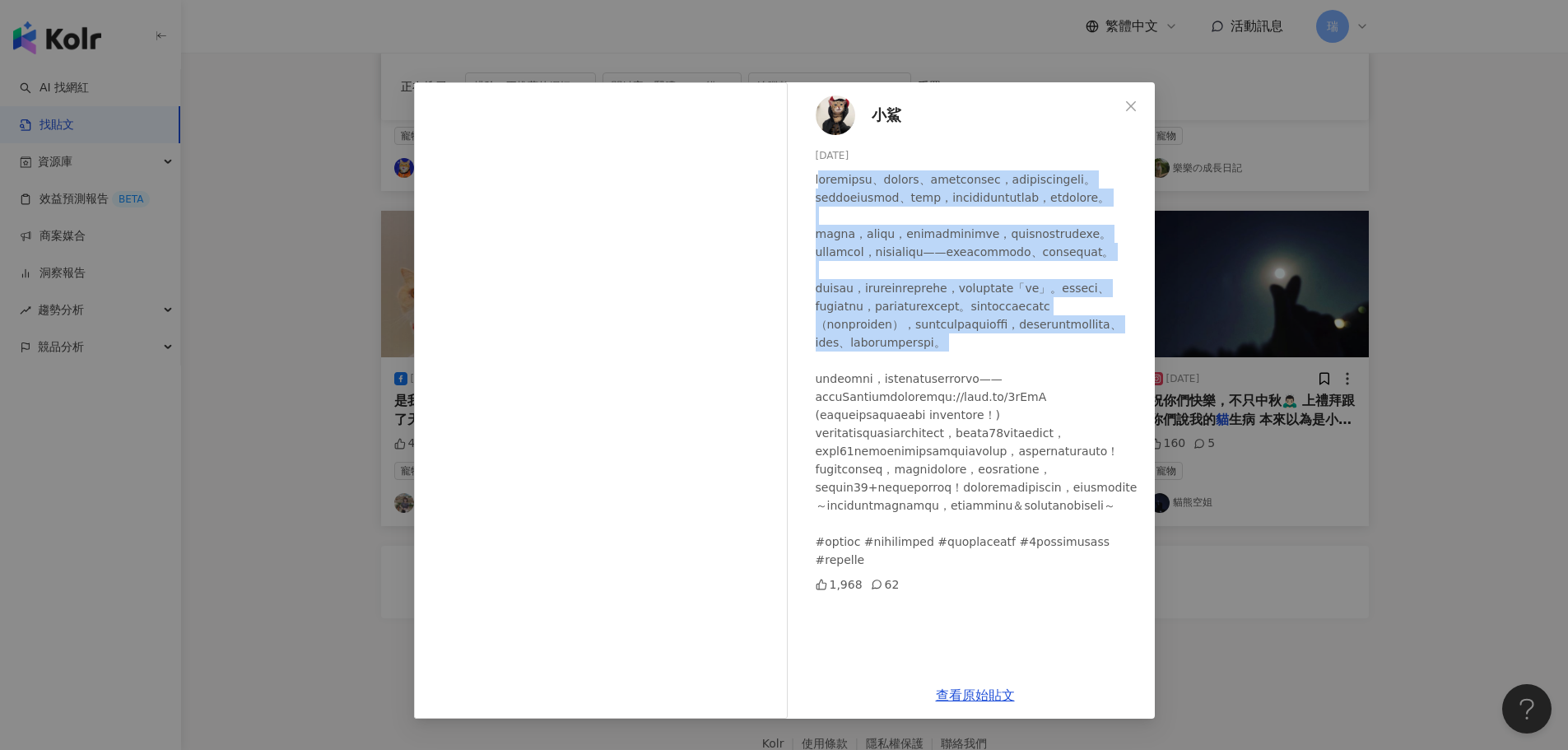
drag, startPoint x: 829, startPoint y: 180, endPoint x: 1059, endPoint y: 511, distance: 403.1
click at [1109, 469] on div at bounding box center [979, 369] width 326 height 399
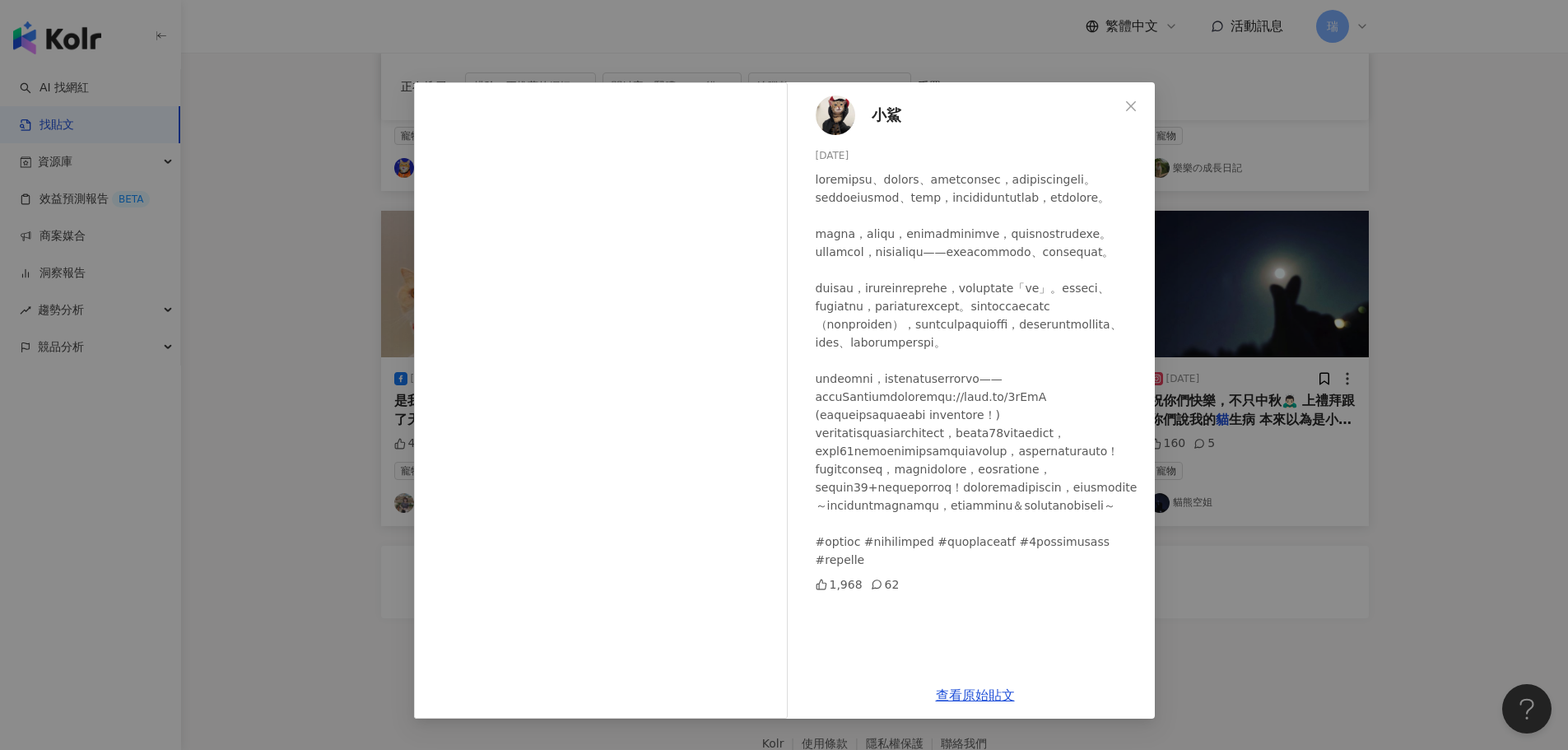
click at [1049, 519] on div at bounding box center [979, 369] width 326 height 399
click at [991, 692] on link "查看原始貼文" at bounding box center [975, 694] width 79 height 15
click at [1488, 270] on div "小鯊 [DATE] 1,968 62 查看原始貼文" at bounding box center [784, 375] width 1568 height 750
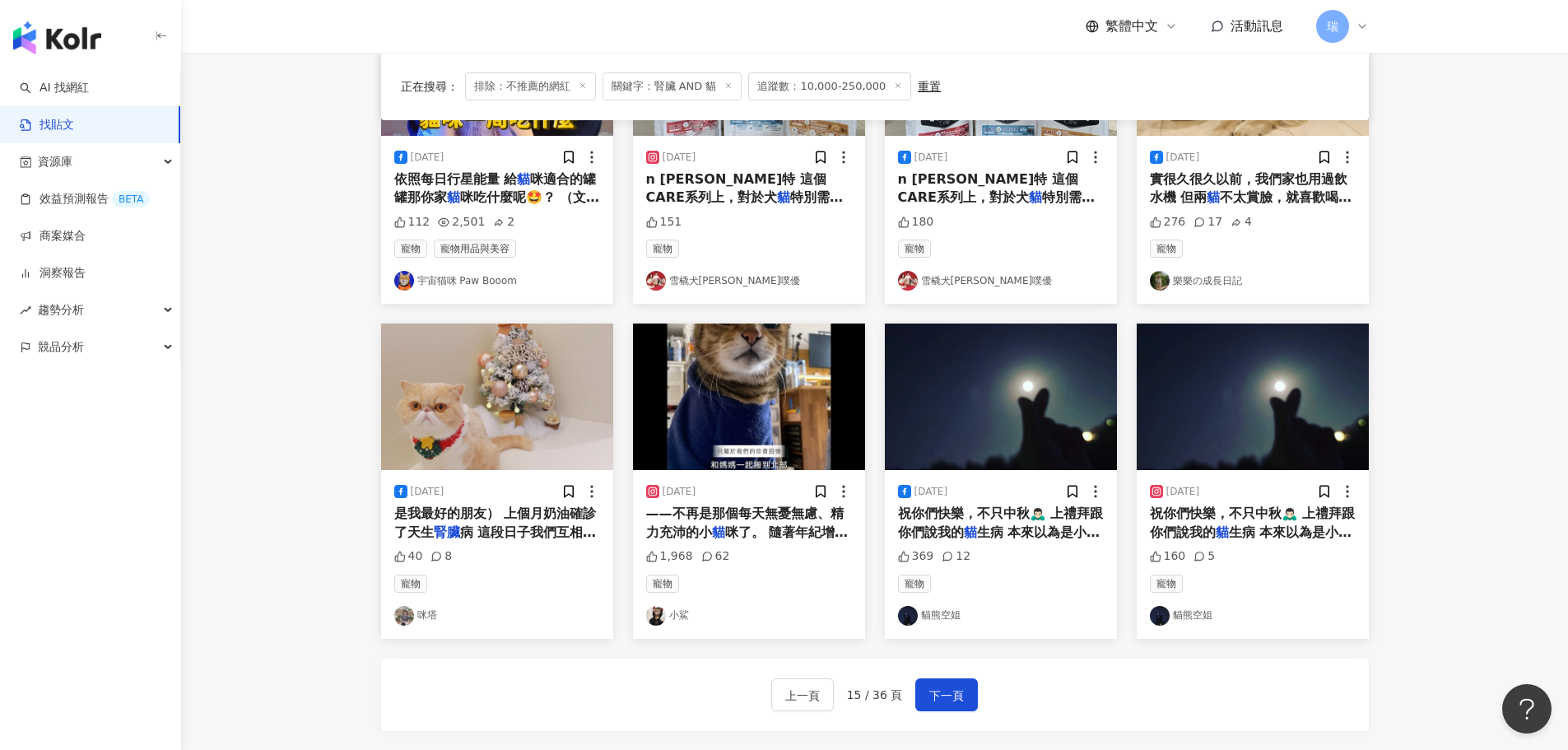
scroll to position [833, 0]
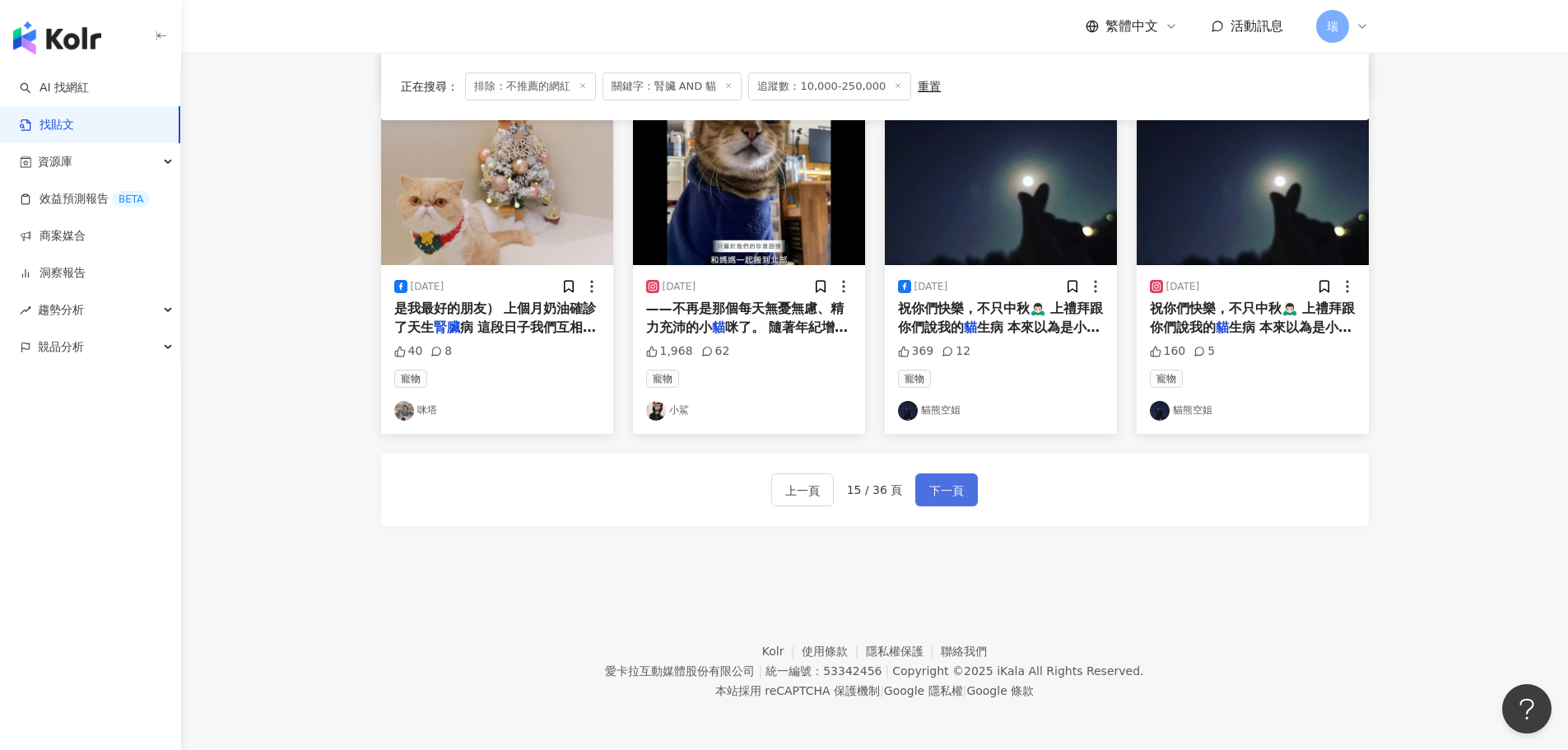
click at [936, 481] on span "下一頁" at bounding box center [946, 490] width 34 height 20
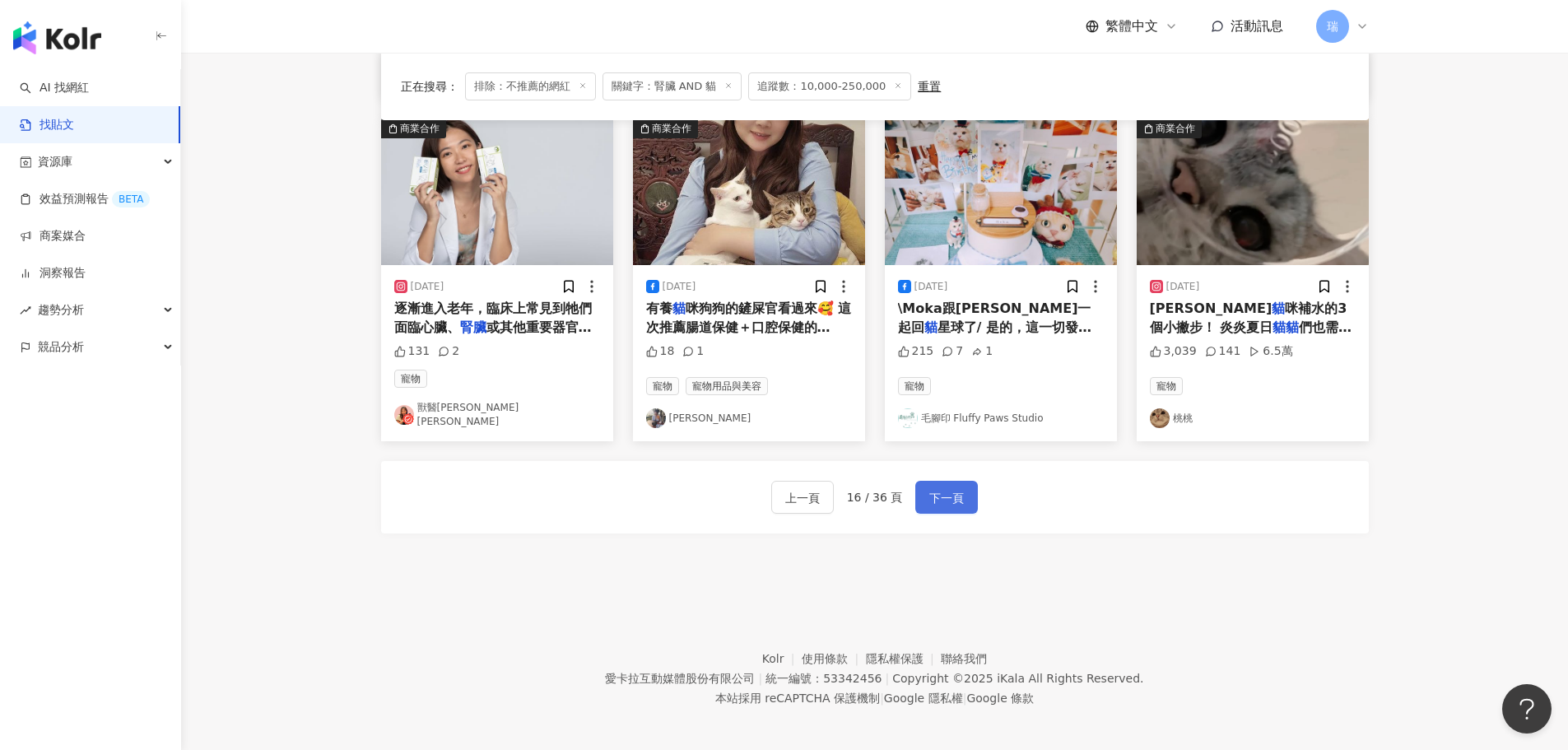
click at [963, 496] on button "下一頁" at bounding box center [946, 497] width 62 height 32
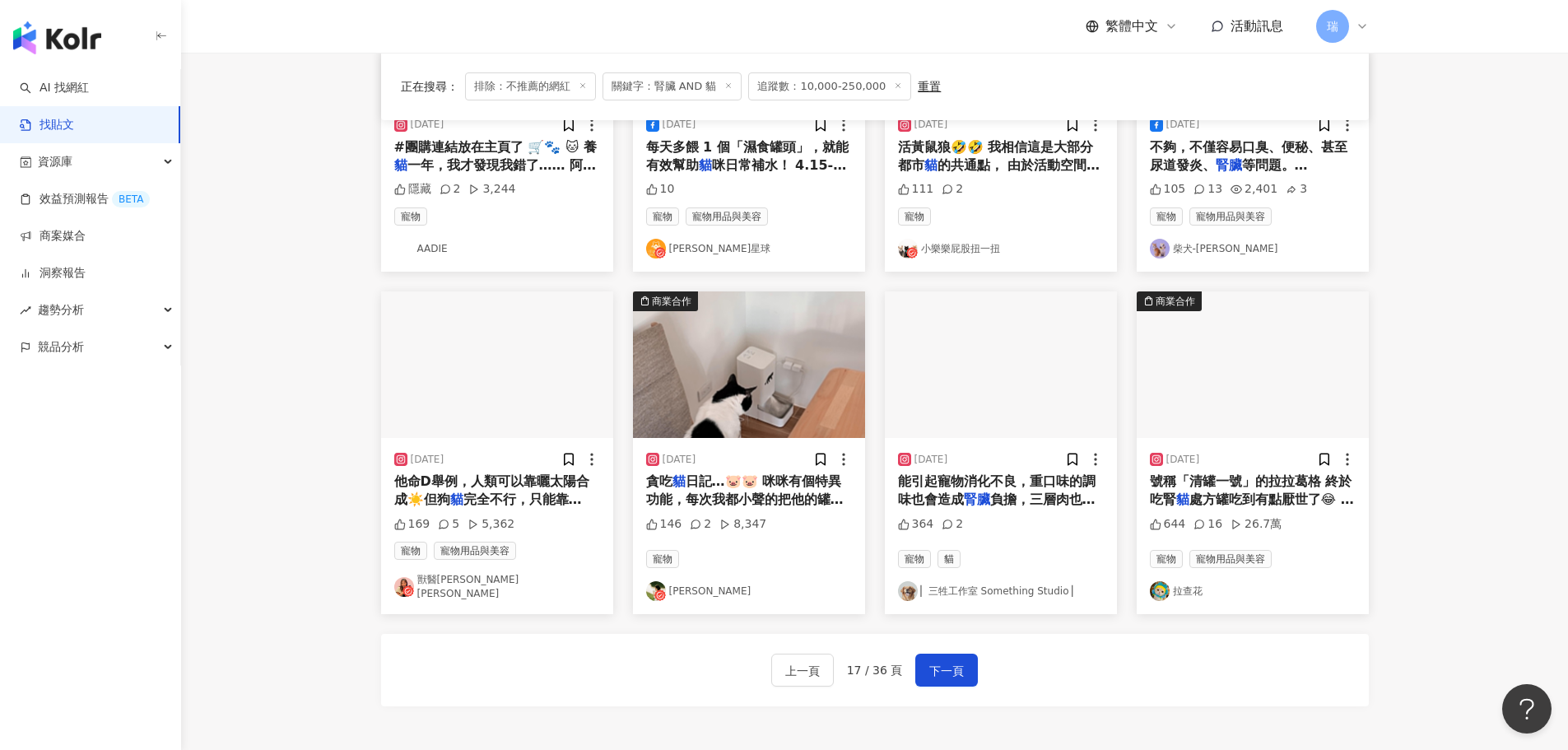
scroll to position [751, 0]
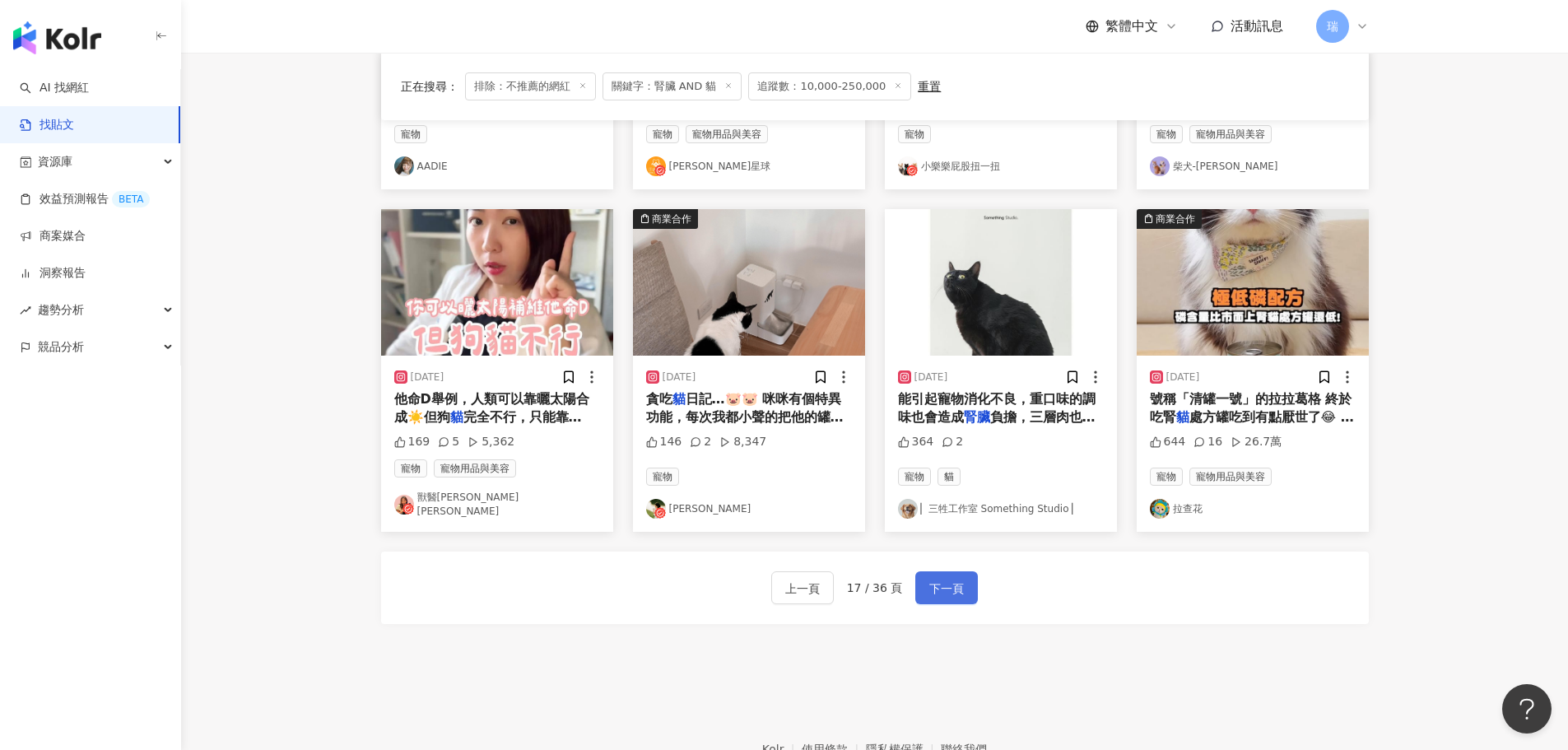
click at [942, 578] on span "下一頁" at bounding box center [946, 588] width 34 height 20
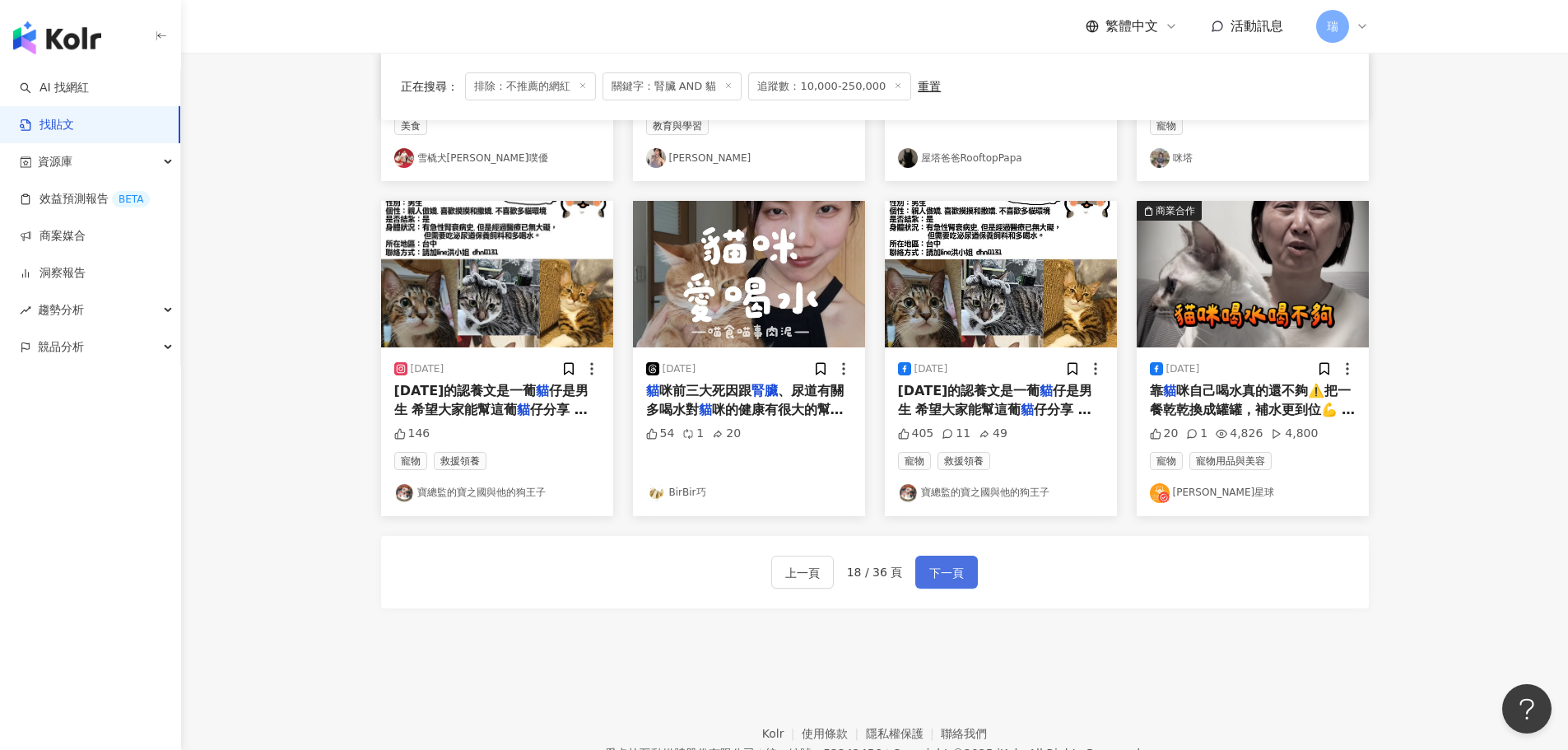
click at [957, 577] on span "下一頁" at bounding box center [946, 572] width 34 height 20
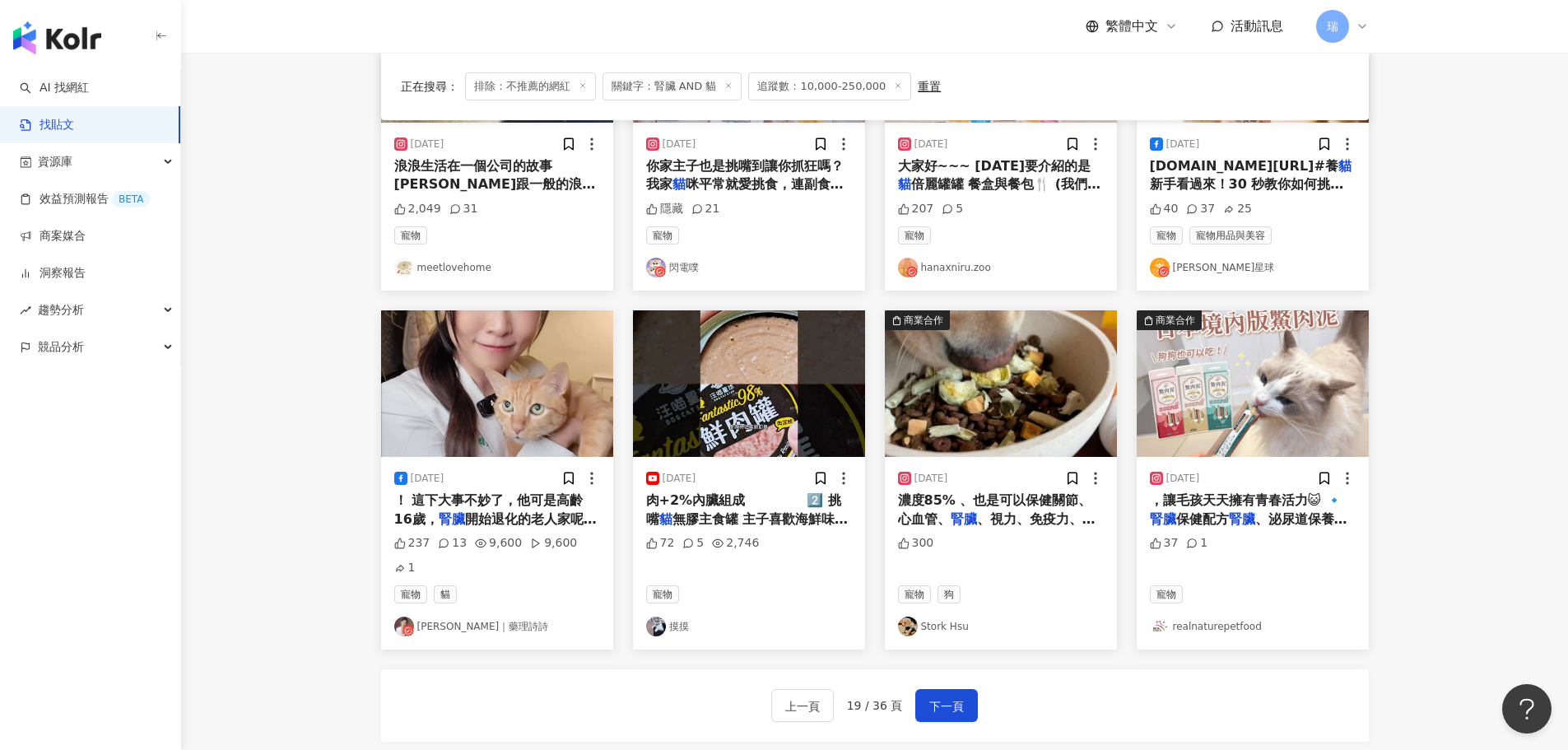
scroll to position [833, 0]
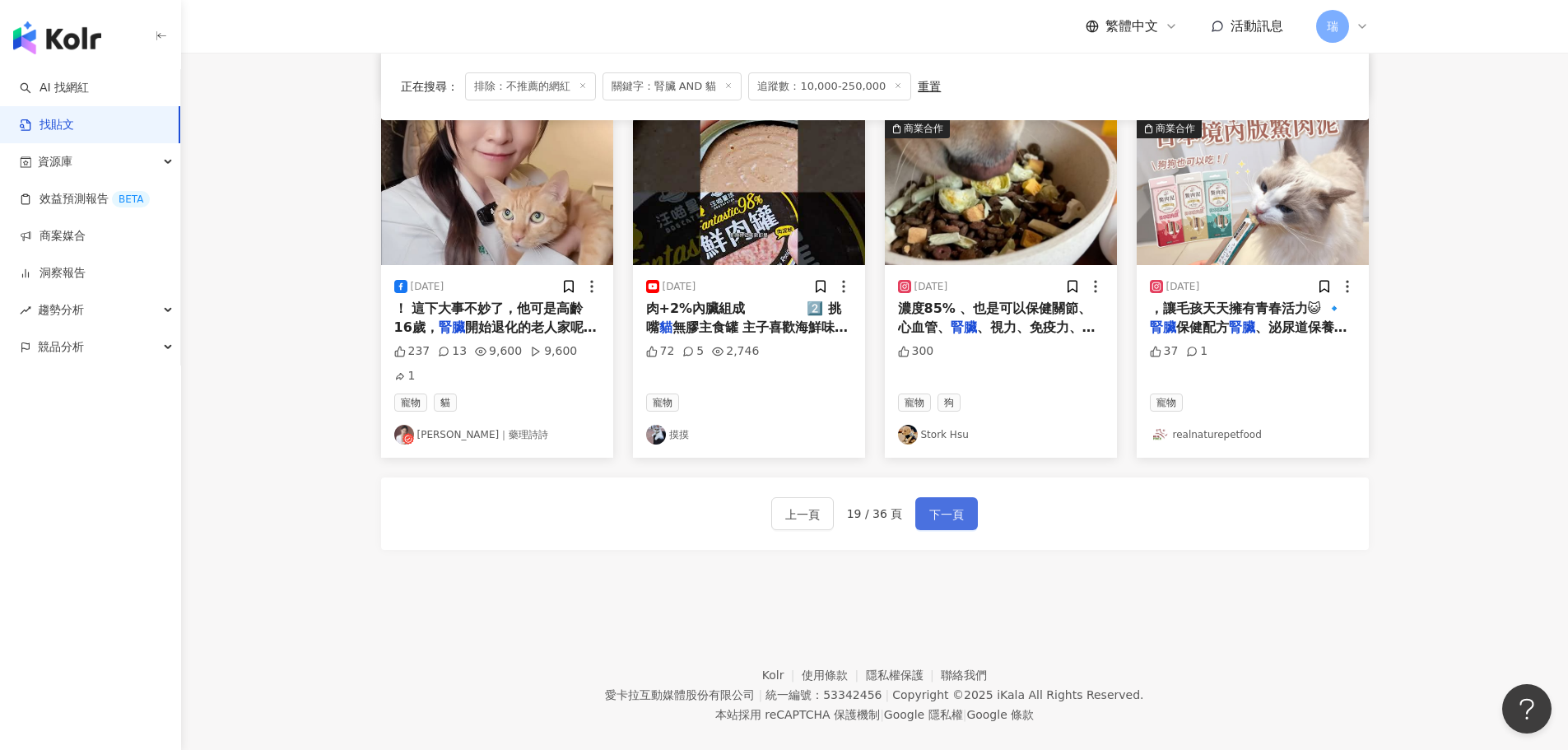
click at [944, 505] on span "下一頁" at bounding box center [946, 514] width 34 height 20
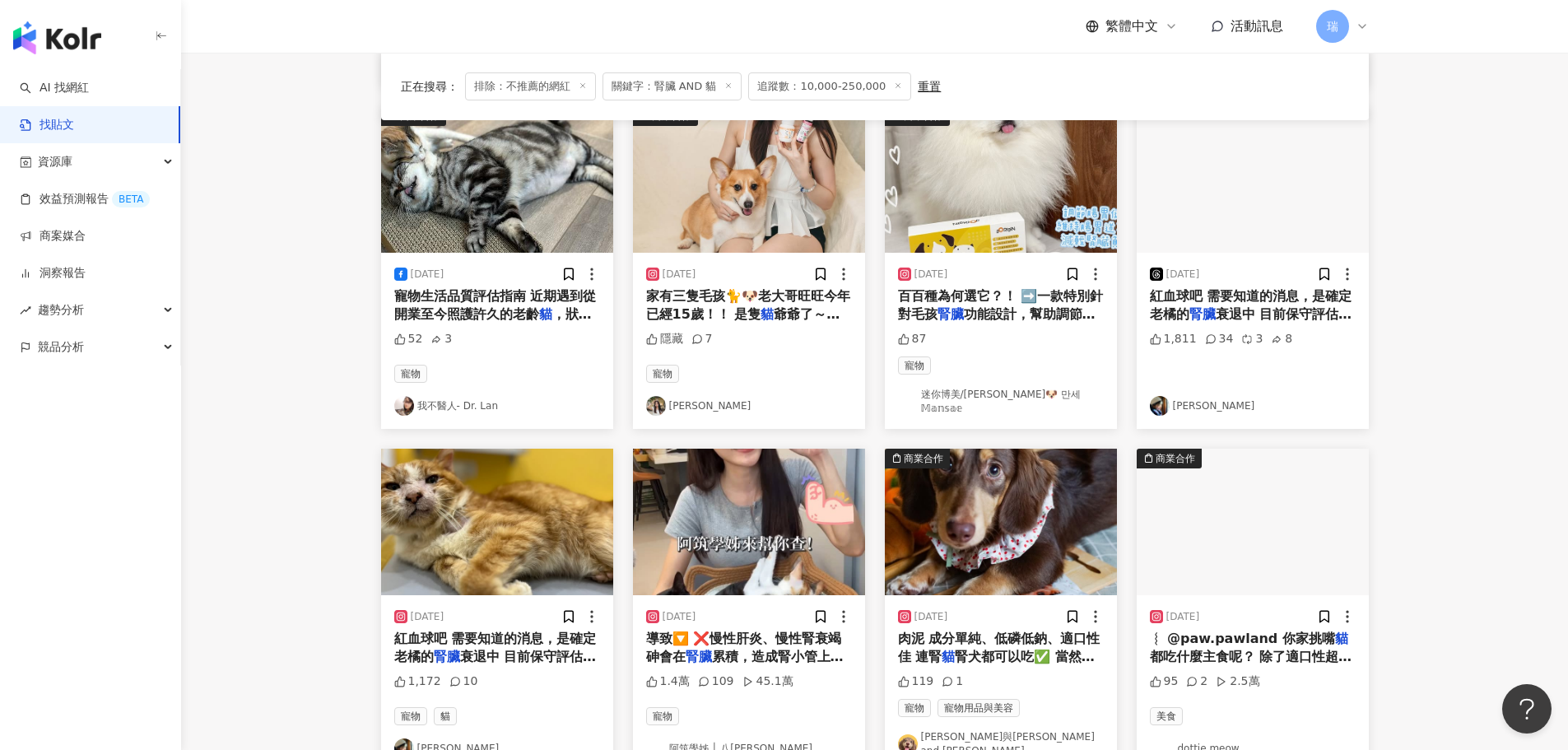
scroll to position [339, 0]
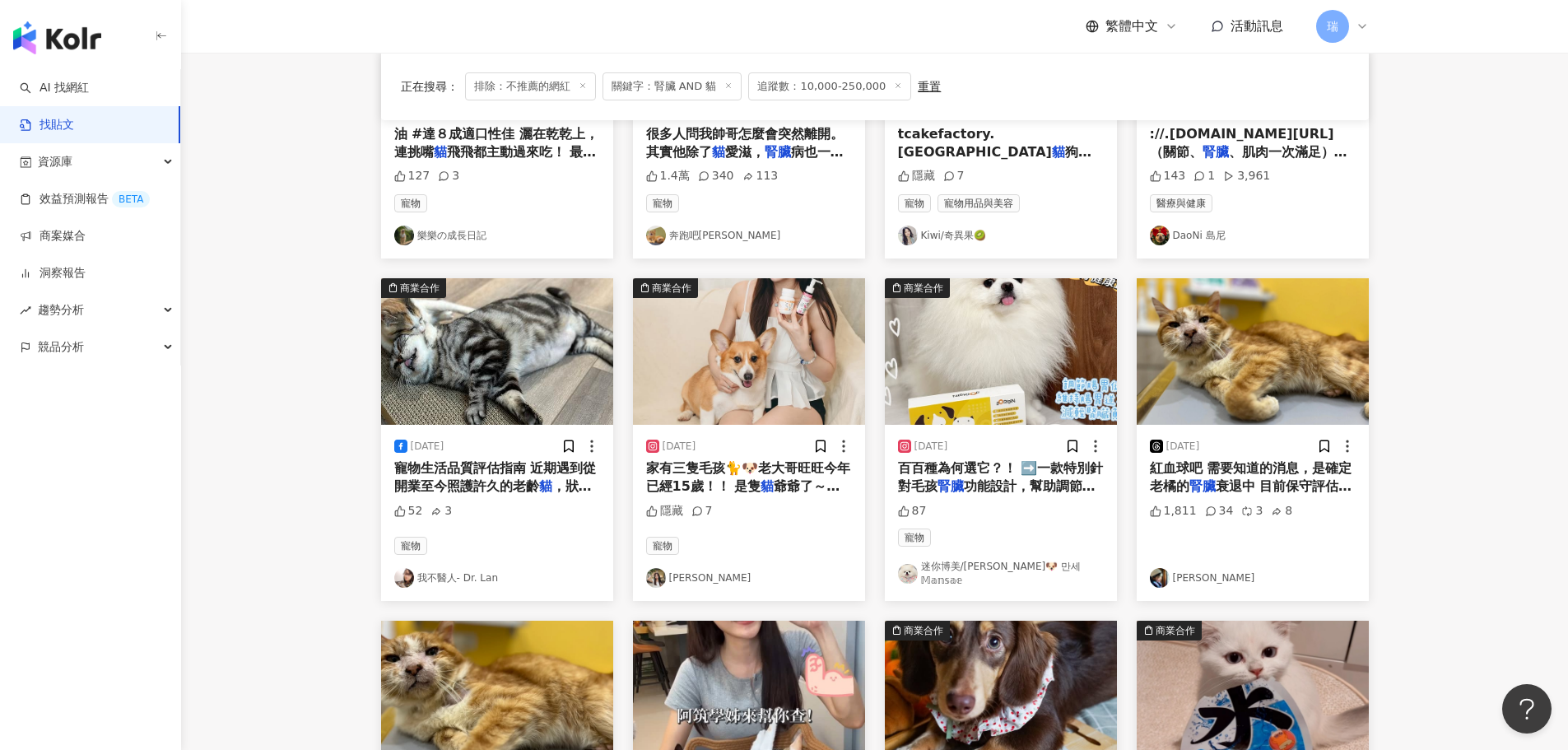
click at [1022, 479] on span "功能設計，幫助調節腸胃健康，維持腸胃" at bounding box center [997, 494] width 198 height 33
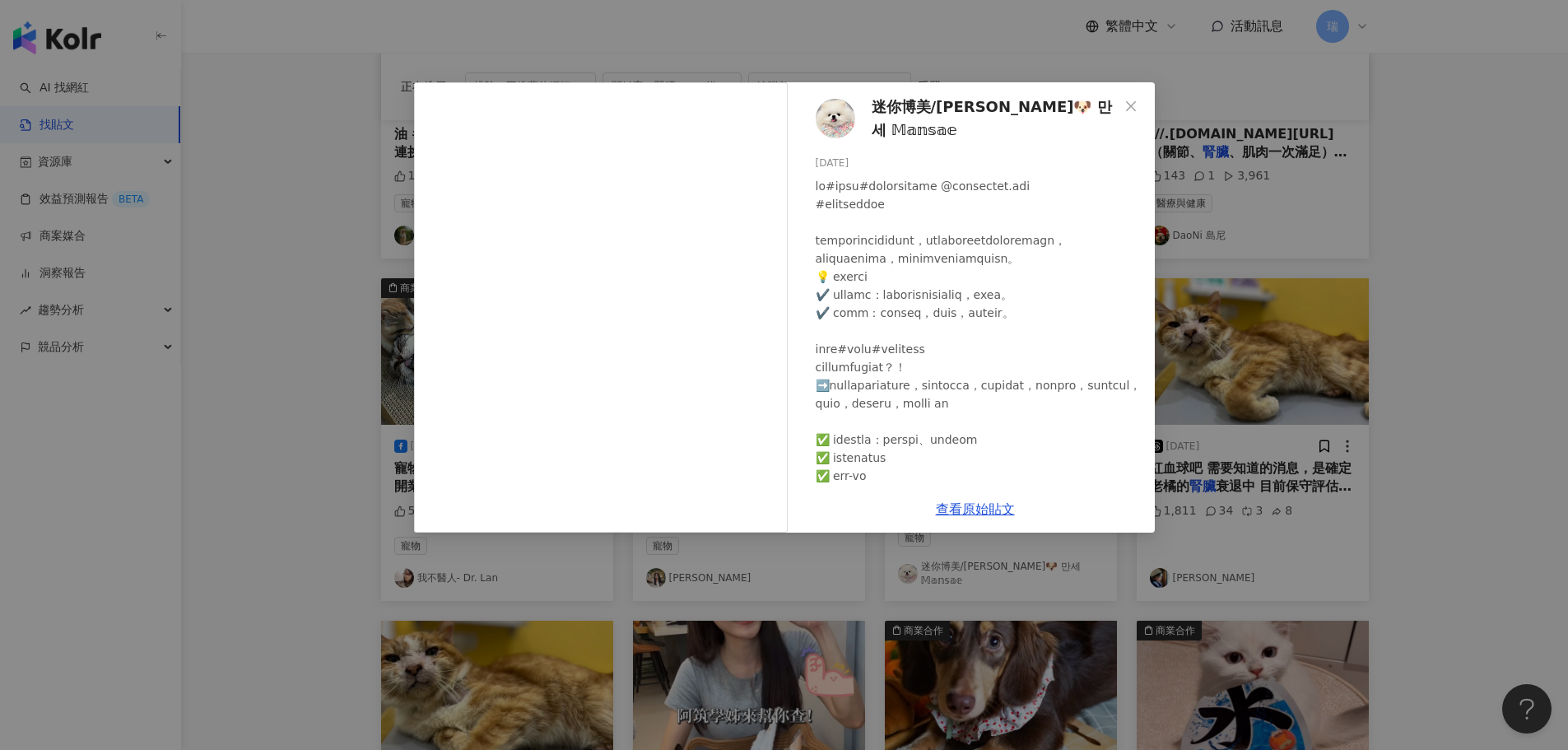
click at [1460, 381] on div "迷你博美/[PERSON_NAME]🐶 만세 𝕄𝕒𝕟𝕤𝕒𝕖 [DATE] 87 查看原始貼文" at bounding box center [784, 375] width 1568 height 750
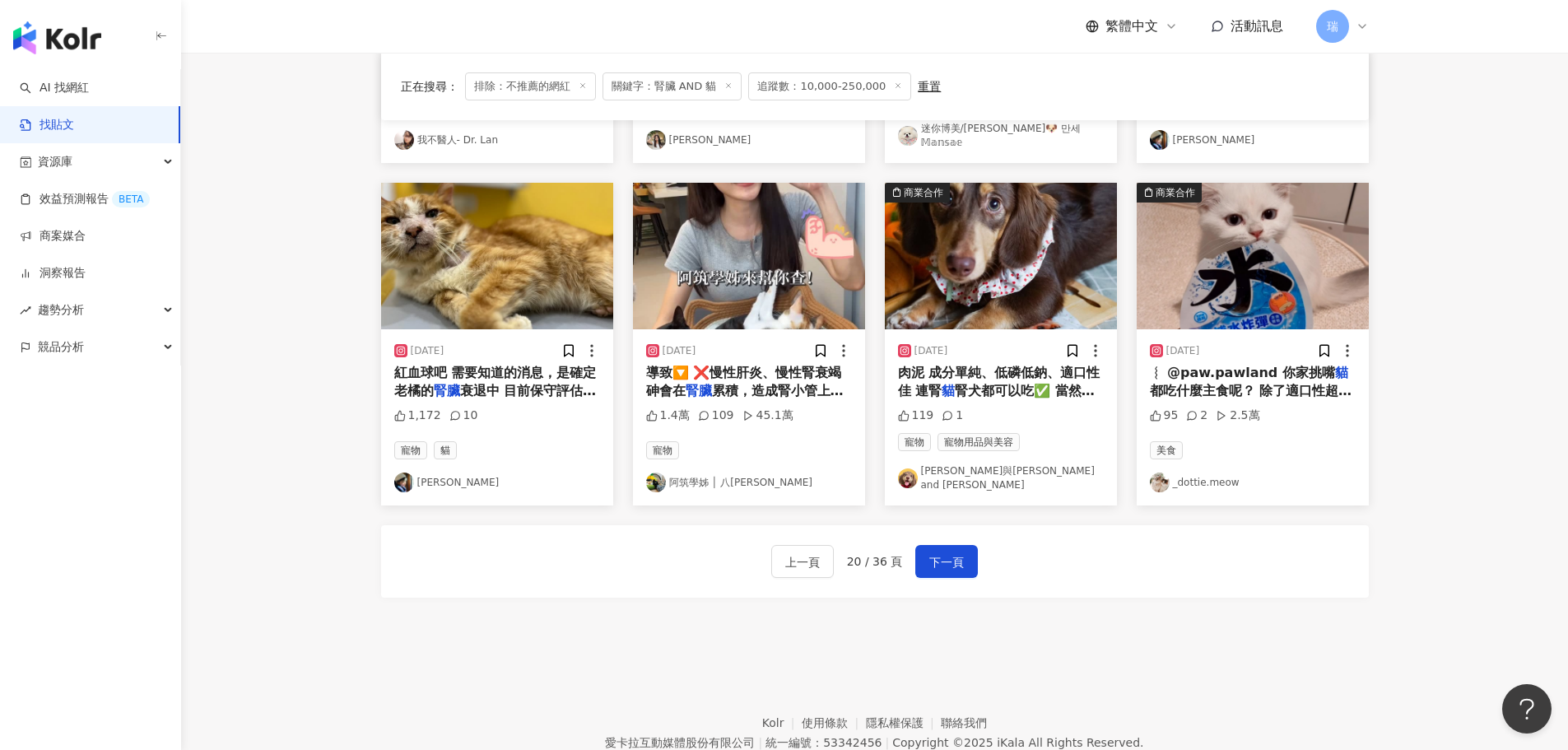
scroll to position [833, 0]
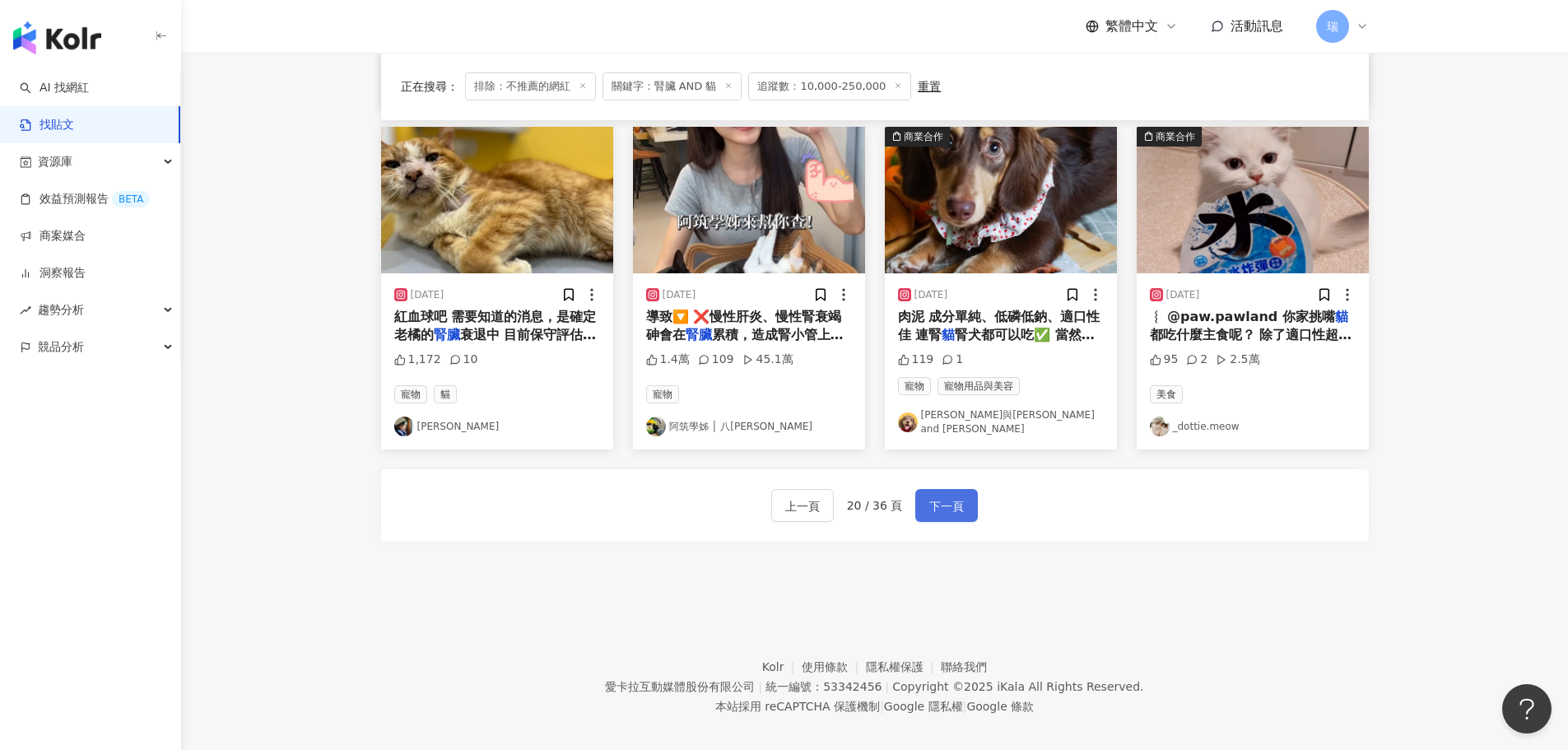
click at [962, 504] on button "下一頁" at bounding box center [946, 505] width 62 height 32
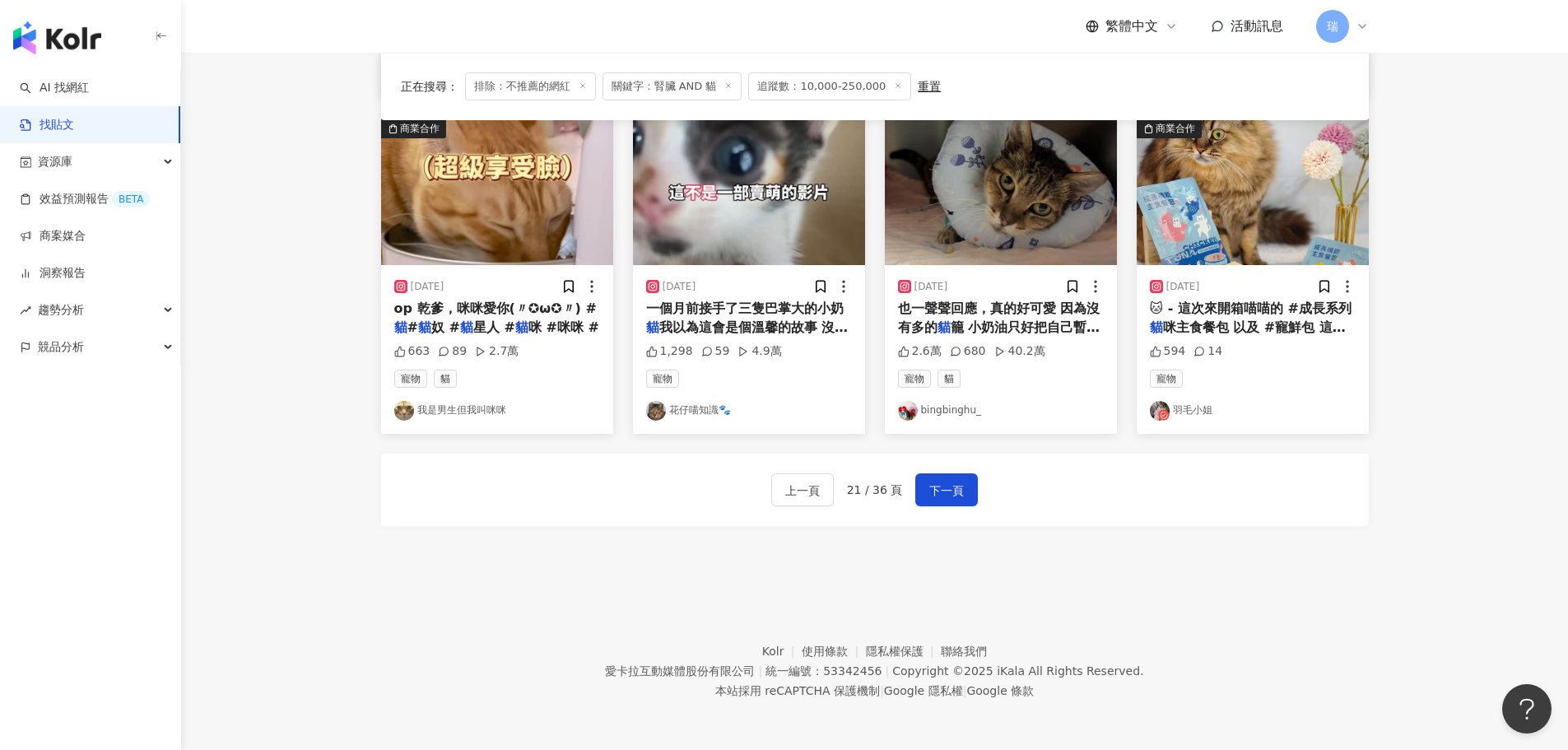
click at [1016, 325] on span "籠 小奶油只好把自己暫時的家讓出來 結" at bounding box center [999, 335] width 203 height 33
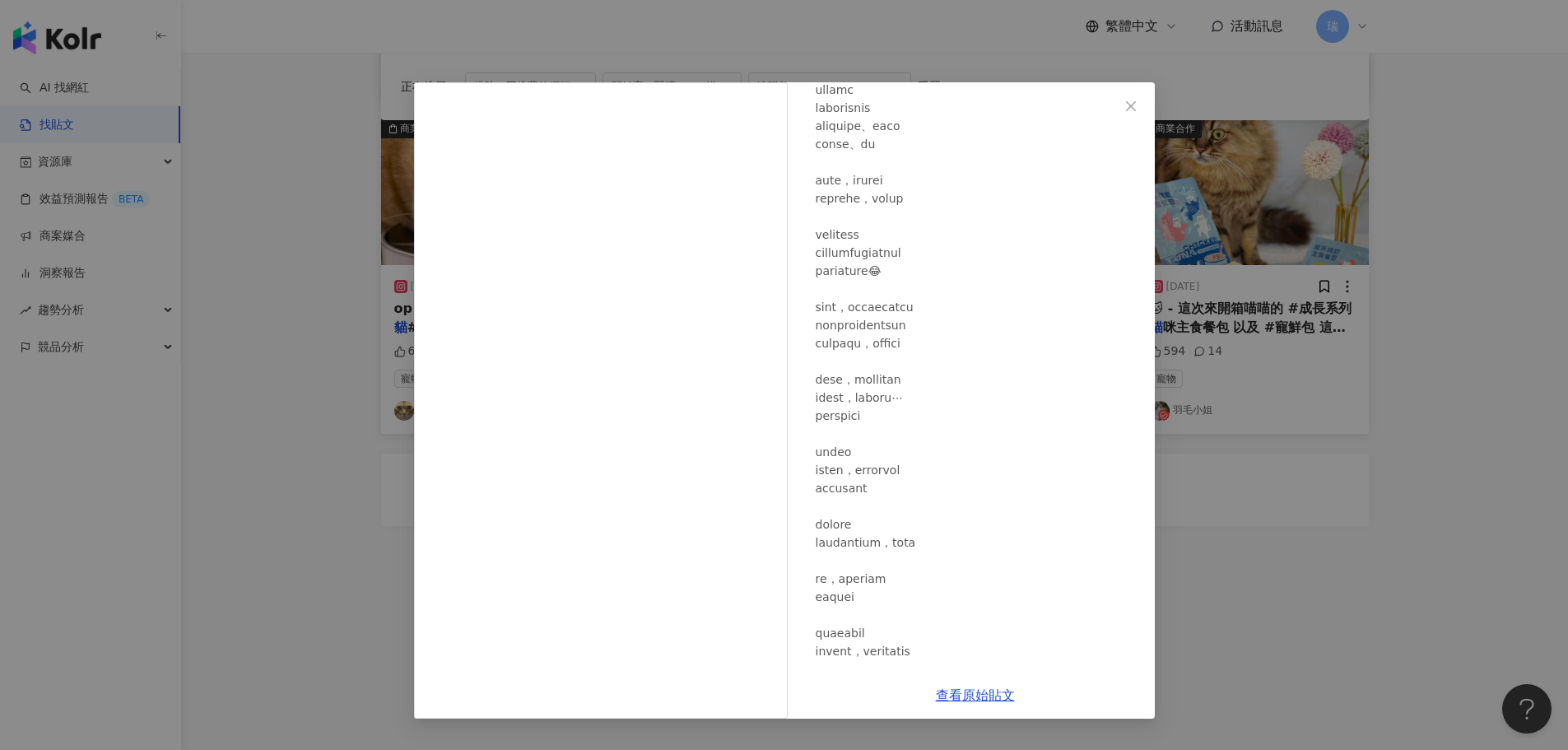
scroll to position [465, 0]
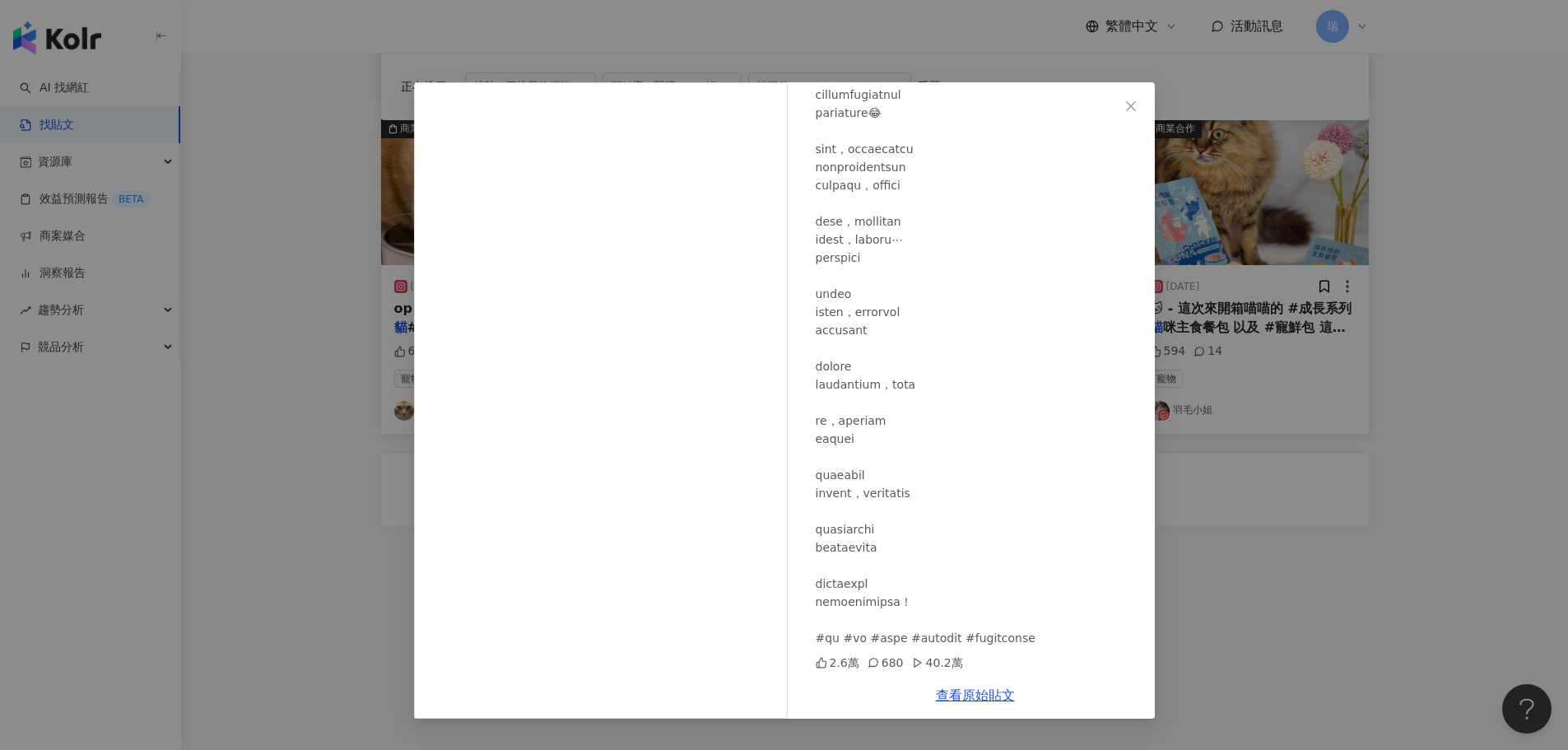
click at [1286, 567] on div "bingbinghu_ [DATE] 2.6萬 680 40.2萬 查看原始貼文" at bounding box center [784, 375] width 1568 height 750
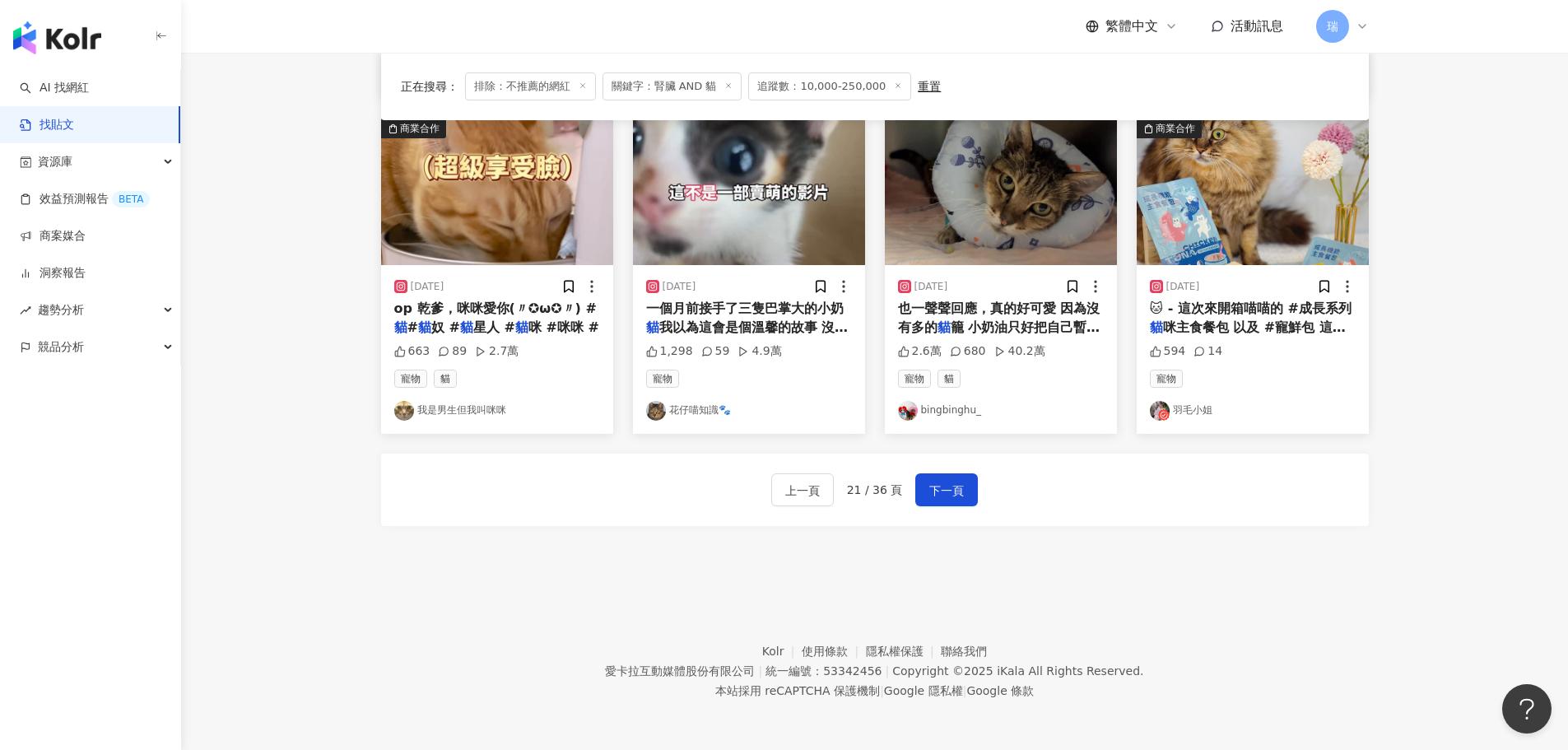
click at [1036, 316] on span "也一聲聲回應，真的好可愛 因為沒有多的" at bounding box center [999, 316] width 203 height 33
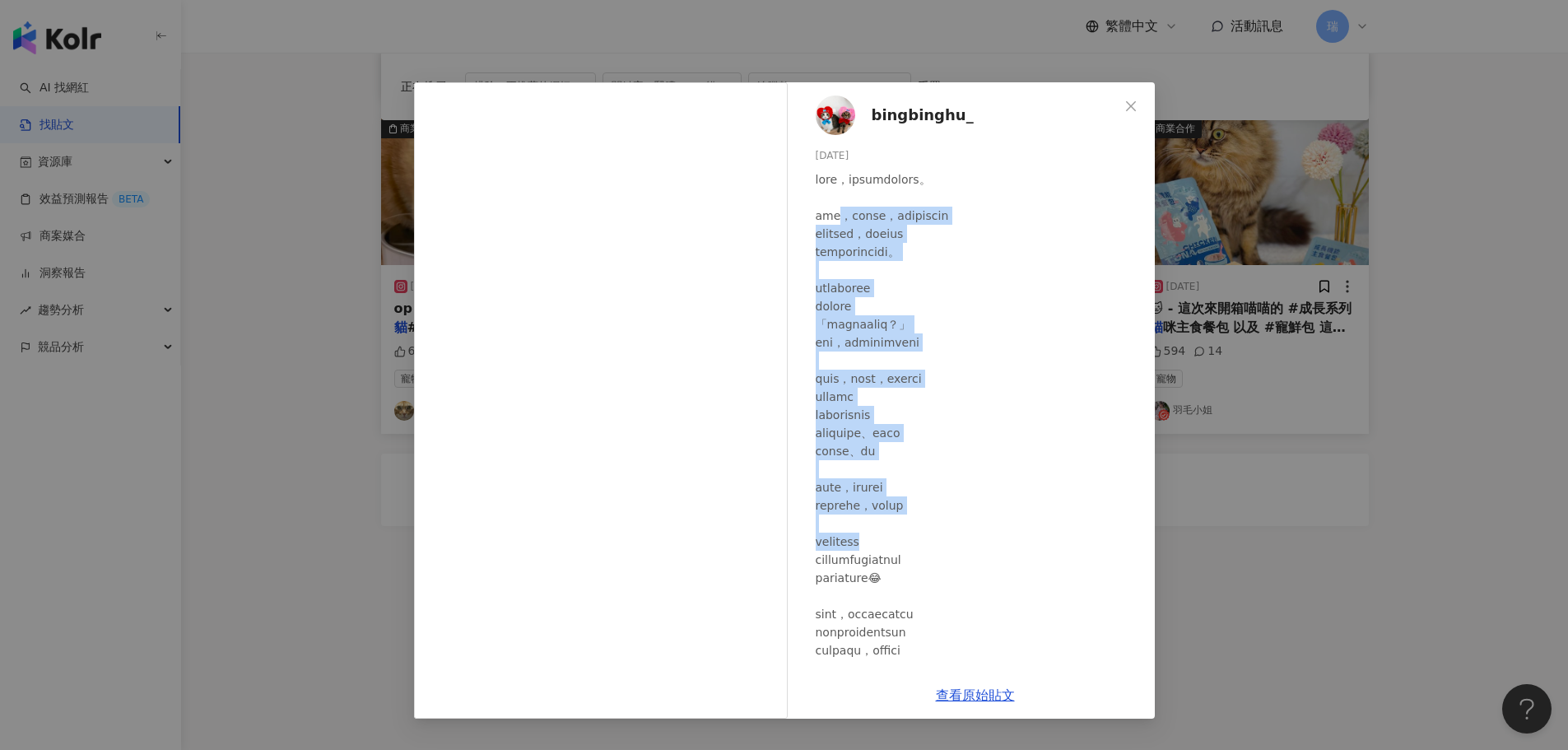
drag, startPoint x: 847, startPoint y: 208, endPoint x: 1048, endPoint y: 543, distance: 390.7
click at [1048, 543] on div at bounding box center [979, 641] width 326 height 942
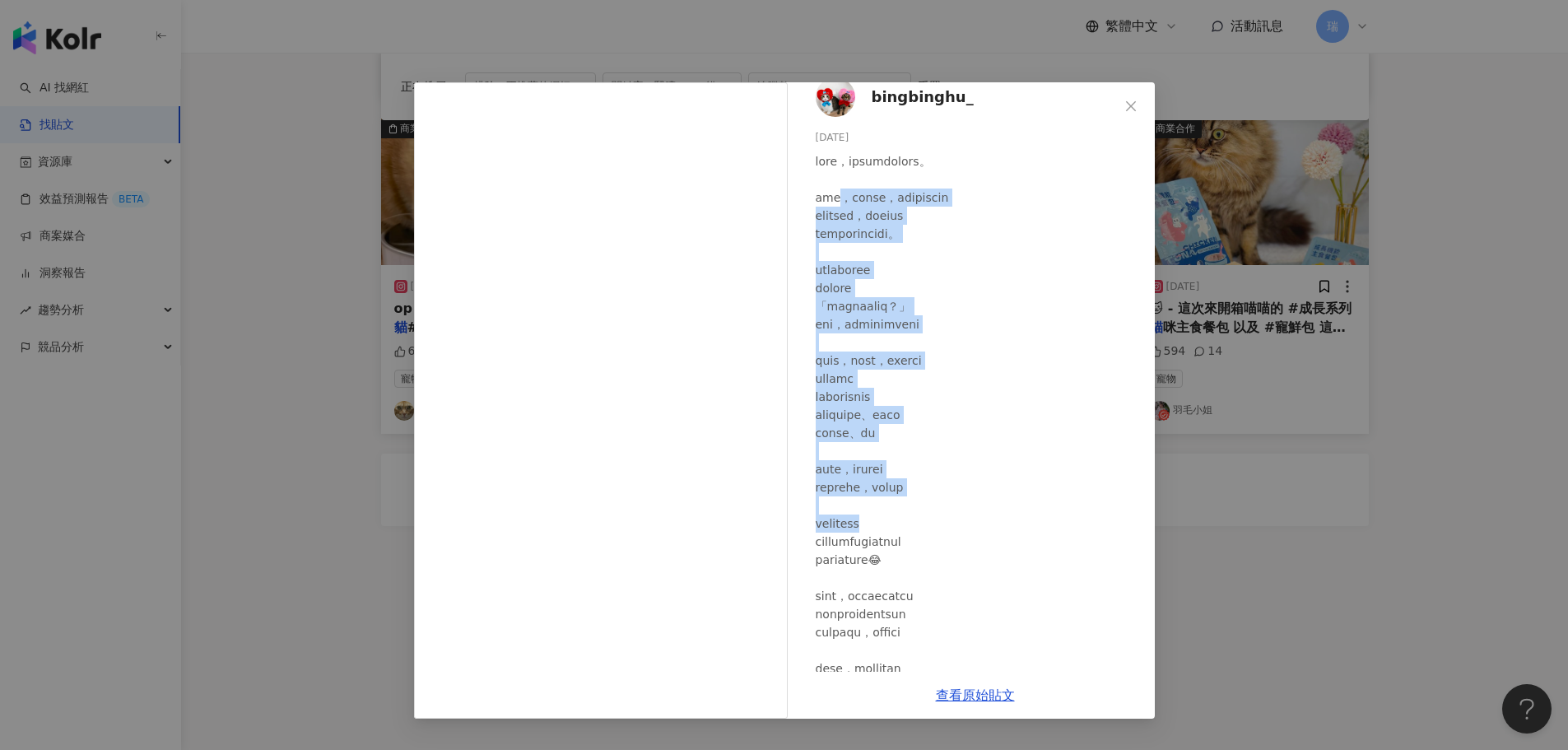
scroll to position [0, 0]
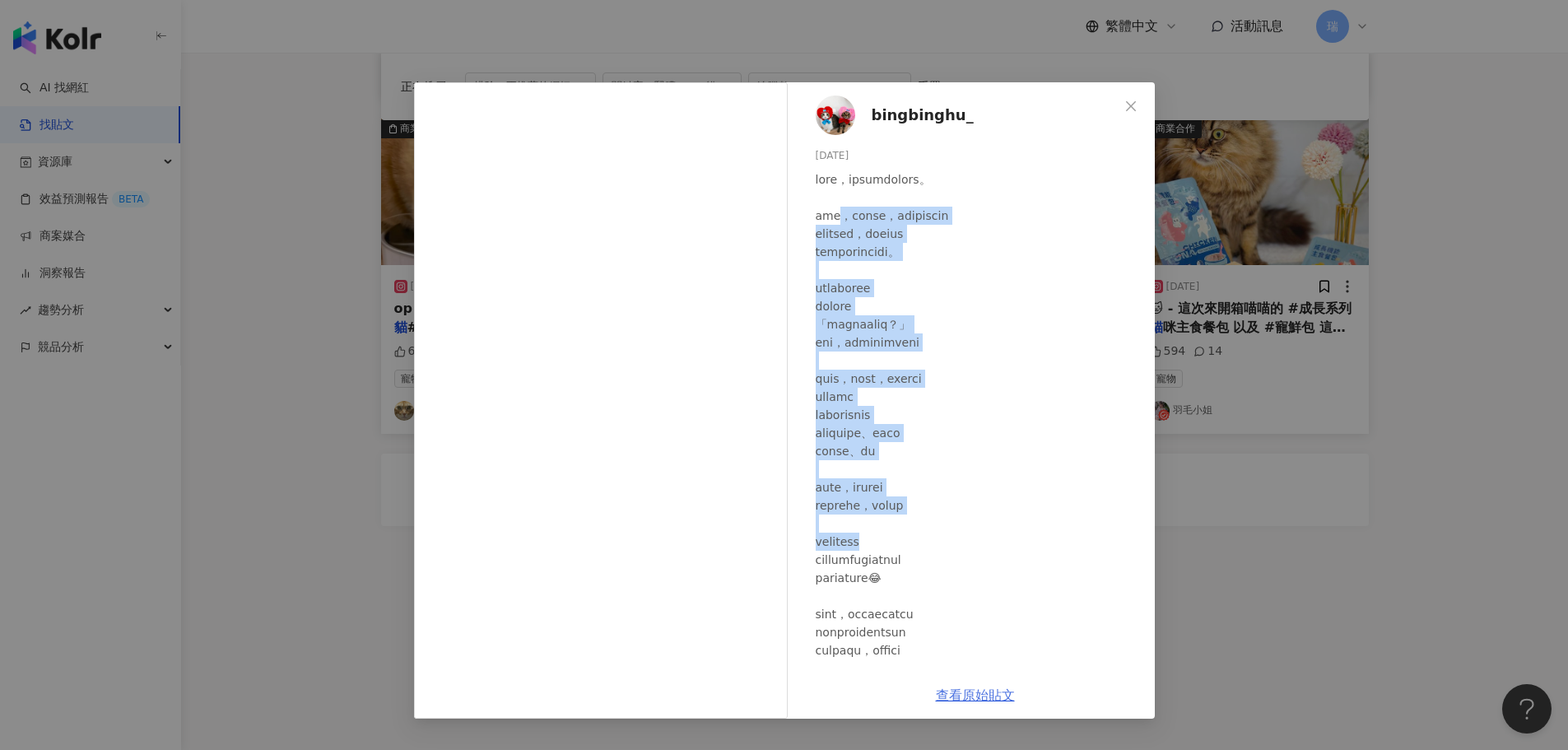
click at [967, 696] on link "查看原始貼文" at bounding box center [975, 694] width 79 height 15
click at [1317, 481] on div "bingbinghu_ [DATE] 2.6萬 680 40.2萬 查看原始貼文" at bounding box center [784, 375] width 1568 height 750
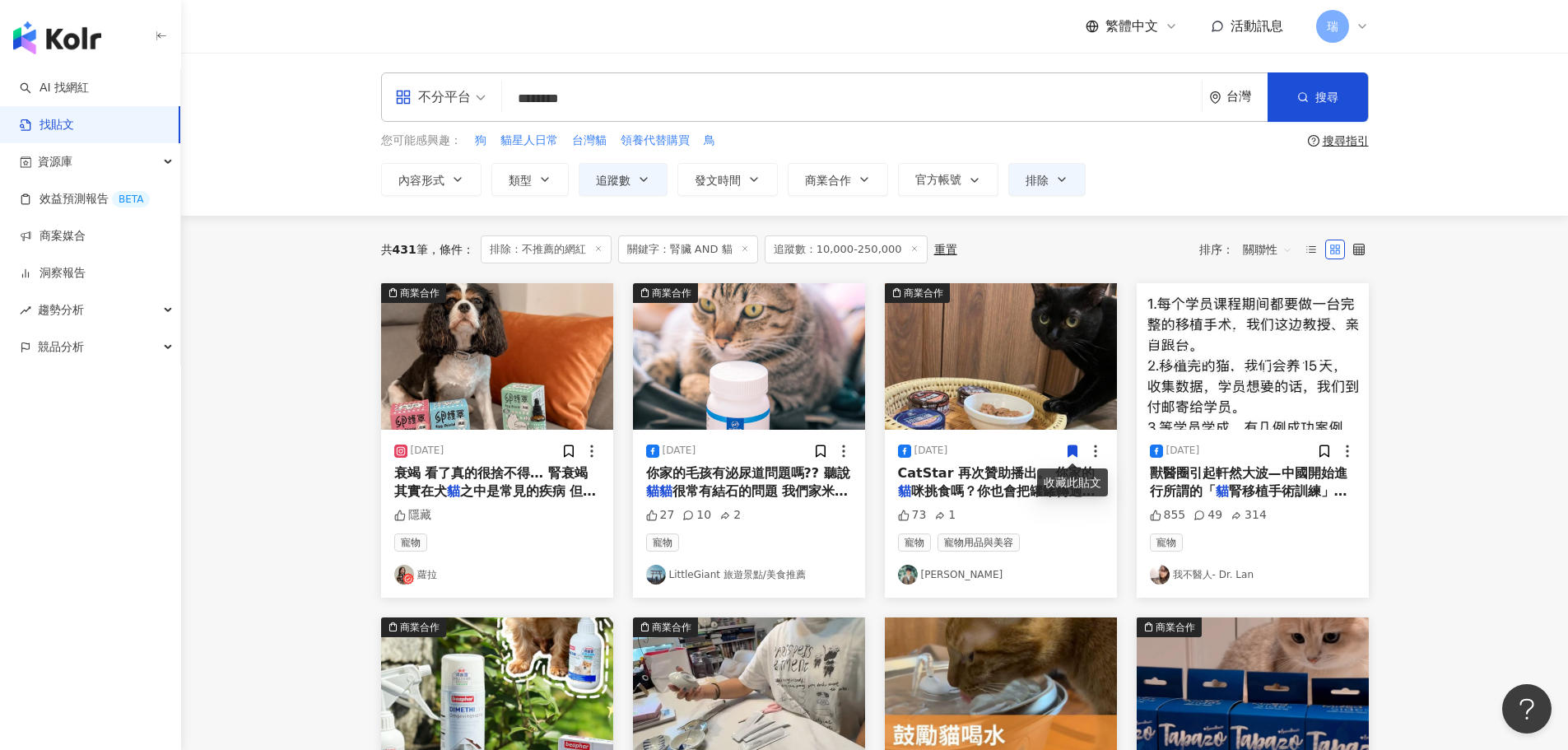
click at [792, 484] on span "很常有結石的問題 我們家米漿就碰到了 上廁所出現血尿的狀況 帶去醫院看就是小結石 除了飲食改善 嚴重的話就得動手術摘除 不然有急性腎衰竭死亡的風險 預防保健做…" at bounding box center [747, 546] width 203 height 126
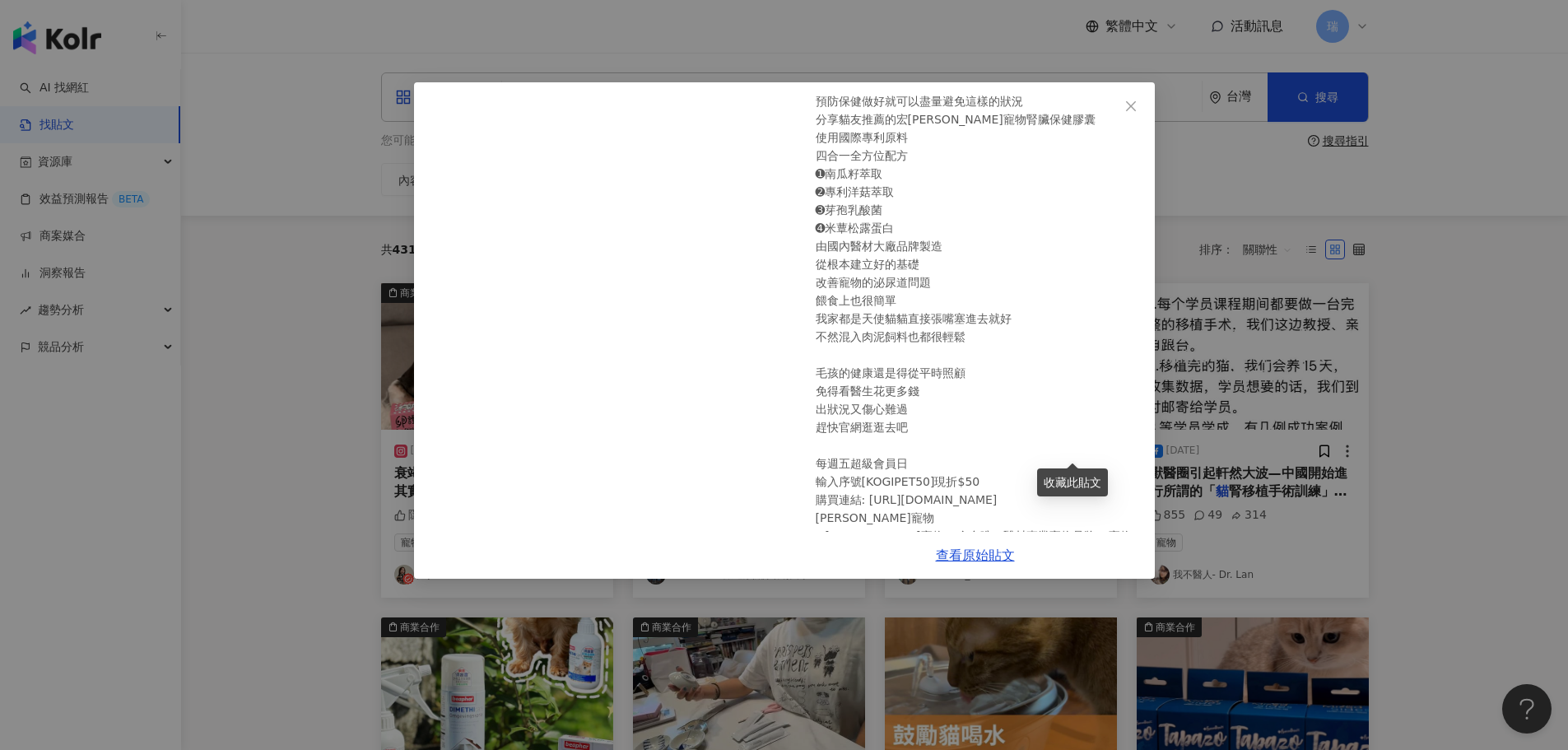
scroll to position [247, 0]
click at [1404, 405] on div "LittleGiant 旅遊景點/美食推薦 [DATE] 27 10 2 查看原始貼文" at bounding box center [784, 375] width 1568 height 750
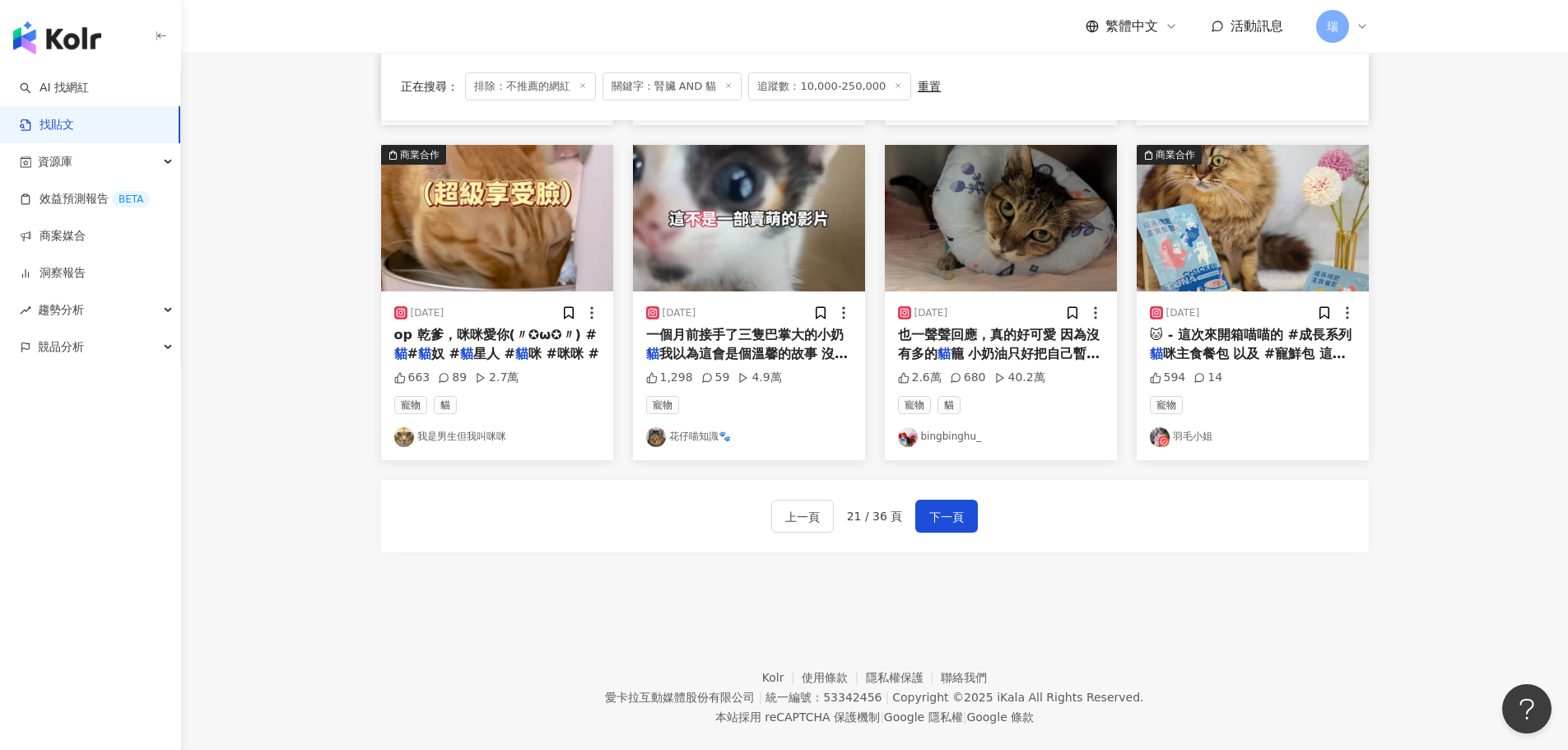
scroll to position [823, 0]
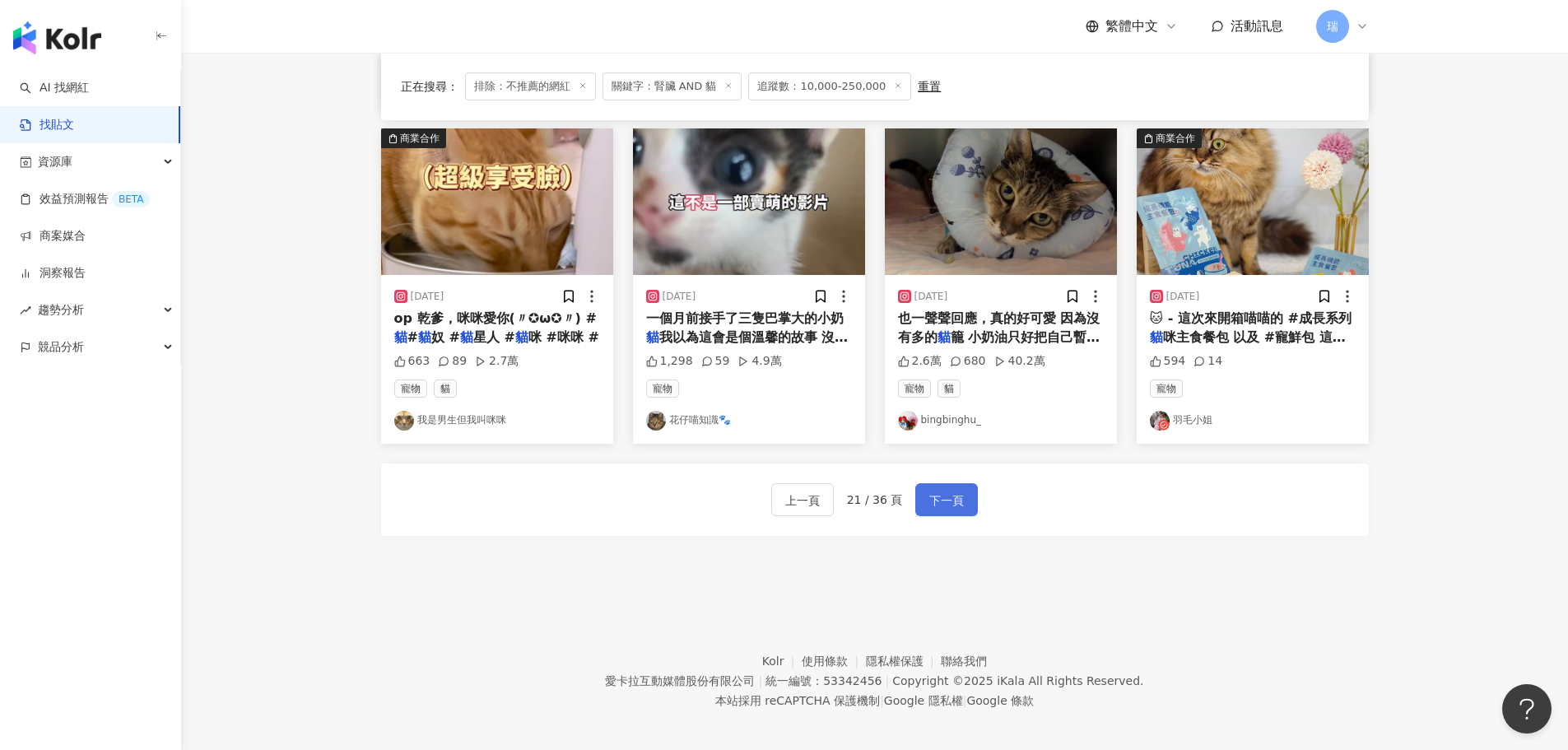
click at [951, 507] on span "下一頁" at bounding box center [946, 499] width 34 height 20
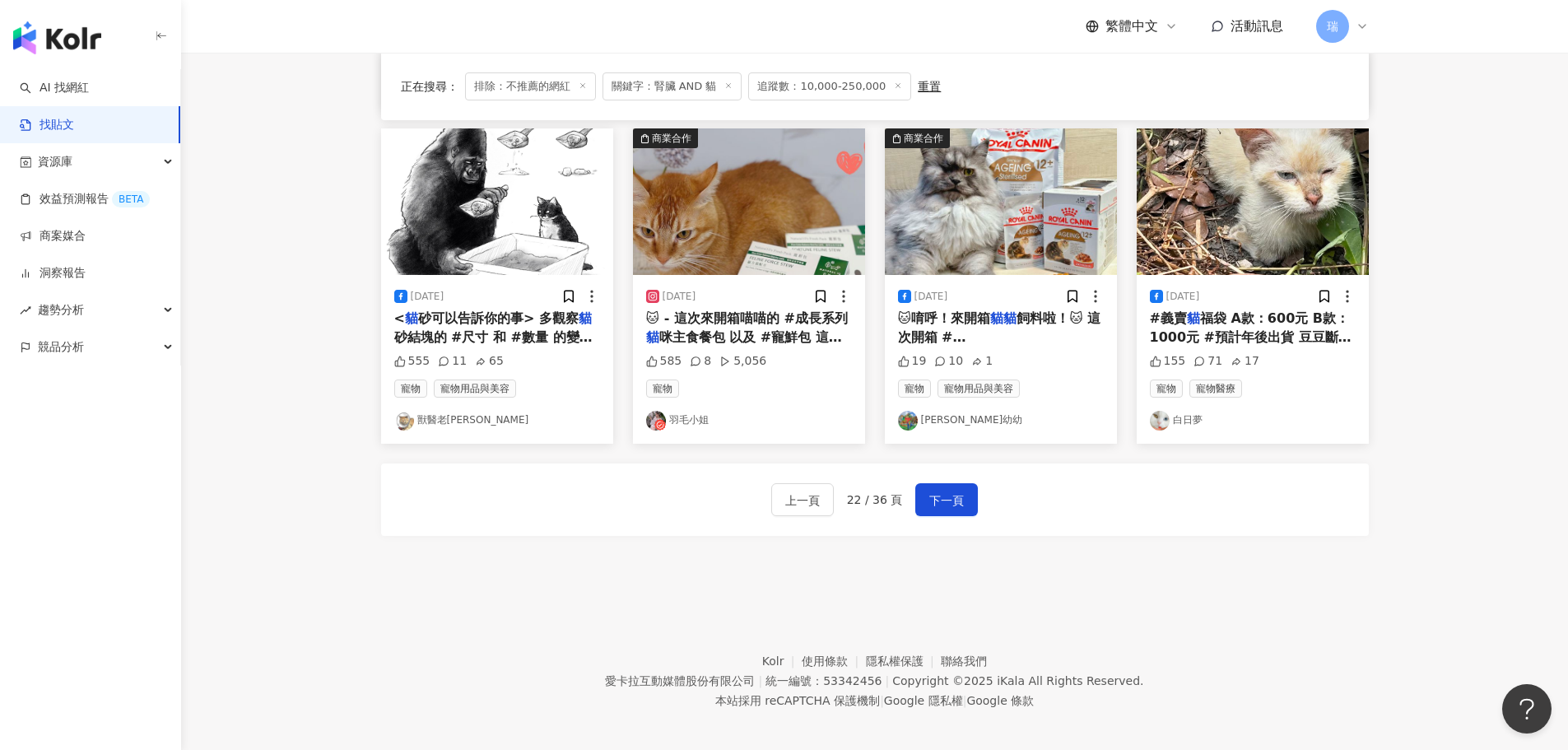
click at [816, 337] on span "咪主食餐包 以及 #寵鮮包 這兩款是🔸Natural10自然食 推出的寵物鮮食💕 源自於創辦人對自家毛孩的愛 以及他們自身見證鮮食 對於家中老毛孩在年老腎病期…" at bounding box center [748, 410] width 206 height 163
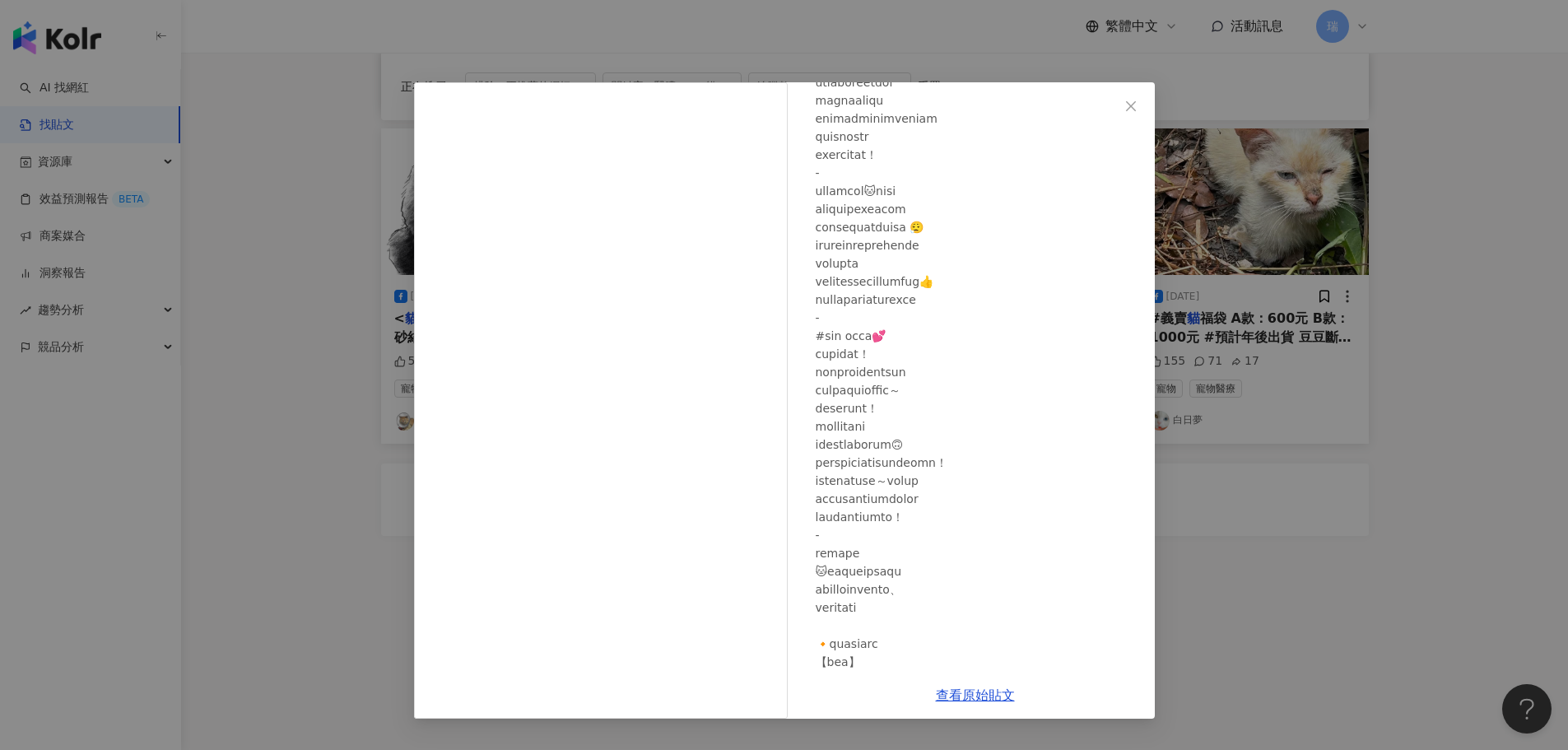
scroll to position [247, 0]
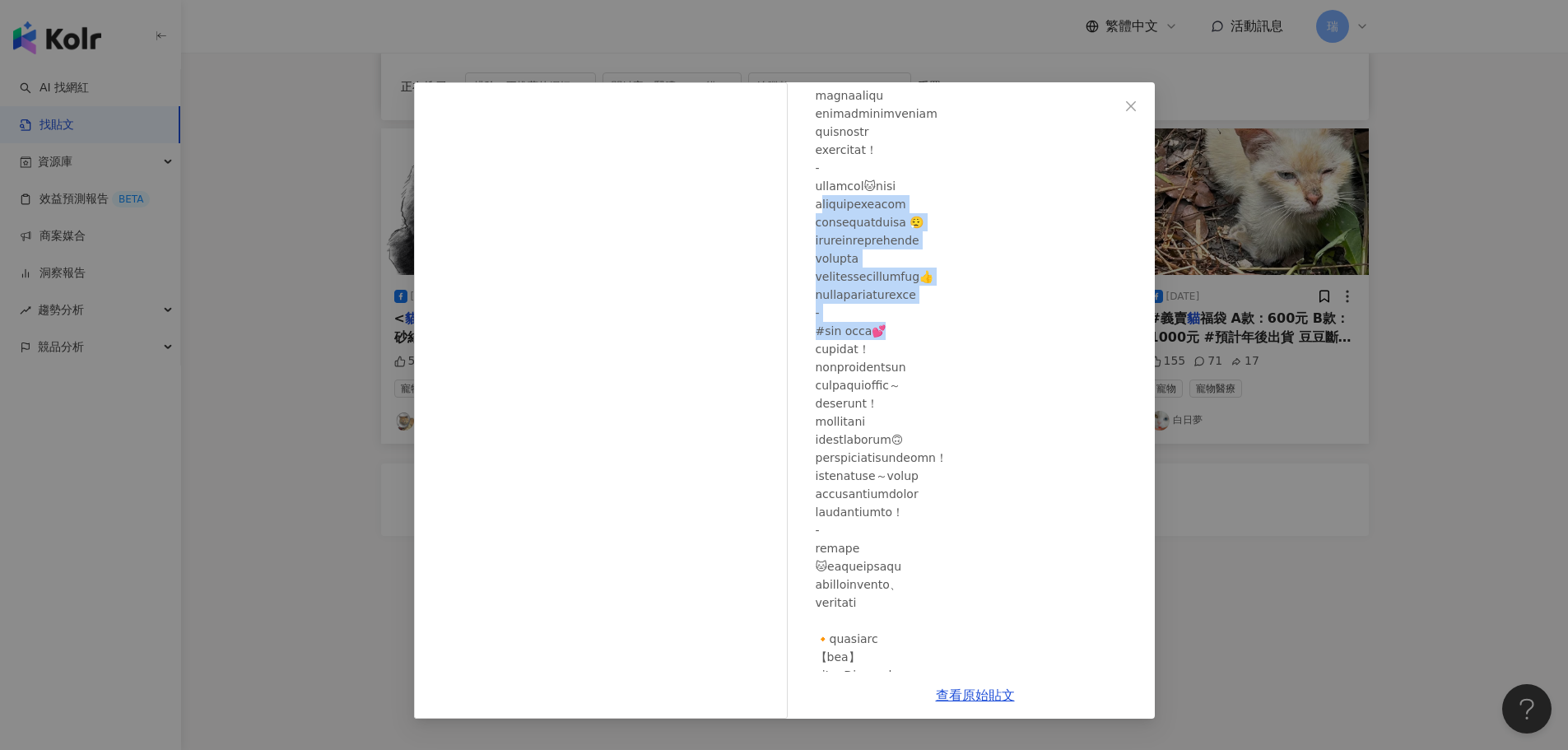
drag, startPoint x: 832, startPoint y: 207, endPoint x: 1076, endPoint y: 325, distance: 271.0
click at [1076, 325] on div at bounding box center [979, 621] width 326 height 1394
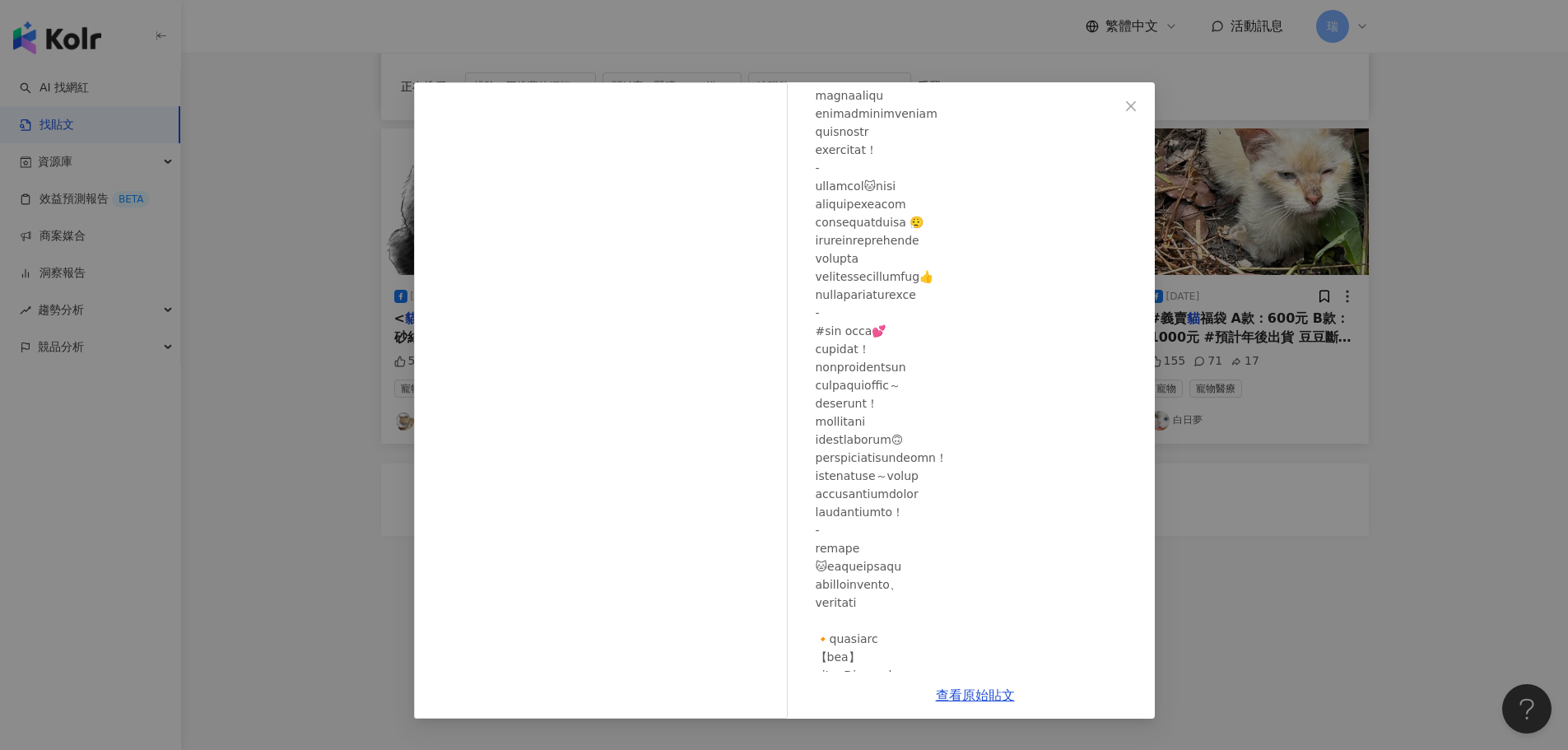
click at [1263, 470] on div "羽毛小姐 [DATE] 585 8 5,056 查看原始貼文" at bounding box center [784, 375] width 1568 height 750
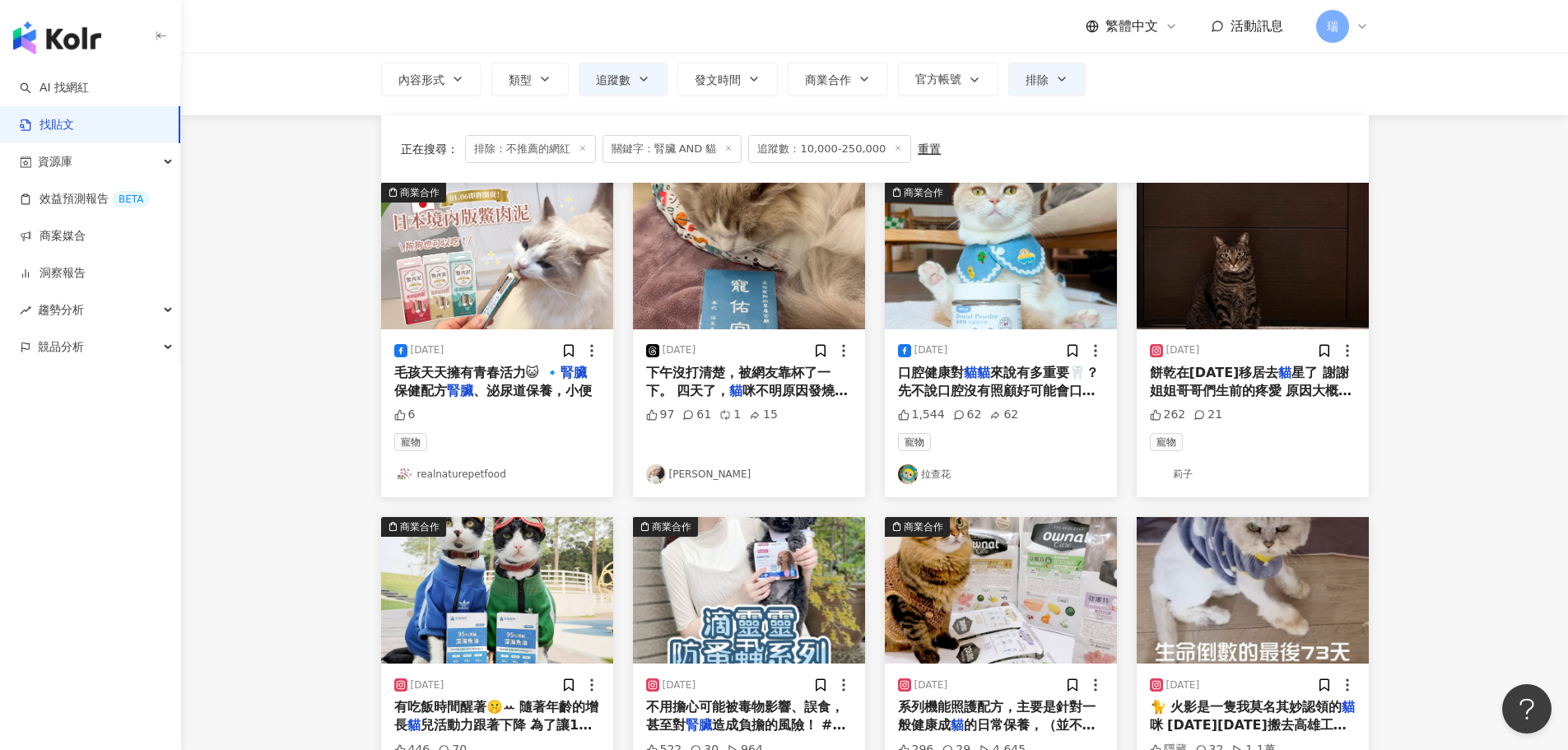
scroll to position [0, 0]
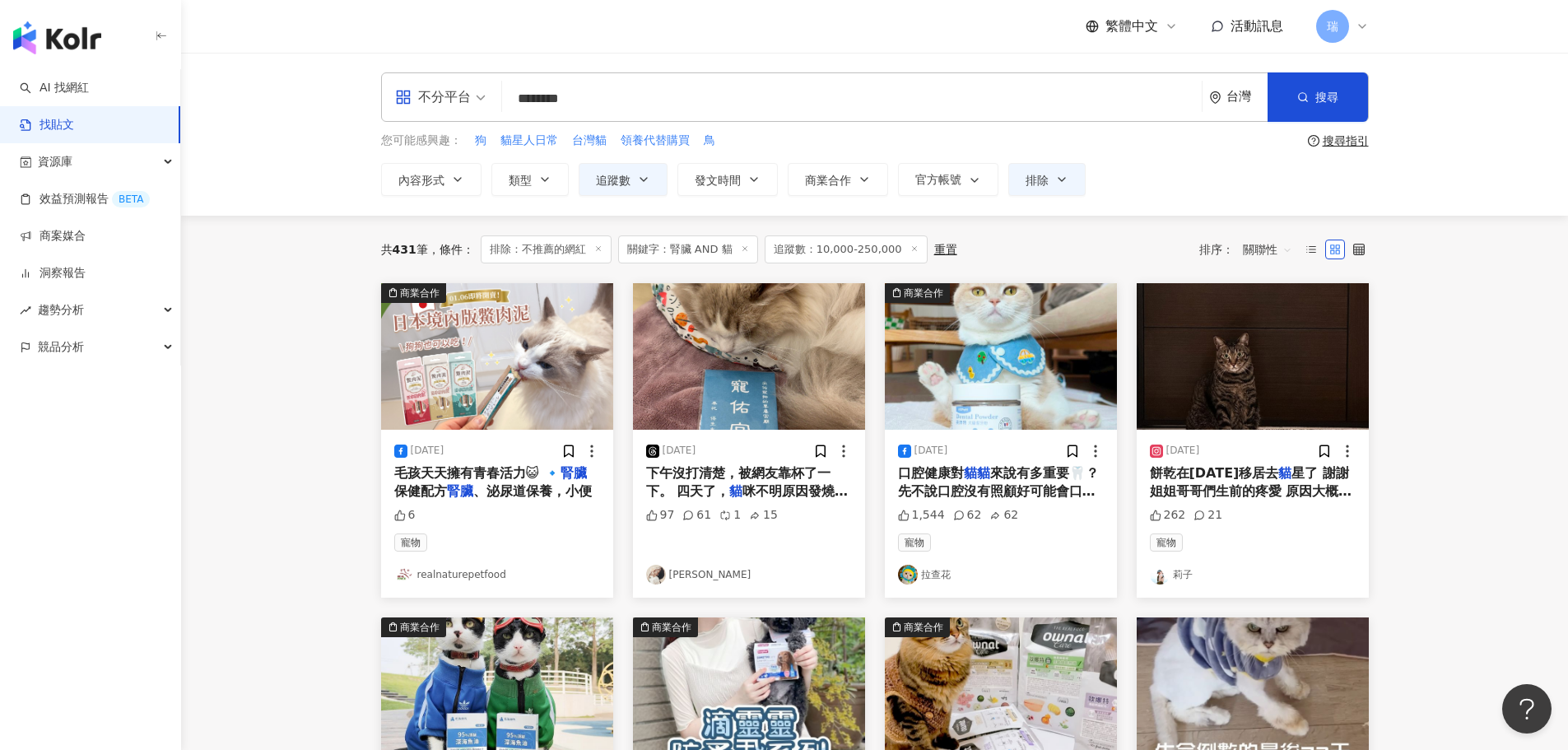
click at [780, 500] on span "咪不明原因發燒40-41.4度，不吃飯。 ▪️" at bounding box center [747, 499] width 203 height 33
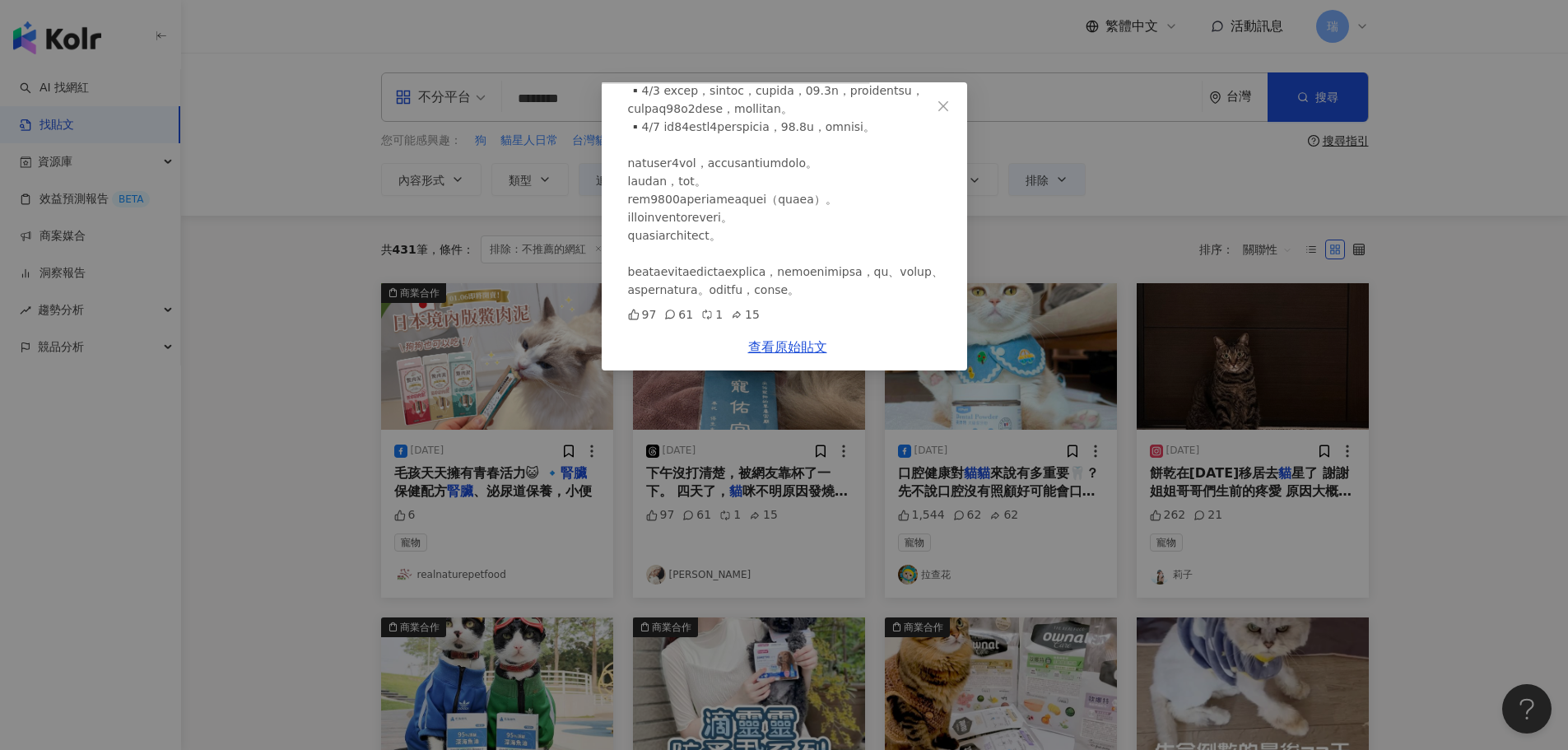
scroll to position [324, 0]
click at [1525, 325] on div "[PERSON_NAME][DATE] 97 61 1 15 查看原始貼文" at bounding box center [784, 375] width 1568 height 750
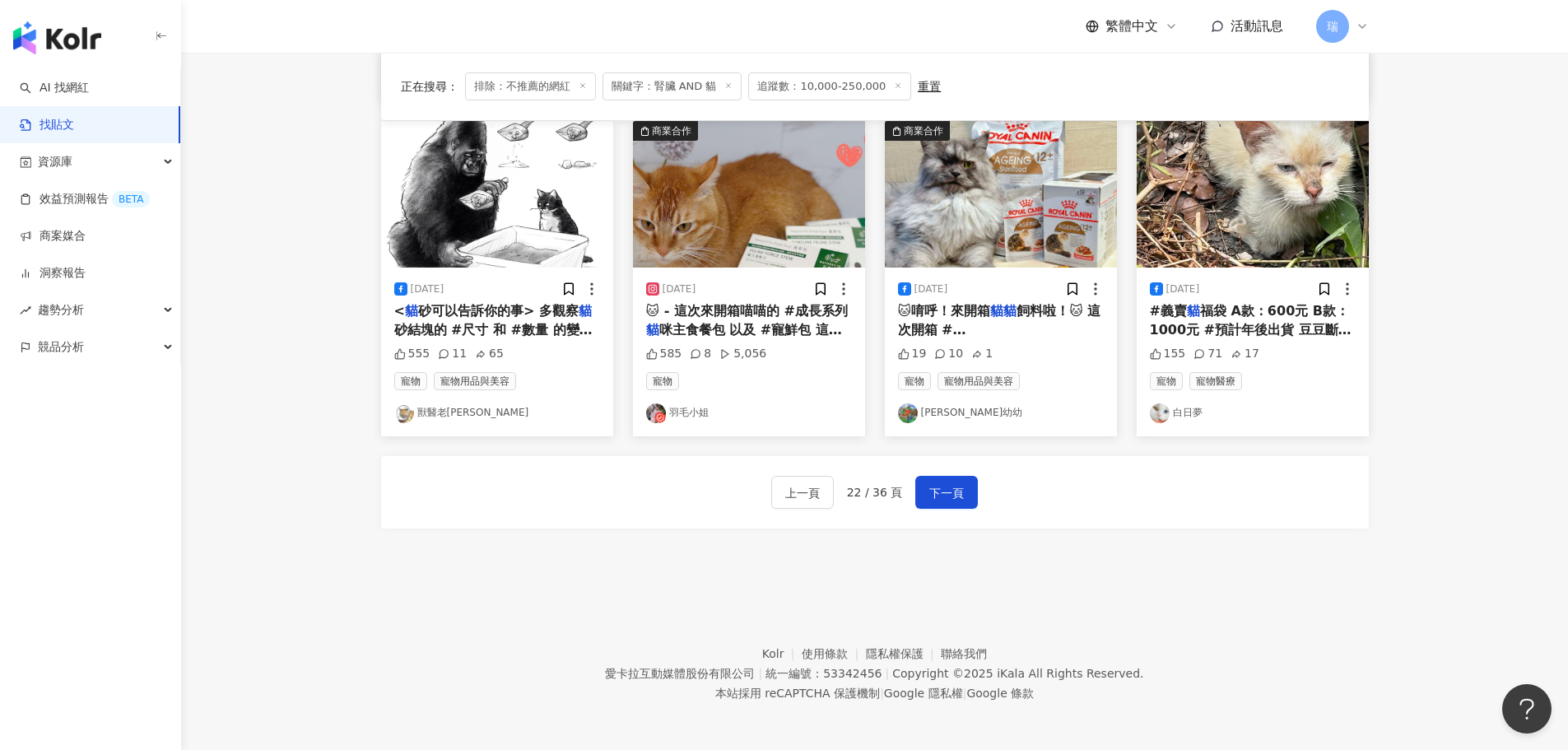
scroll to position [833, 0]
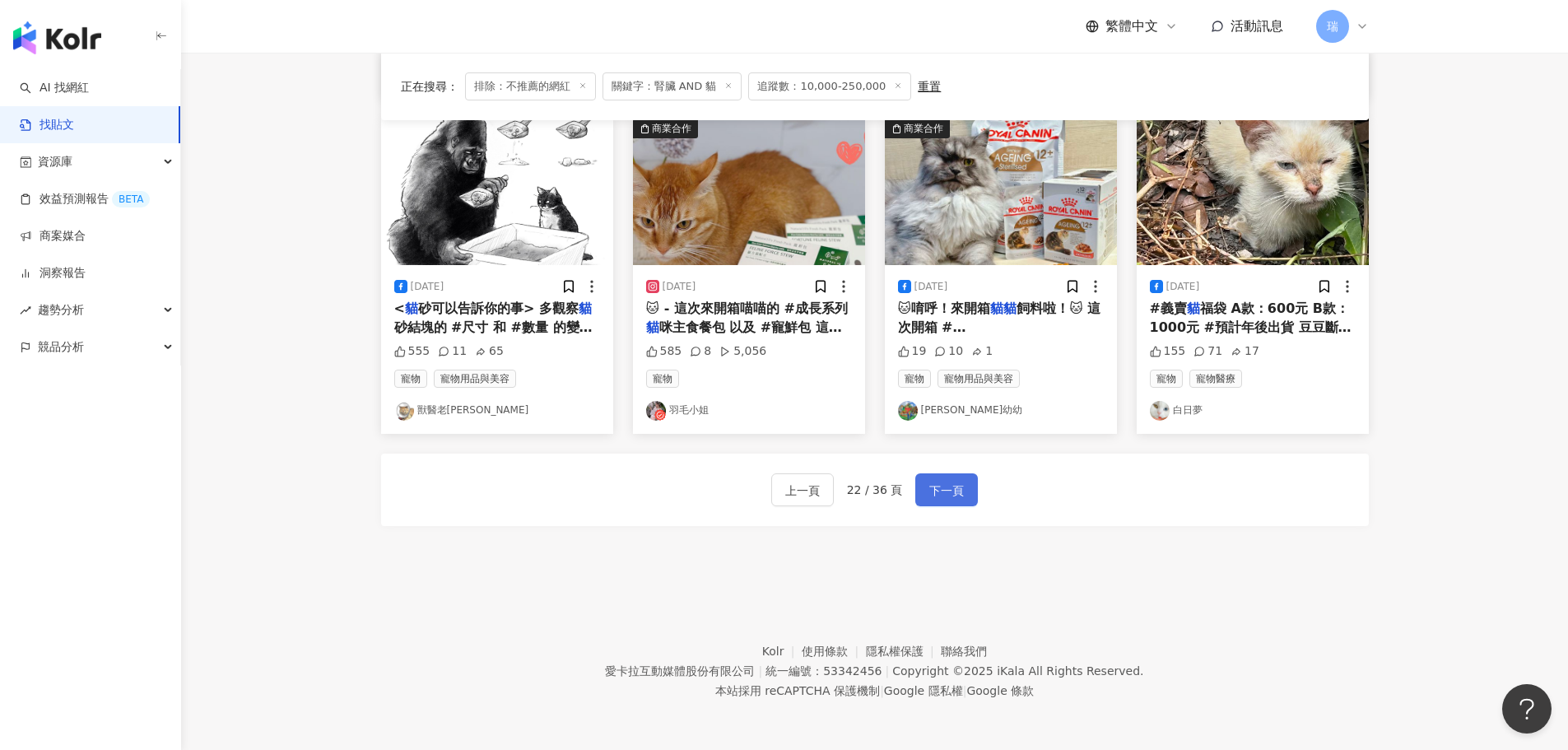
click at [963, 491] on button "下一頁" at bounding box center [946, 489] width 62 height 32
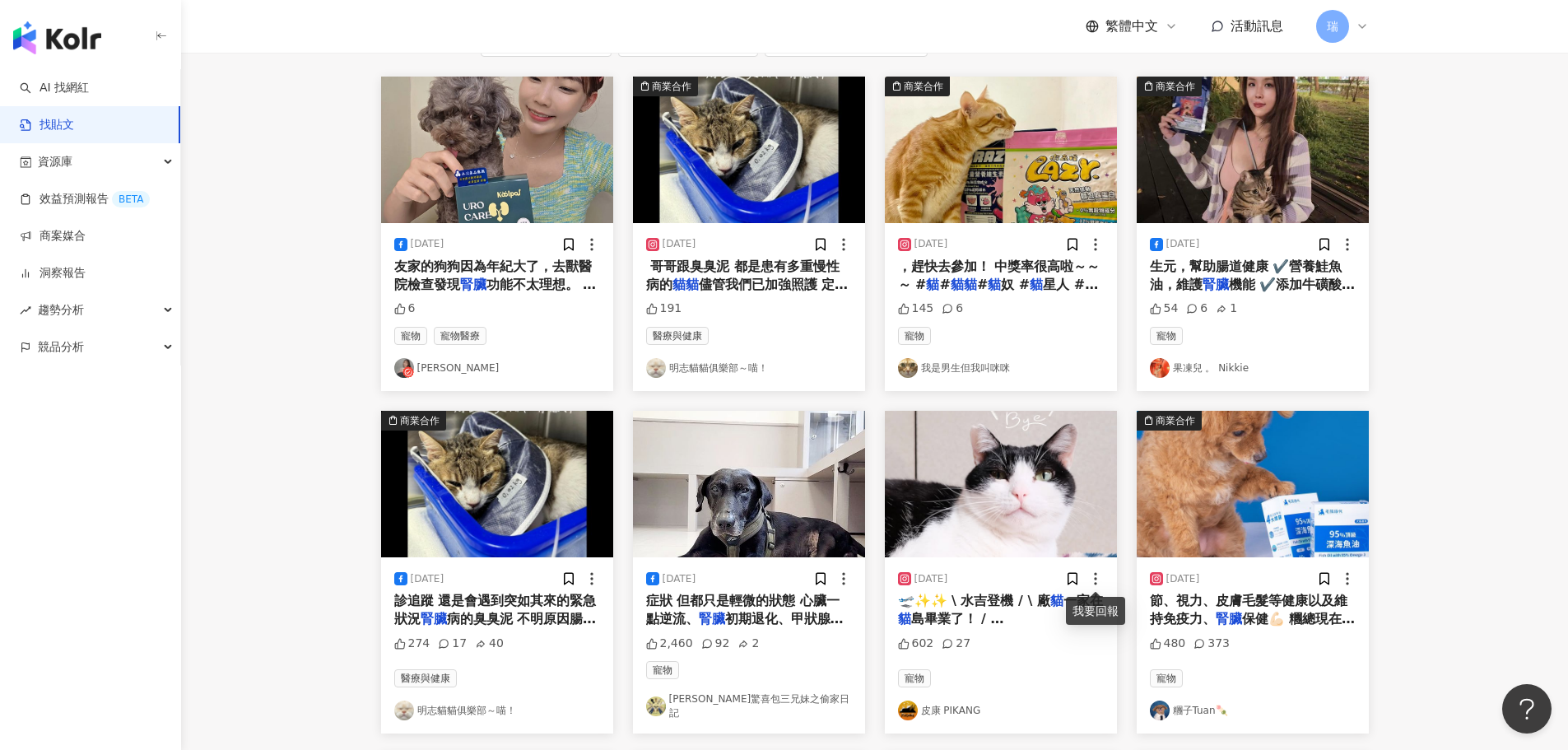
scroll to position [92, 0]
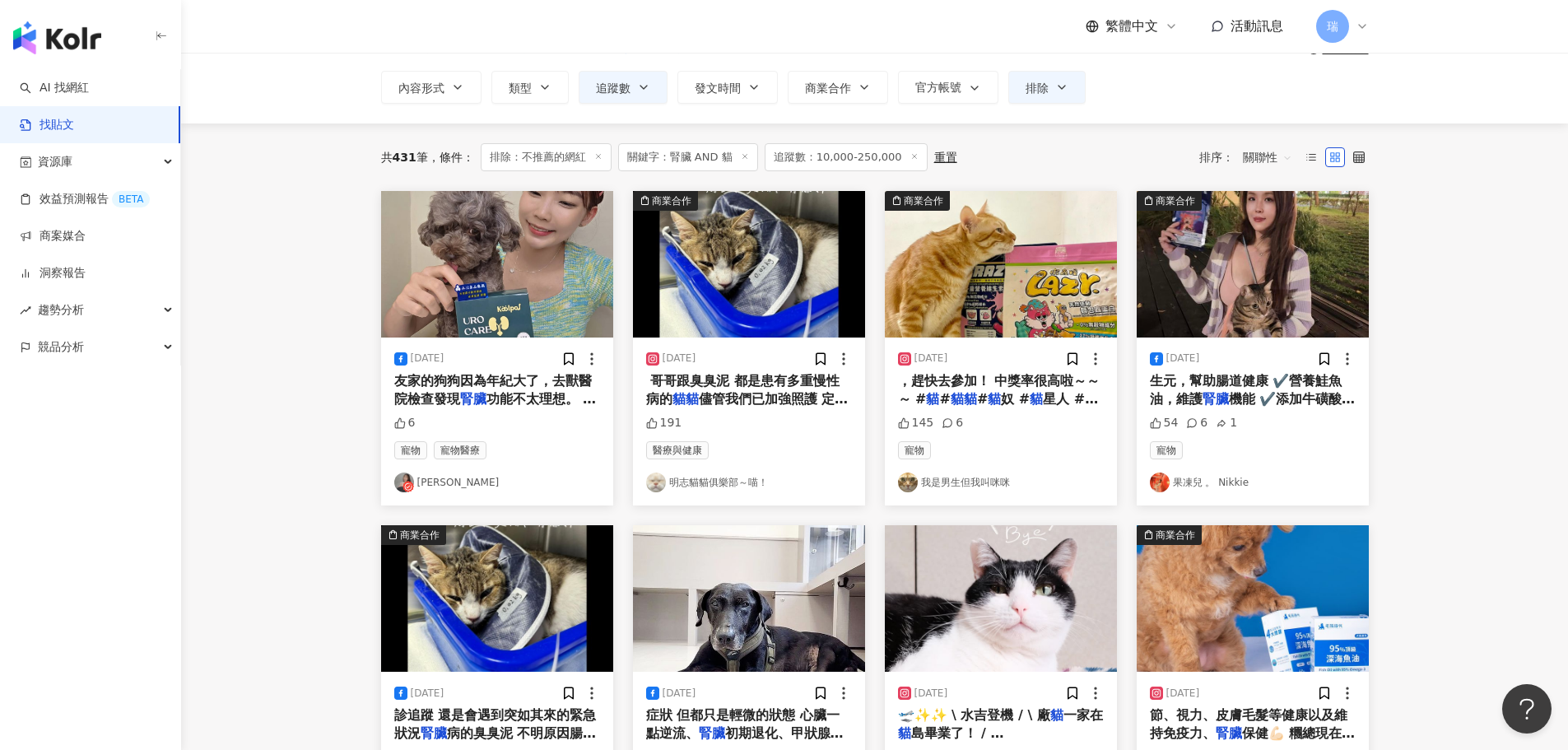
click at [1305, 401] on span "機能 ✔️添加牛磺酸，提供" at bounding box center [1252, 407] width 206 height 33
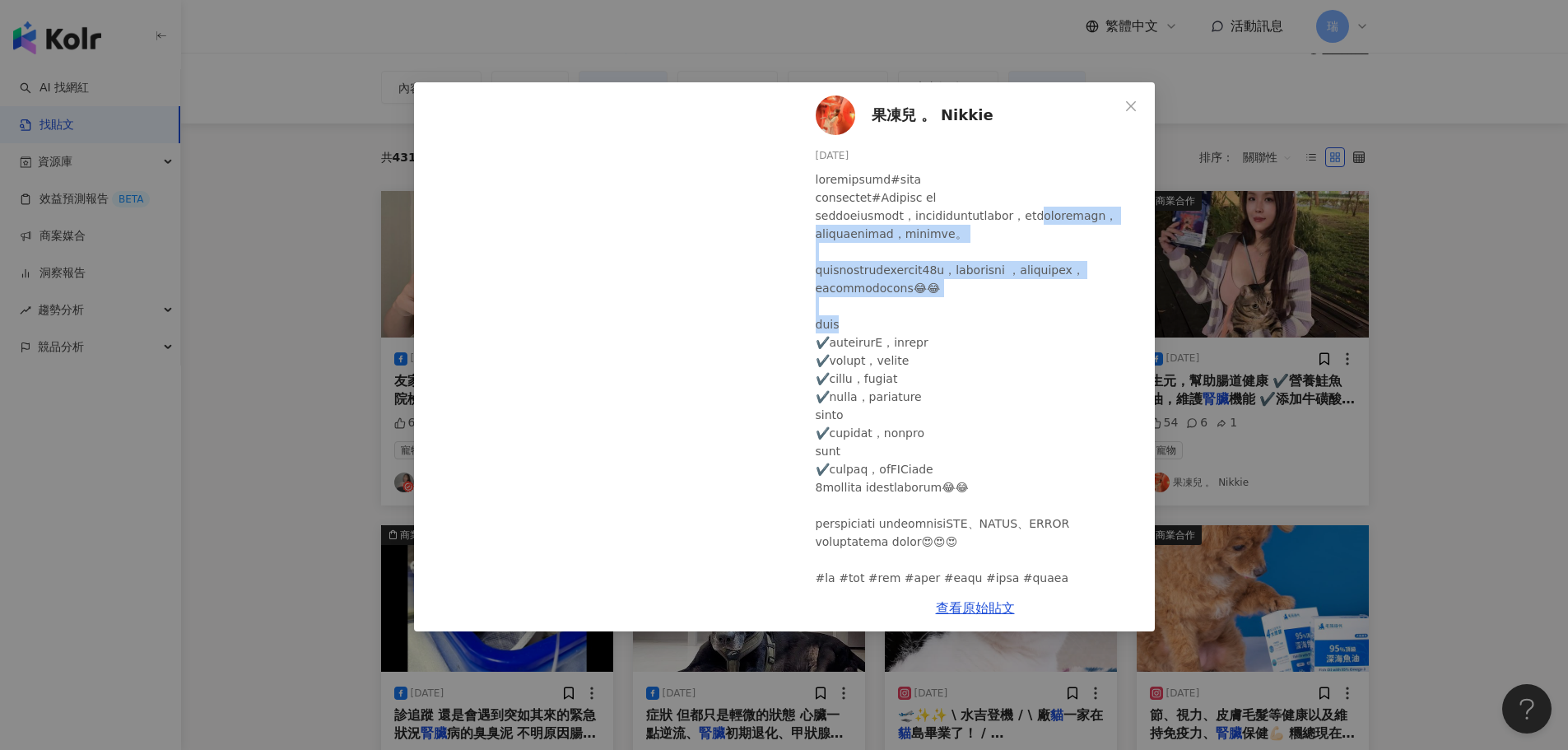
drag, startPoint x: 912, startPoint y: 228, endPoint x: 1086, endPoint y: 357, distance: 216.6
click at [1086, 357] on div at bounding box center [979, 378] width 326 height 416
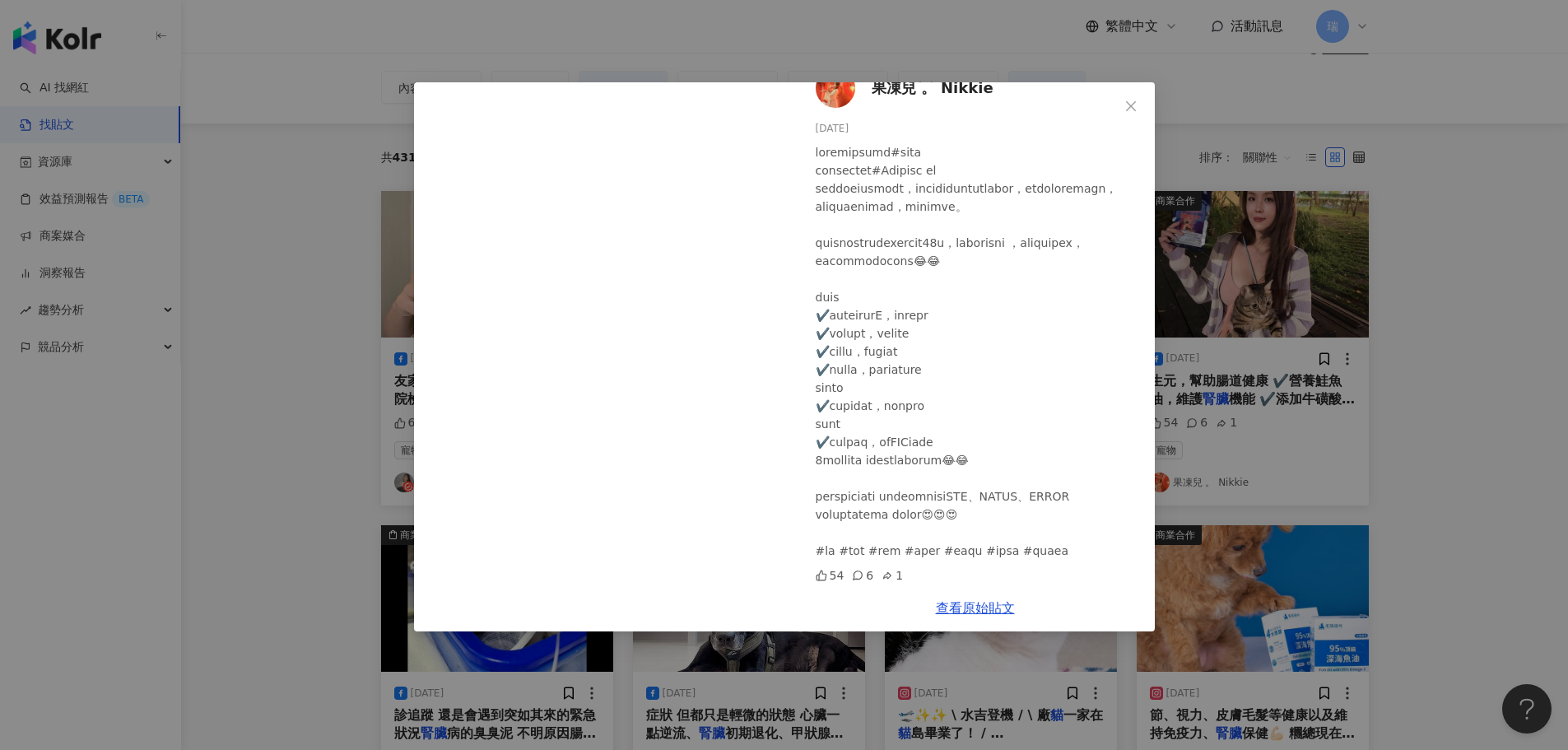
click at [1072, 342] on div at bounding box center [979, 351] width 326 height 416
click at [1529, 375] on div "果凍兒 。 Nikkie [DATE] 54 6 1 查看原始貼文" at bounding box center [784, 375] width 1568 height 750
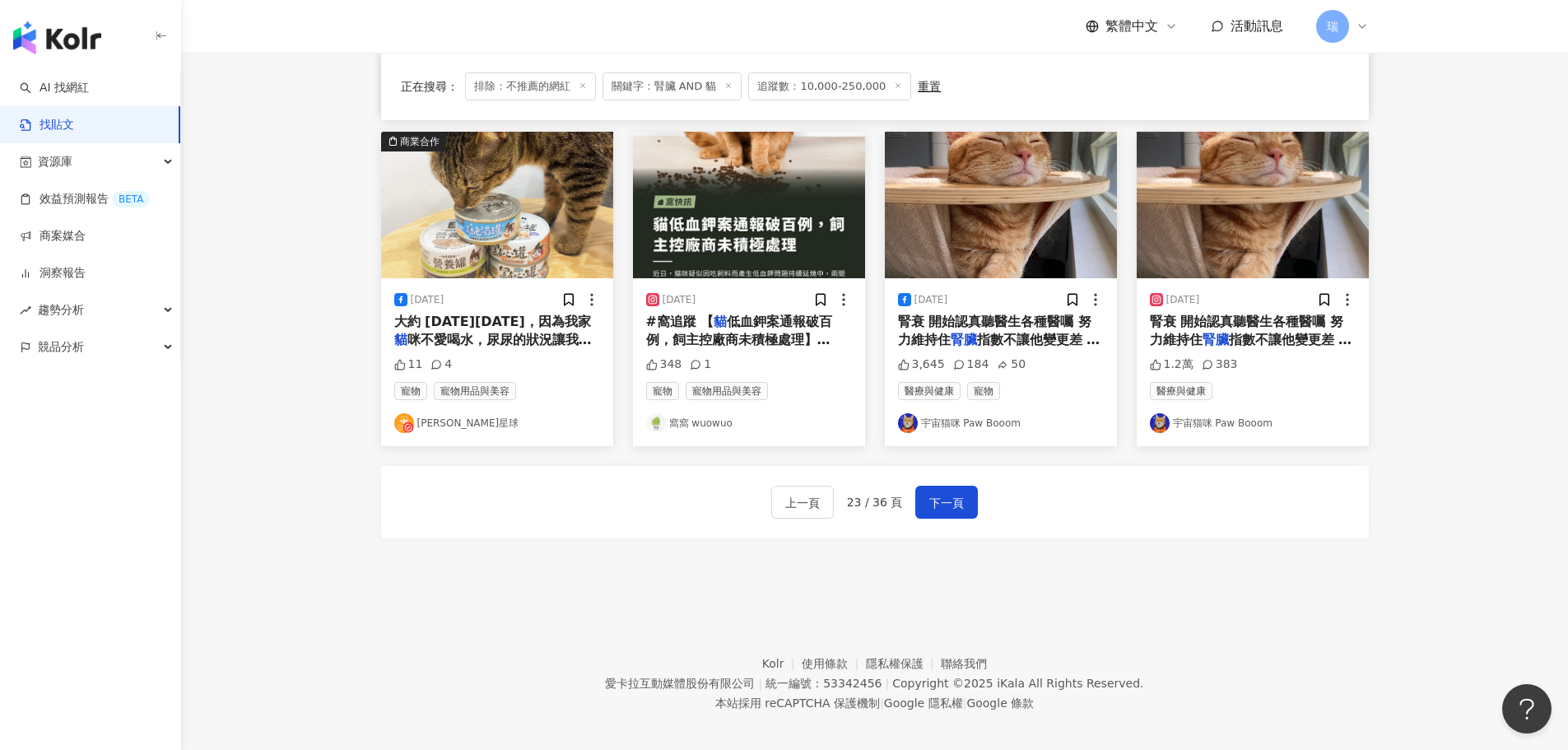
scroll to position [833, 0]
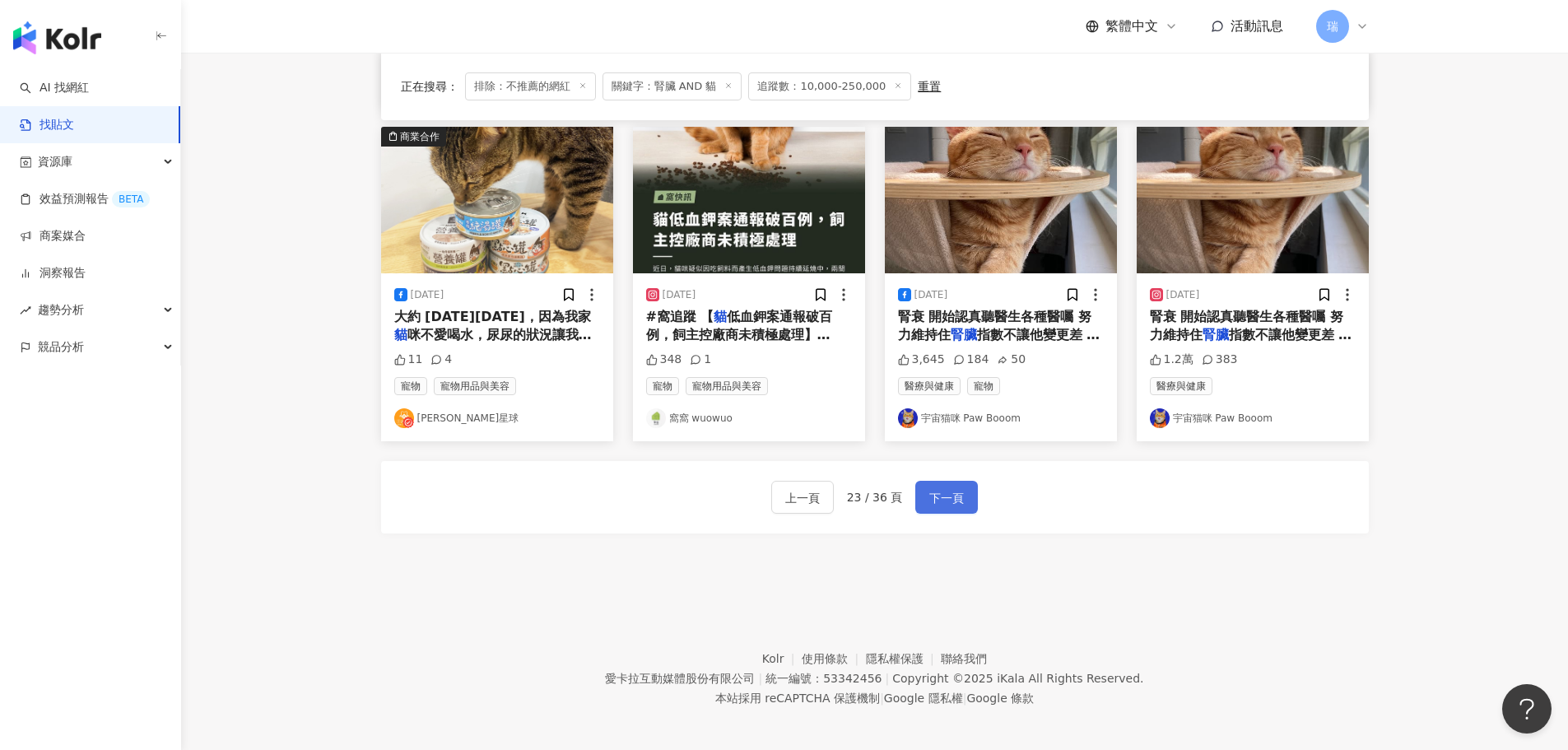
click at [939, 494] on span "下一頁" at bounding box center [946, 498] width 34 height 20
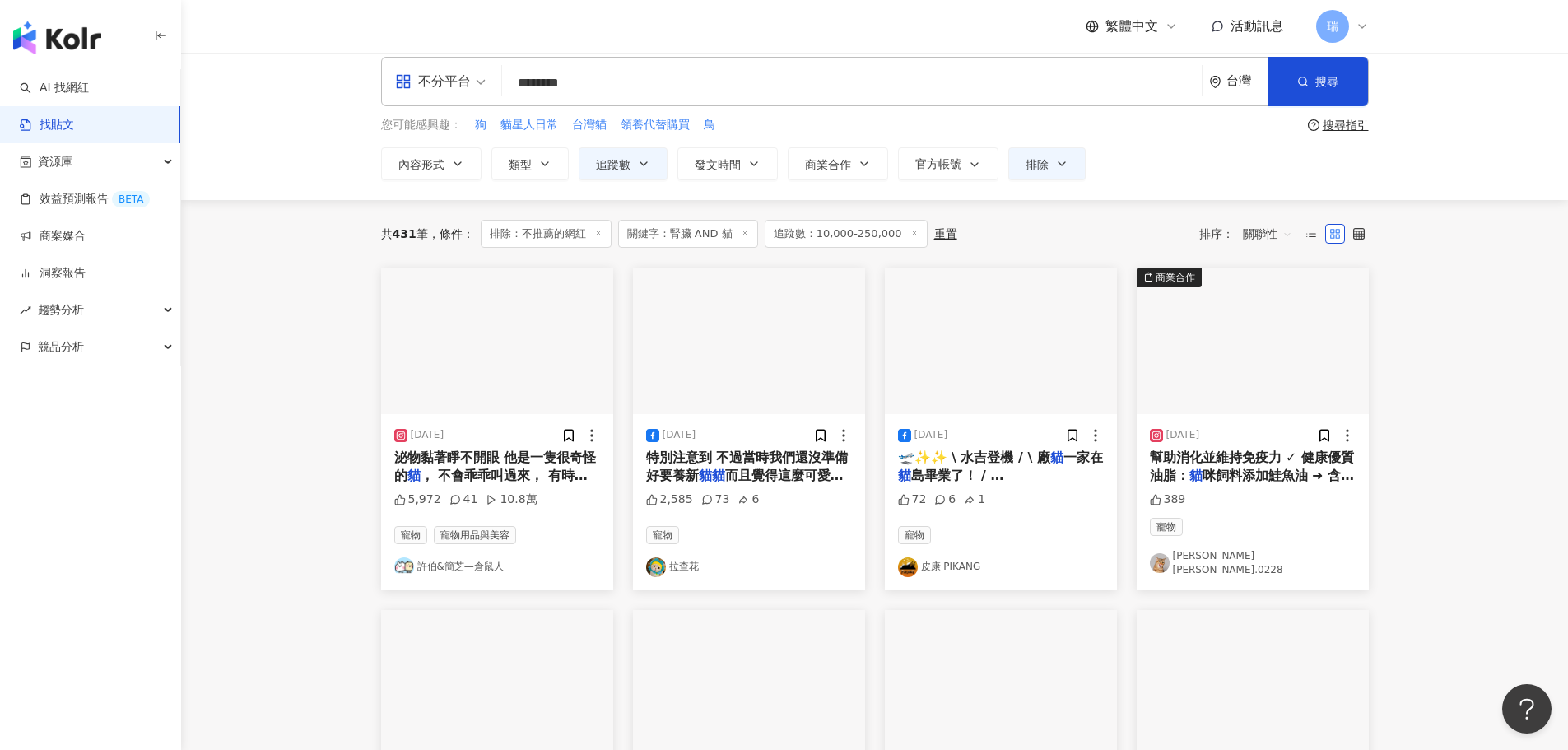
scroll to position [10, 0]
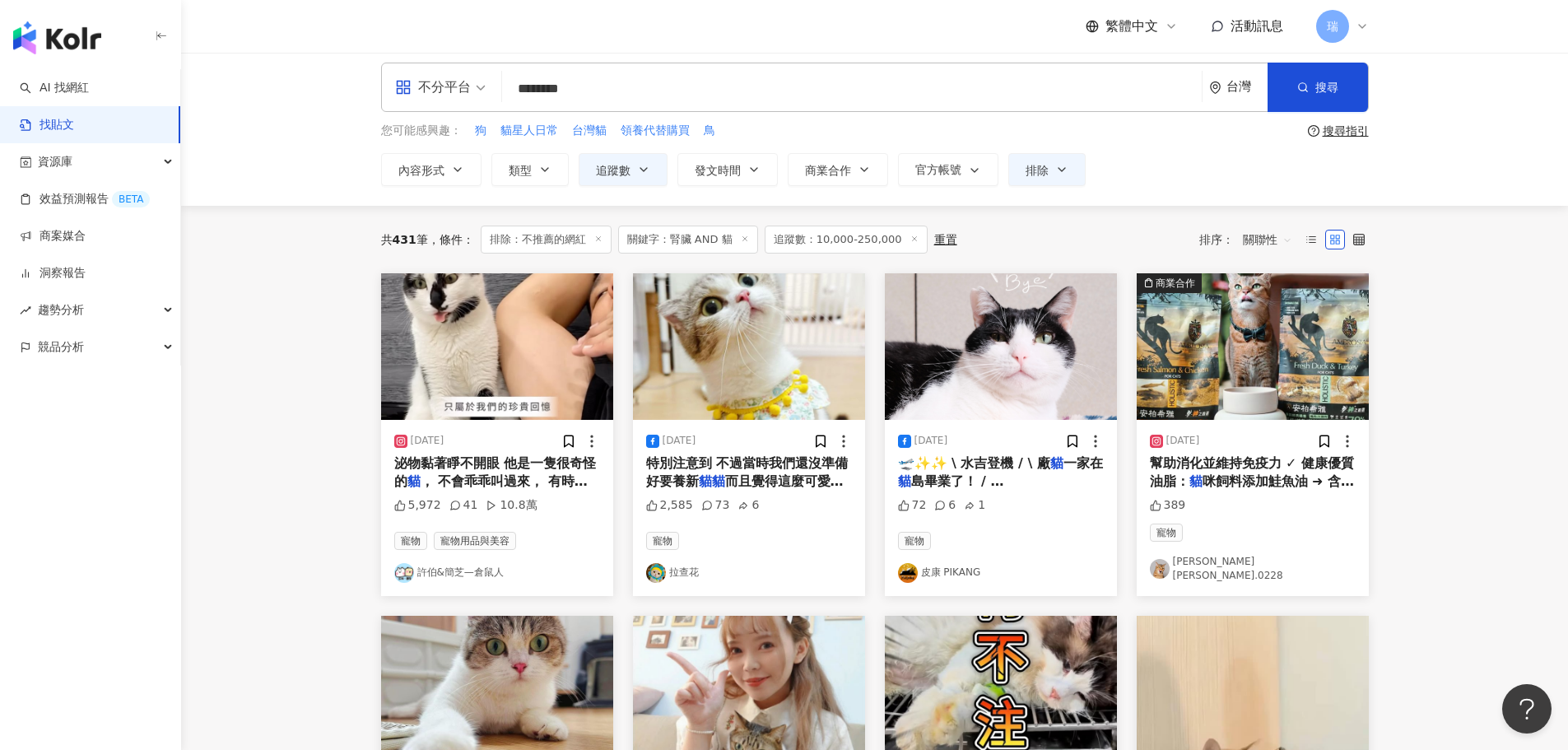
click at [565, 478] on span "， 不會乖乖叫過來， 有時候突然亂" at bounding box center [491, 489] width 193 height 33
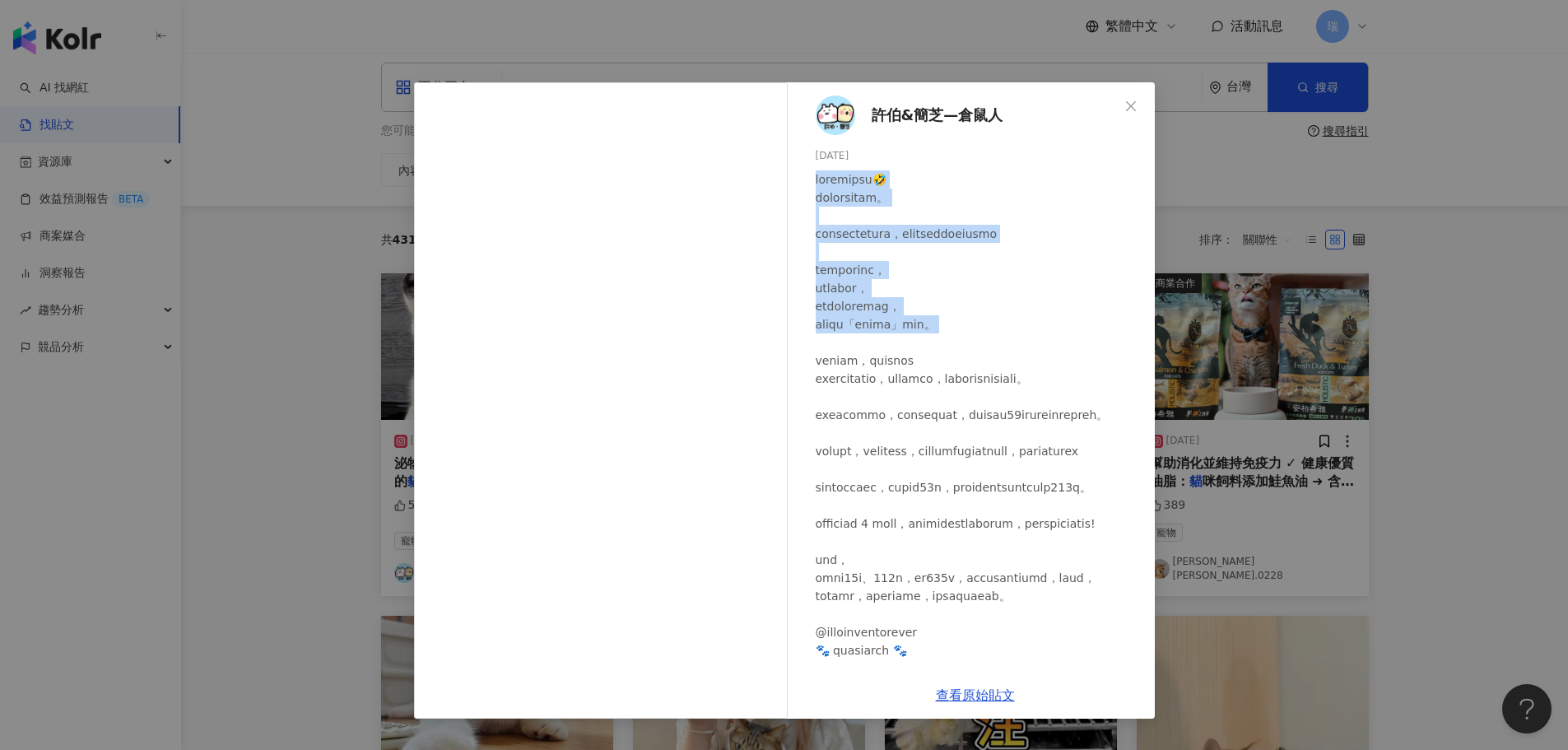
drag, startPoint x: 818, startPoint y: 185, endPoint x: 1068, endPoint y: 352, distance: 300.6
click at [1068, 352] on div at bounding box center [979, 469] width 326 height 598
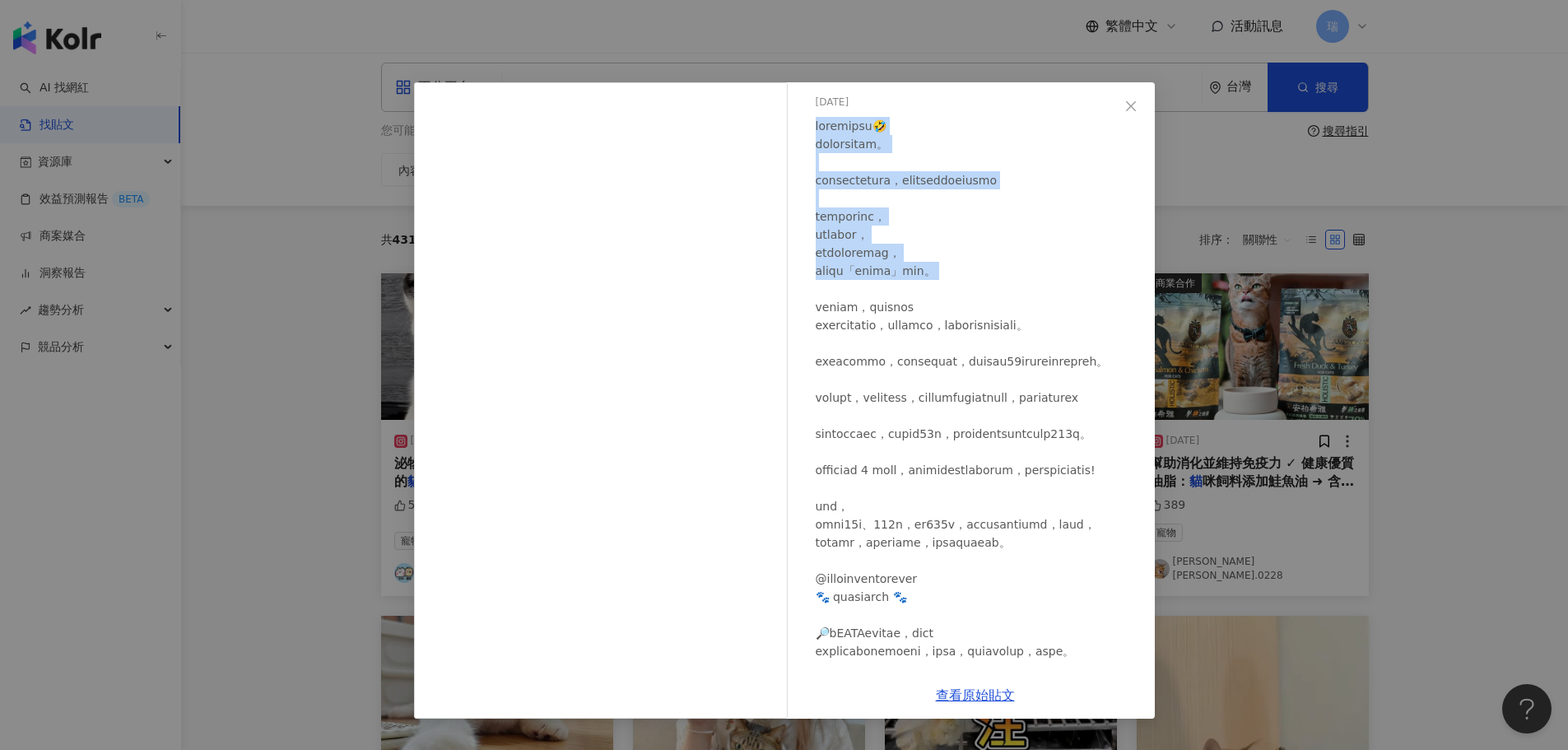
scroll to position [82, 0]
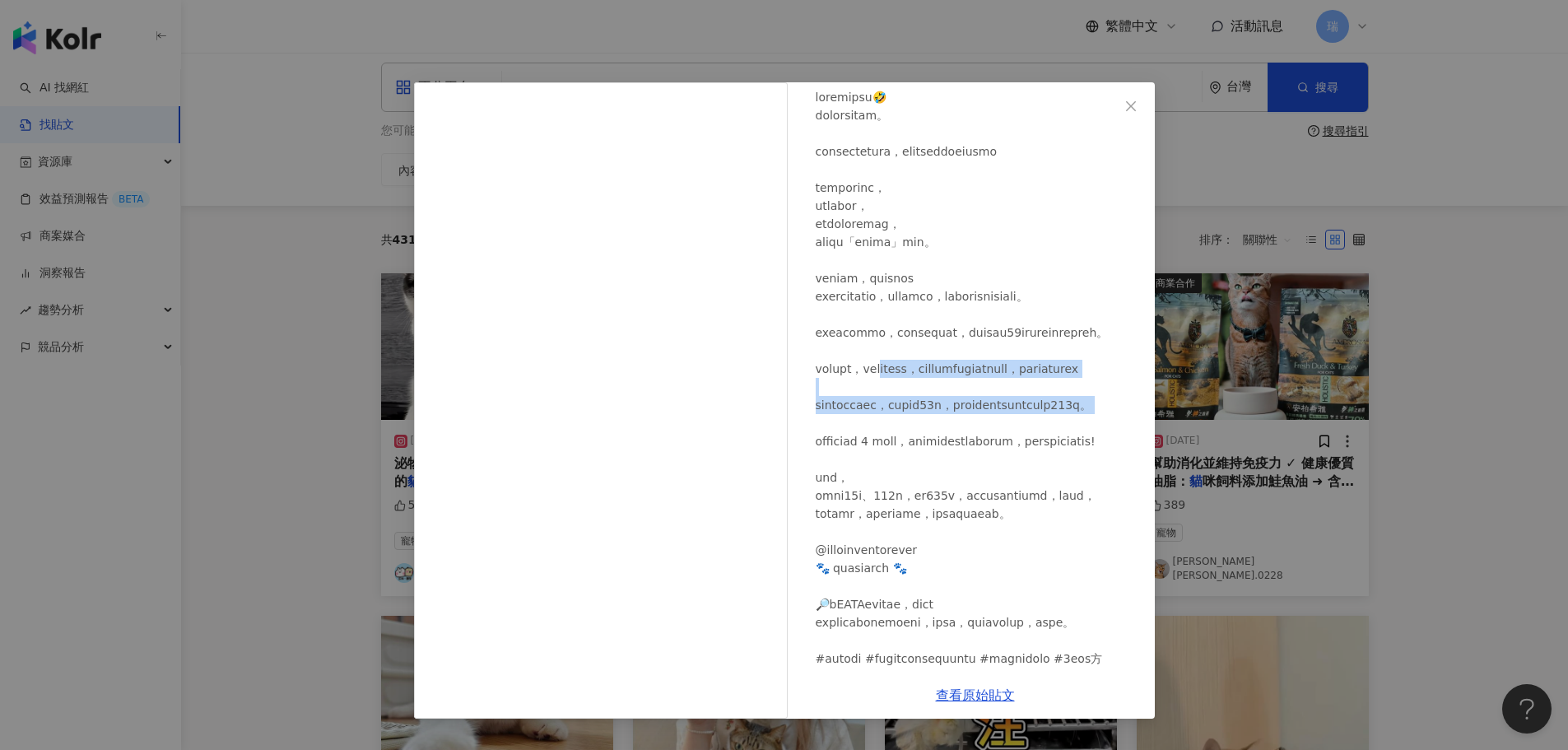
drag, startPoint x: 932, startPoint y: 425, endPoint x: 1104, endPoint y: 511, distance: 192.3
click at [1104, 511] on div at bounding box center [979, 387] width 326 height 598
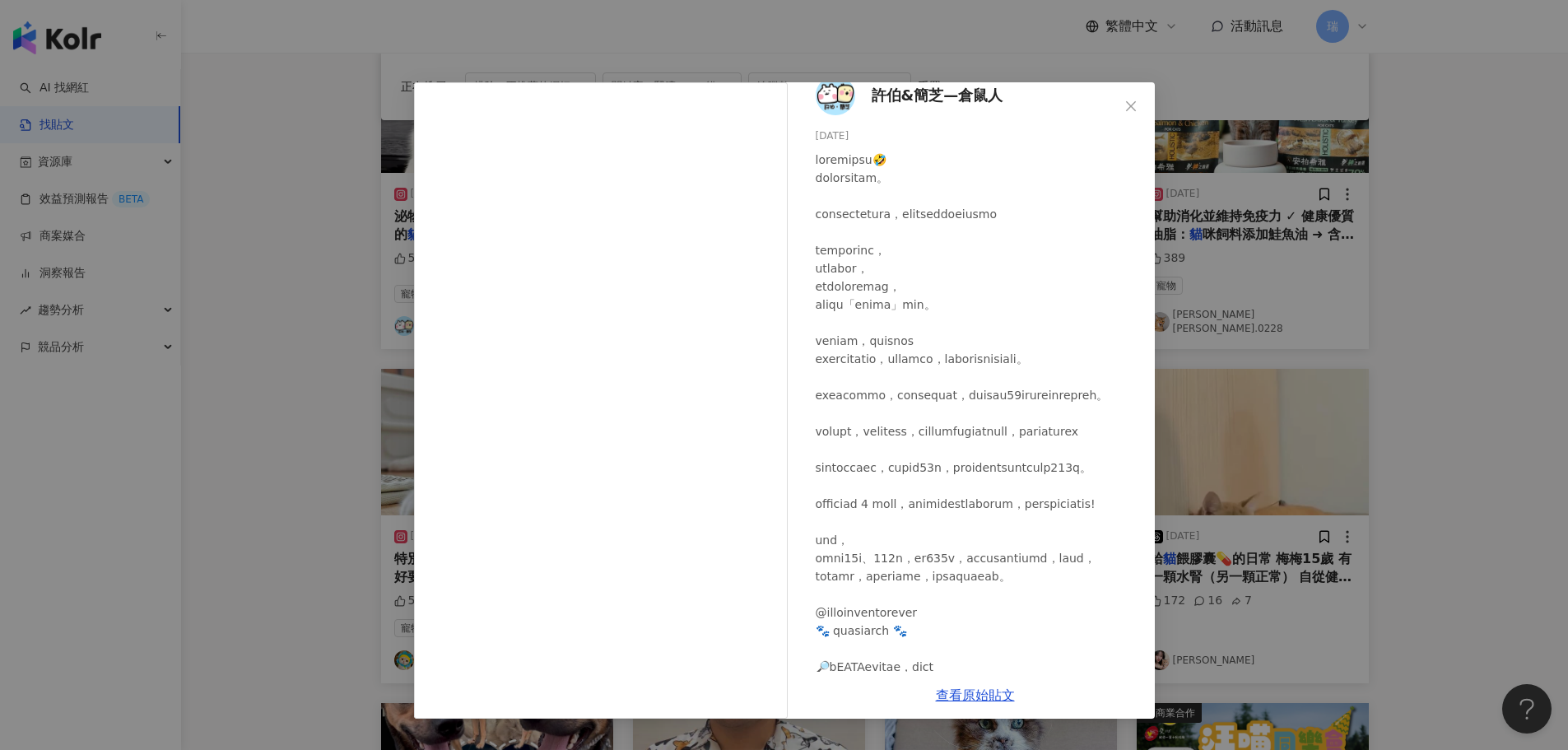
scroll to position [19, 0]
click at [1459, 385] on div "[PERSON_NAME]&簡芝—倉鼠人 [DATE] 5,972 41 10.8萬 查看原始貼文" at bounding box center [784, 375] width 1568 height 750
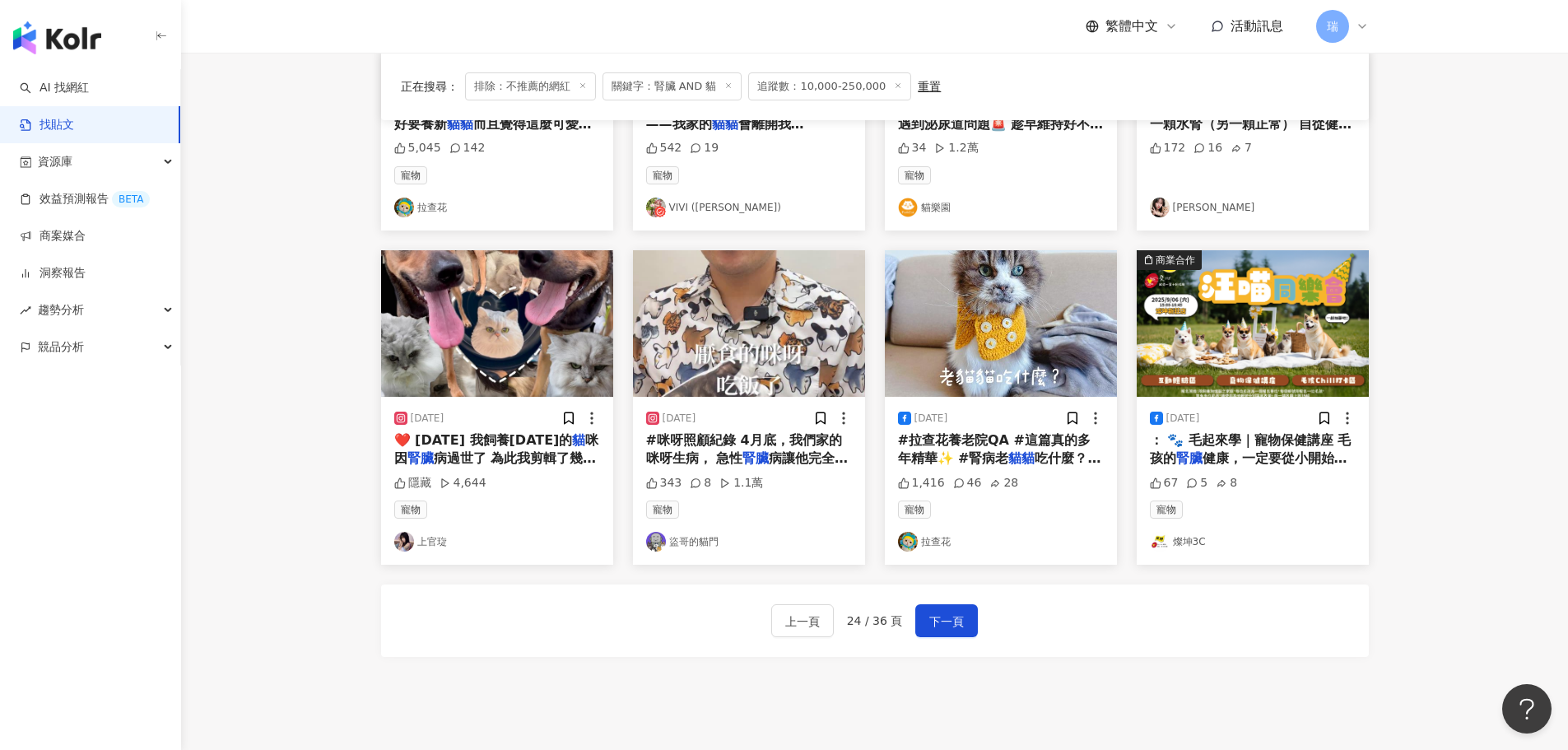
scroll to position [751, 0]
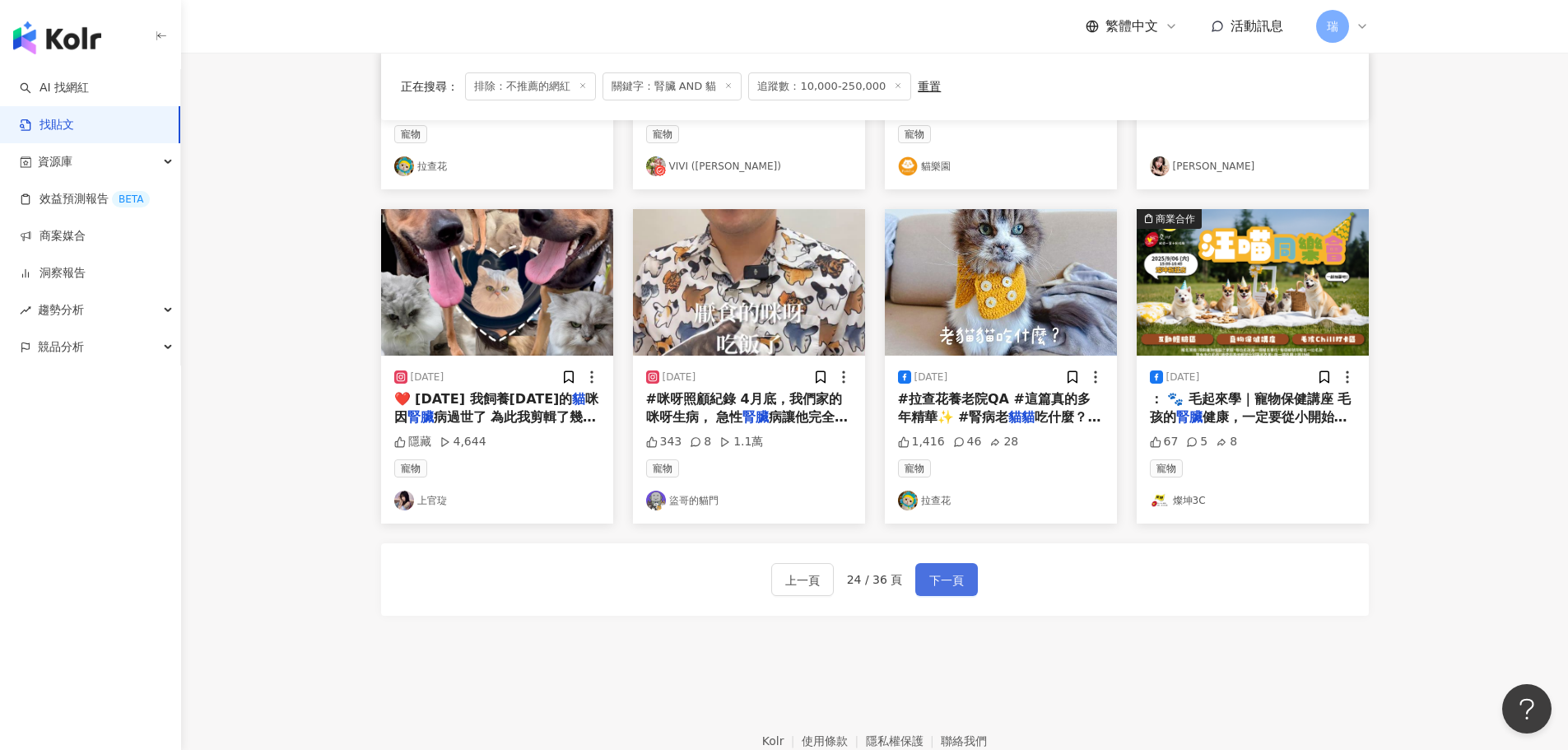
click at [942, 574] on span "下一頁" at bounding box center [946, 580] width 34 height 20
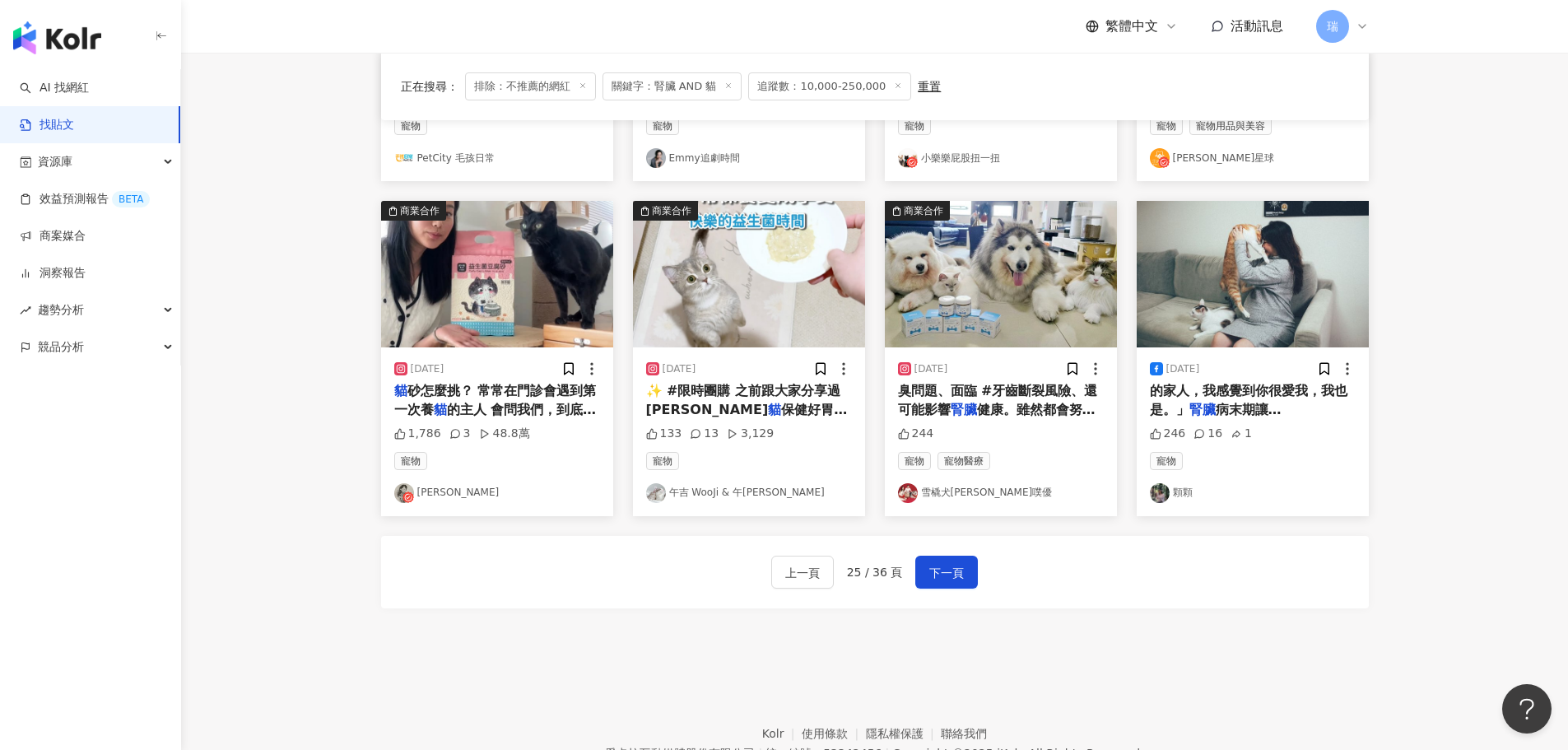
click at [803, 402] on span "保健好胃口益生菌，實際讓午[PERSON_NAME]食用了" at bounding box center [747, 428] width 202 height 53
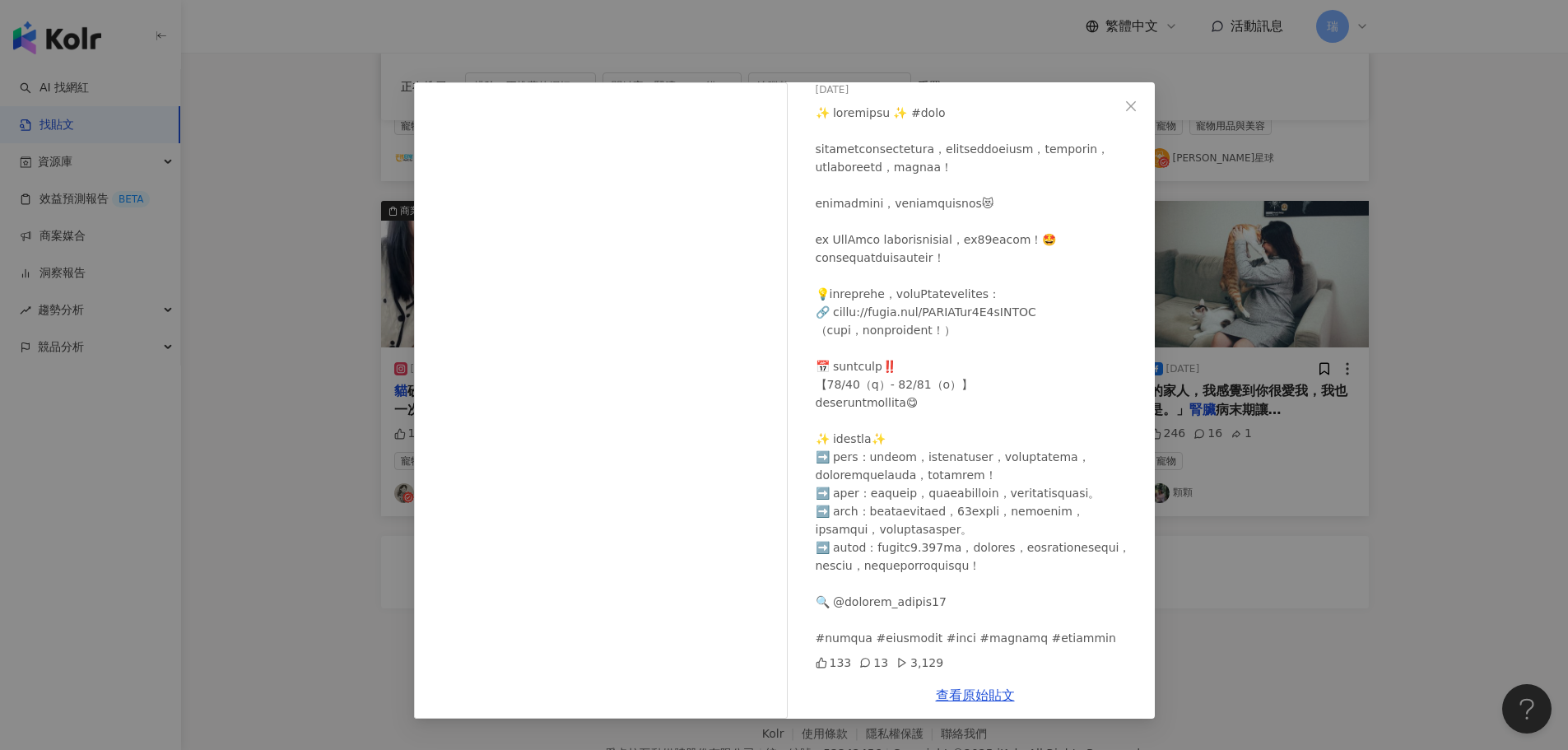
scroll to position [175, 0]
click at [1320, 653] on div "午[PERSON_NAME] & 午[PERSON_NAME] [DATE] 133 13 3,129 查看原始貼文" at bounding box center [784, 375] width 1568 height 750
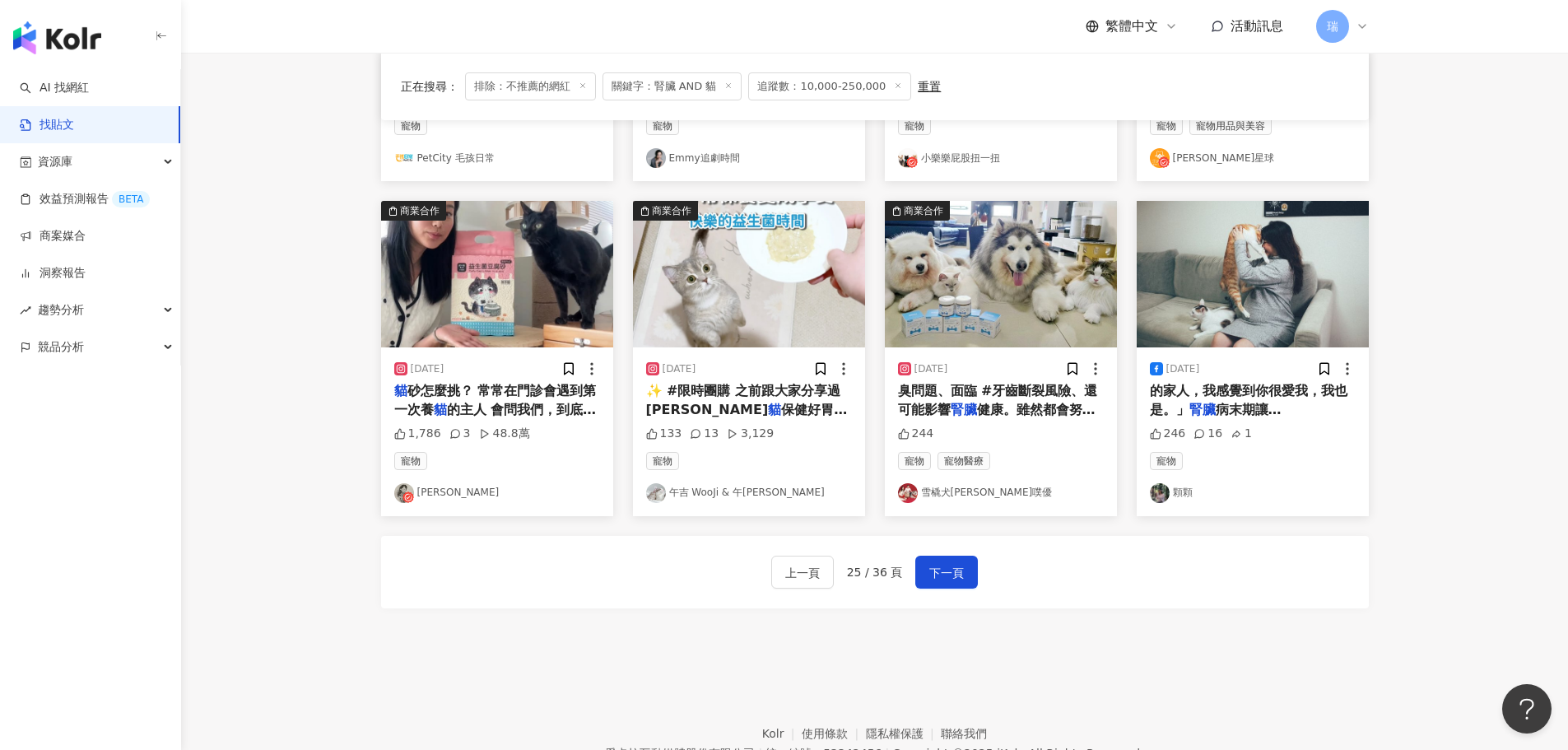
click at [1244, 404] on span "病末期讓[PERSON_NAME]不吃不喝 我們決定帶歐巴" at bounding box center [1246, 428] width 192 height 53
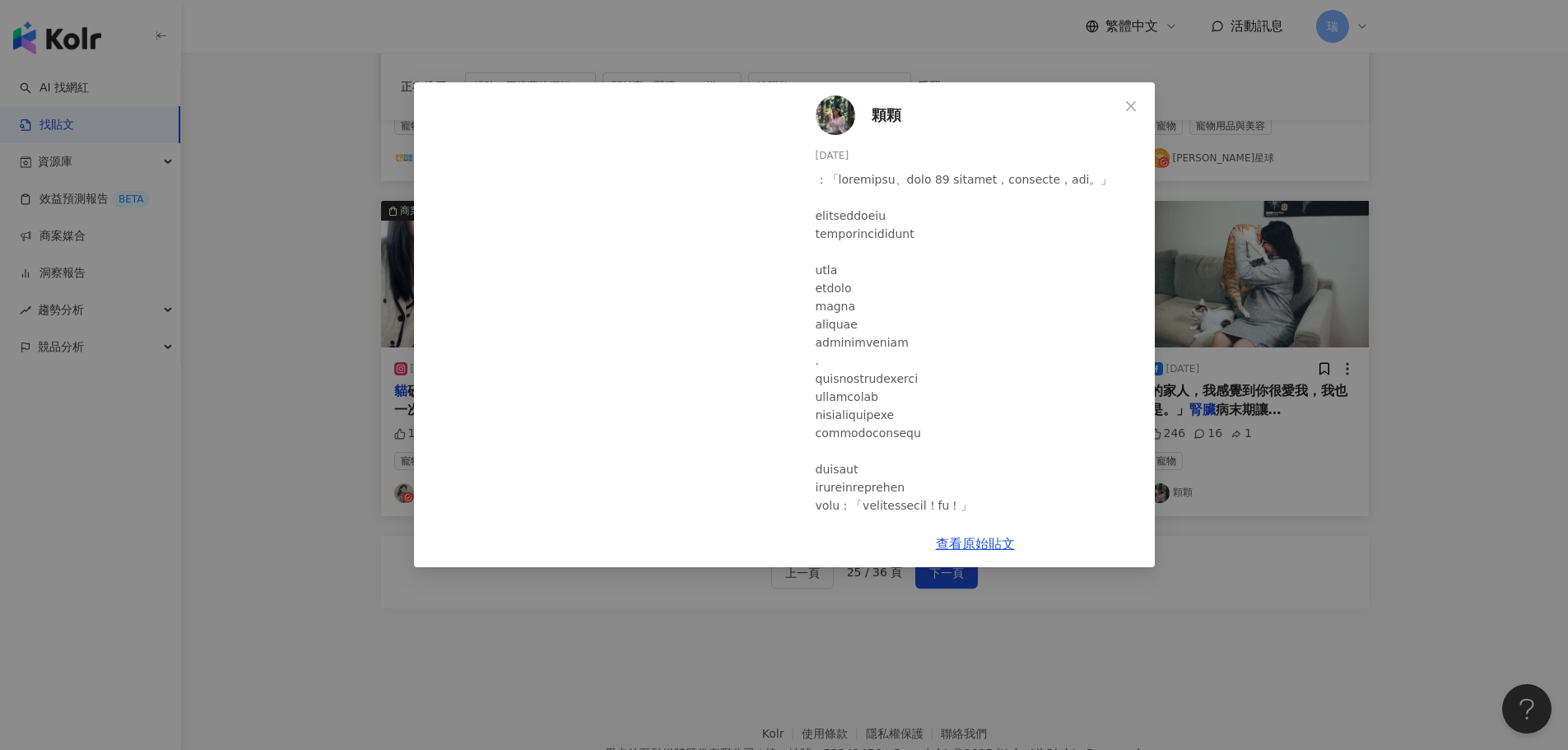
click at [1388, 401] on div "顆顆 [DATE] 246 16 1 查看原始貼文" at bounding box center [784, 375] width 1568 height 750
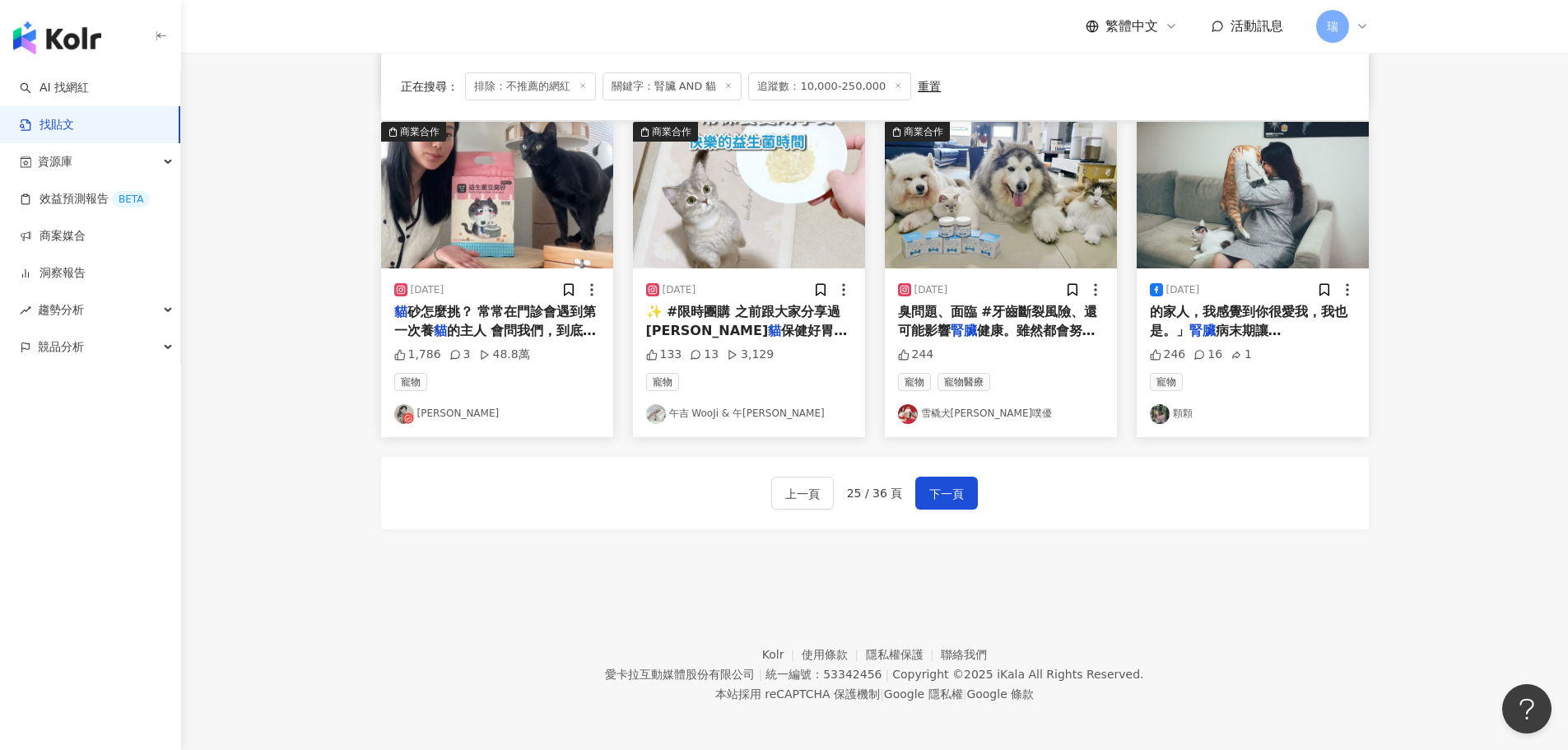
scroll to position [833, 0]
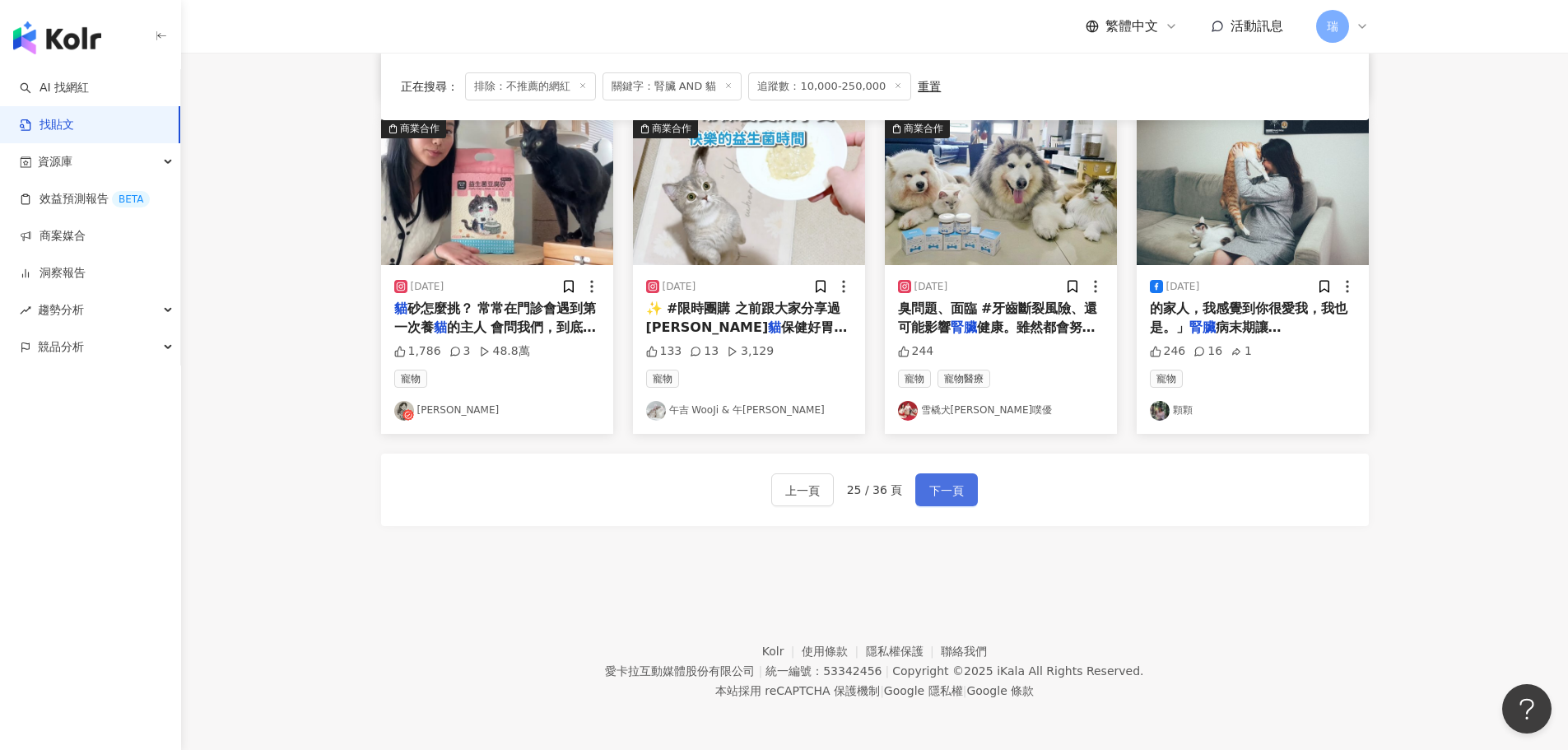
click at [945, 499] on span "下一頁" at bounding box center [946, 490] width 34 height 20
